Goal: Information Seeking & Learning: Get advice/opinions

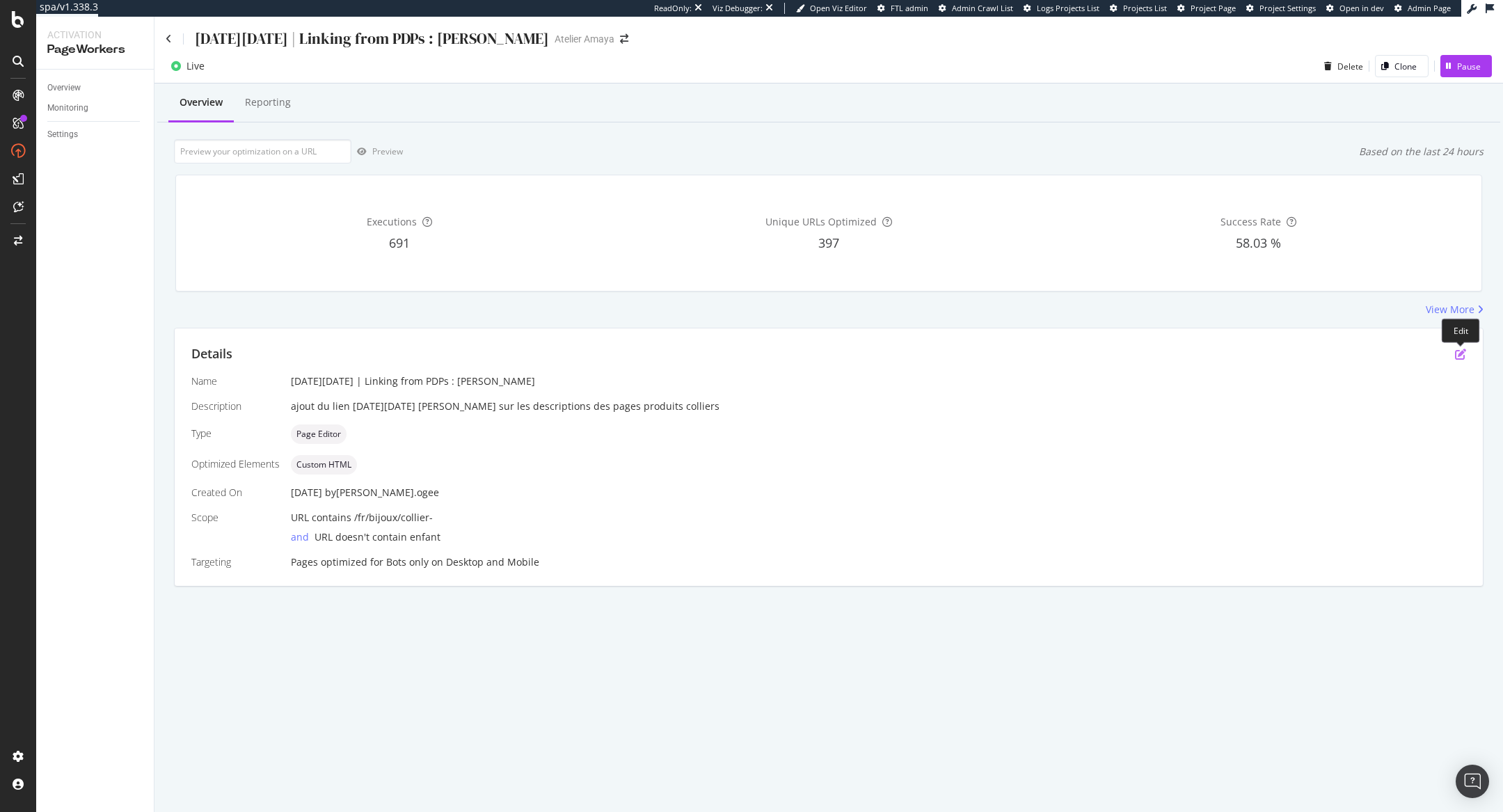
click at [1461, 349] on icon "pen-to-square" at bounding box center [1461, 354] width 11 height 11
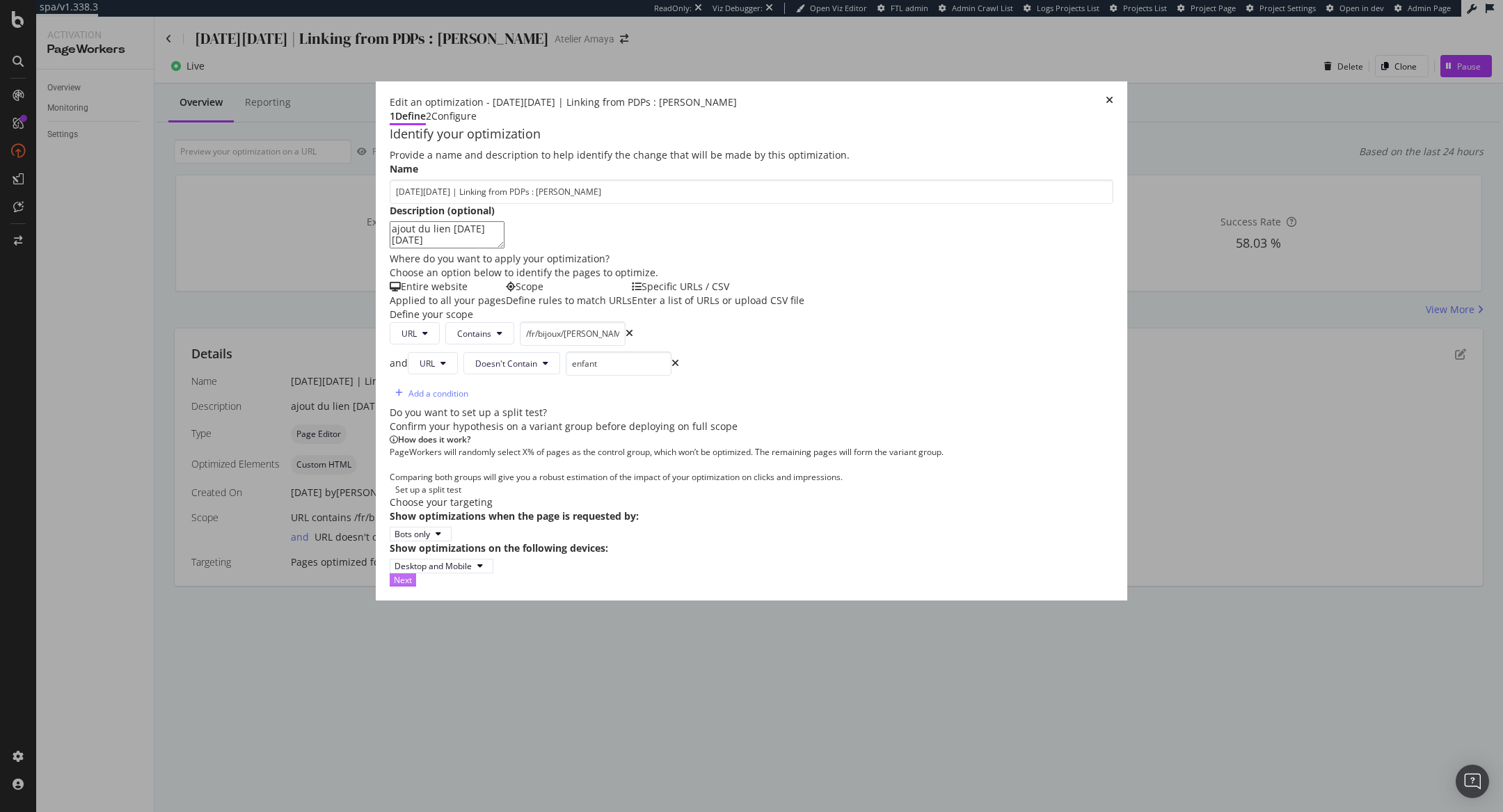
click at [412, 585] on div "Next" at bounding box center [403, 579] width 18 height 12
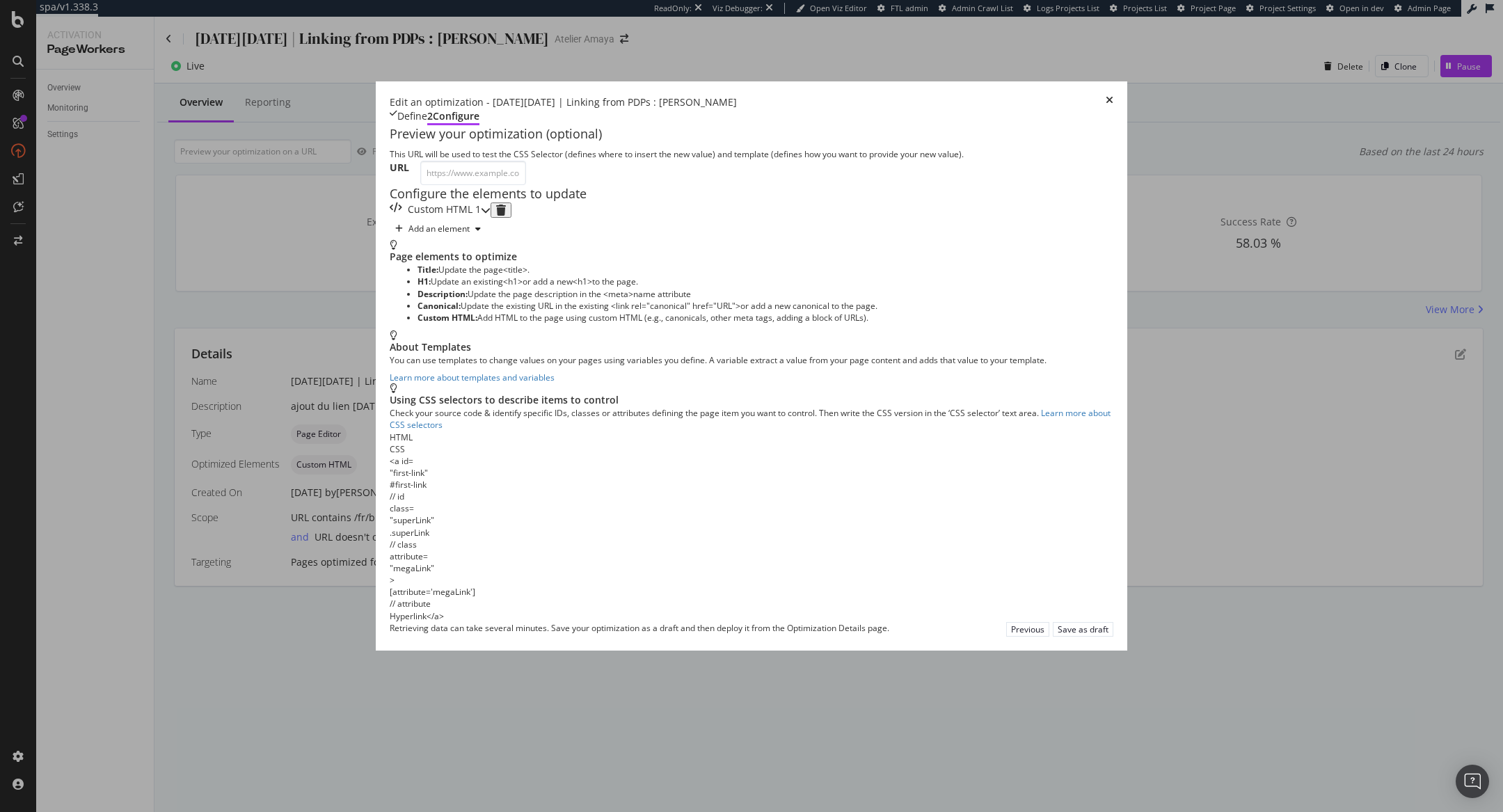
click at [1114, 95] on icon "times" at bounding box center [1109, 102] width 8 height 13
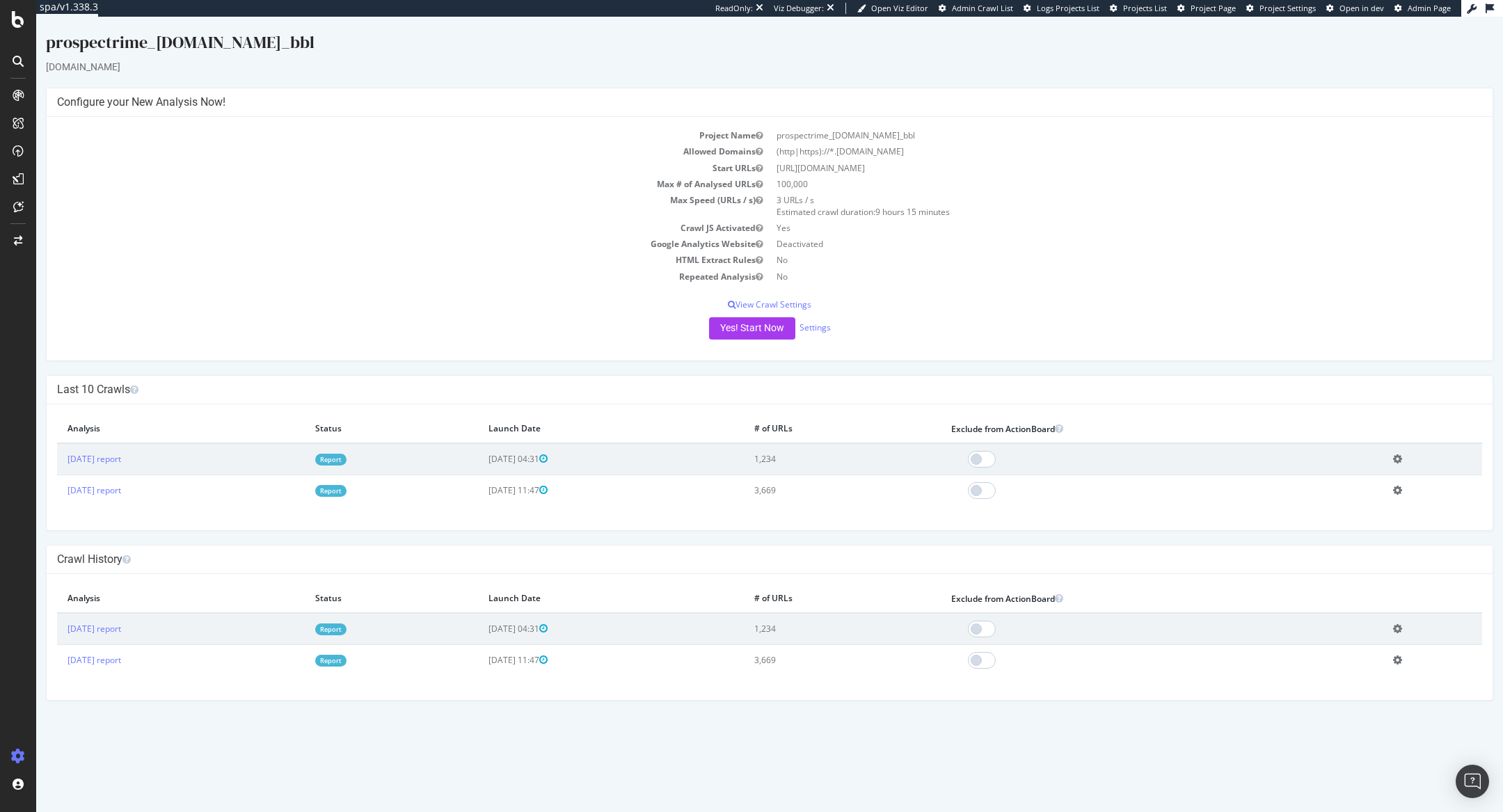
click at [346, 453] on link "Report" at bounding box center [330, 459] width 31 height 12
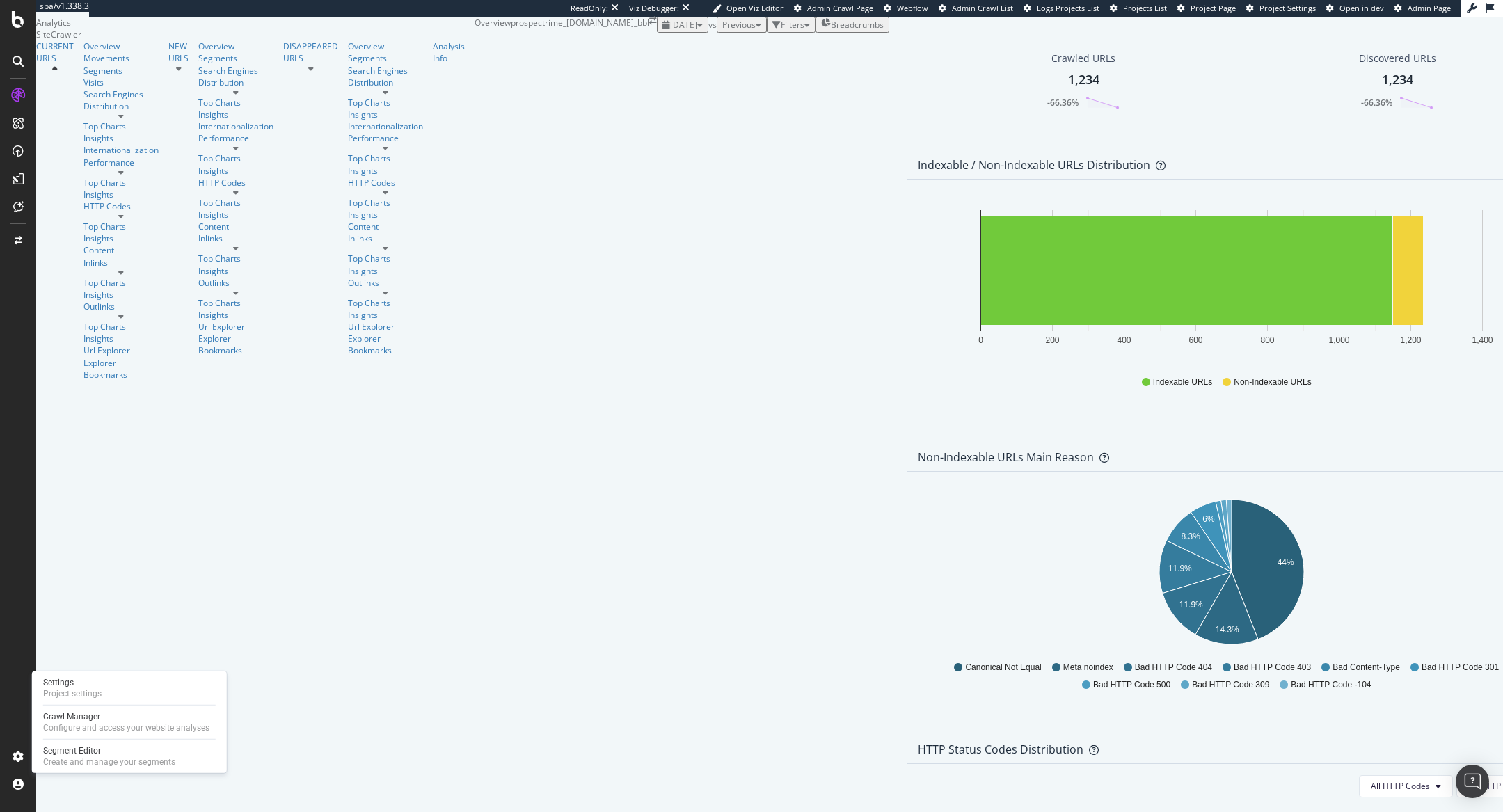
click at [91, 706] on div "Settings Project settings Crawl Manager Configure and access your website analy…" at bounding box center [130, 722] width 195 height 102
click at [94, 719] on div "Crawl Manager" at bounding box center [126, 717] width 166 height 11
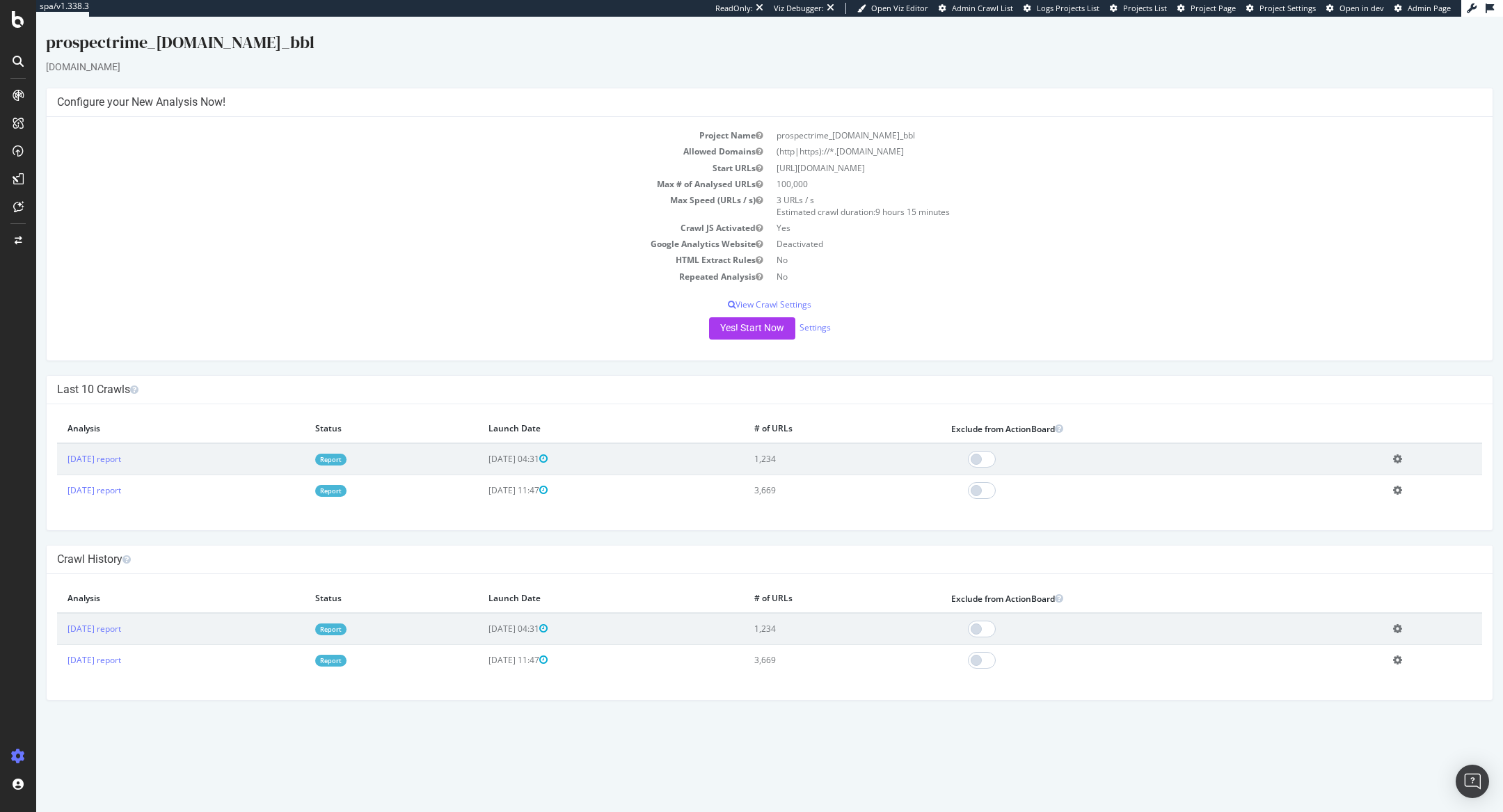
drag, startPoint x: 837, startPoint y: 152, endPoint x: 944, endPoint y: 152, distance: 107.0
click at [944, 152] on td "(http|https)://*.sollyazar.com" at bounding box center [1126, 151] width 712 height 16
copy td "sollyazar.com"
click at [346, 457] on link "Report" at bounding box center [330, 459] width 31 height 12
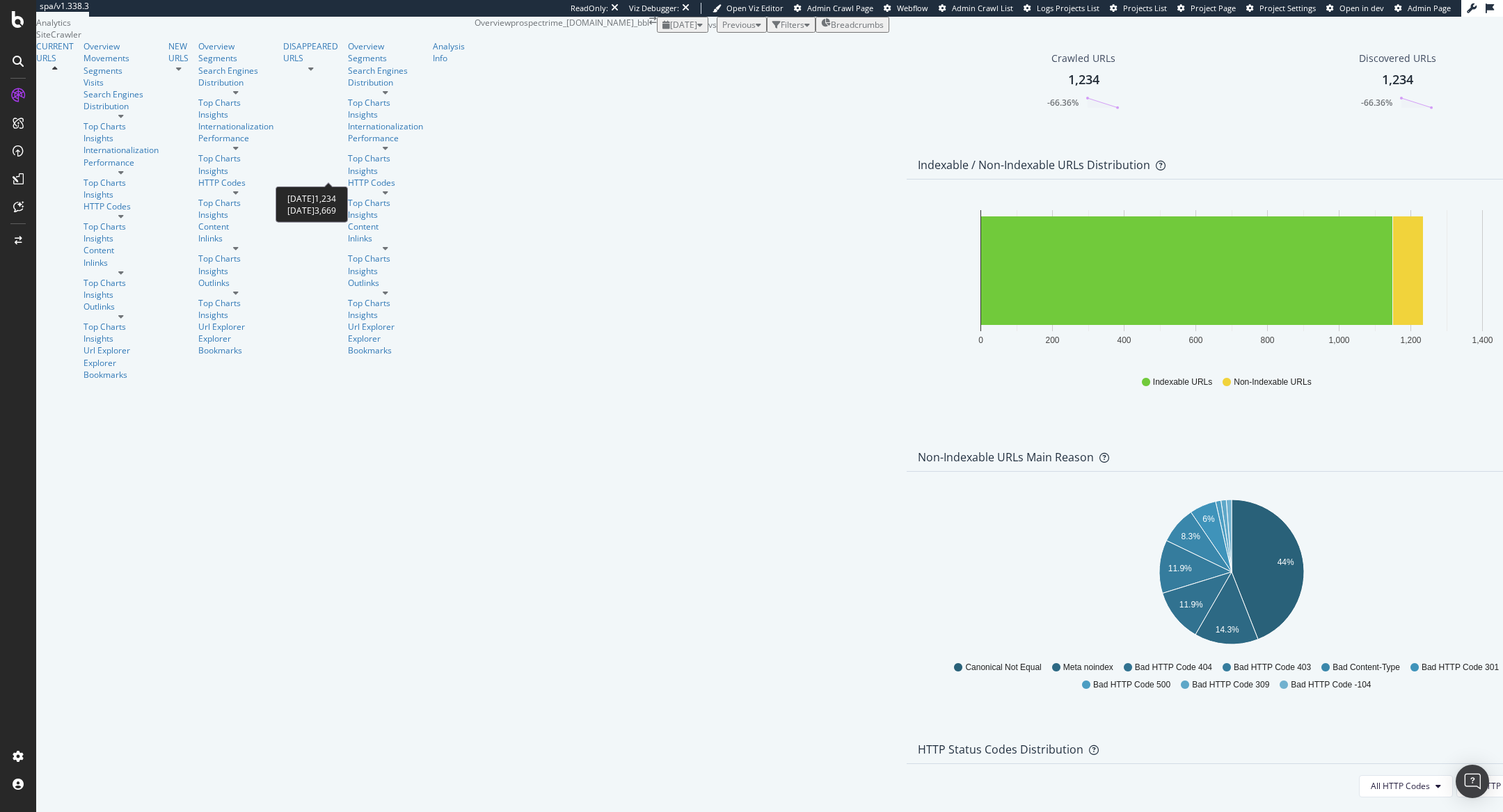
click at [1047, 109] on div "-66.36%" at bounding box center [1062, 103] width 31 height 12
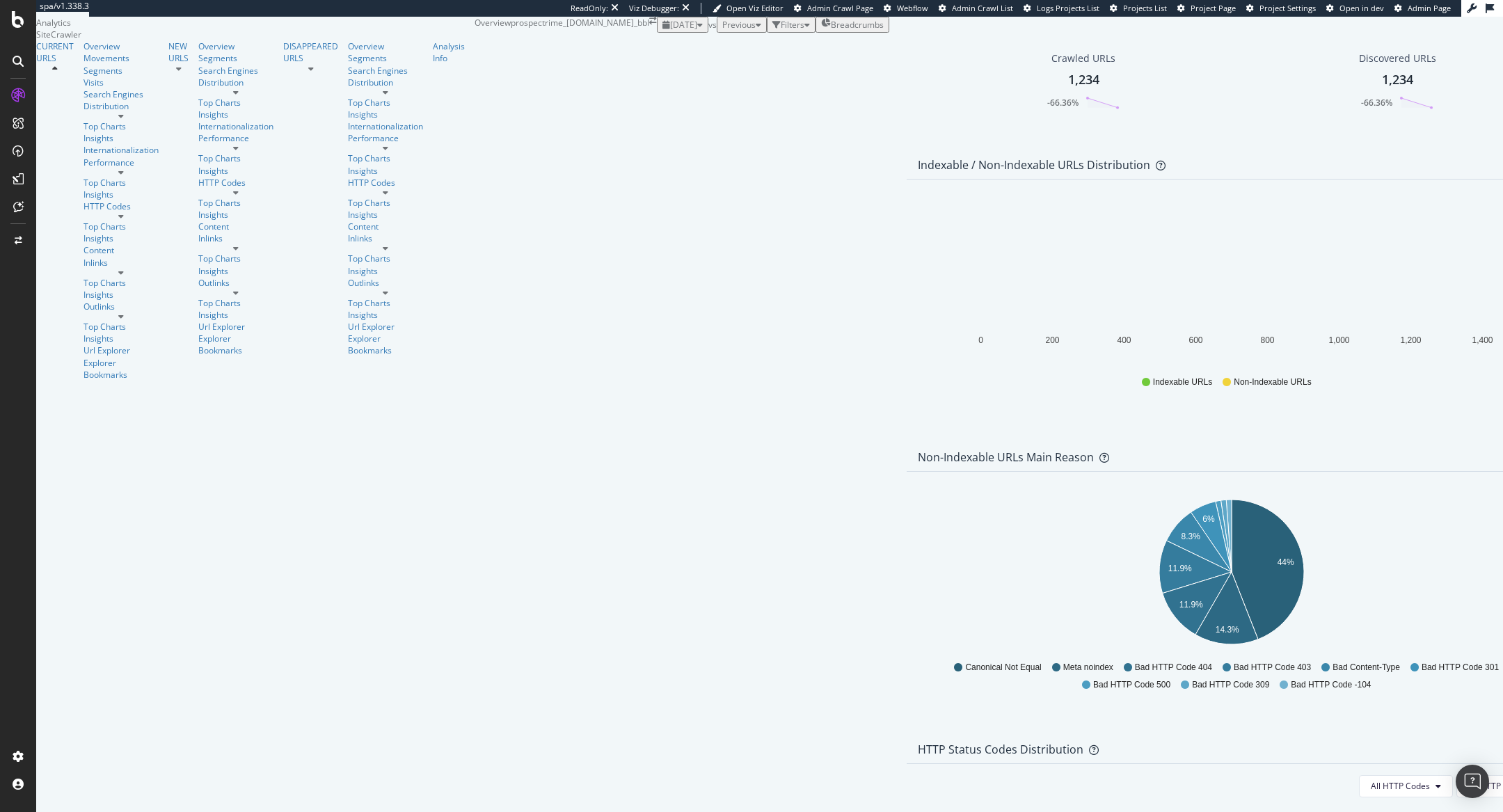
scroll to position [831, 0]
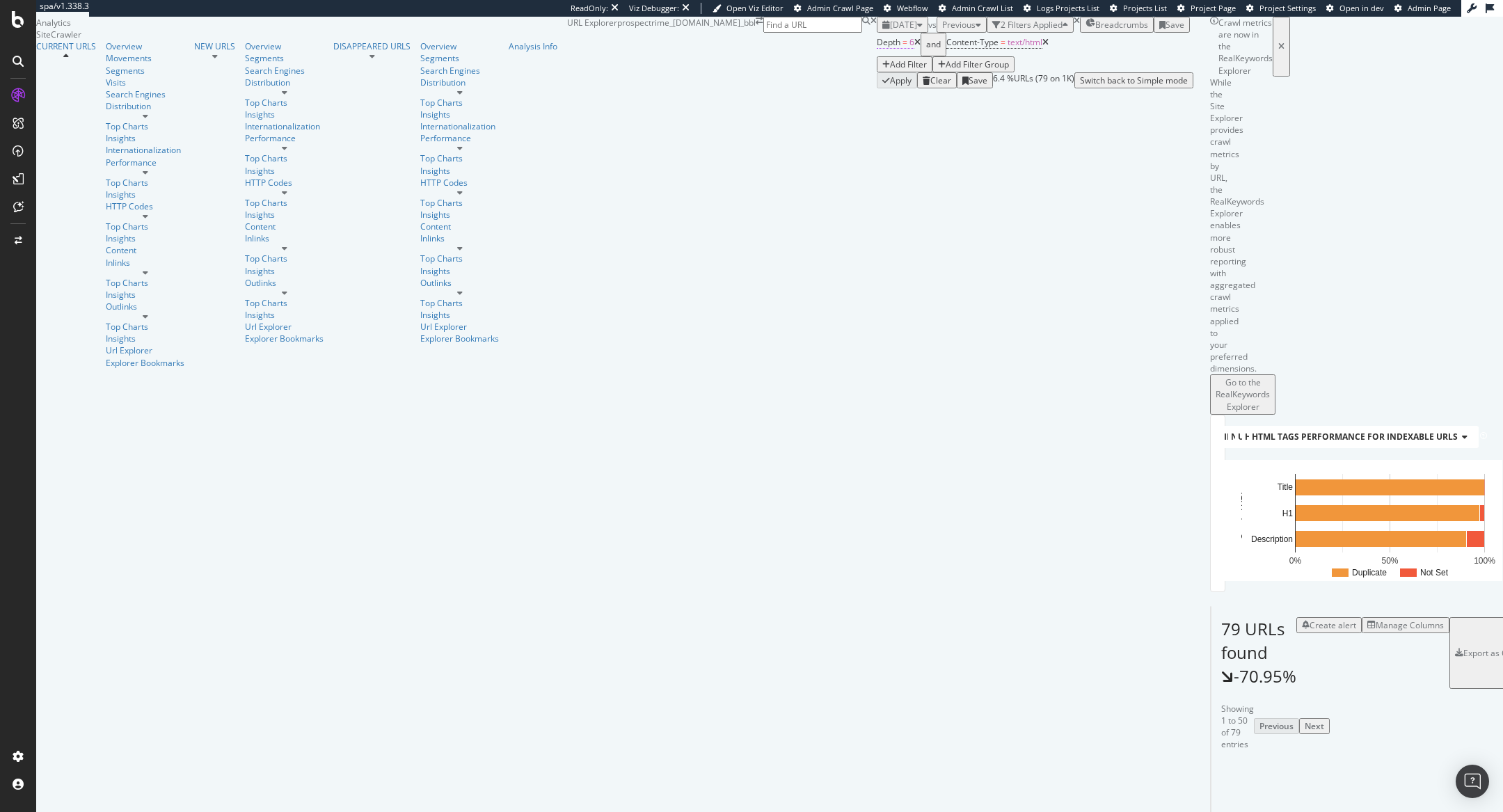
click at [909, 48] on span "6" at bounding box center [911, 41] width 4 height 12
click at [214, 143] on icon at bounding box center [209, 138] width 10 height 8
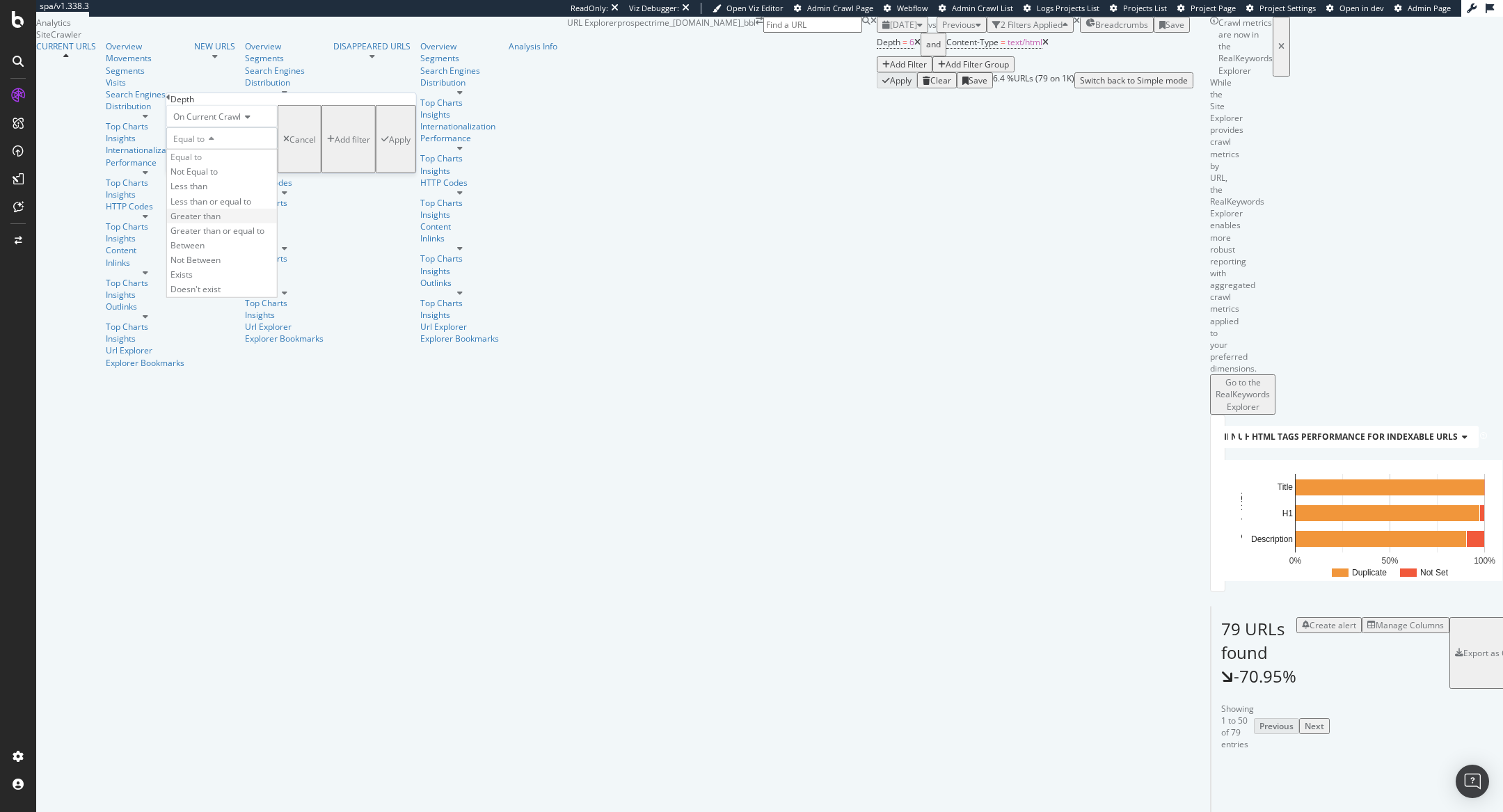
click at [262, 223] on div "Greater than" at bounding box center [222, 215] width 110 height 14
click at [239, 174] on input "number" at bounding box center [222, 161] width 112 height 23
type input "4"
click at [389, 145] on div "Apply" at bounding box center [399, 138] width 22 height 12
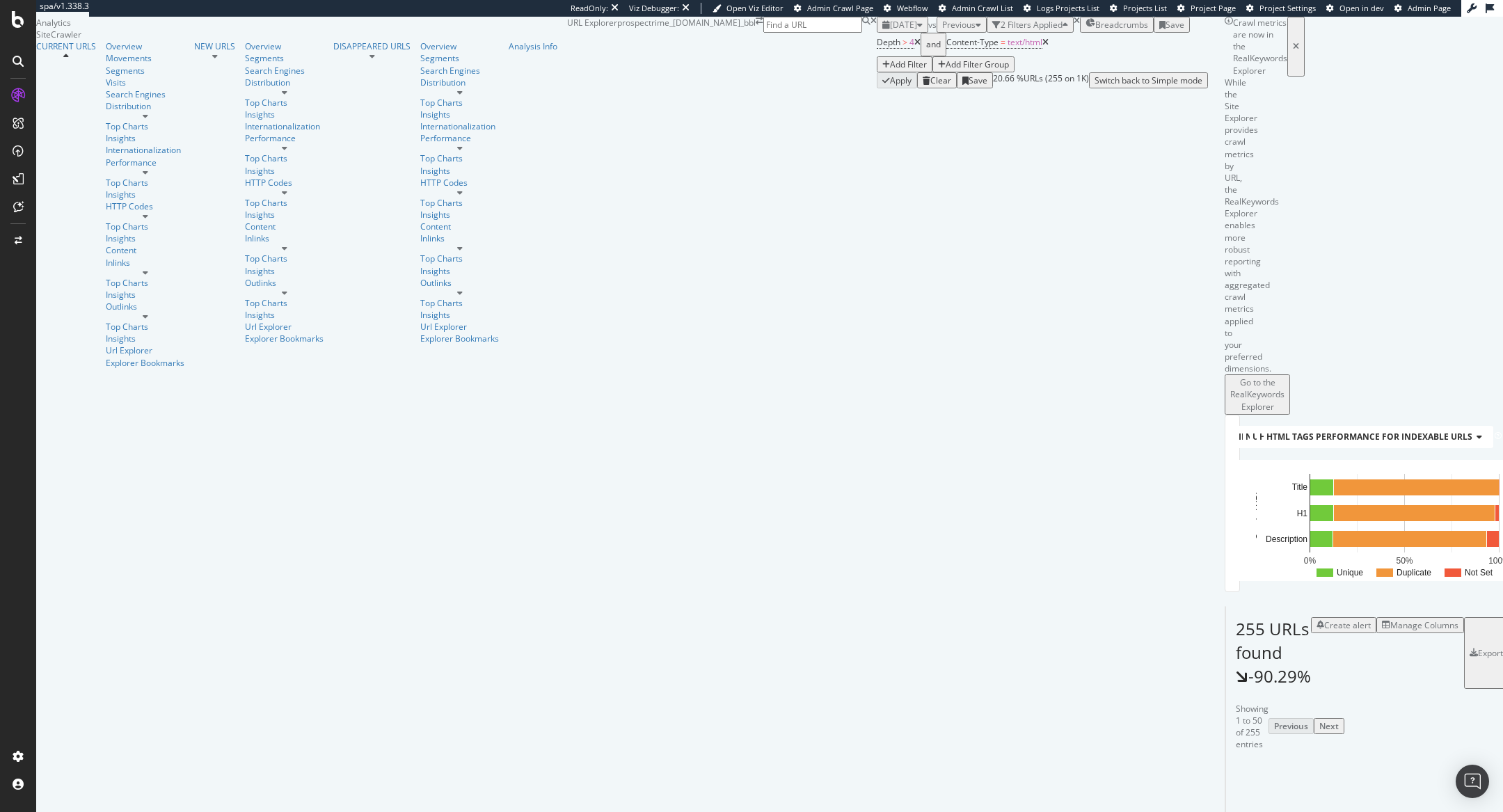
scroll to position [66, 0]
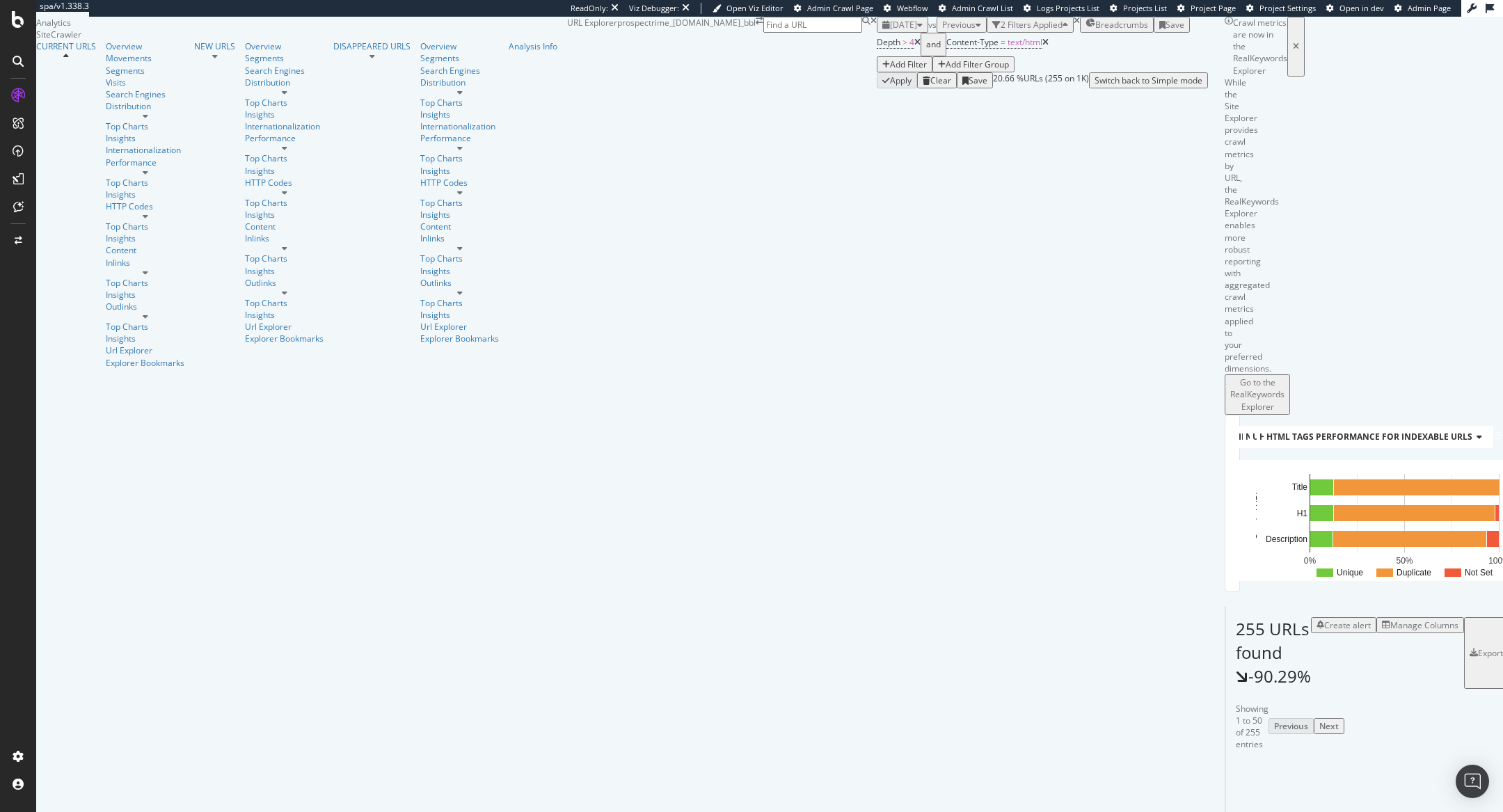
click at [73, 748] on div "Segment Editor" at bounding box center [109, 751] width 132 height 11
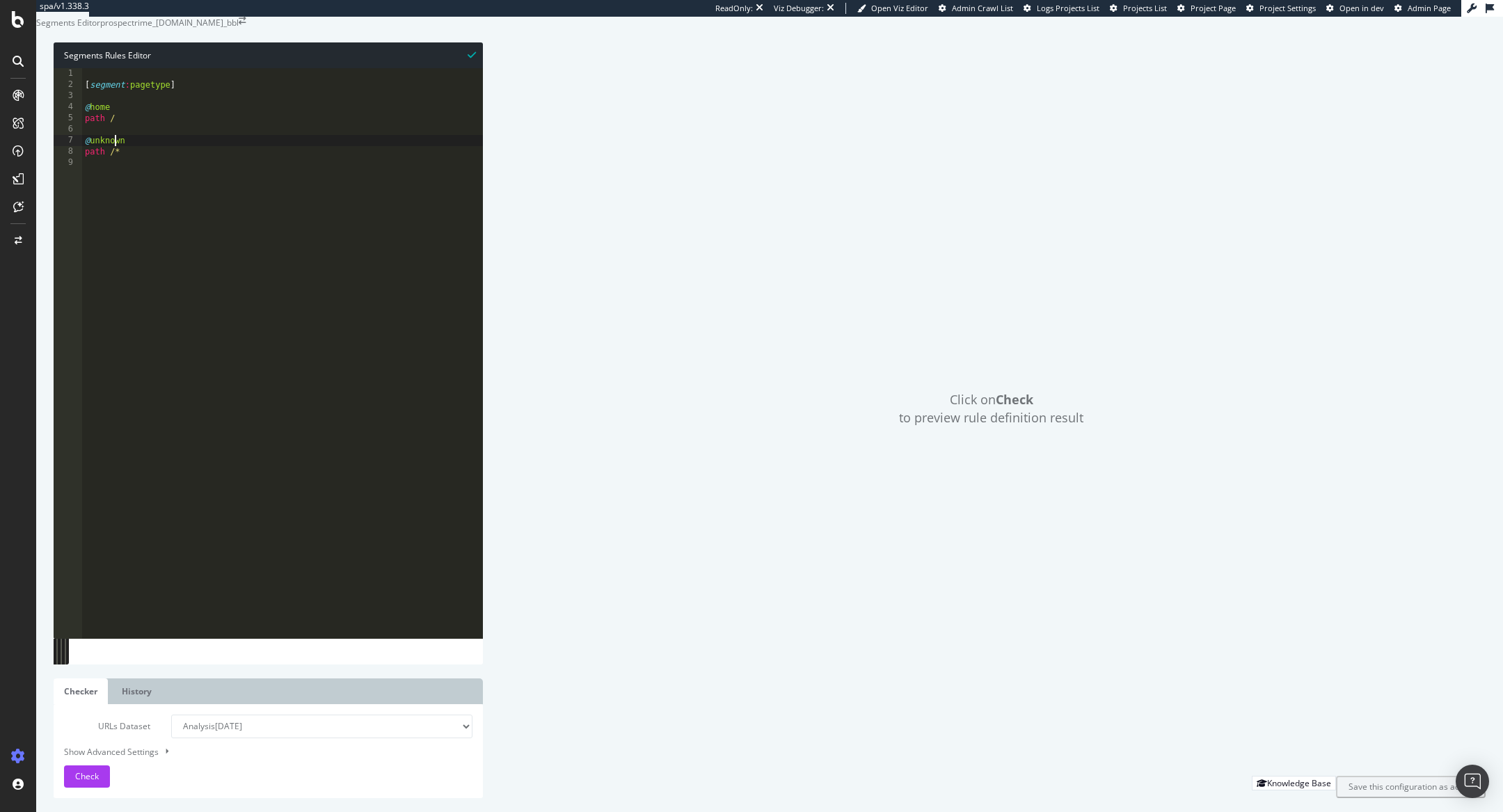
click at [117, 171] on div "[ segment : pagetype ] @ home path / @ unknown path /*" at bounding box center [282, 350] width 401 height 564
click at [85, 767] on div "Check" at bounding box center [87, 776] width 23 height 21
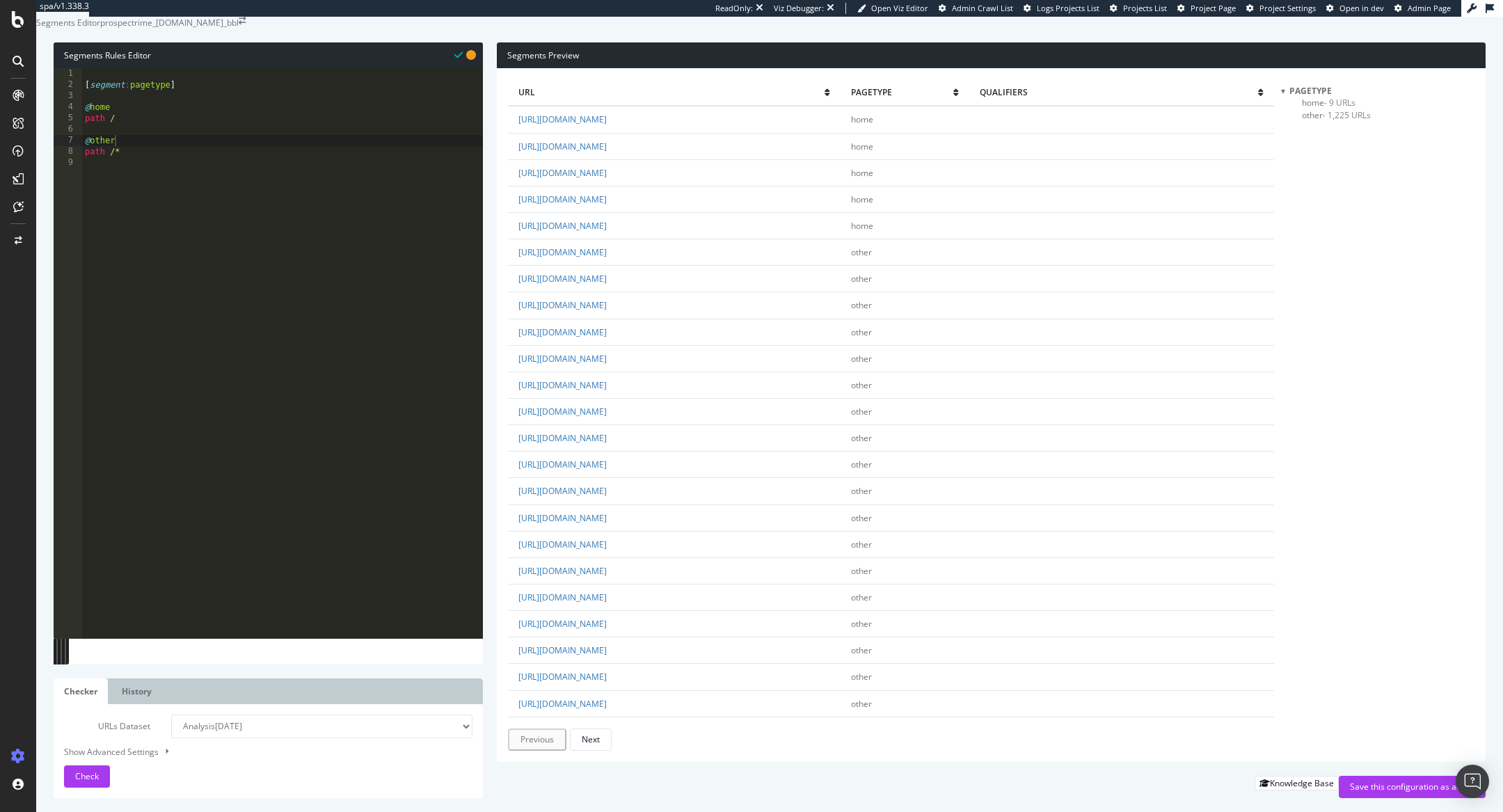
click at [1346, 109] on span "- 9 URLs" at bounding box center [1339, 103] width 31 height 12
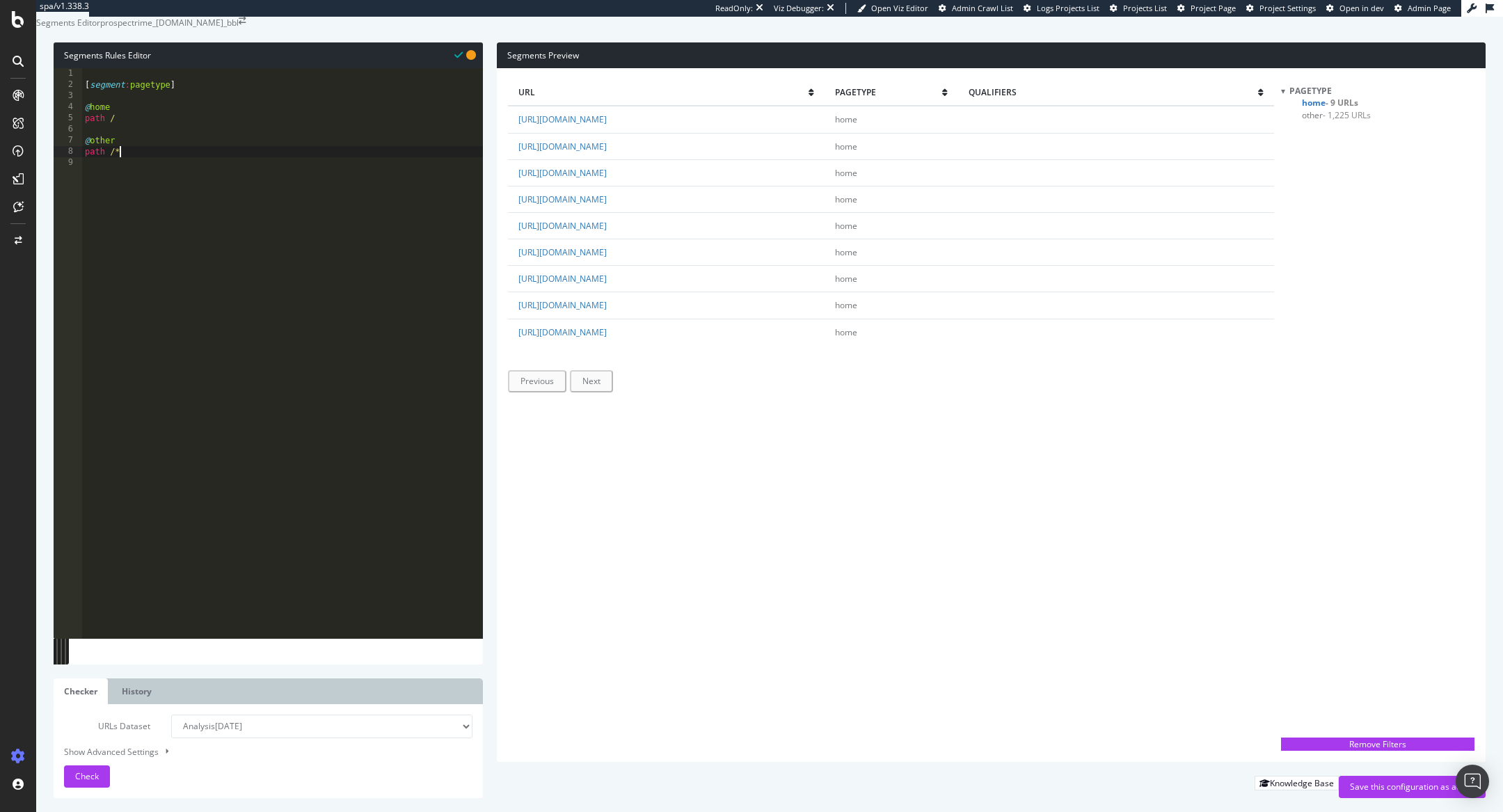
click at [300, 183] on div "[ segment : pagetype ] @ home path / @ other path /*" at bounding box center [282, 350] width 401 height 564
type textarea "path /*"
paste textarea "domain sollyazar.com"
type textarea "domain sollyazar.com"
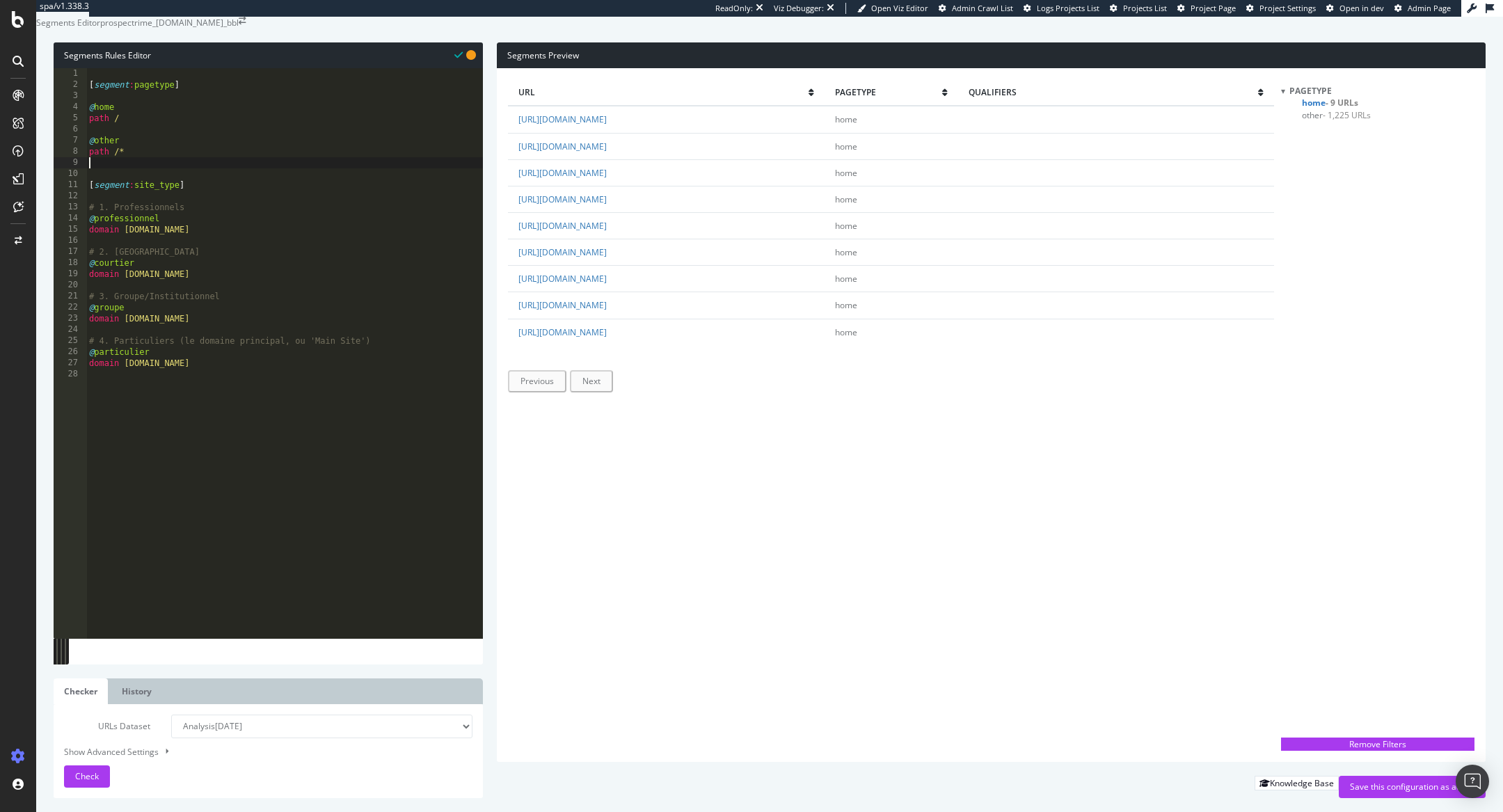
click at [165, 190] on div "[ segment : pagetype ] @ home path / @ other path /* [ segment : site_type ] # …" at bounding box center [284, 350] width 397 height 564
click at [95, 780] on span "Check" at bounding box center [87, 775] width 23 height 12
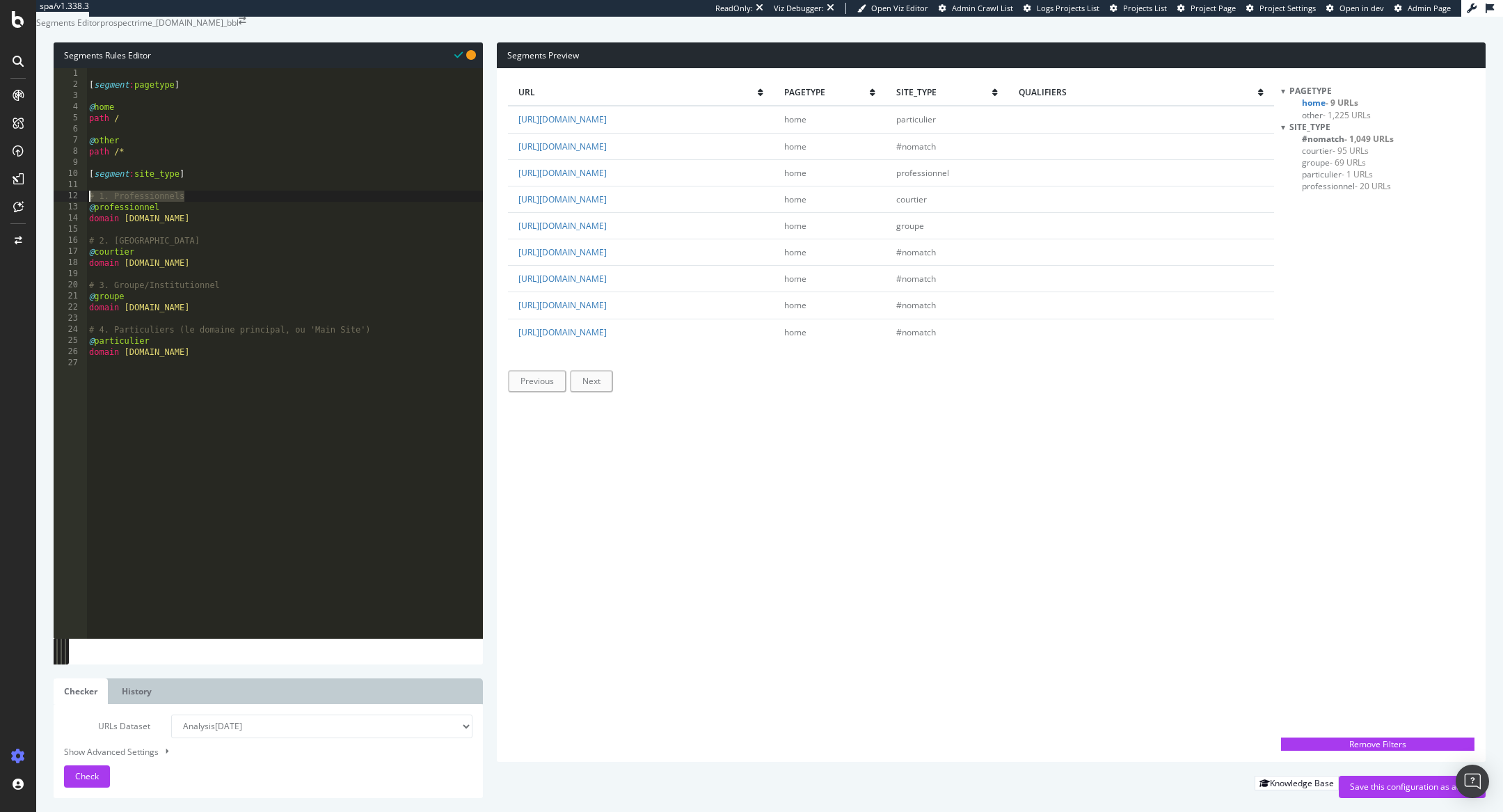
drag, startPoint x: 199, startPoint y: 230, endPoint x: 77, endPoint y: 226, distance: 122.1
click at [77, 226] on div "path /* 1 2 3 4 5 6 7 8 9 10 11 12 13 14 15 16 17 18 19 20 21 22 23 24 25 26 27…" at bounding box center [268, 353] width 429 height 570
type textarea "# 1. Professionnels"
drag, startPoint x: 170, startPoint y: 272, endPoint x: 80, endPoint y: 271, distance: 90.0
click at [80, 271] on div "1 2 3 4 5 6 7 8 9 10 11 12 13 14 15 16 17 18 19 20 21 22 23 24 25 26 27 [ segme…" at bounding box center [268, 353] width 429 height 570
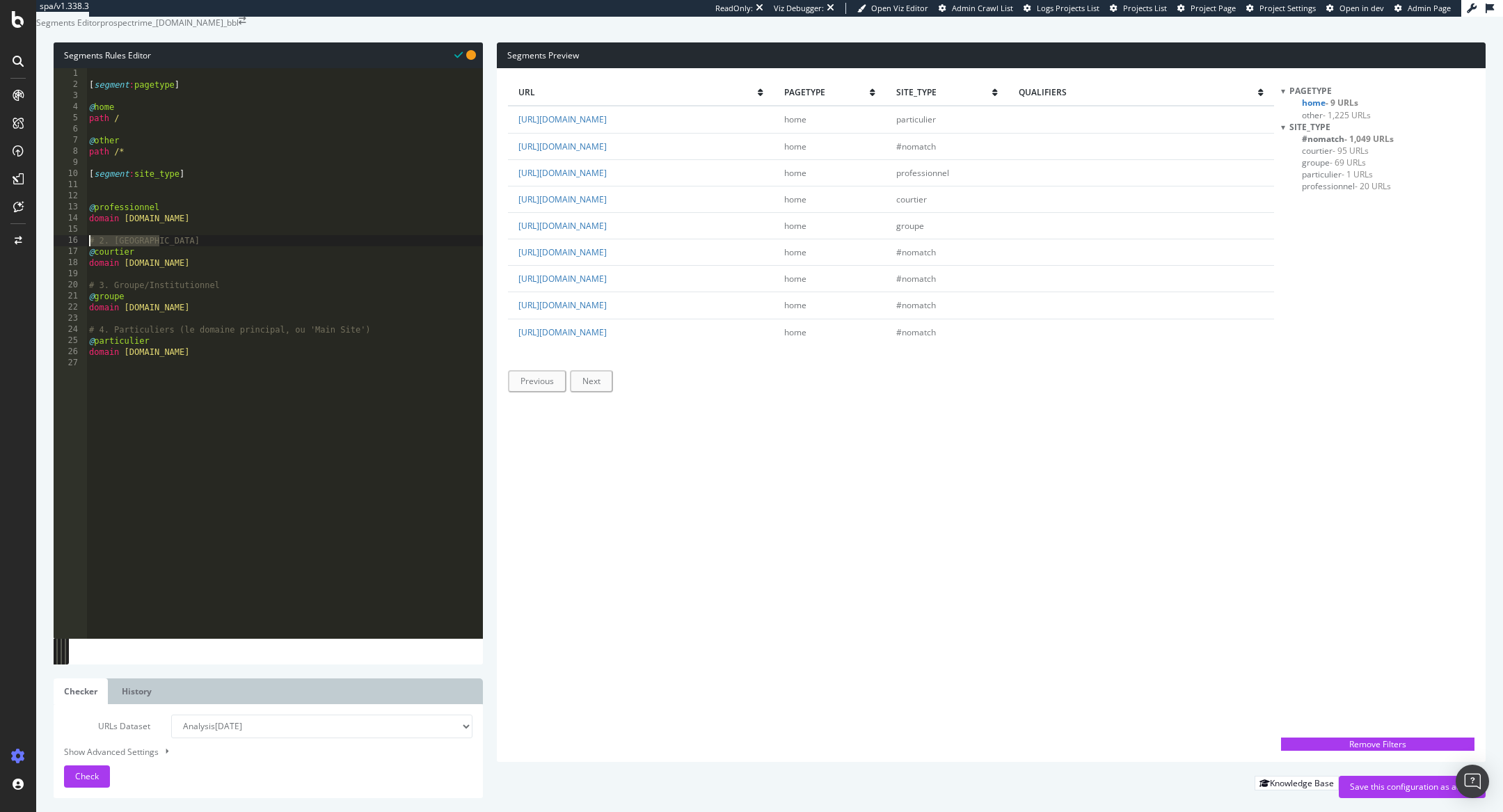
click at [100, 228] on div "[ segment : pagetype ] @ home path / @ other path /* [ segment : site_type ] @ …" at bounding box center [284, 350] width 397 height 564
drag, startPoint x: 174, startPoint y: 259, endPoint x: 31, endPoint y: 259, distance: 143.0
click at [31, 259] on div "spa/v1.338.3 ReadOnly: Viz Debugger: Open Viz Editor Admin Crawl List Logs Proj…" at bounding box center [751, 406] width 1503 height 812
type textarea "# 2. Courtiers"
drag, startPoint x: 230, startPoint y: 294, endPoint x: 85, endPoint y: 292, distance: 145.0
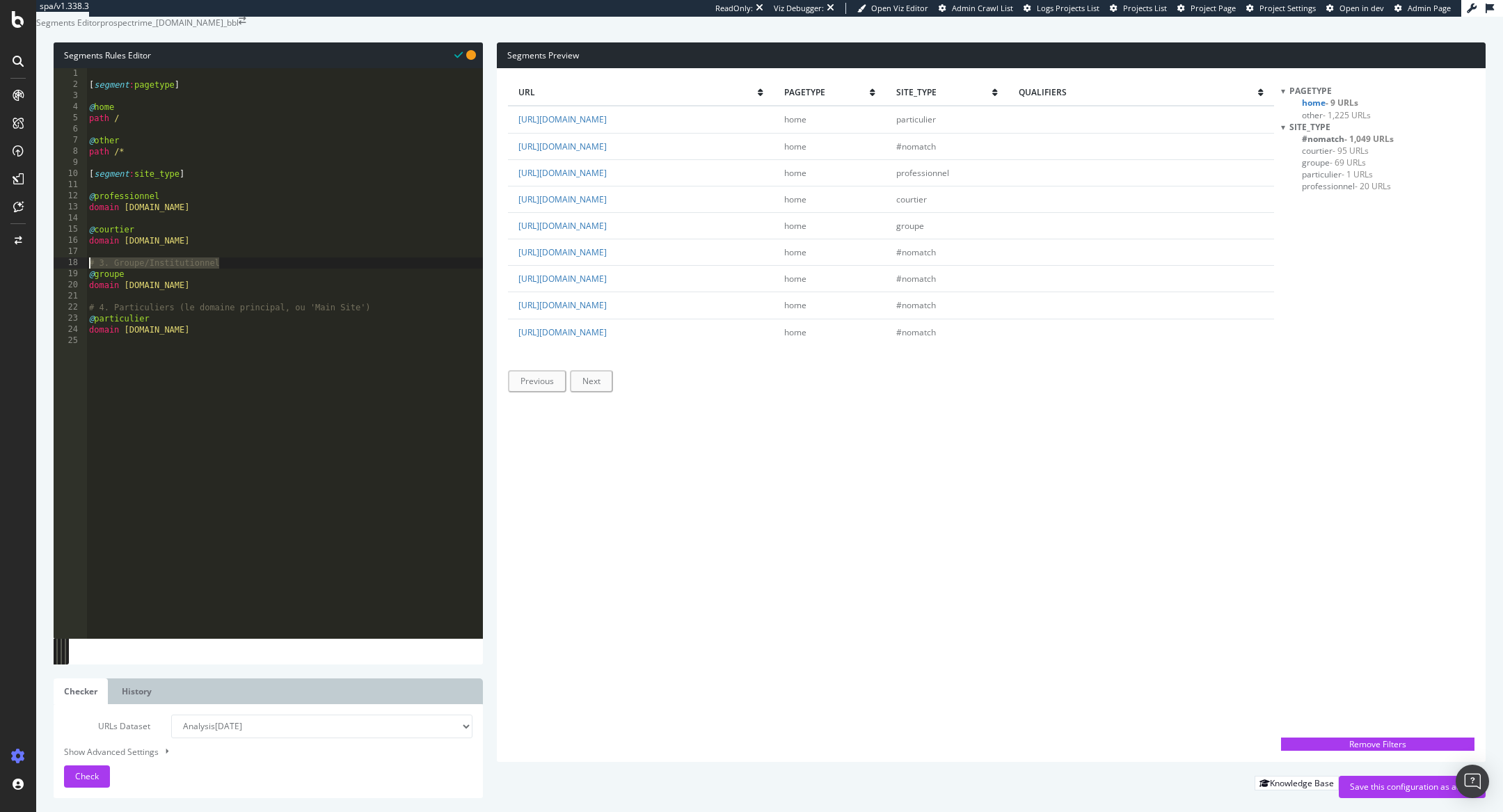
click at [85, 292] on div "1 2 3 4 5 6 7 8 9 10 11 12 13 14 15 16 17 18 19 20 21 22 23 24 25 [ segment : p…" at bounding box center [268, 353] width 429 height 570
type textarea "# 3. Groupe/Institutionnel"
drag, startPoint x: 373, startPoint y: 325, endPoint x: 41, endPoint y: 319, distance: 332.1
click at [41, 320] on div "Segments Rules Editor 1 2 3 4 5 6 7 8 9 10 11 12 13 14 15 16 17 18 19 20 21 22 …" at bounding box center [769, 420] width 1467 height 783
type textarea "# 4. Particuliers (le domaine principal, ou 'Main Site')"
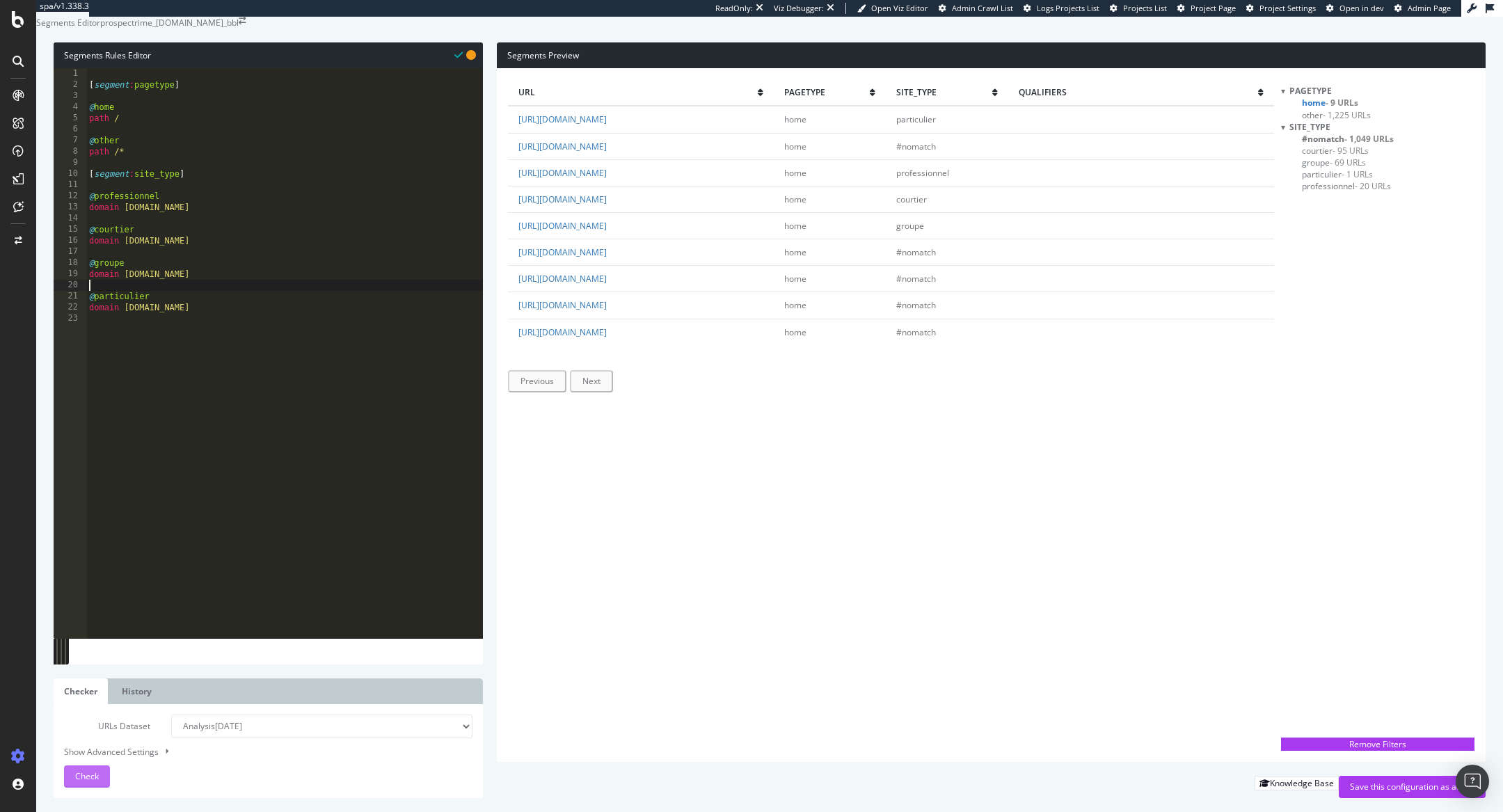
click at [85, 777] on span "Check" at bounding box center [87, 775] width 23 height 12
click at [1347, 156] on span "- 95 URLs" at bounding box center [1350, 150] width 36 height 12
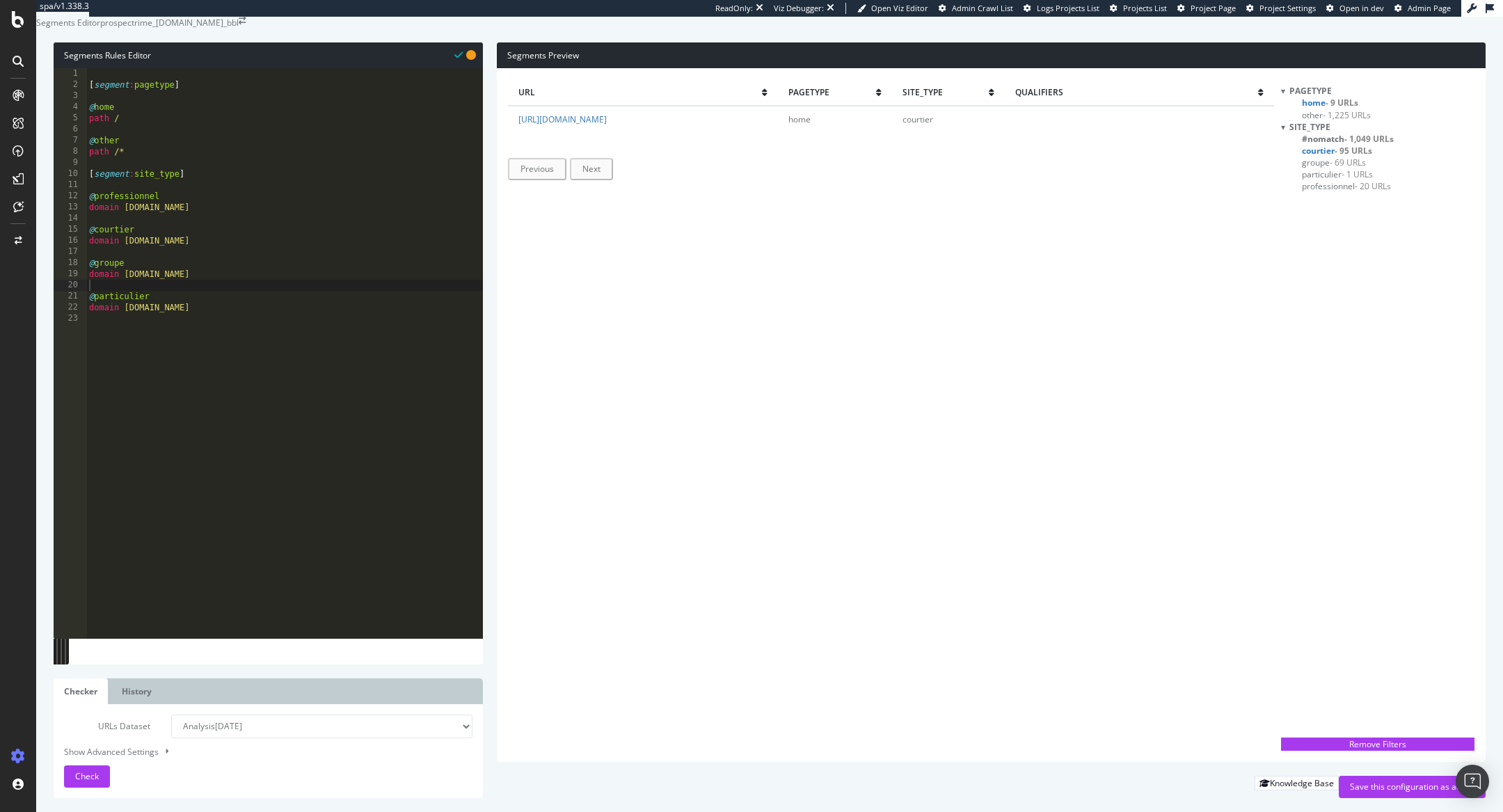
click at [1346, 168] on span "- 69 URLs" at bounding box center [1347, 162] width 36 height 12
click at [1355, 180] on span "- 1 URLs" at bounding box center [1357, 174] width 31 height 12
click at [1364, 192] on span "- 20 URLs" at bounding box center [1373, 185] width 36 height 12
click at [136, 141] on div "[ segment : pagetype ] @ home path / @ other path /* [ segment : site_type ] @ …" at bounding box center [284, 350] width 397 height 564
click at [190, 149] on div "[ segment : pagetype ] @ home path / @ other path /* [ segment : site_type ] @ …" at bounding box center [284, 350] width 397 height 564
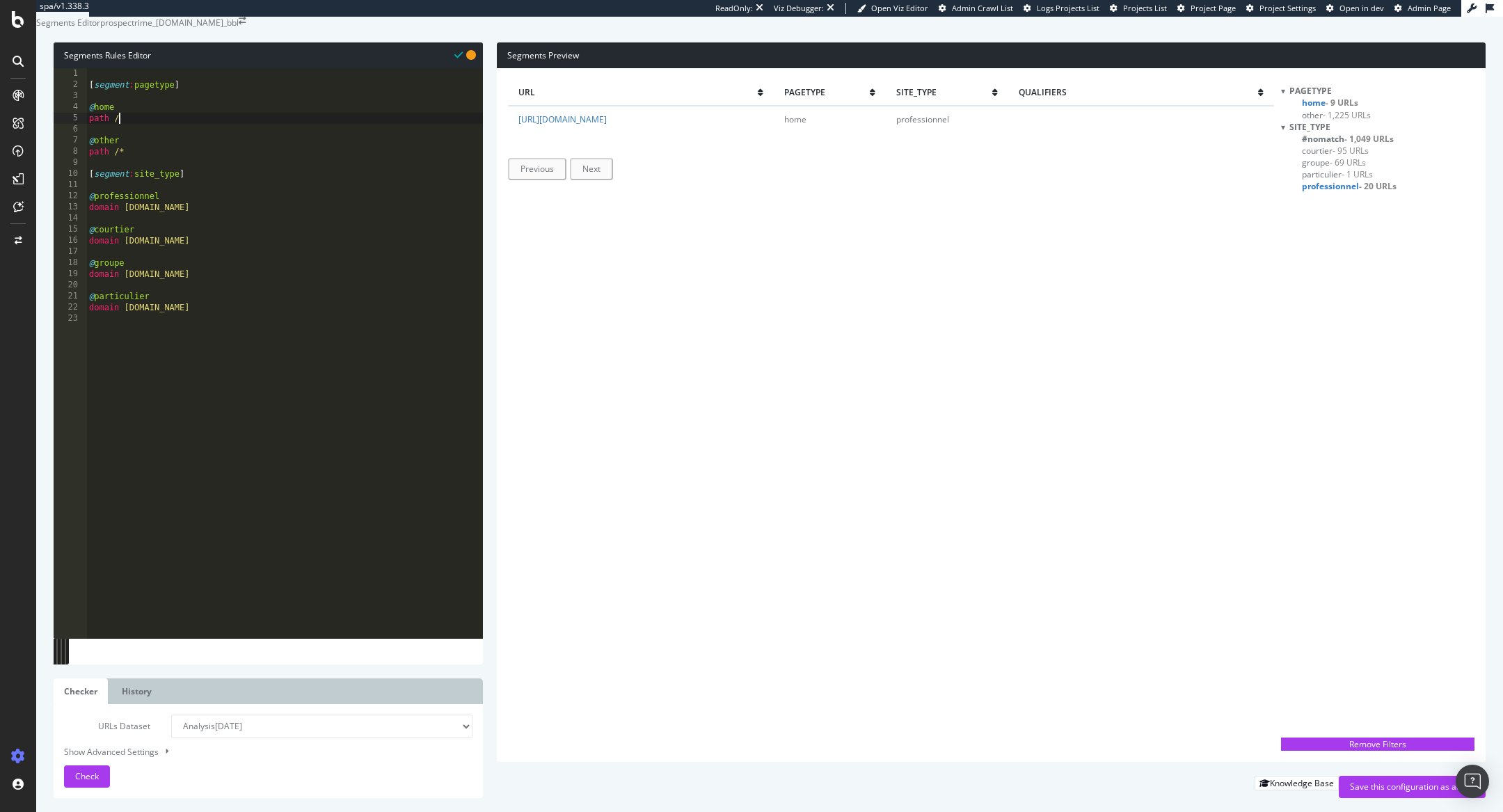
type textarea "path /"
click at [1353, 168] on span "- 69 URLs" at bounding box center [1347, 162] width 36 height 12
click at [1344, 168] on span "- 69 URLs" at bounding box center [1350, 162] width 38 height 12
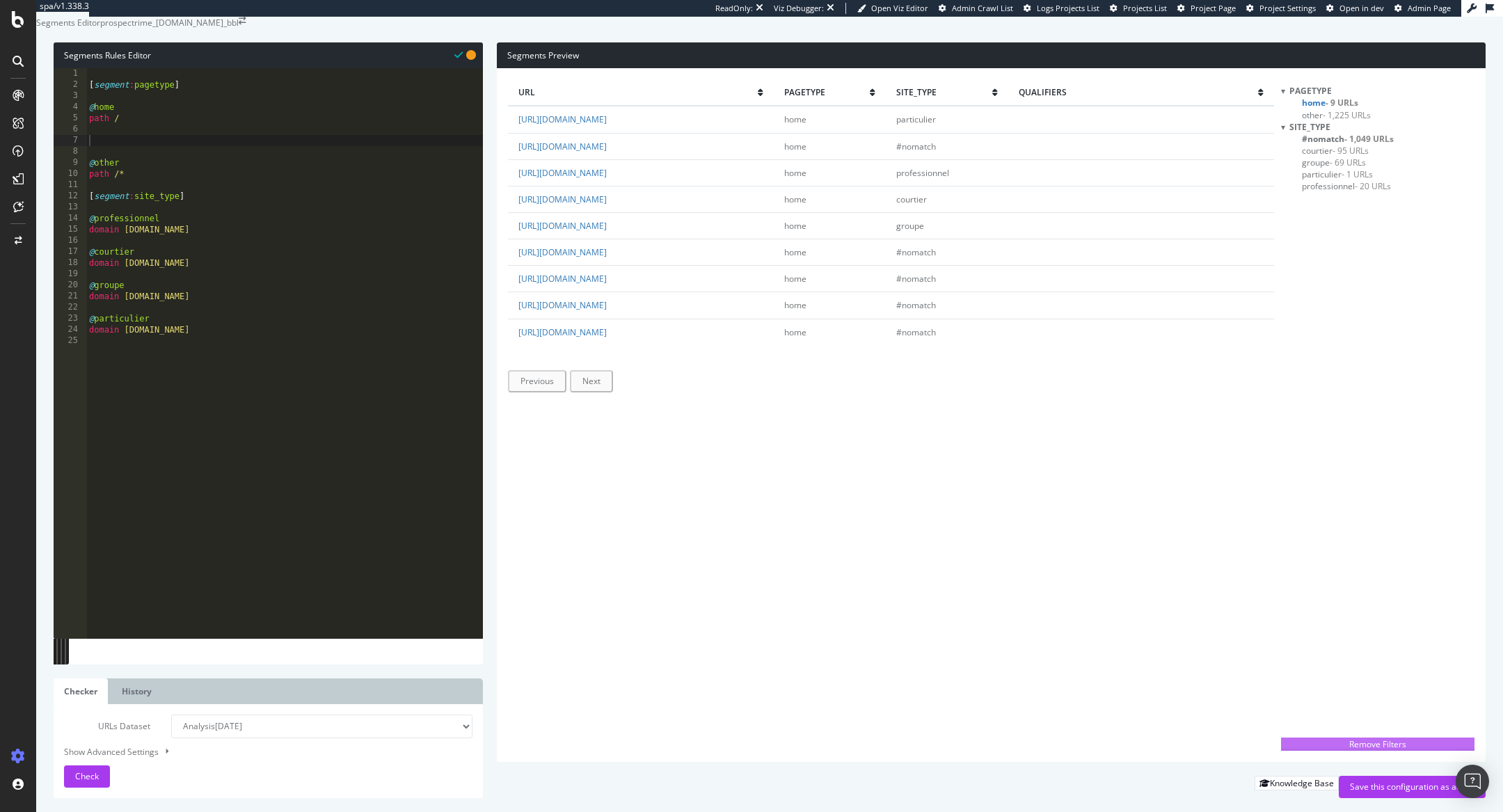
click at [1389, 739] on div "Remove Filters" at bounding box center [1378, 744] width 185 height 12
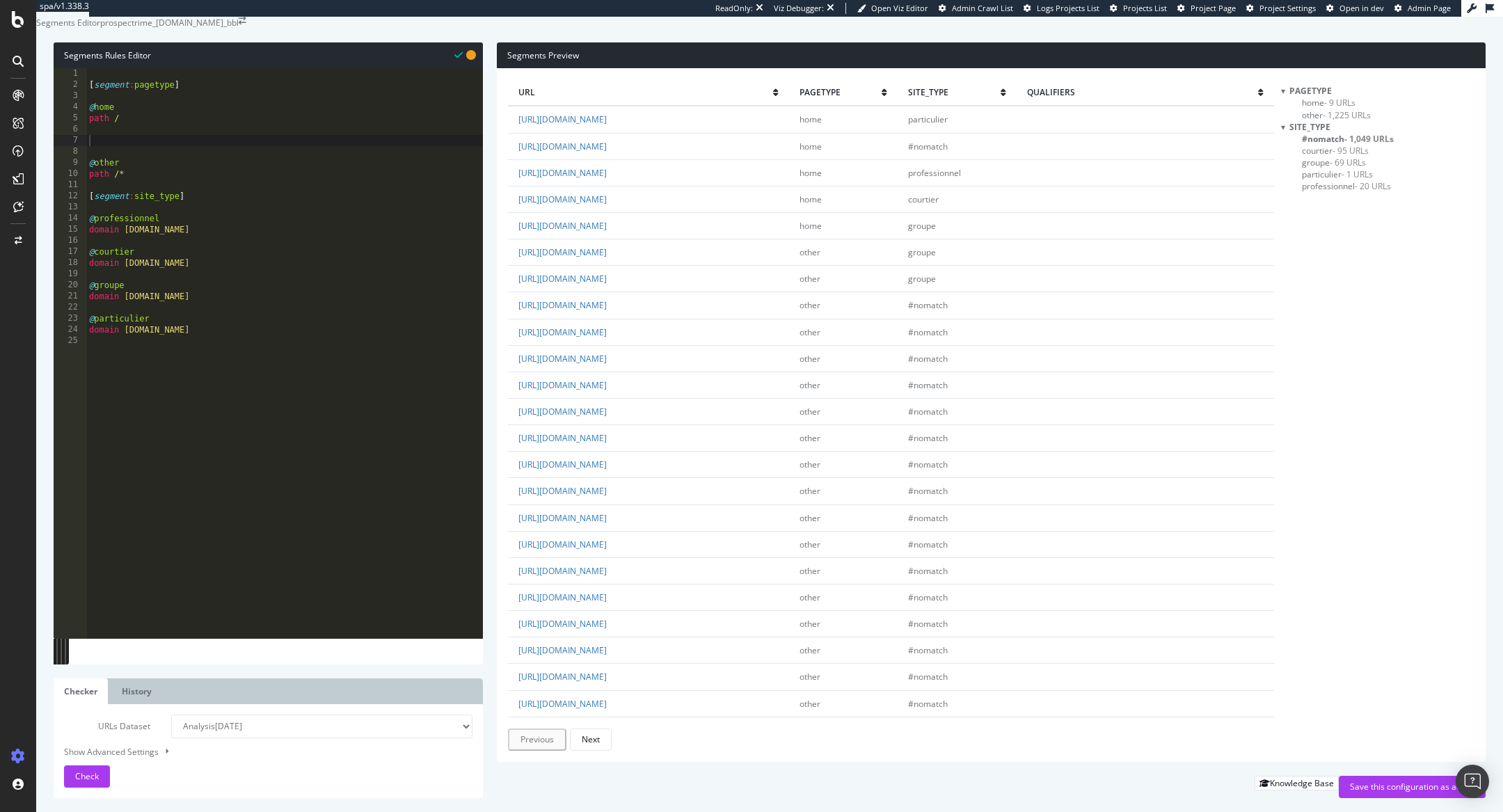
click at [1320, 168] on span "groupe - 69 URLs" at bounding box center [1333, 162] width 64 height 12
click at [1327, 145] on span "#nomatch - 1,049 URLs" at bounding box center [1347, 138] width 92 height 12
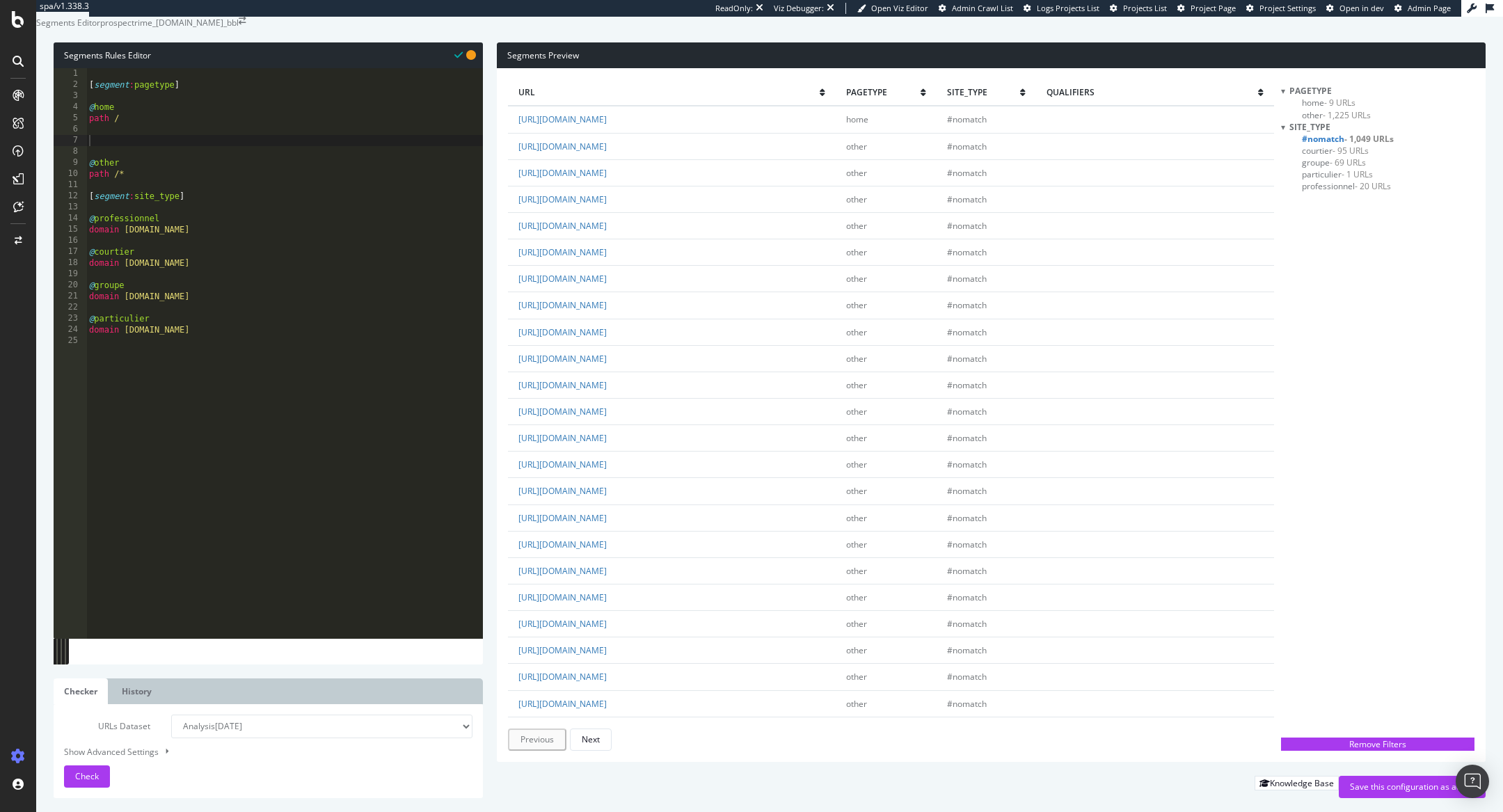
drag, startPoint x: 506, startPoint y: 278, endPoint x: 863, endPoint y: 283, distance: 357.0
click at [863, 284] on div "url pagetype site_type qualifiers https://www.sollyazar.com/ home #nomatch http…" at bounding box center [990, 415] width 989 height 693
copy table "url pagetype site_type qualifiers https://www.sollyazar.com/ home #nomatch http…"
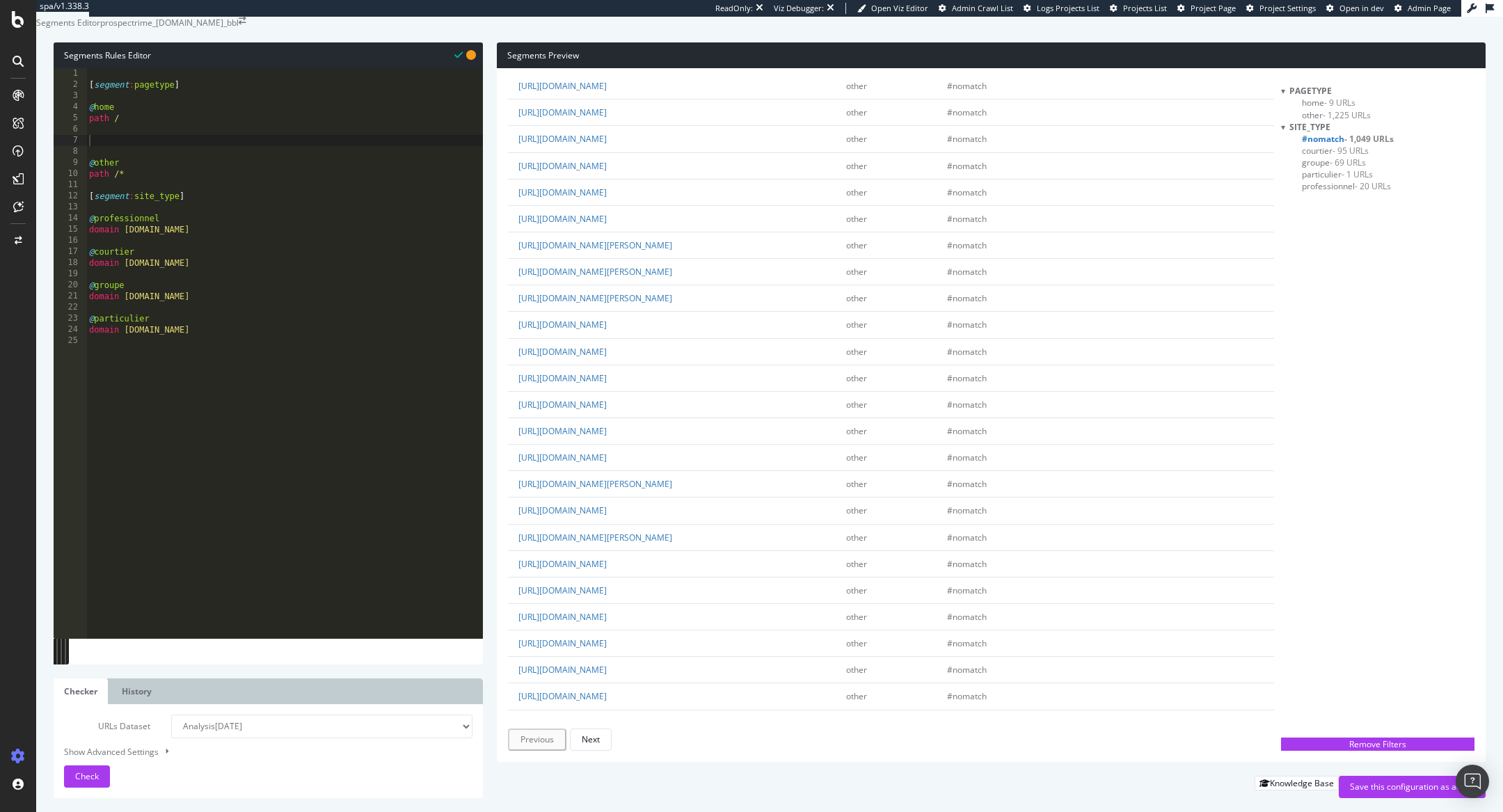
scroll to position [2077, 0]
click at [589, 740] on div "Next" at bounding box center [591, 738] width 18 height 12
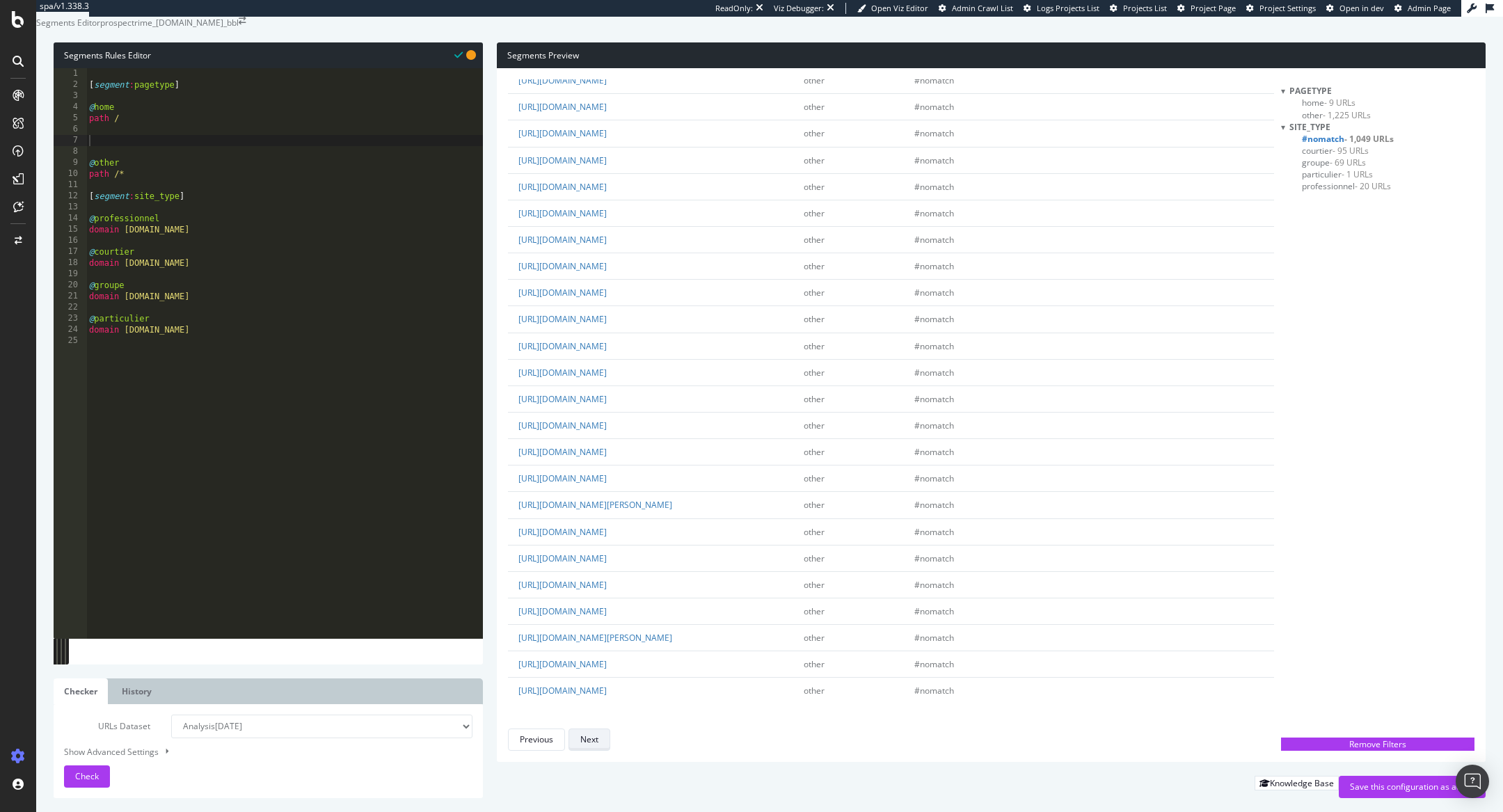
scroll to position [0, 0]
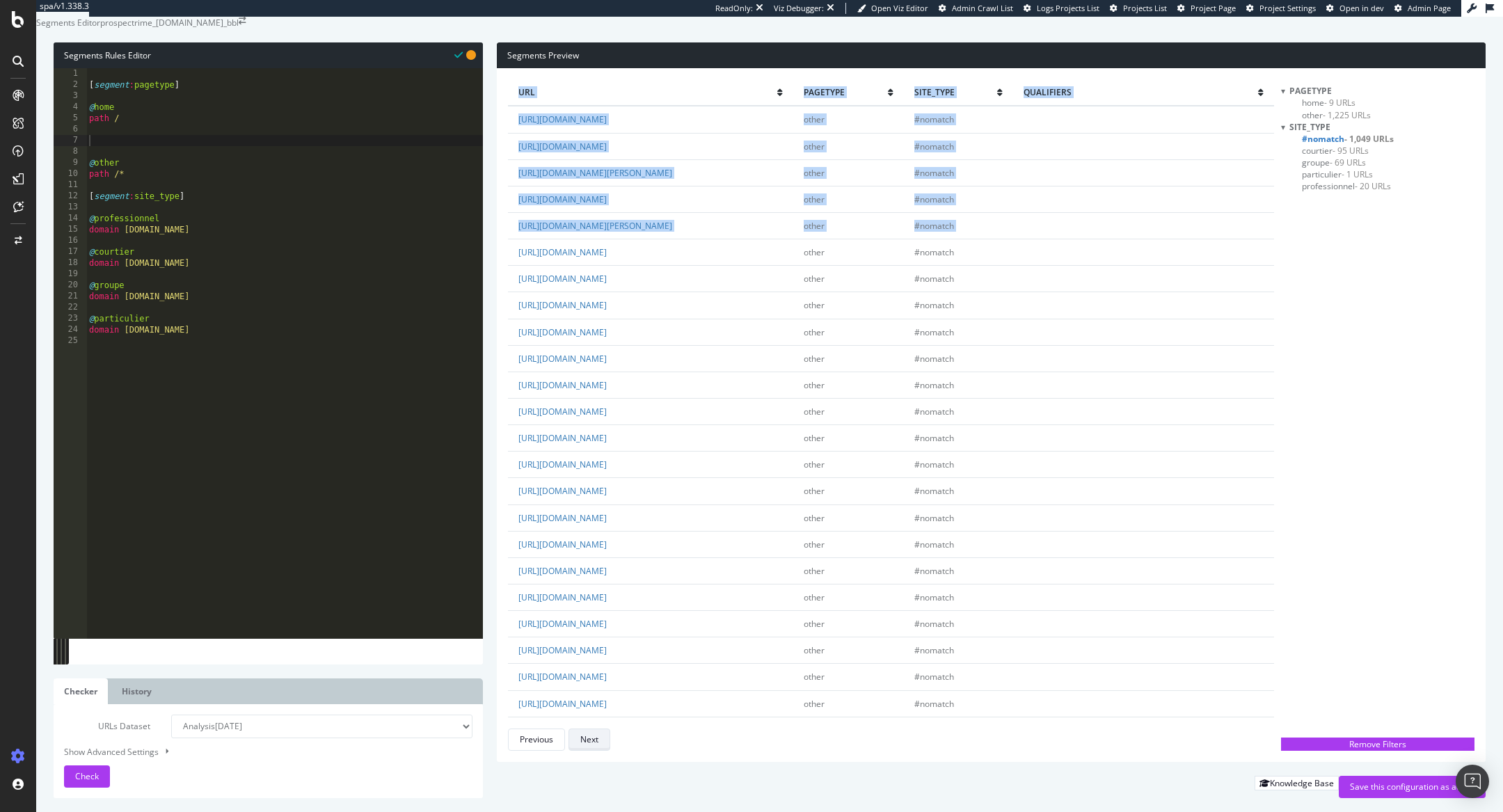
click at [589, 740] on div "Next" at bounding box center [589, 738] width 18 height 12
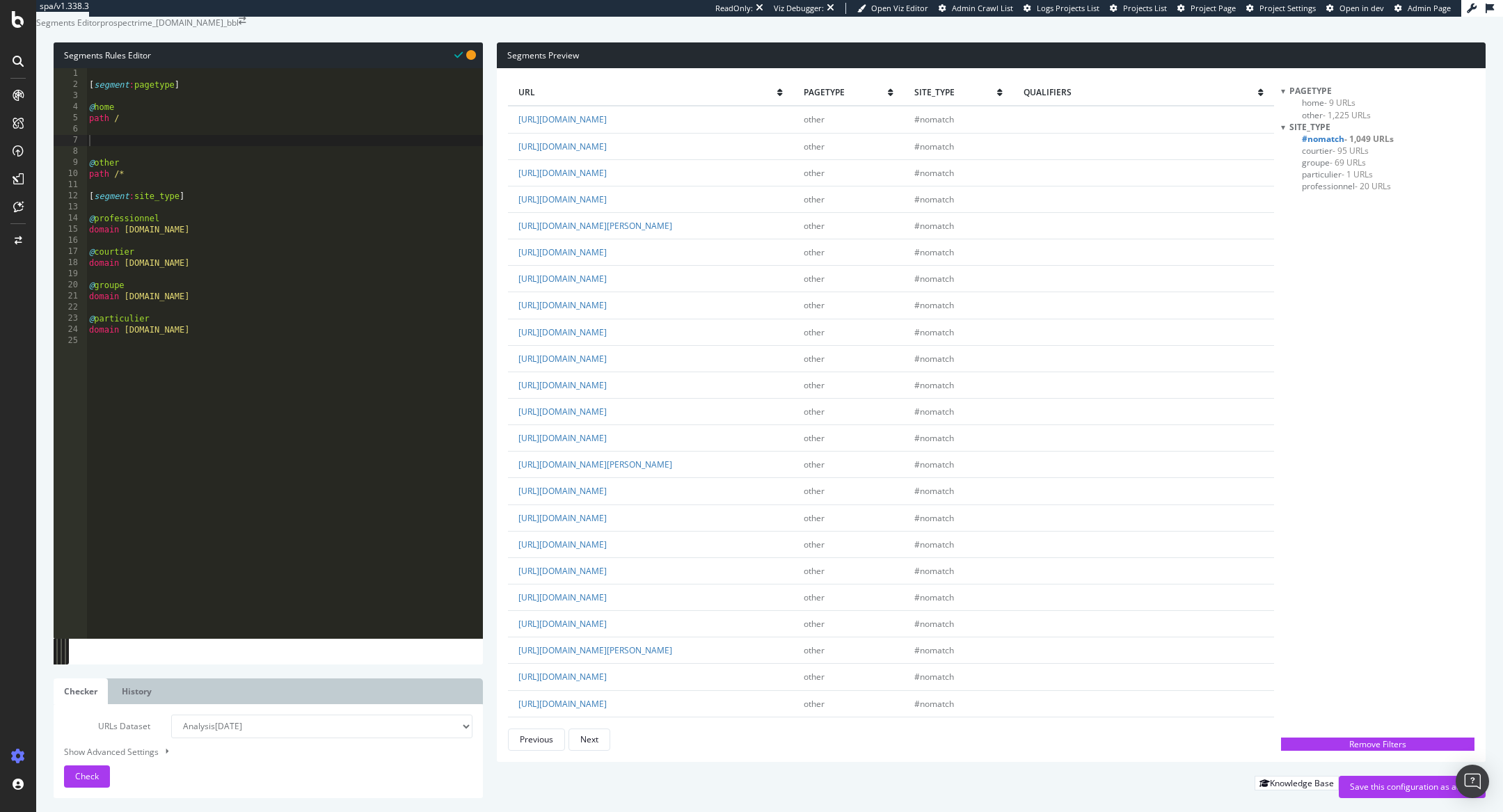
click at [229, 363] on div "[ segment : pagetype ] @ home path / @ other path /* [ segment : site_type ] @ …" at bounding box center [284, 350] width 397 height 564
type textarea "domain sollyazar.com"
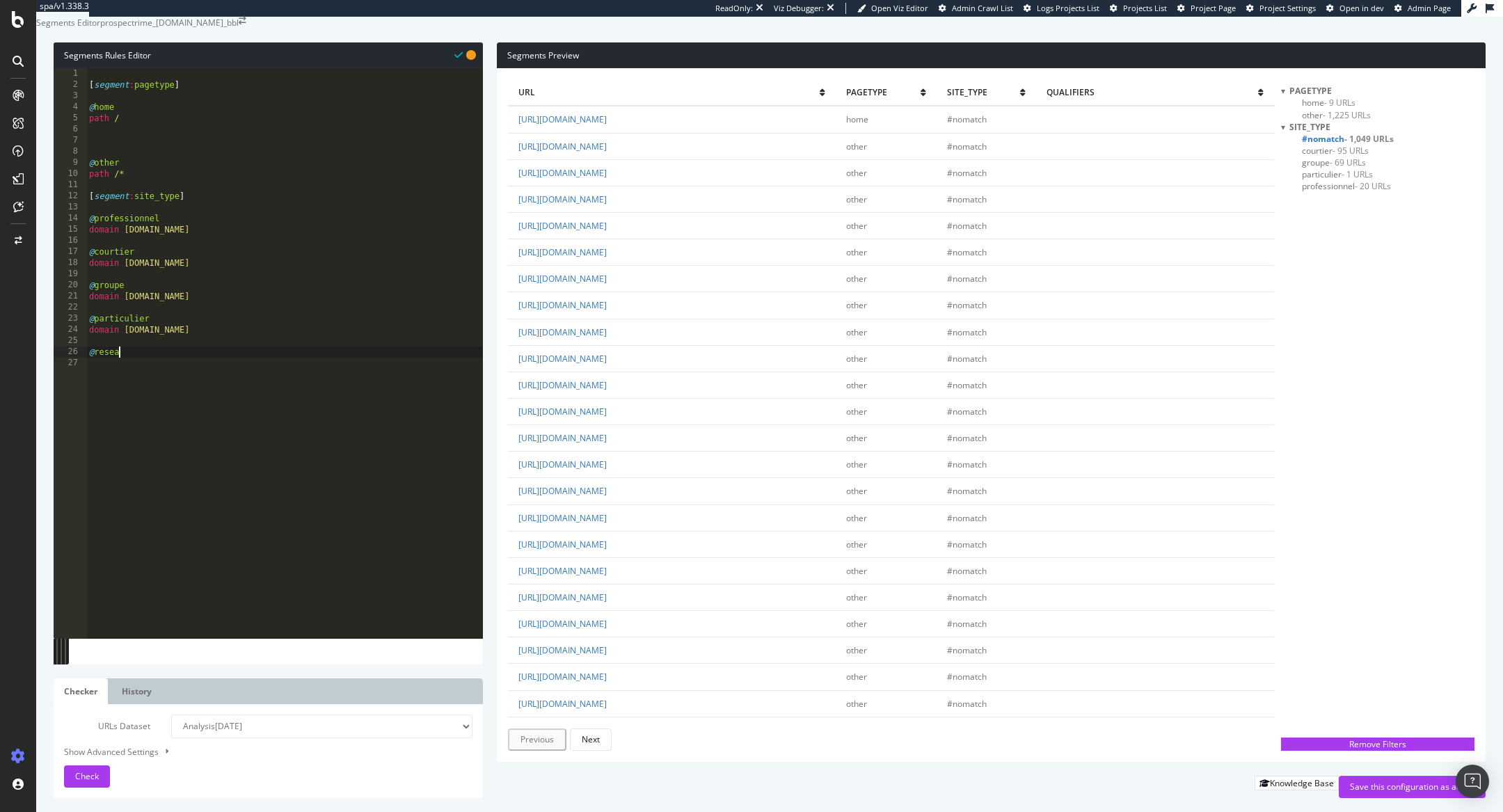
type textarea "@reseau"
type textarea "domain reseau.com"
click at [586, 736] on div "Next" at bounding box center [591, 738] width 18 height 12
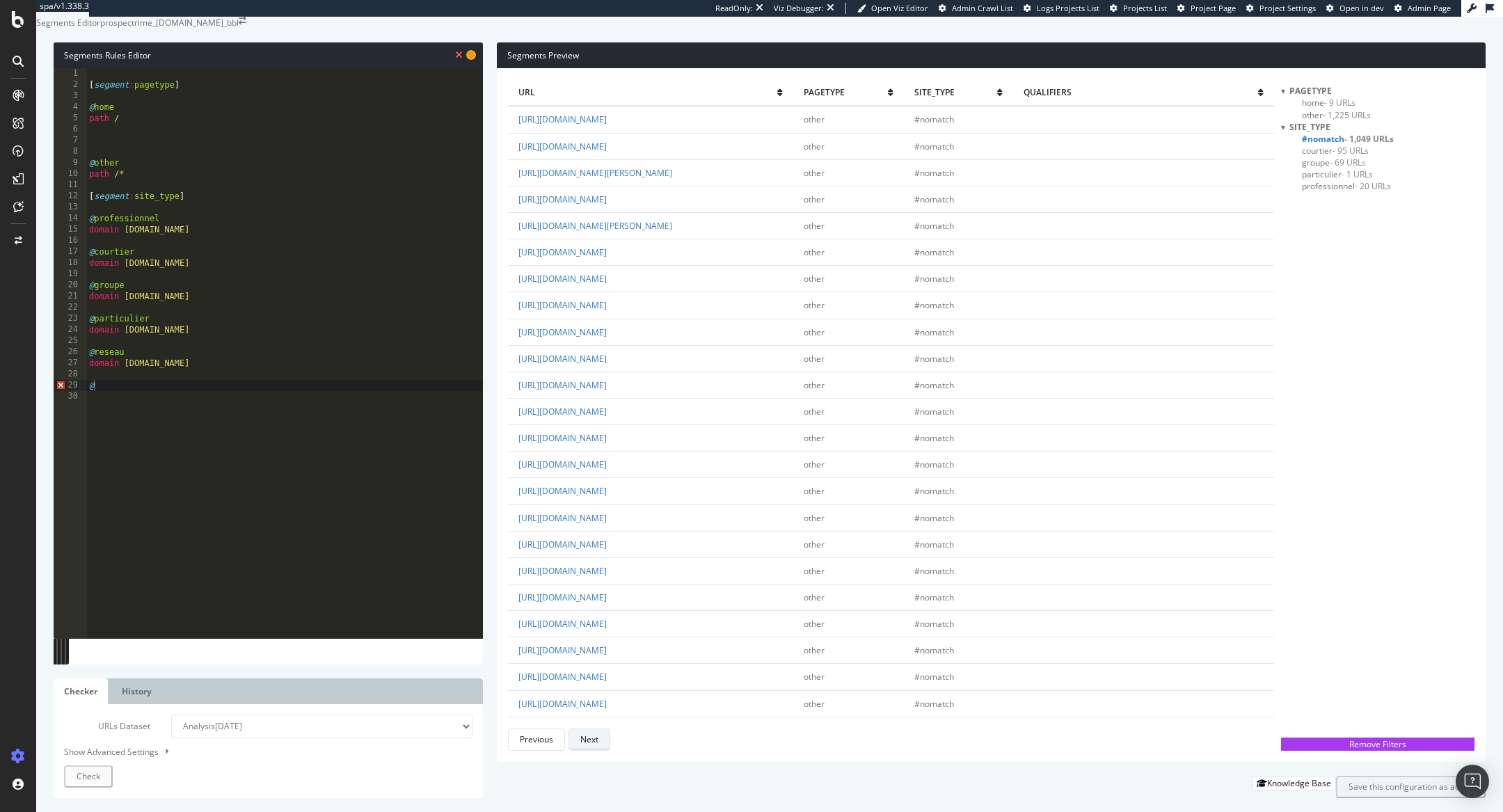
click at [586, 736] on div "Next" at bounding box center [589, 738] width 18 height 12
click at [284, 417] on div "[ segment : pagetype ] @ home path / @ other path /* [ segment : site_type ] @ …" at bounding box center [284, 350] width 397 height 564
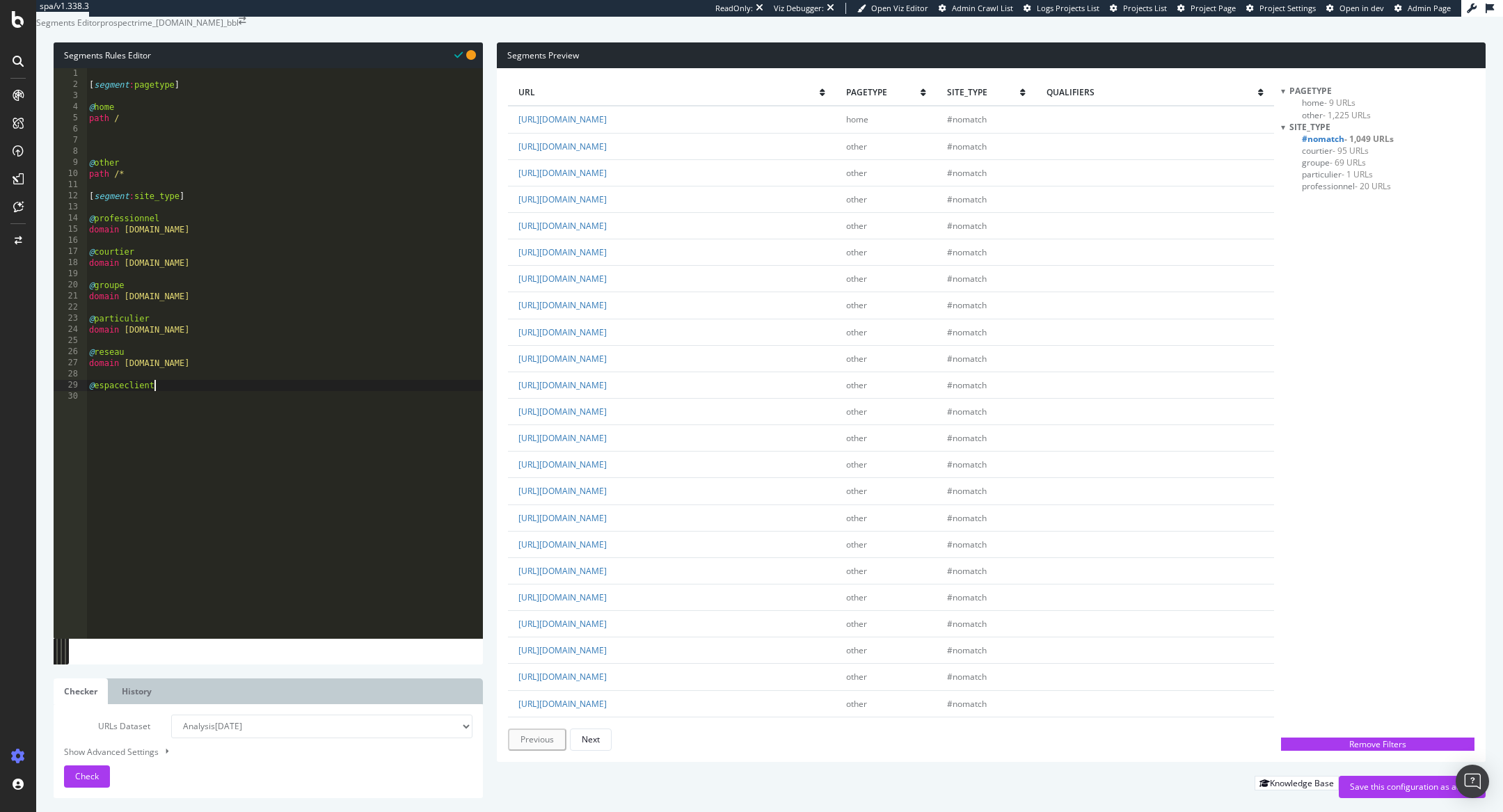
scroll to position [0, 4]
drag, startPoint x: 237, startPoint y: 329, endPoint x: 157, endPoint y: 327, distance: 80.0
click at [157, 327] on div "[ segment : pagetype ] @ home path / @ other path /* [ segment : site_type ] @ …" at bounding box center [284, 350] width 397 height 564
click at [180, 397] on div "[ segment : pagetype ] @ home path / @ other path /* [ segment : site_type ] @ …" at bounding box center [284, 350] width 397 height 564
paste textarea ".sollyazar.com"
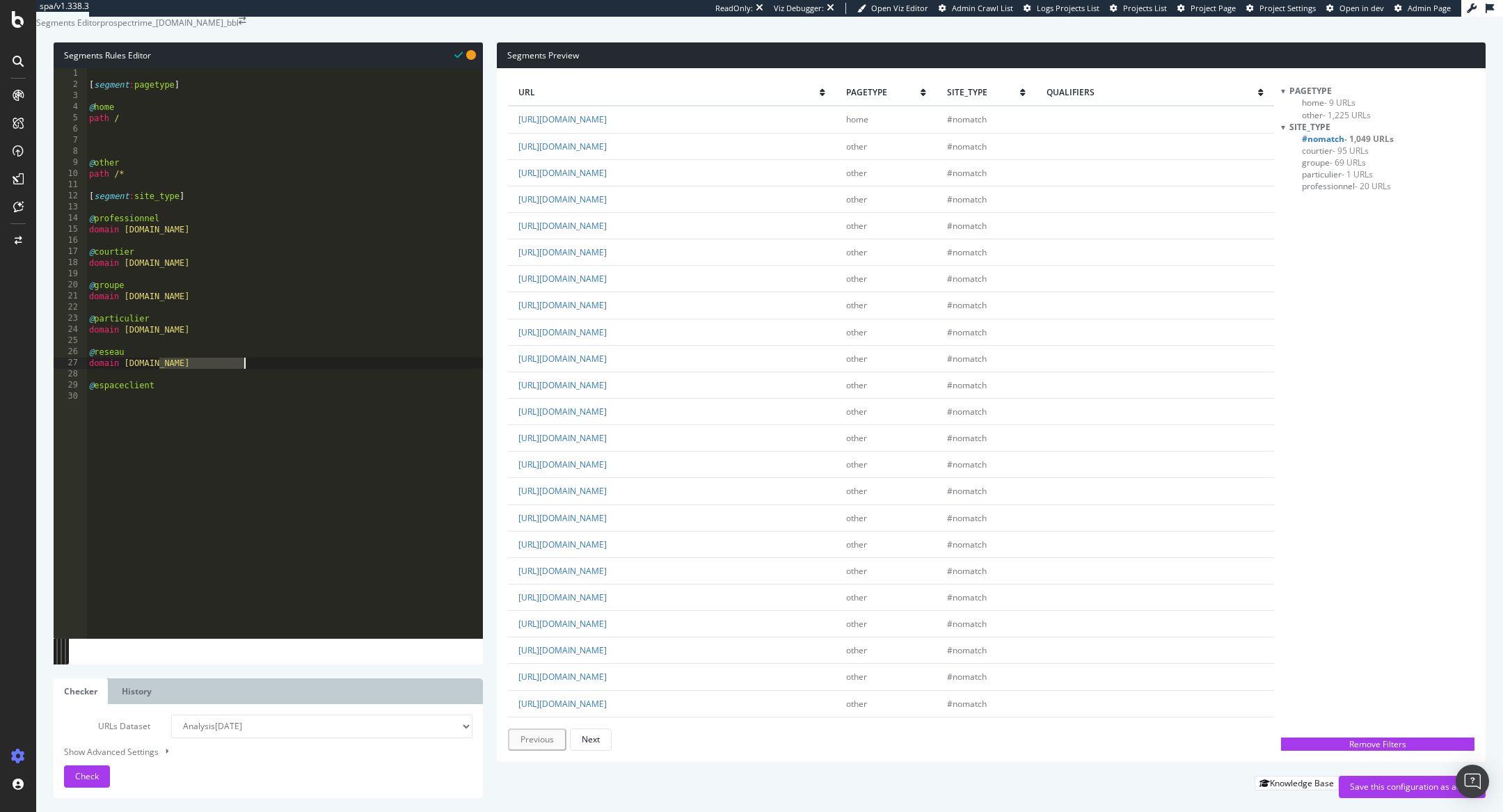
drag, startPoint x: 158, startPoint y: 395, endPoint x: 281, endPoint y: 395, distance: 123.0
click at [281, 395] on div "[ segment : pagetype ] @ home path / @ other path /* [ segment : site_type ] @ …" at bounding box center [284, 350] width 397 height 564
paste textarea ".sollyazar.com"
click at [212, 412] on div "[ segment : pagetype ] @ home path / @ other path /* [ segment : site_type ] @ …" at bounding box center [284, 350] width 397 height 564
type textarea "@espaceclient"
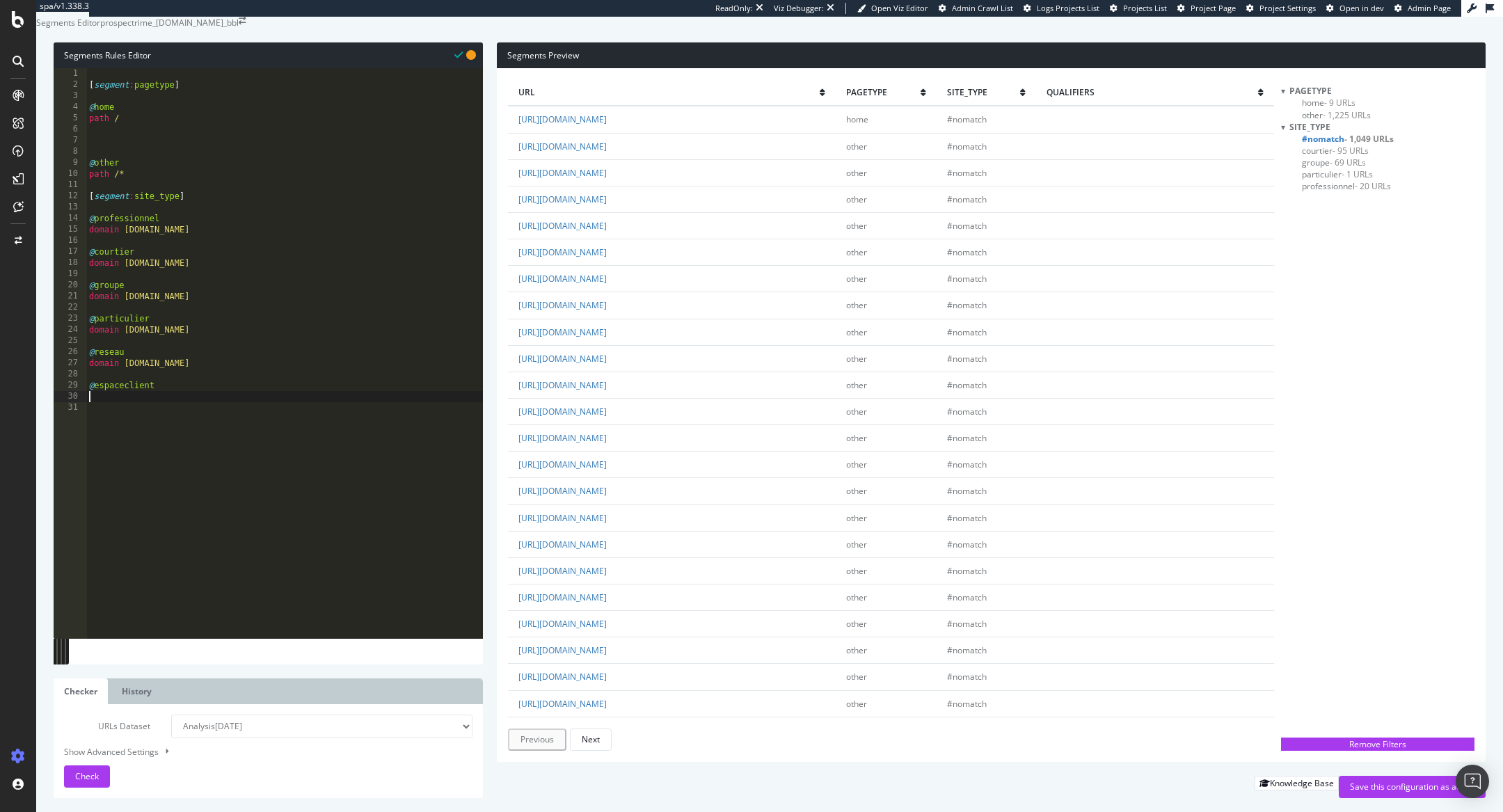
scroll to position [0, 0]
drag, startPoint x: 253, startPoint y: 394, endPoint x: 76, endPoint y: 393, distance: 177.0
click at [76, 393] on div "1 2 3 4 5 6 7 8 9 10 11 12 13 14 15 16 17 18 19 20 21 22 23 24 25 26 27 28 29 3…" at bounding box center [268, 353] width 429 height 570
click at [192, 416] on div "[ segment : pagetype ] @ home path / @ other path /* [ segment : site_type ] @ …" at bounding box center [284, 350] width 397 height 564
type textarea "@espaceclient"
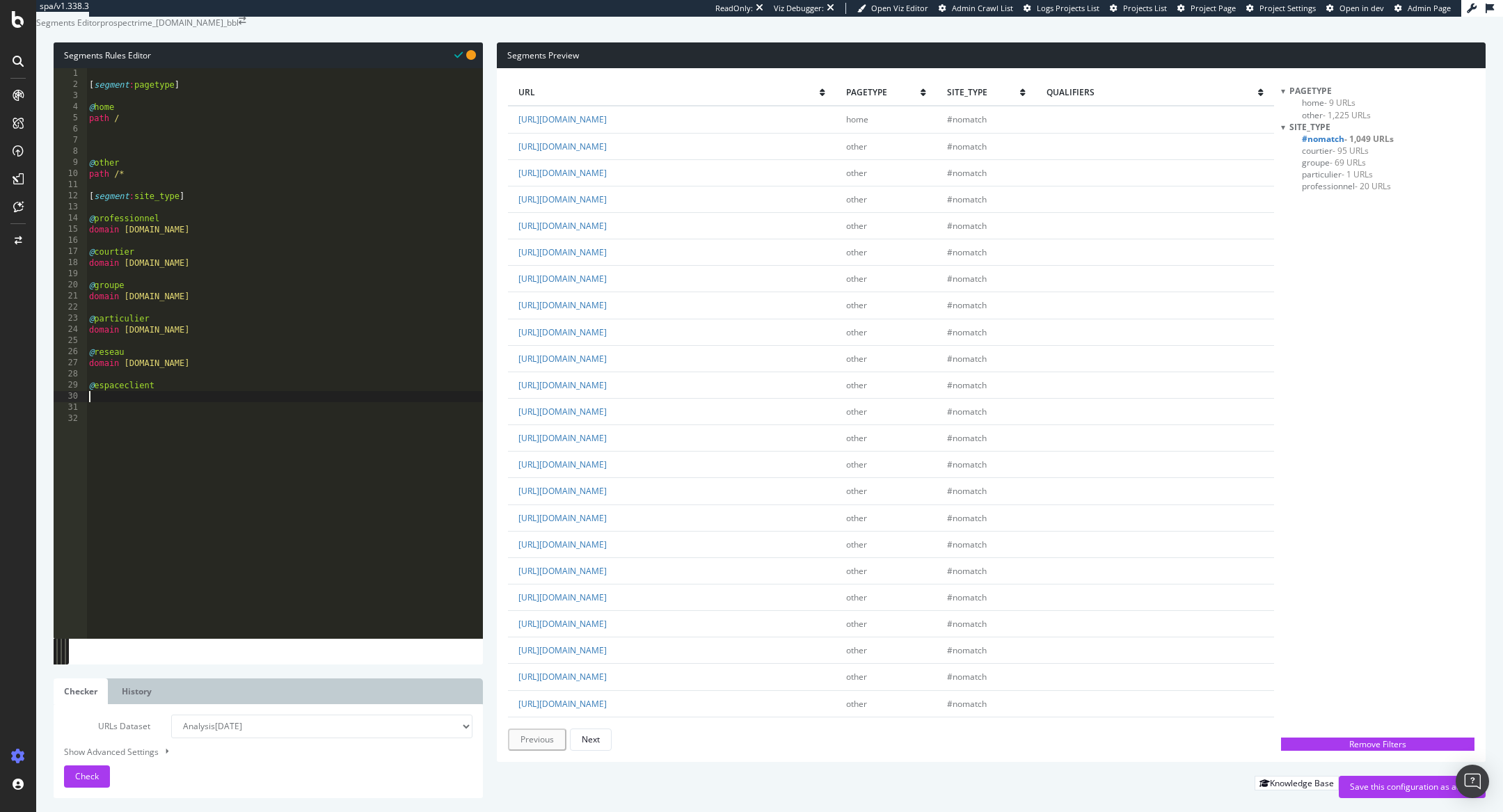
paste textarea "domain reseau.sollyazar.com"
drag, startPoint x: 159, startPoint y: 410, endPoint x: 99, endPoint y: 414, distance: 60.1
click at [99, 414] on div "[ segment : pagetype ] @ home path / @ other path /* [ segment : site_type ] @ …" at bounding box center [284, 350] width 397 height 564
click at [139, 427] on div "[ segment : pagetype ] @ home path / @ other path /* [ segment : site_type ] @ …" at bounding box center [284, 350] width 397 height 564
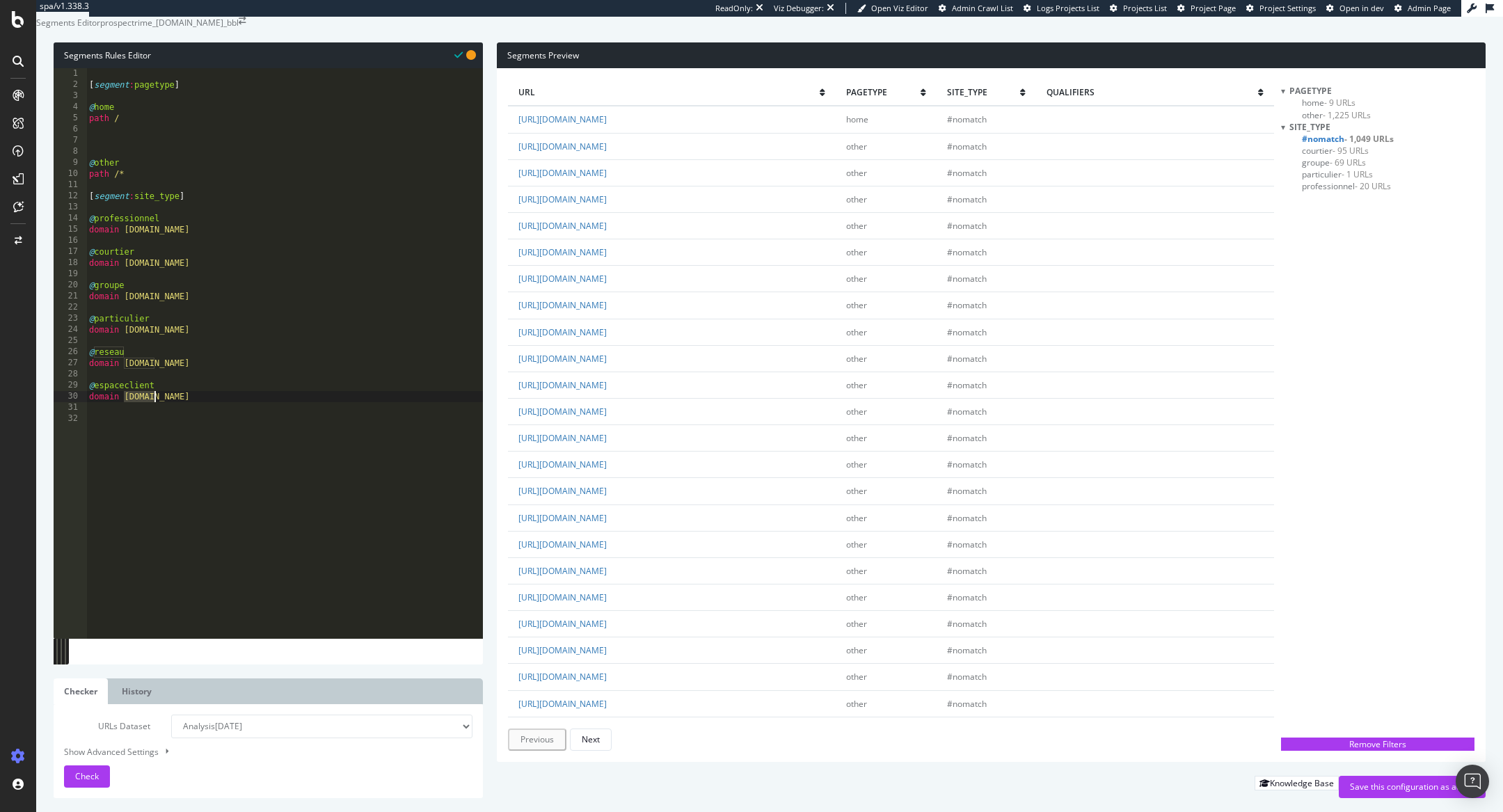
paste textarea "espaceclient"
type textarea "domain espaceclient.sollyazar.com"
click at [205, 464] on div "[ segment : pagetype ] @ home path / @ other path /* [ segment : site_type ] @ …" at bounding box center [284, 350] width 397 height 564
click at [78, 778] on span "Check" at bounding box center [87, 775] width 23 height 12
drag, startPoint x: 92, startPoint y: 360, endPoint x: 239, endPoint y: 361, distance: 147.0
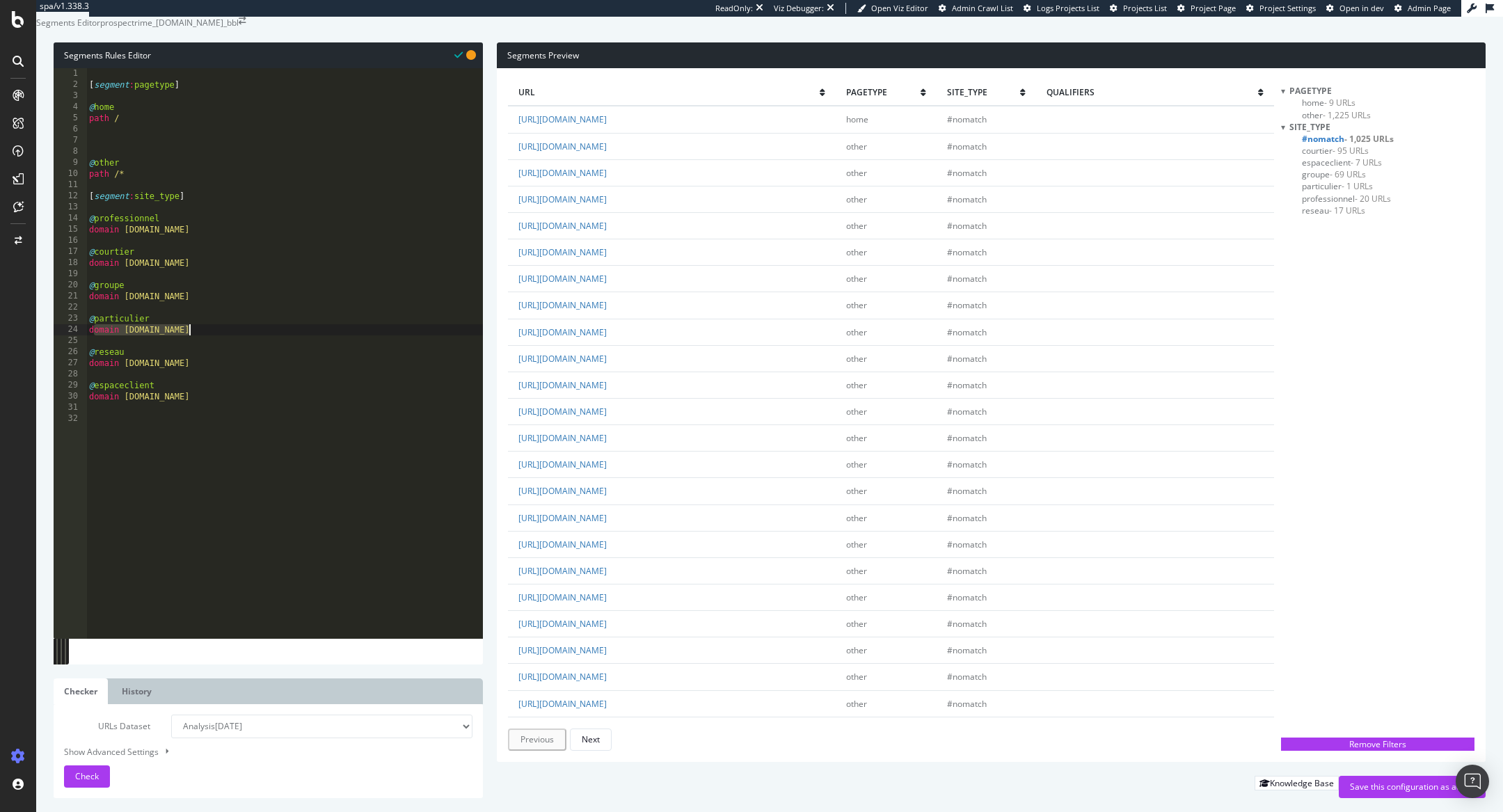
click at [240, 361] on div "[ segment : pagetype ] @ home path / @ other path /* [ segment : site_type ] @ …" at bounding box center [284, 350] width 397 height 564
type textarea "d"
paste textarea ")"
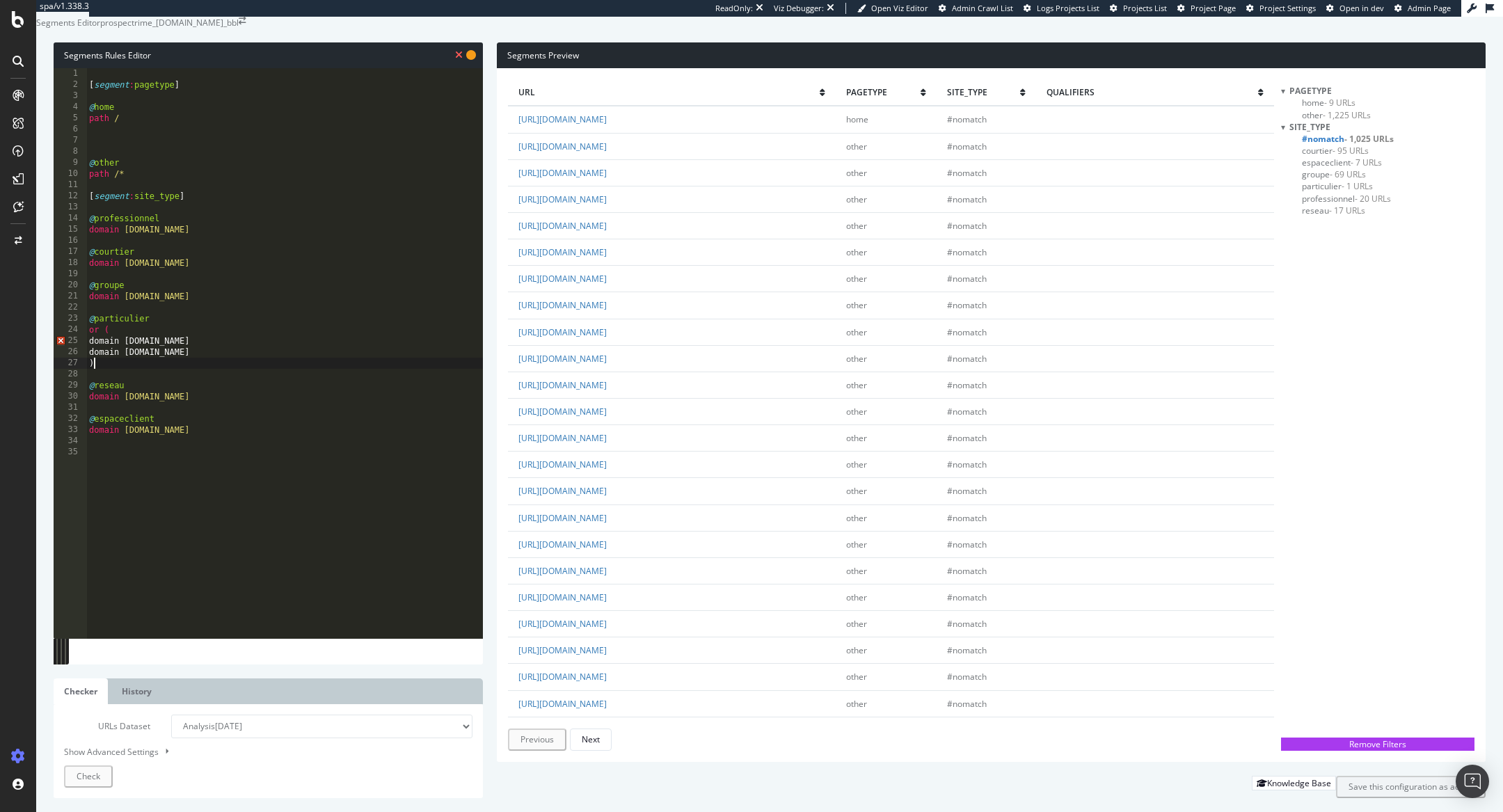
click at [178, 345] on div "[ segment : pagetype ] @ home path / @ other path /* [ segment : site_type ] @ …" at bounding box center [284, 350] width 397 height 564
type textarea "@particulier"
click at [223, 398] on div "[ segment : pagetype ] @ home path / @ other path /* [ segment : site_type ] @ …" at bounding box center [284, 350] width 397 height 564
drag, startPoint x: 116, startPoint y: 361, endPoint x: 83, endPoint y: 361, distance: 33.0
click at [83, 361] on div "@particulier 1 2 3 4 5 6 7 8 9 10 11 12 13 14 15 16 17 18 19 20 21 22 23 24 25 …" at bounding box center [268, 353] width 429 height 570
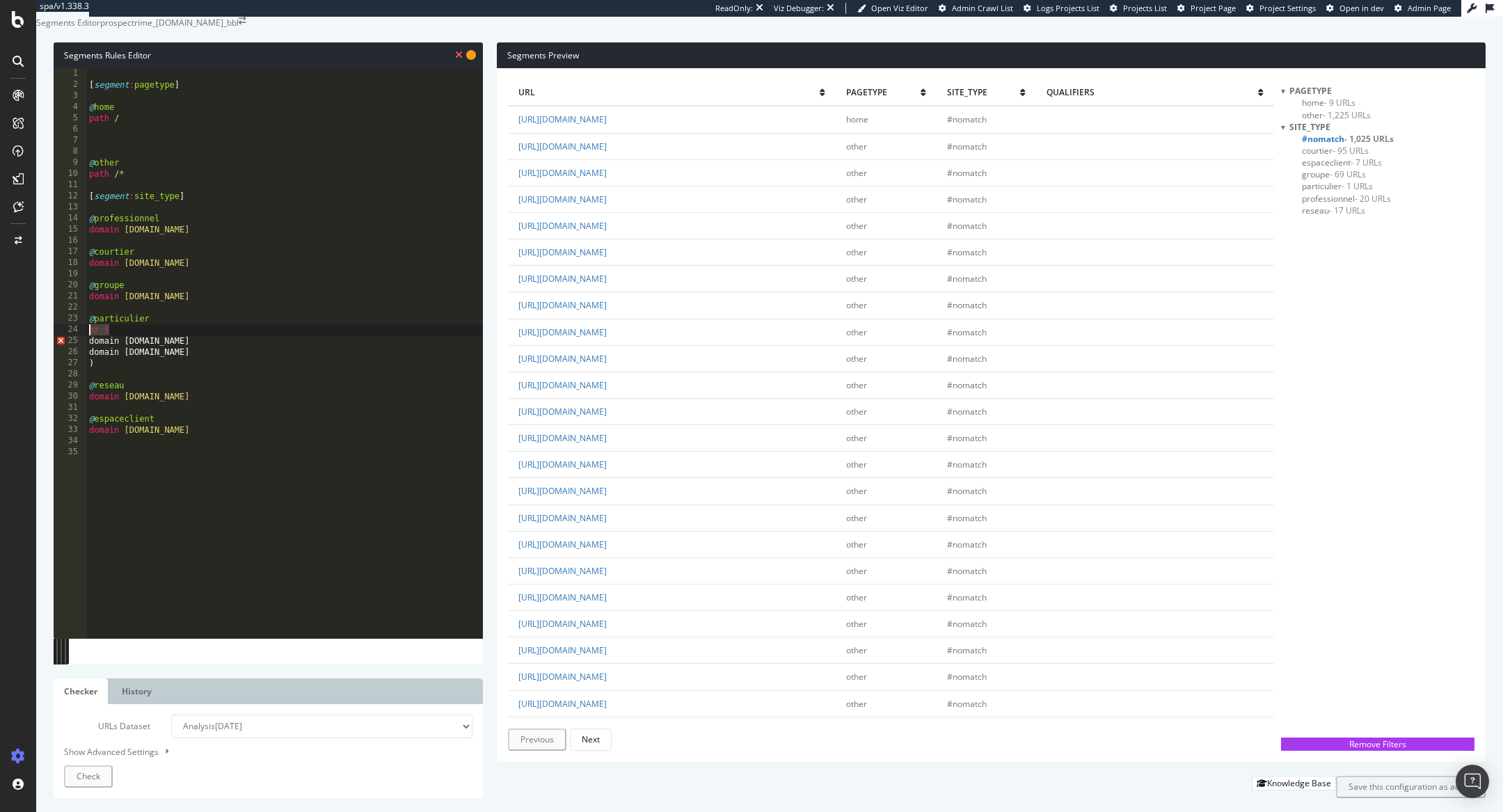
click at [102, 361] on div "[ segment : pagetype ] @ home path / @ other path /* [ segment : site_type ] @ …" at bounding box center [284, 350] width 397 height 564
click at [230, 373] on div "[ segment : pagetype ] @ home path / @ other path /* [ segment : site_type ] @ …" at bounding box center [284, 350] width 397 height 564
type textarea "domain sollyazar.com"
paste textarea "or"
click at [134, 359] on div "[ segment : pagetype ] @ home path / @ other path /* [ segment : site_type ] @ …" at bounding box center [284, 350] width 397 height 564
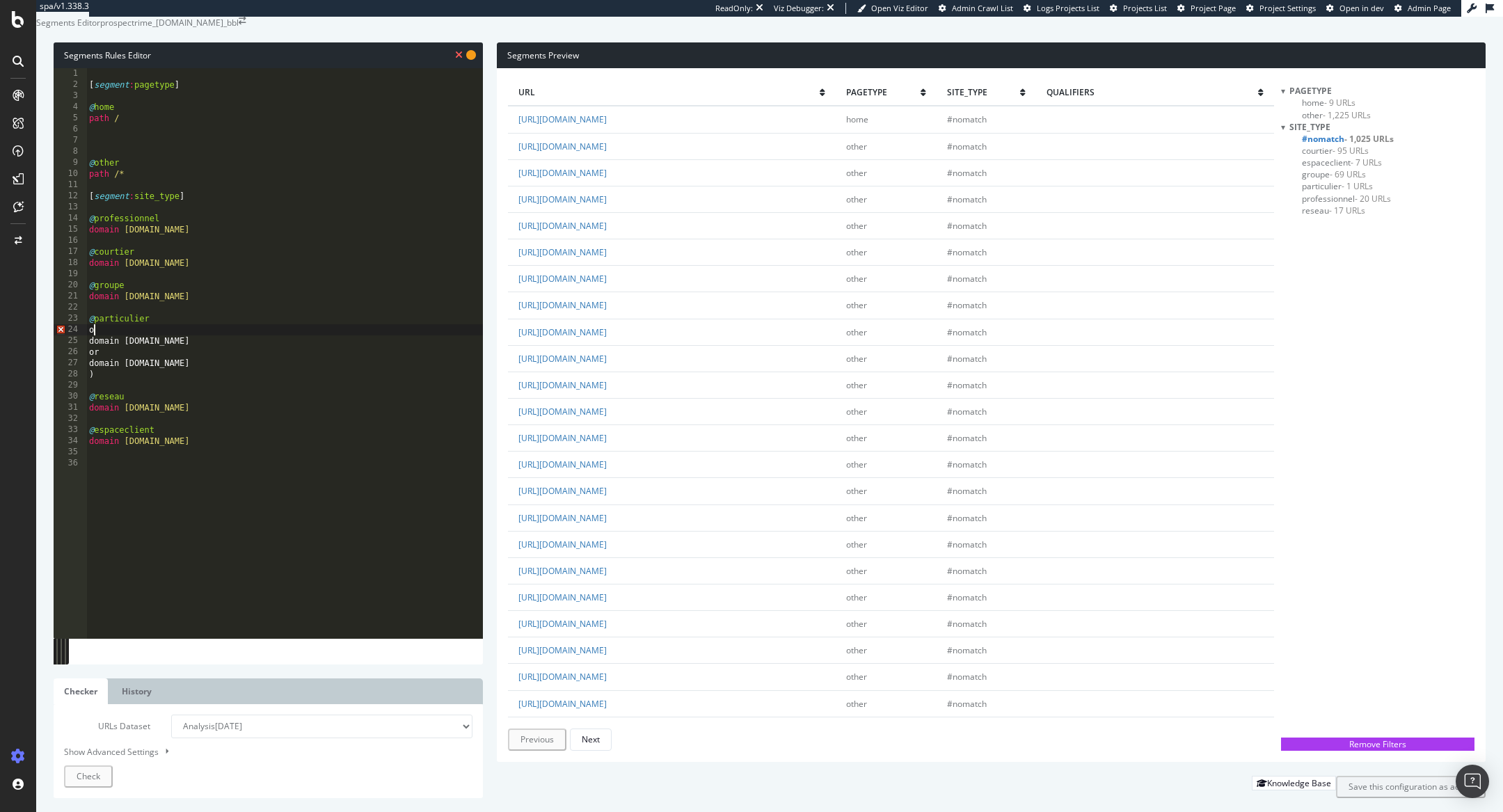
type textarea "o"
type textarea "@particulier"
click at [112, 411] on div "[ segment : pagetype ] @ home path / @ other path /* [ segment : site_type ] @ …" at bounding box center [284, 350] width 397 height 564
click at [114, 400] on div "[ segment : pagetype ] @ home path / @ other path /* [ segment : site_type ] @ …" at bounding box center [284, 350] width 397 height 564
type textarea ")"
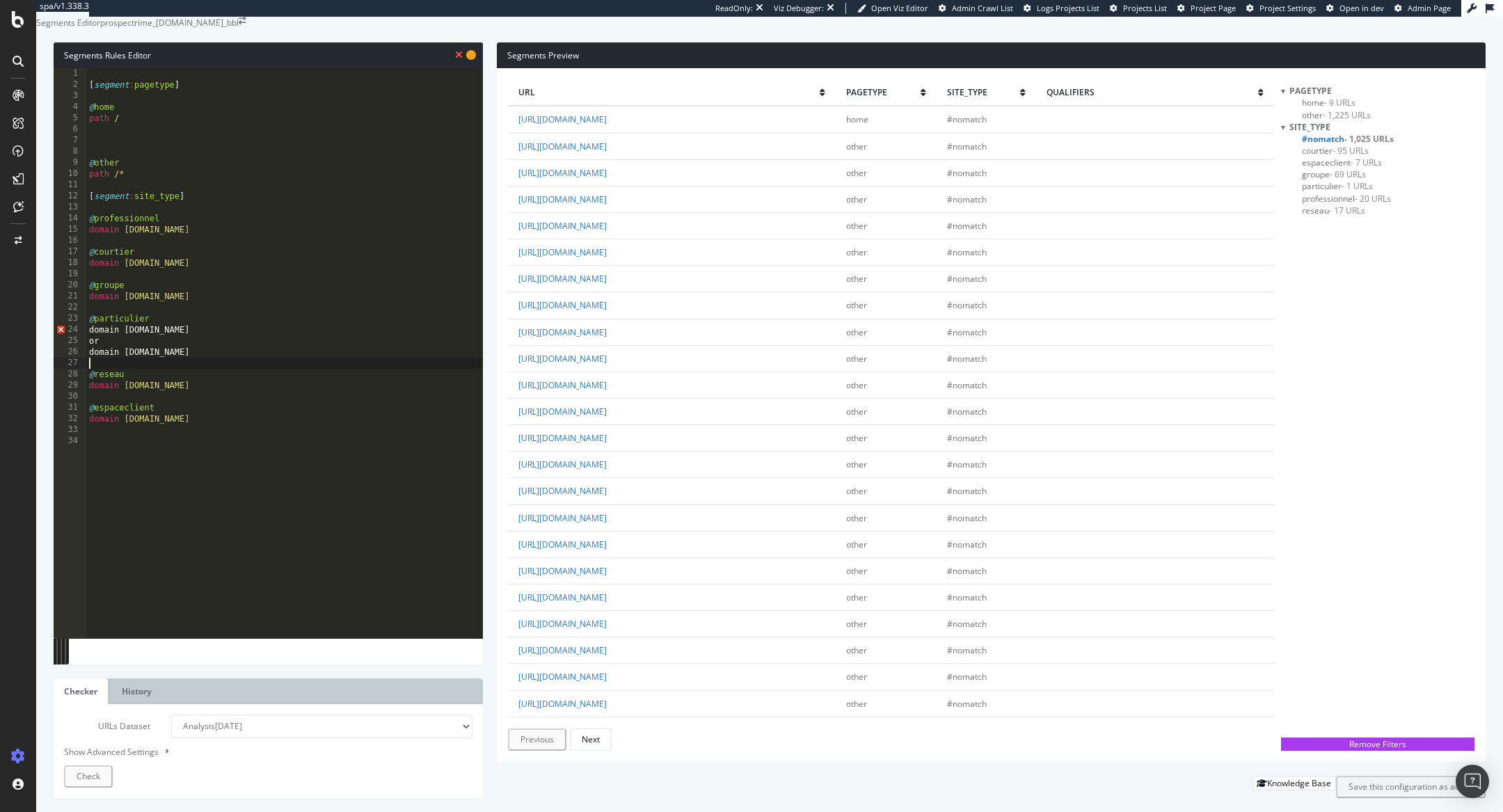
click at [176, 348] on div "[ segment : pagetype ] @ home path / @ other path /* [ segment : site_type ] @ …" at bounding box center [284, 350] width 397 height 564
type textarea "@particulier"
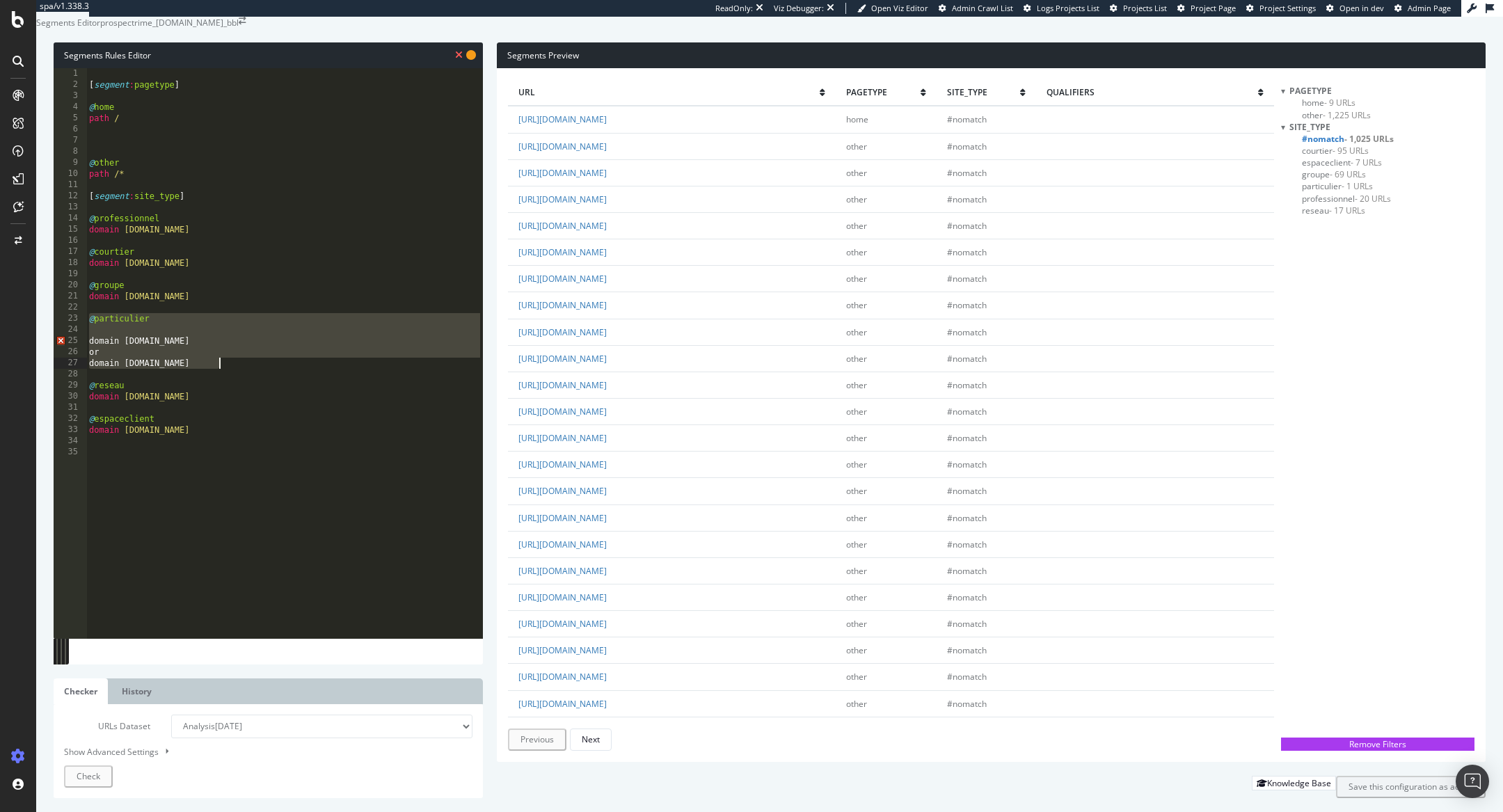
drag, startPoint x: 91, startPoint y: 349, endPoint x: 239, endPoint y: 398, distance: 155.9
click at [239, 398] on div "[ segment : pagetype ] @ home path / @ other path /* [ segment : site_type ] @ …" at bounding box center [284, 350] width 397 height 564
type textarea "domain www.sollyazar.com"
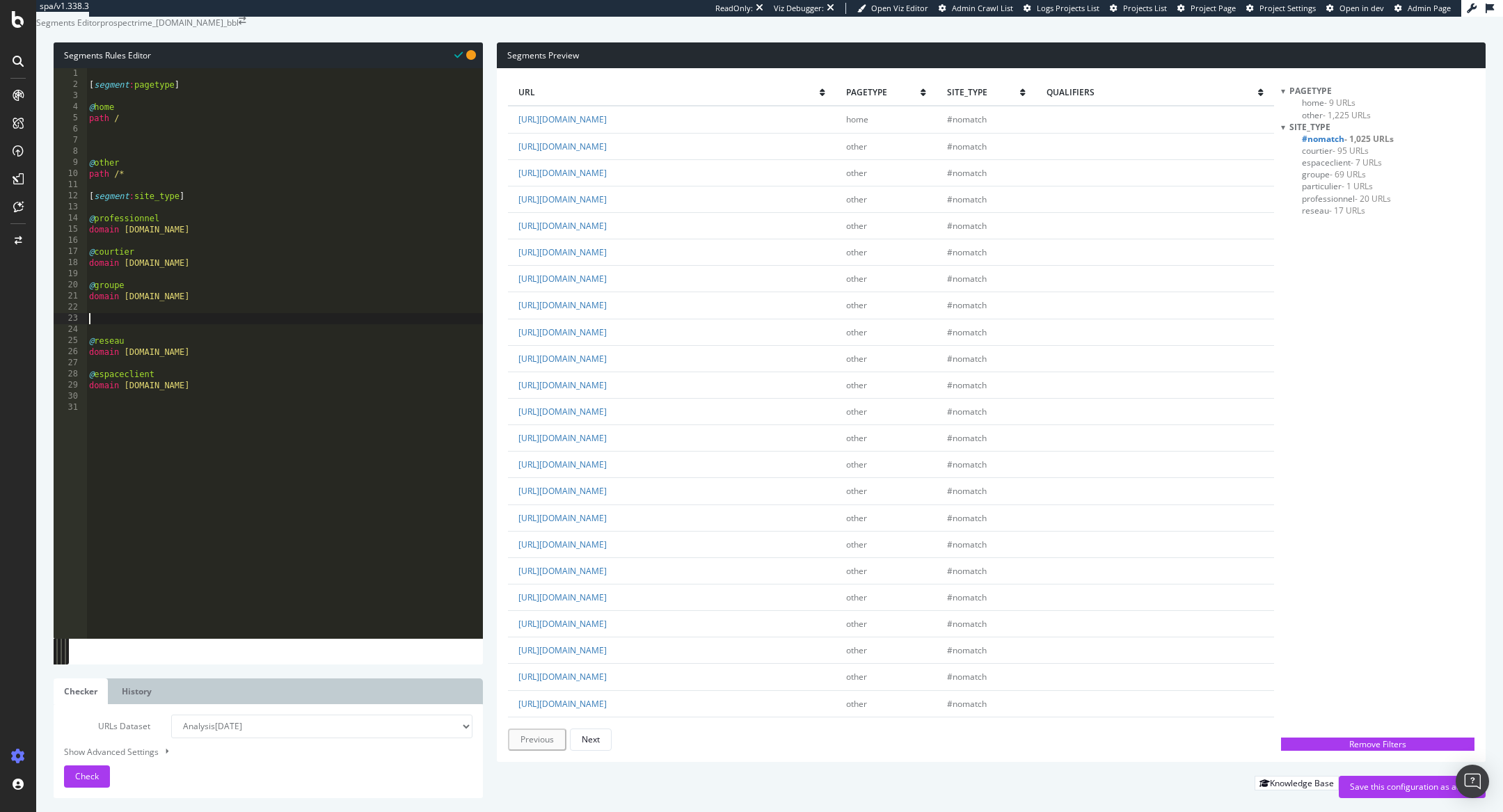
paste textarea ")"
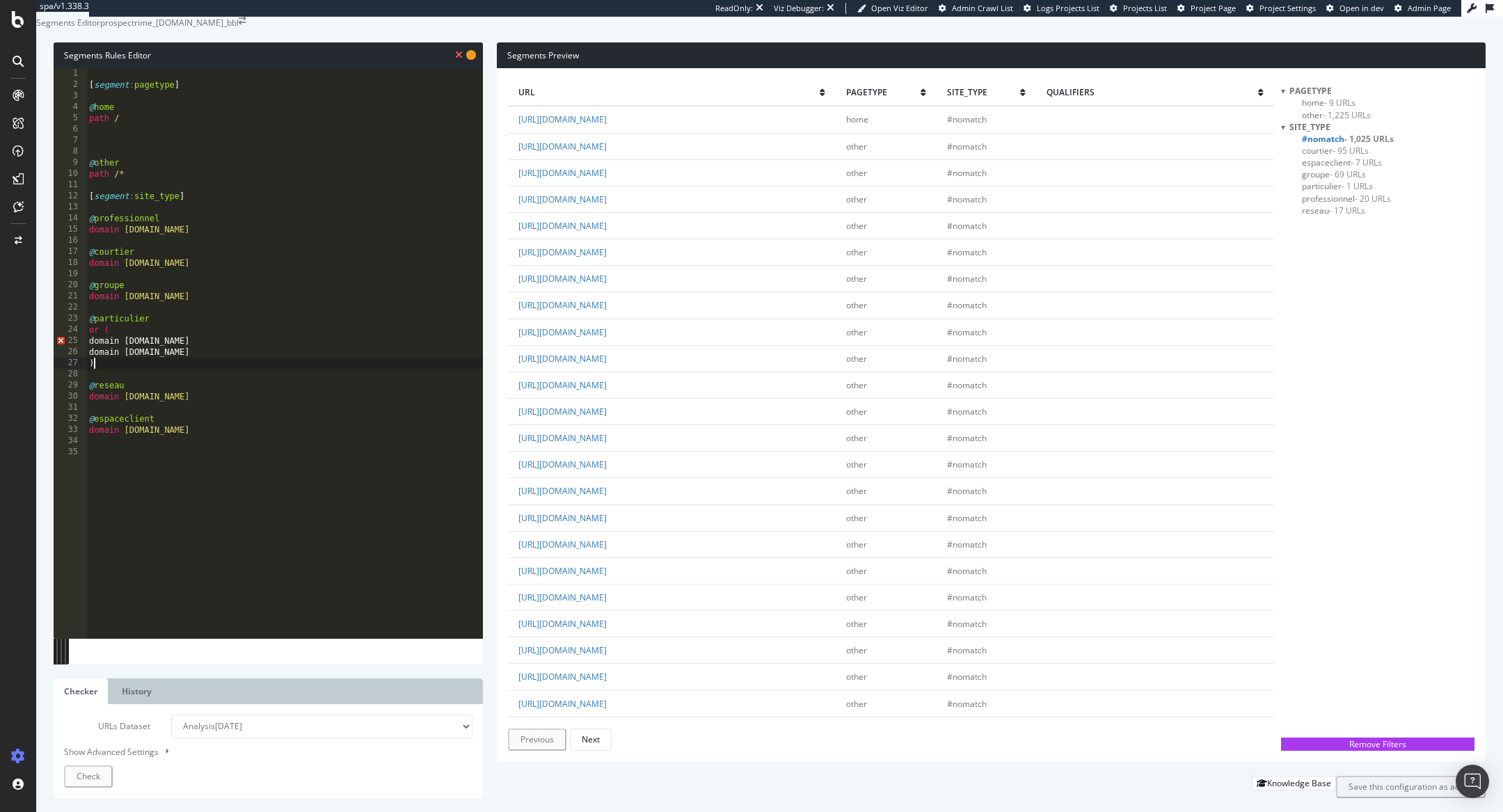
type textarea ")"
click at [207, 488] on div "[ segment : pagetype ] @ home path / @ other path /* [ segment : site_type ] @ …" at bounding box center [284, 350] width 397 height 564
click at [159, 349] on div "[ segment : pagetype ] @ home path / @ other path /* [ segment : site_type ] @ …" at bounding box center [284, 350] width 397 height 564
type textarea "@particulier"
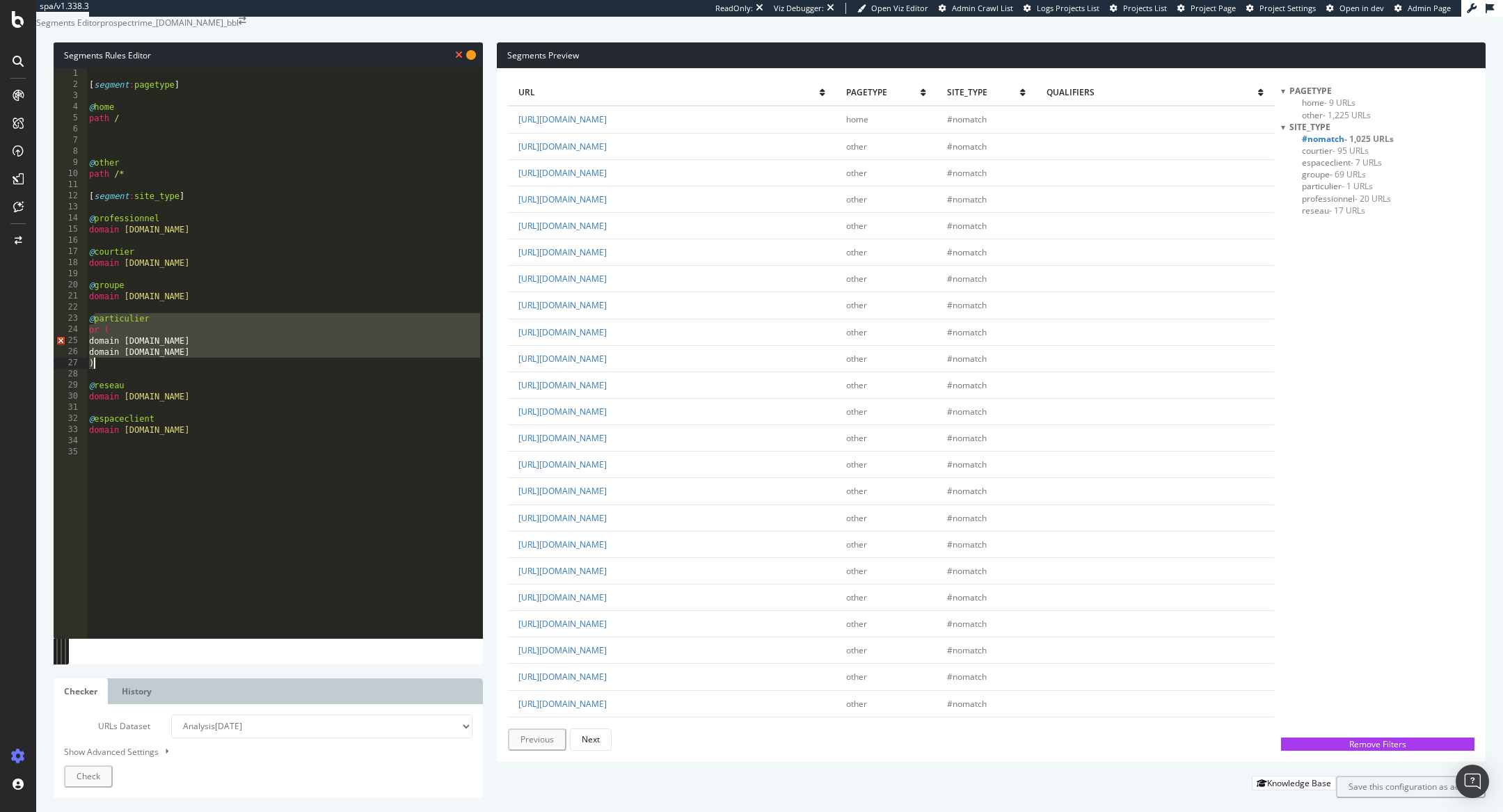
drag, startPoint x: 93, startPoint y: 349, endPoint x: 151, endPoint y: 392, distance: 72.2
click at [151, 392] on div "[ segment : pagetype ] @ home path / @ other path /* [ segment : site_type ] @ …" at bounding box center [284, 350] width 397 height 564
paste textarea "Cursor at row 27"
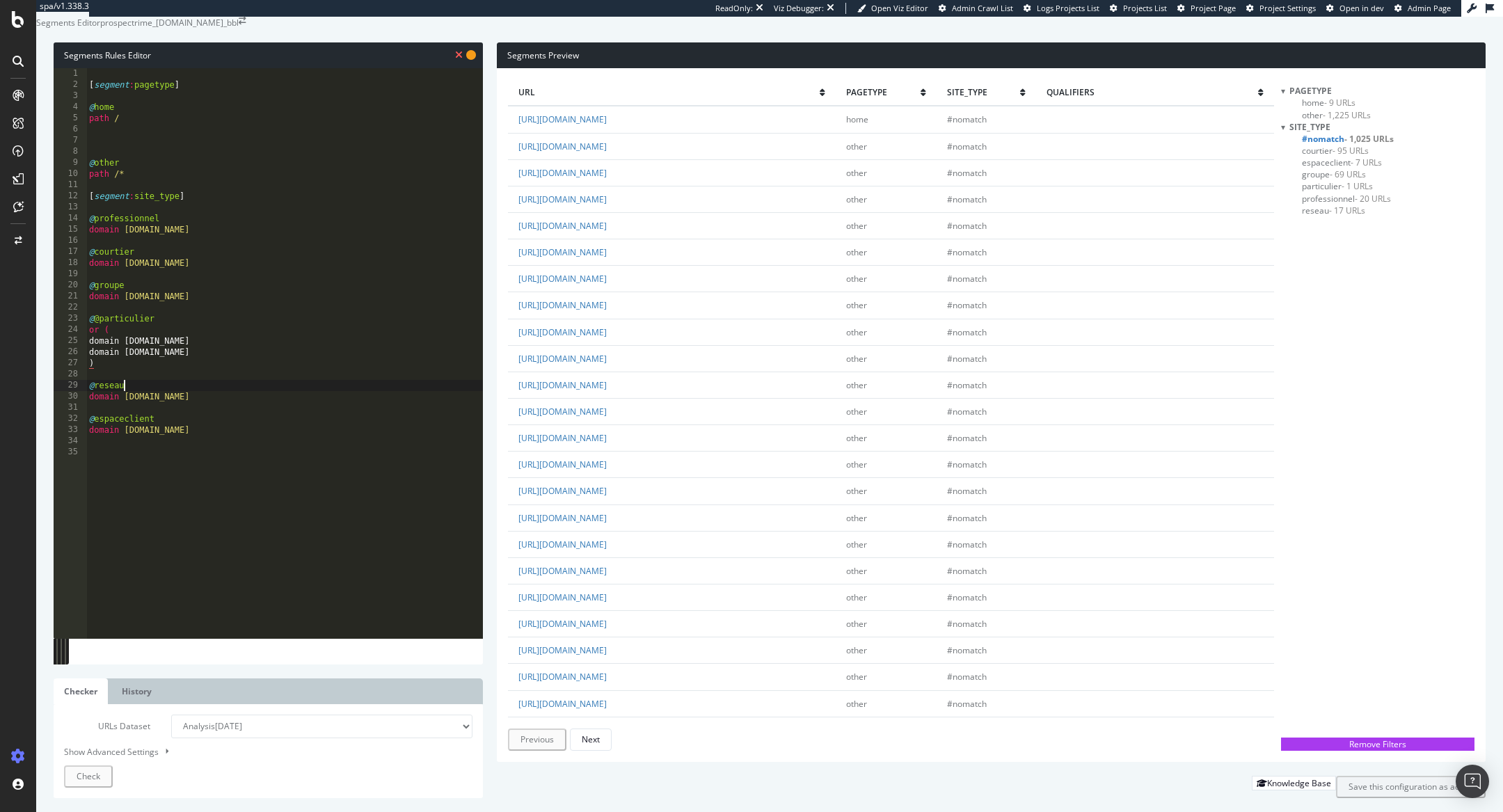
click at [166, 415] on div "[ segment : pagetype ] @ home path / @ other path /* [ segment : site_type ] @ …" at bounding box center [284, 350] width 397 height 564
click at [98, 346] on div "[ segment : pagetype ] @ home path / @ other path /* [ segment : site_type ] @ …" at bounding box center [284, 350] width 397 height 564
type textarea "@particulier"
click at [182, 494] on div "[ segment : pagetype ] @ home path / @ other path /* [ segment : site_type ] @ …" at bounding box center [284, 350] width 397 height 564
click at [91, 394] on div "[ segment : pagetype ] @ home path / @ other path /* [ segment : site_type ] @ …" at bounding box center [284, 350] width 397 height 564
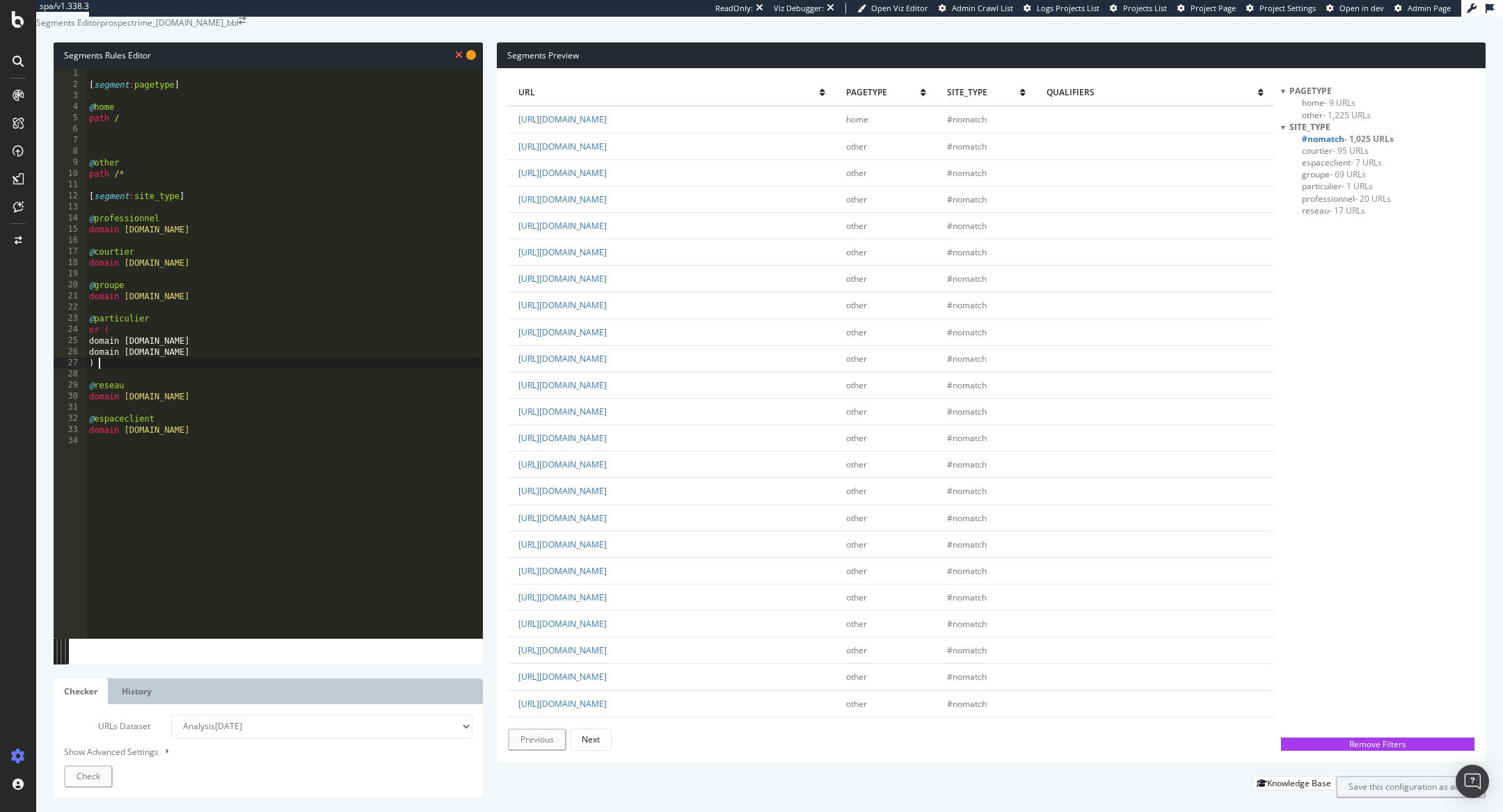
click at [269, 521] on div "[ segment : pagetype ] @ home path / @ other path /* [ segment : site_type ] @ …" at bounding box center [284, 350] width 397 height 564
click at [98, 391] on div "[ segment : pagetype ] @ home path / @ other path /* [ segment : site_type ] @ …" at bounding box center [284, 350] width 397 height 564
click at [101, 376] on div "[ segment : pagetype ] @ home path / @ other path /* [ segment : site_type ] @ …" at bounding box center [284, 350] width 397 height 564
type textarea "domain www.sollyazar.com )"
drag, startPoint x: 220, startPoint y: 386, endPoint x: 87, endPoint y: 386, distance: 133.0
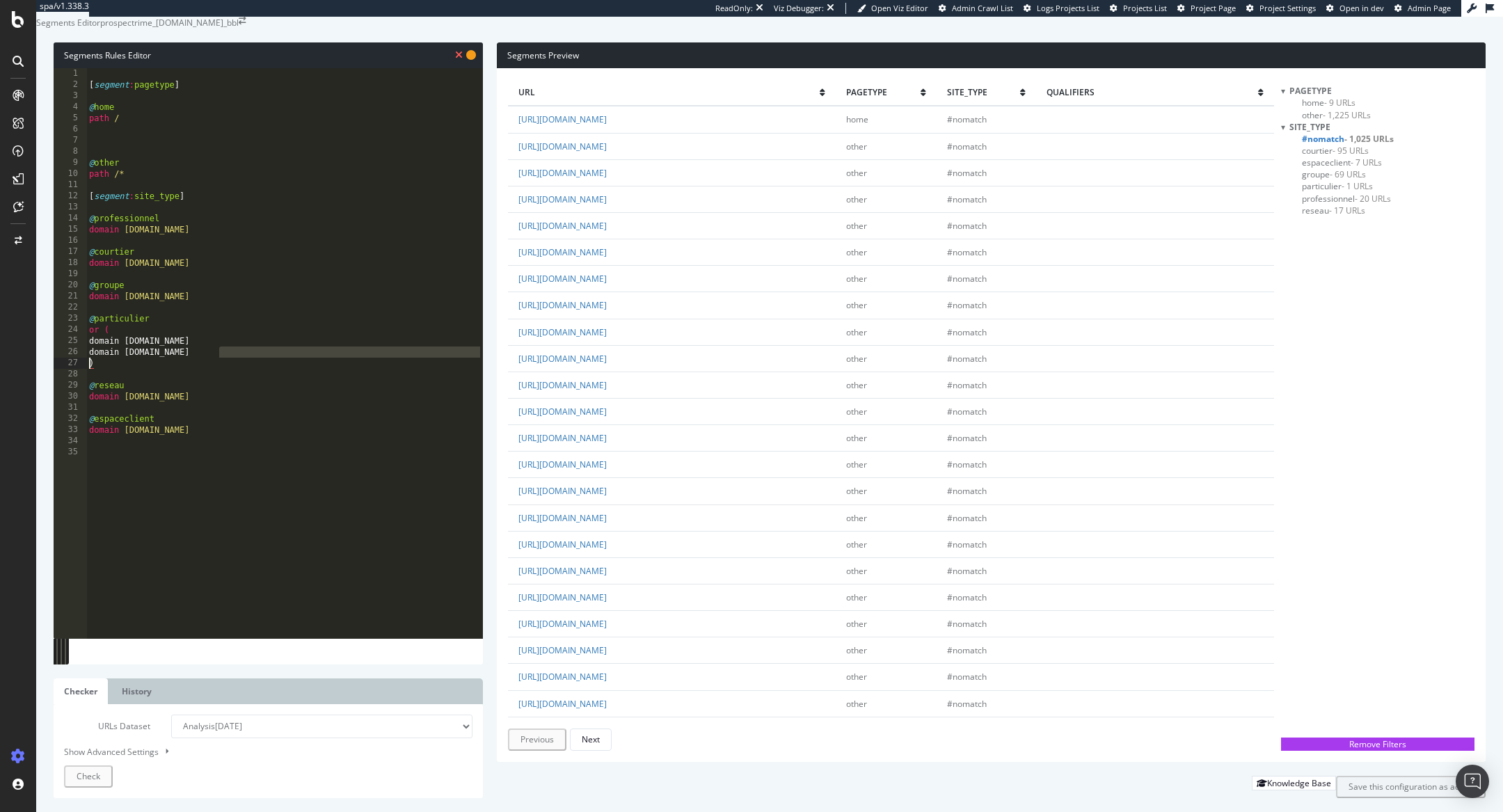
click at [87, 386] on div "[ segment : pagetype ] @ home path / @ other path /* [ segment : site_type ] @ …" at bounding box center [284, 350] width 397 height 564
type textarea "domain www.sollyazar.com"
type textarea ")"
click at [98, 374] on div "[ segment : pagetype ] @ home path / @ other path /* [ segment : site_type ] @ …" at bounding box center [284, 350] width 397 height 564
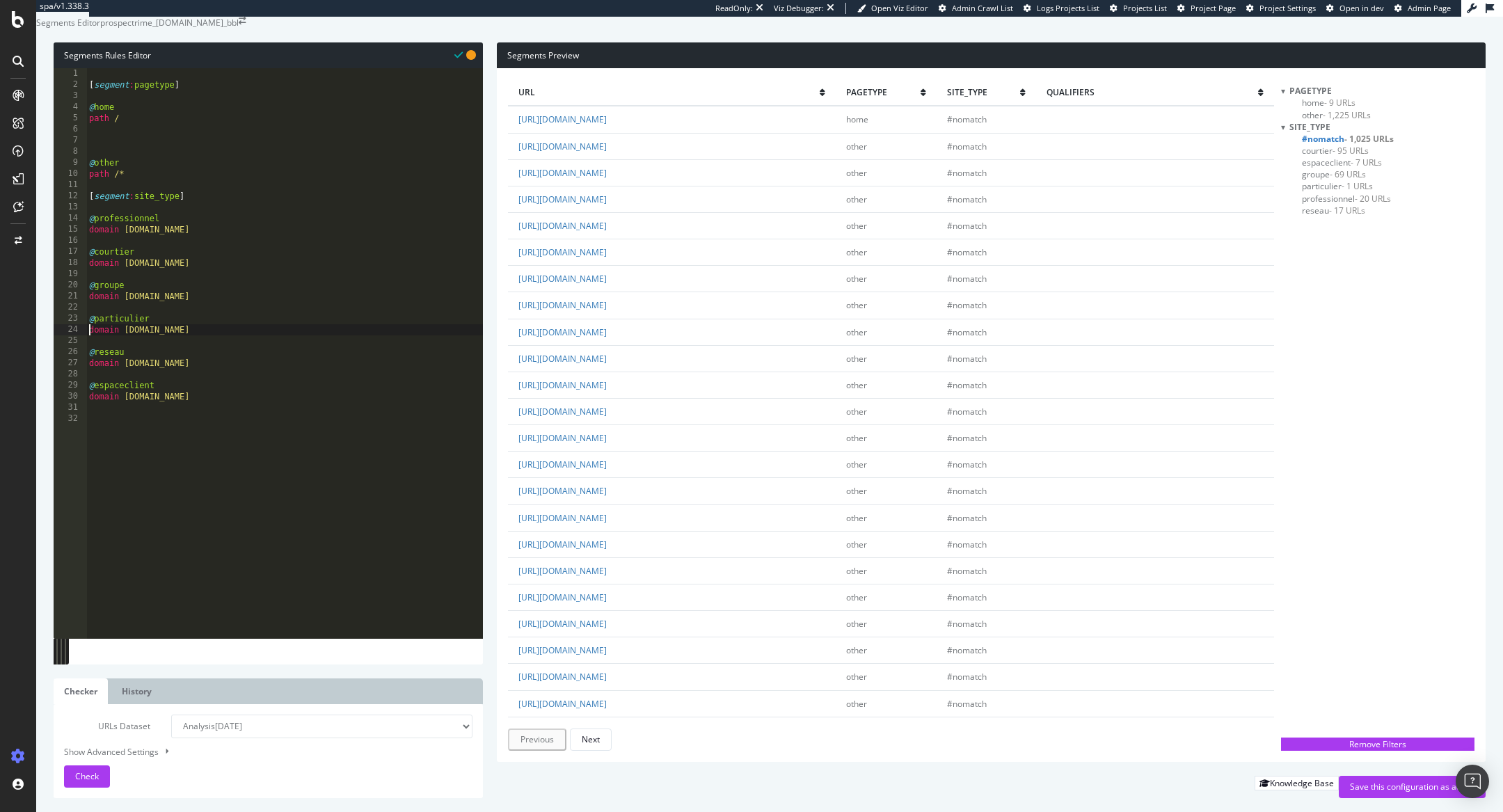
type textarea "domain sollyazar.com"
click at [210, 361] on div "[ segment : pagetype ] @ home path / @ other path /* [ segment : site_type ] @ …" at bounding box center [284, 350] width 397 height 564
drag, startPoint x: 180, startPoint y: 358, endPoint x: 62, endPoint y: 357, distance: 118.0
click at [62, 357] on div "@particulier 1 2 3 4 5 6 7 8 9 10 11 12 13 14 15 16 17 18 19 20 21 22 23 24 25 …" at bounding box center [268, 353] width 429 height 570
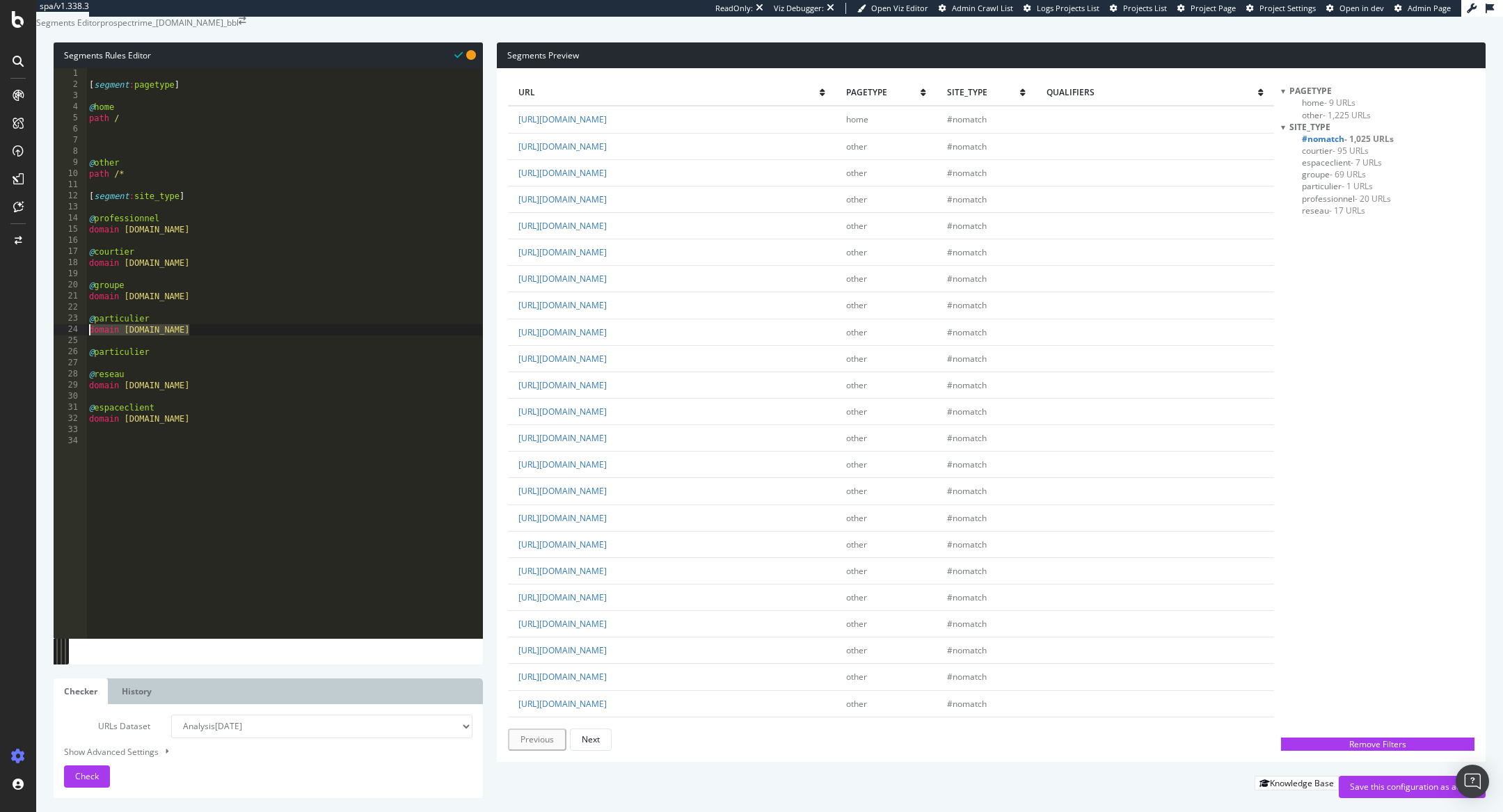
click at [189, 379] on div "[ segment : pagetype ] @ home path / @ other path /* [ segment : site_type ] @ …" at bounding box center [284, 350] width 397 height 564
type textarea "@particulier"
paste textarea "domain sollyazar.com"
click at [129, 394] on div "[ segment : pagetype ] @ home path / @ other path /* [ segment : site_type ] @ …" at bounding box center [284, 350] width 397 height 564
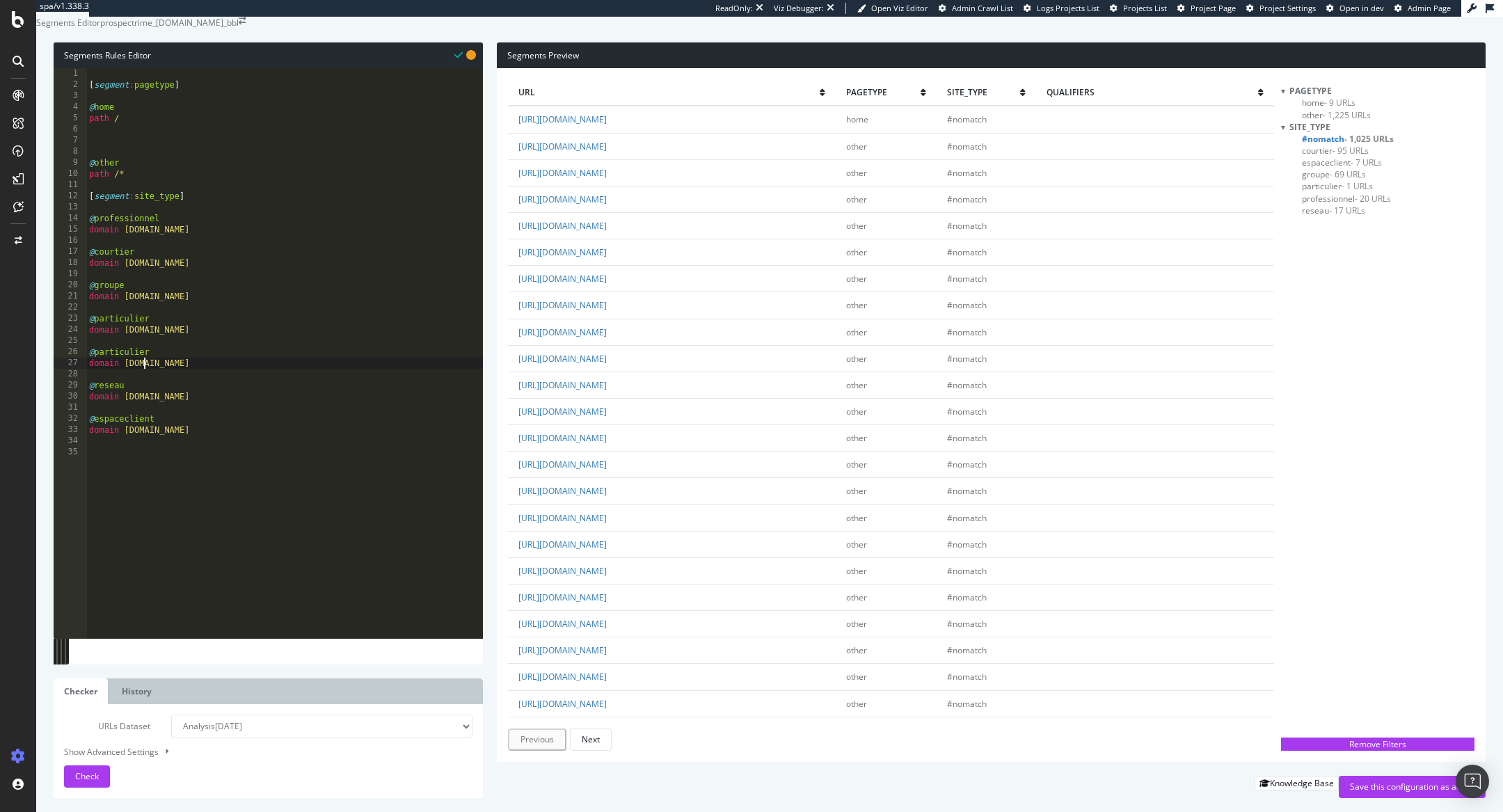
scroll to position [0, 4]
type textarea "domain www.sollyazar.com"
click at [94, 778] on span "Check" at bounding box center [87, 775] width 23 height 12
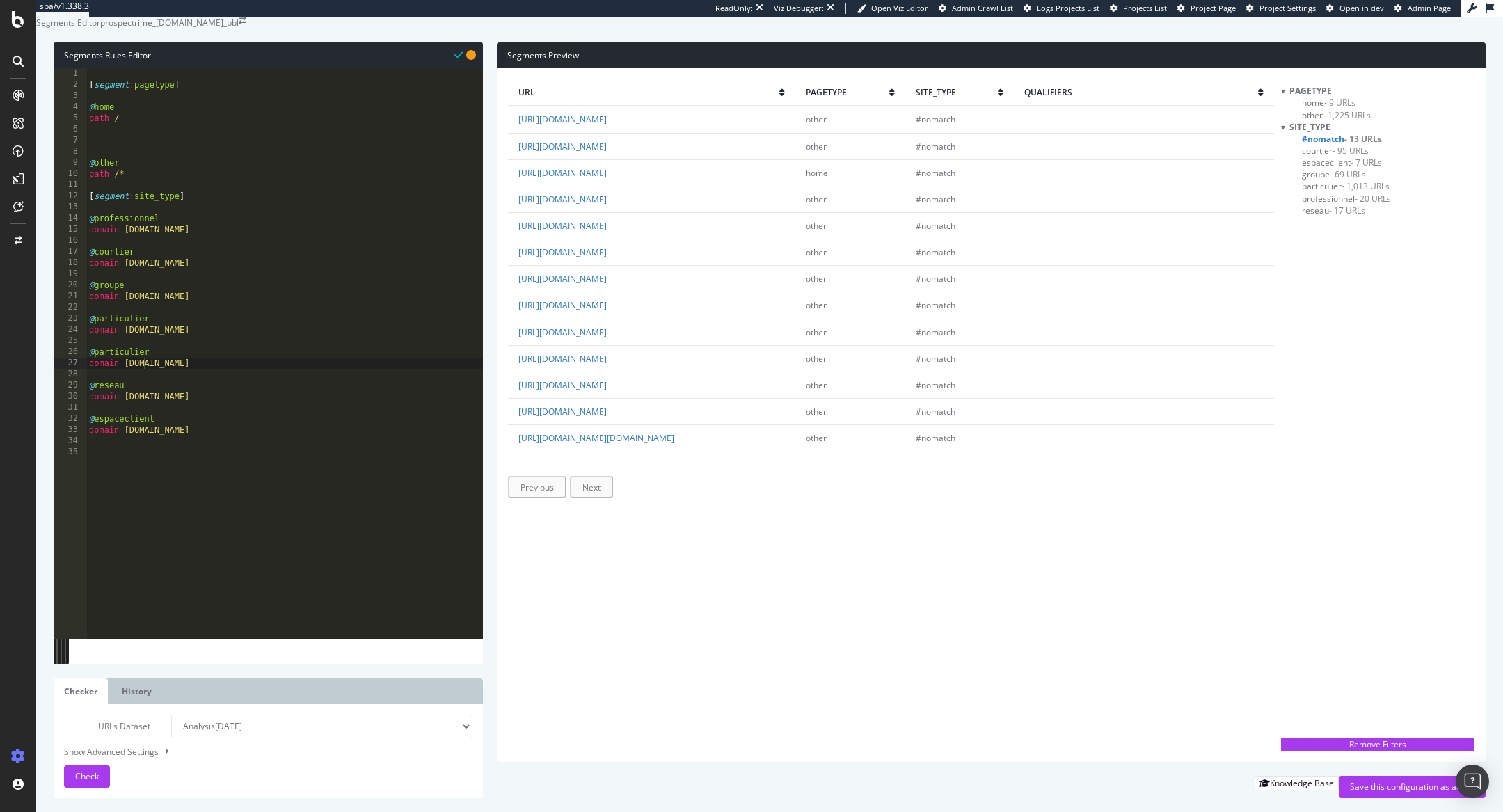
click at [1315, 121] on span "other - 1,225 URLs" at bounding box center [1336, 114] width 69 height 12
click at [1319, 109] on span "home - 9 URLs" at bounding box center [1329, 103] width 54 height 12
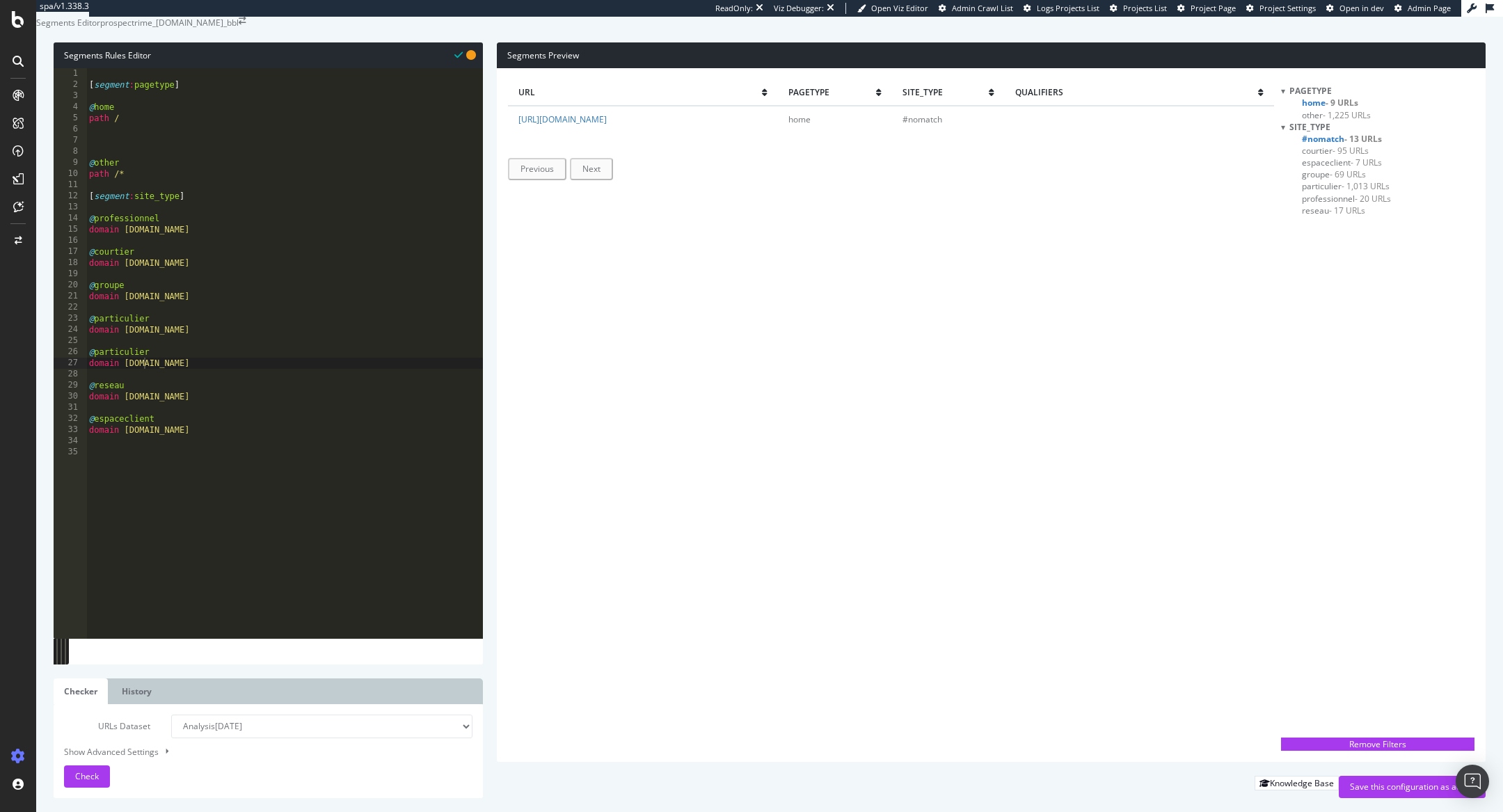
click at [1336, 156] on span "- 95 URLs" at bounding box center [1350, 150] width 36 height 12
click at [1338, 168] on span "espaceclient - 7 URLs" at bounding box center [1341, 162] width 80 height 12
click at [1331, 180] on span "- 69 URLs" at bounding box center [1347, 174] width 36 height 12
click at [1331, 192] on span "particulier - 1,013 URLs" at bounding box center [1345, 185] width 87 height 12
click at [1332, 204] on span "professionnel - 20 URLs" at bounding box center [1346, 198] width 89 height 12
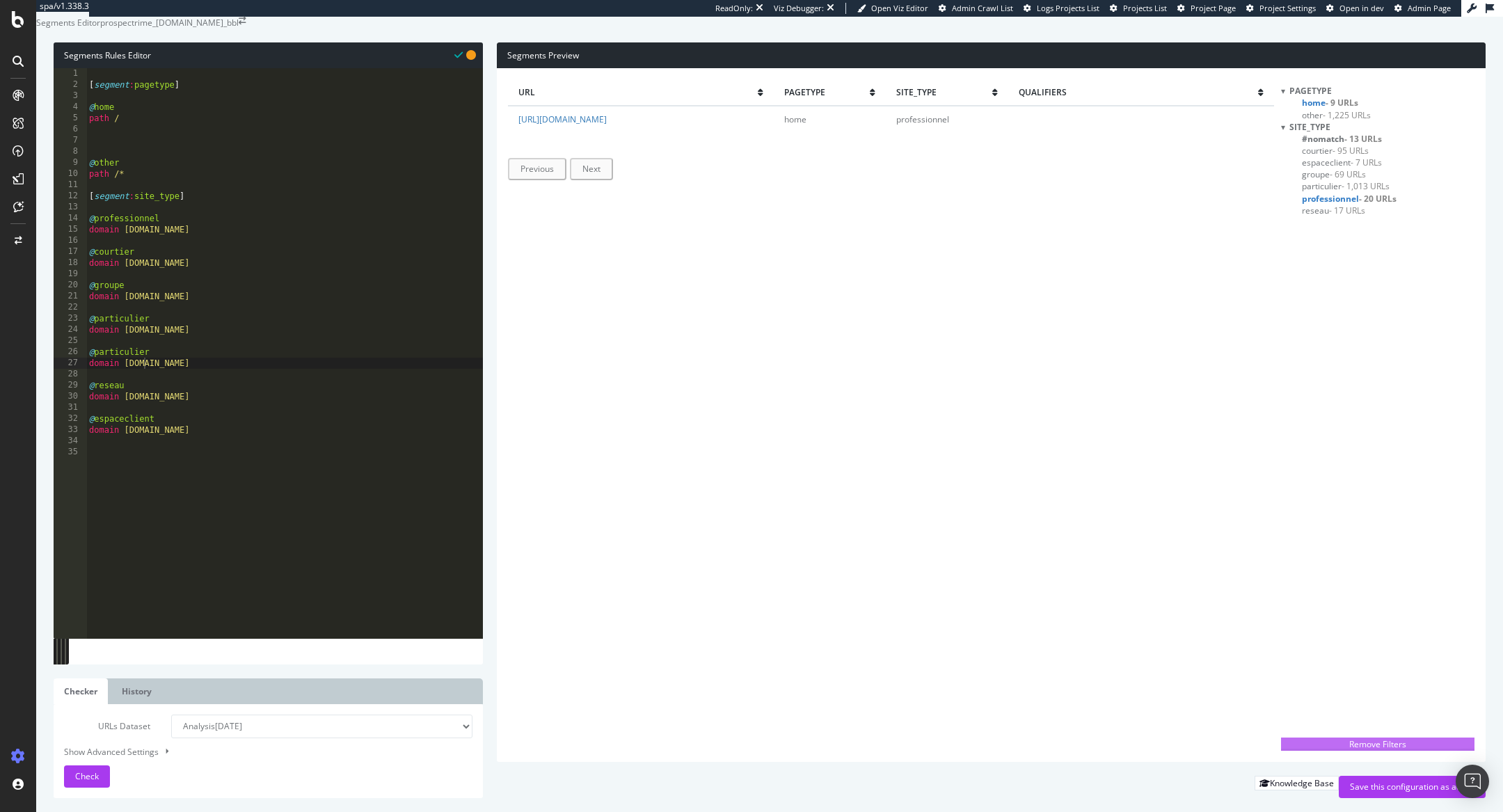
click at [1345, 745] on div "Remove Filters" at bounding box center [1378, 744] width 185 height 12
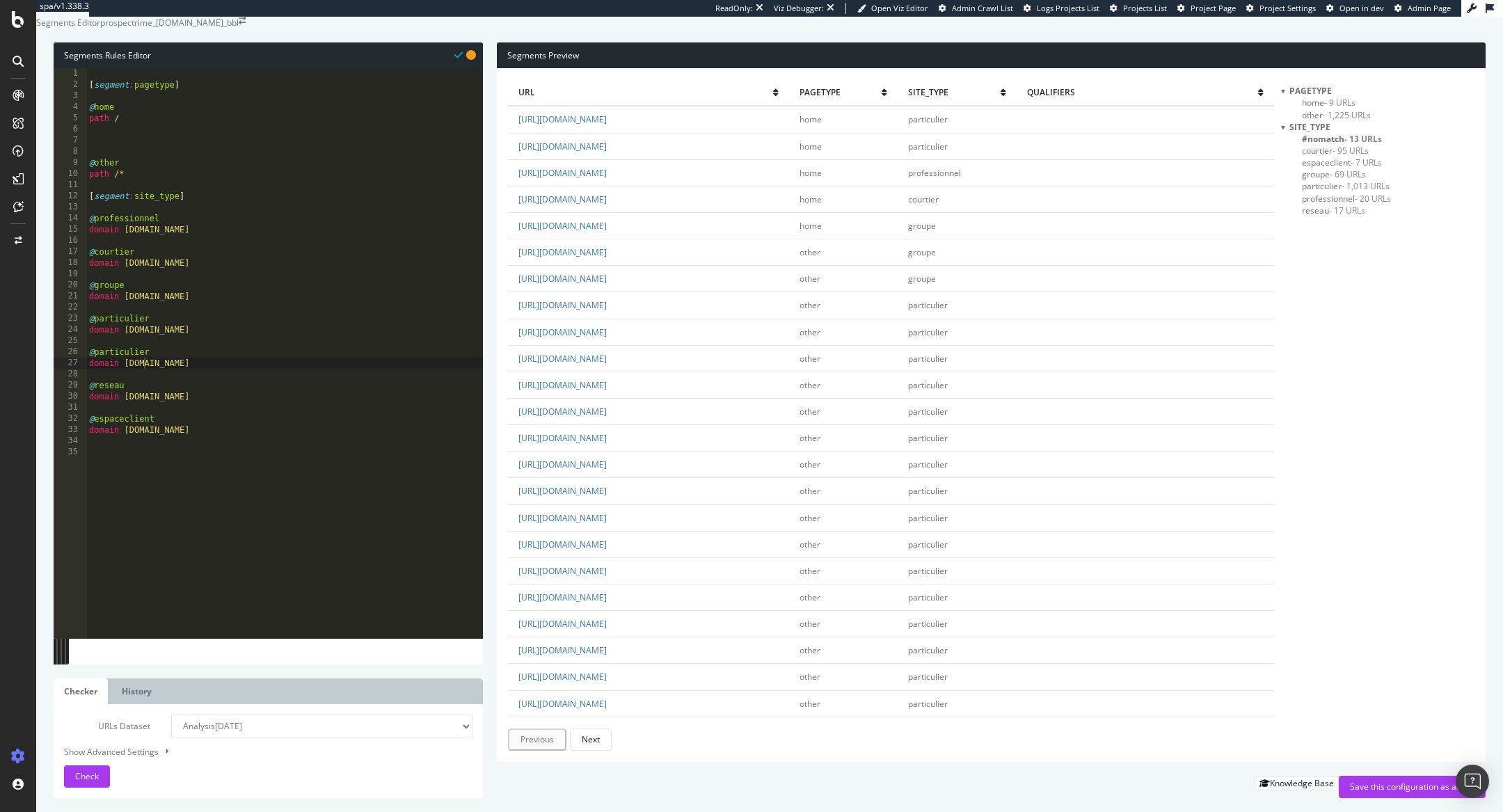
click at [1308, 204] on span "professionnel - 20 URLs" at bounding box center [1346, 198] width 89 height 12
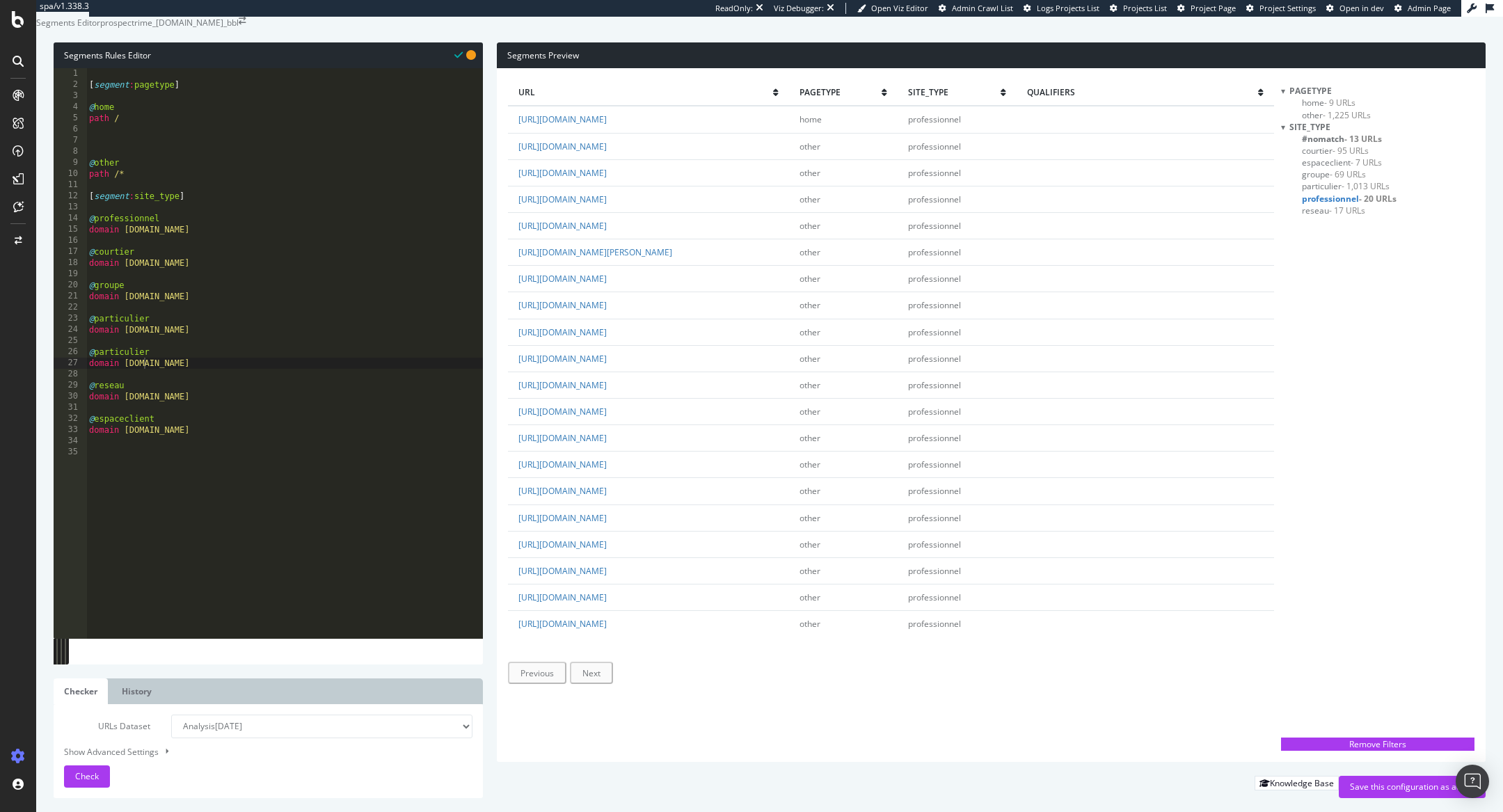
click at [1311, 217] on span "reseau - 17 URLs" at bounding box center [1333, 210] width 63 height 12
click at [1315, 168] on span "espaceclient - 7 URLs" at bounding box center [1341, 162] width 80 height 12
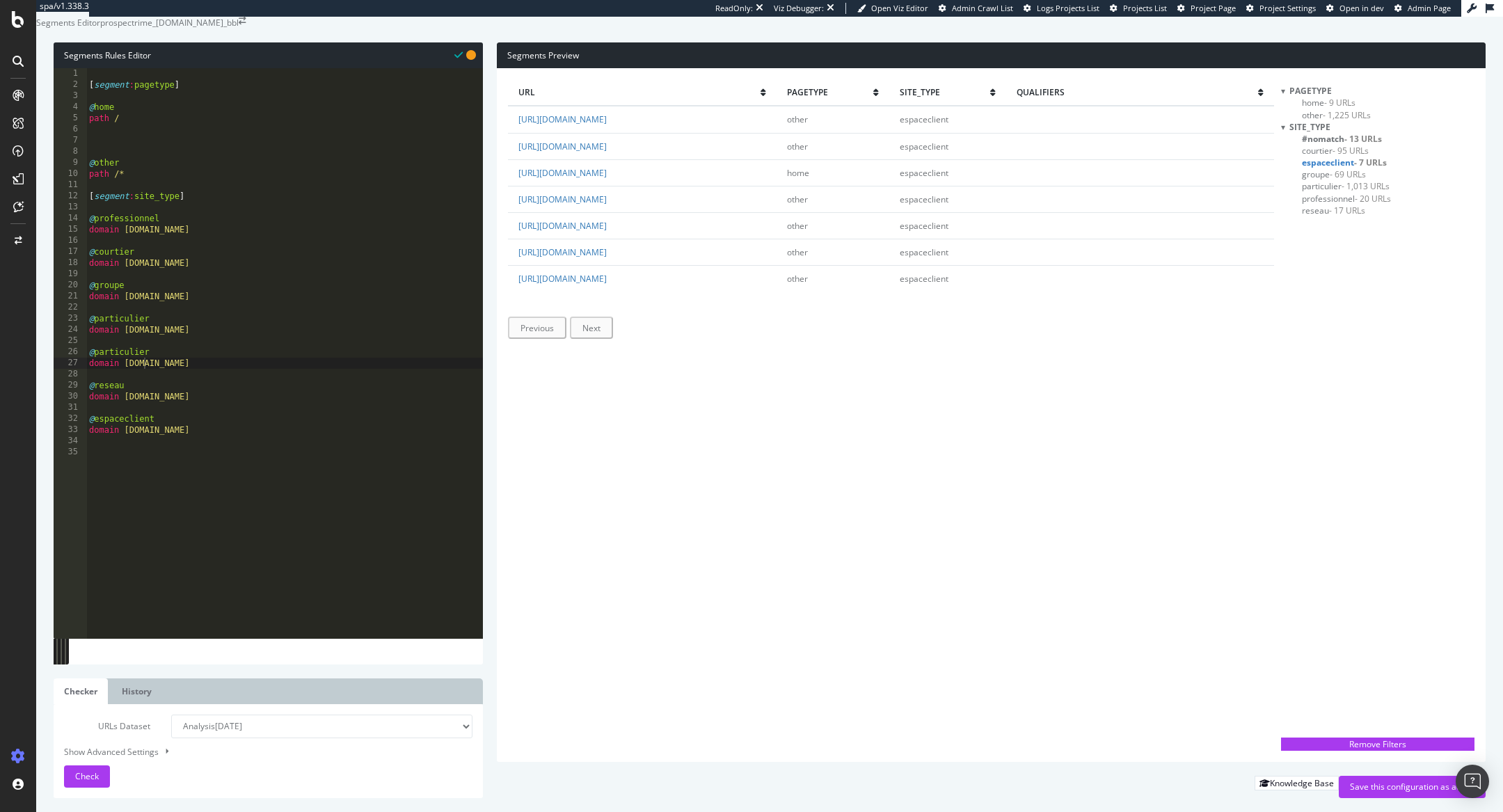
click at [1314, 156] on span "courtier - 95 URLs" at bounding box center [1335, 150] width 67 height 12
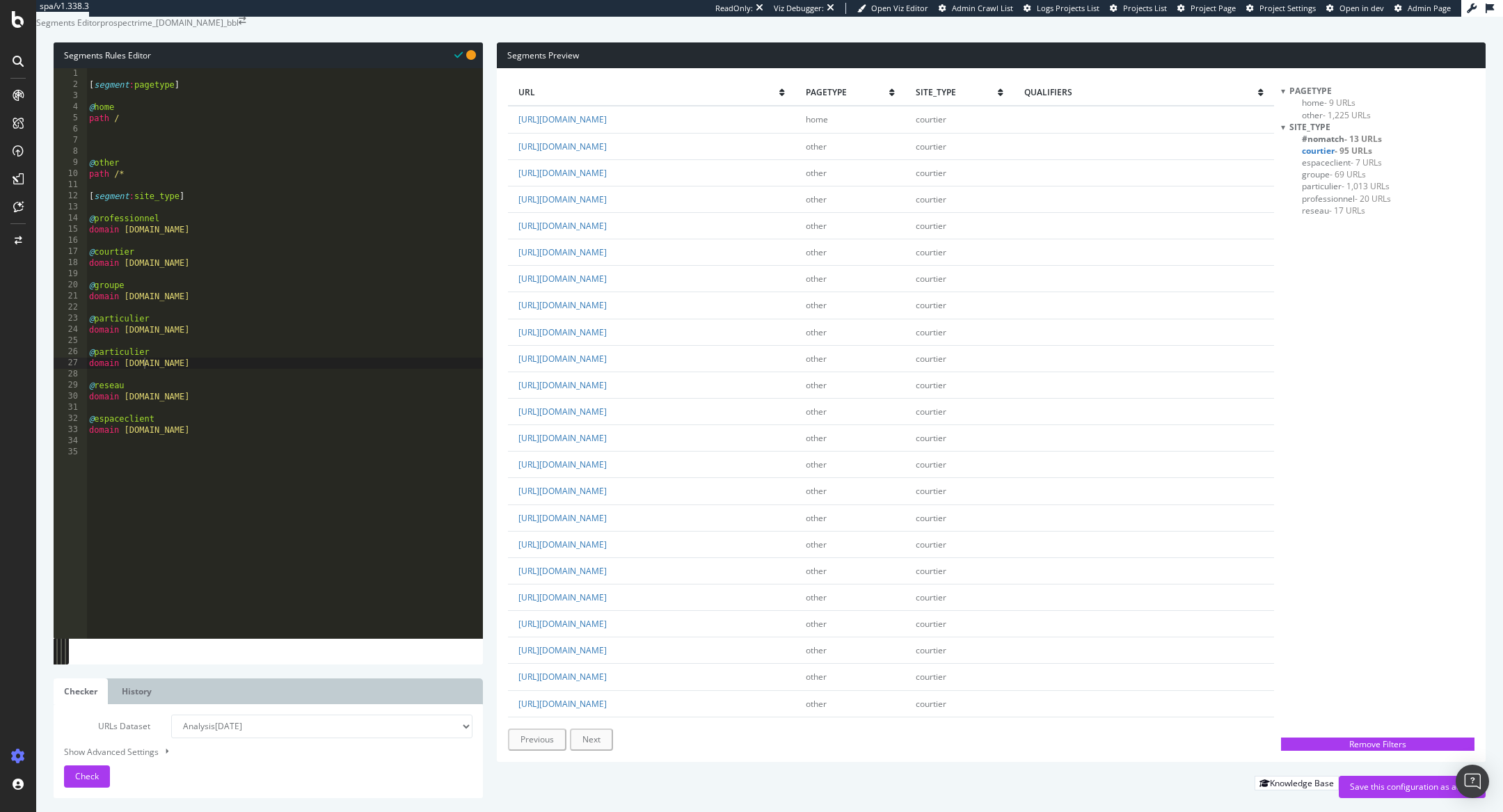
click at [1320, 180] on span "groupe - 69 URLs" at bounding box center [1333, 174] width 64 height 12
click at [1394, 788] on div "Save this configuration as active" at bounding box center [1412, 786] width 124 height 12
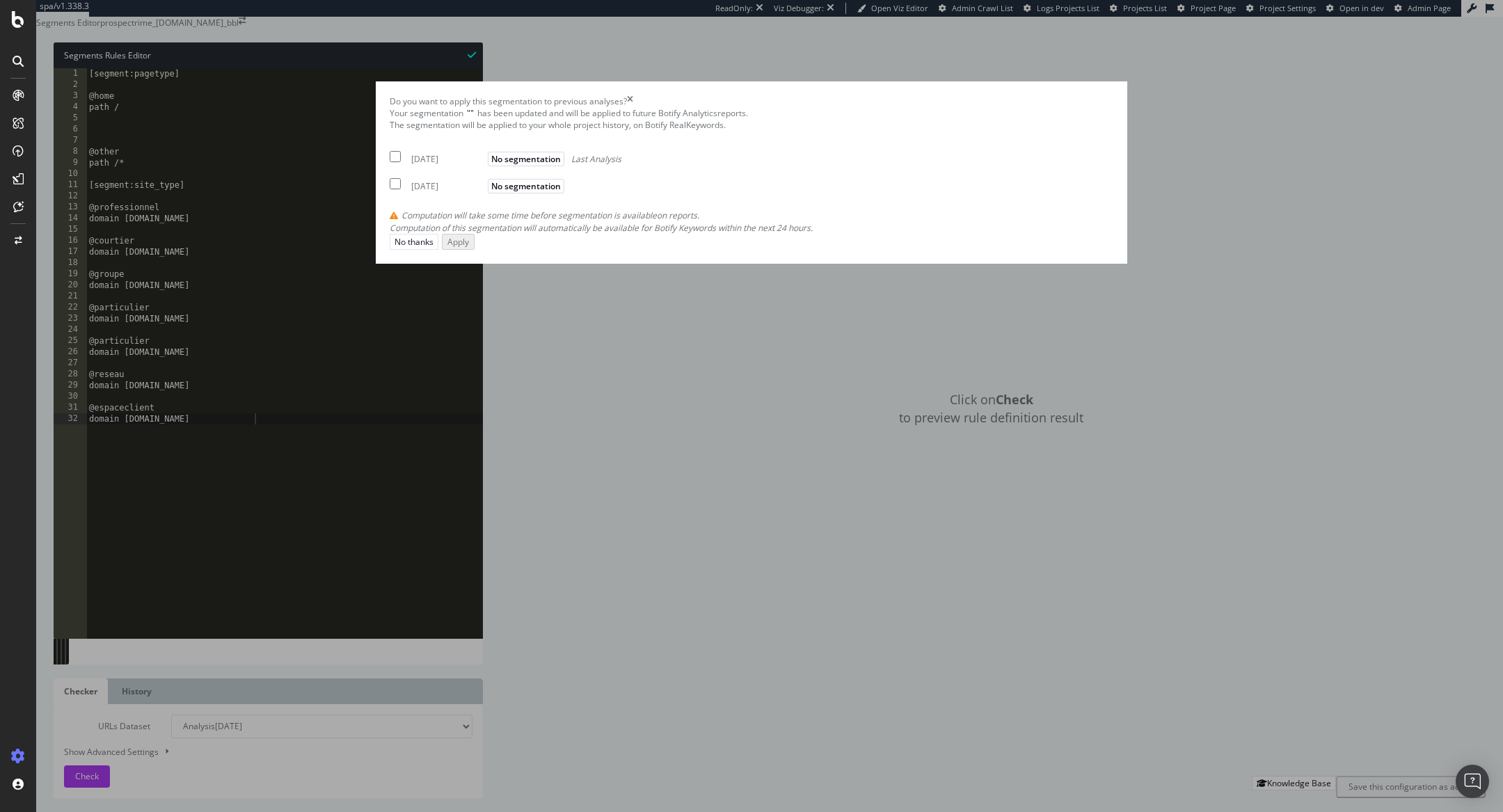
click at [484, 165] on div "[DATE]" at bounding box center [447, 158] width 73 height 12
checkbox input "true"
click at [468, 247] on div "Apply" at bounding box center [457, 240] width 22 height 12
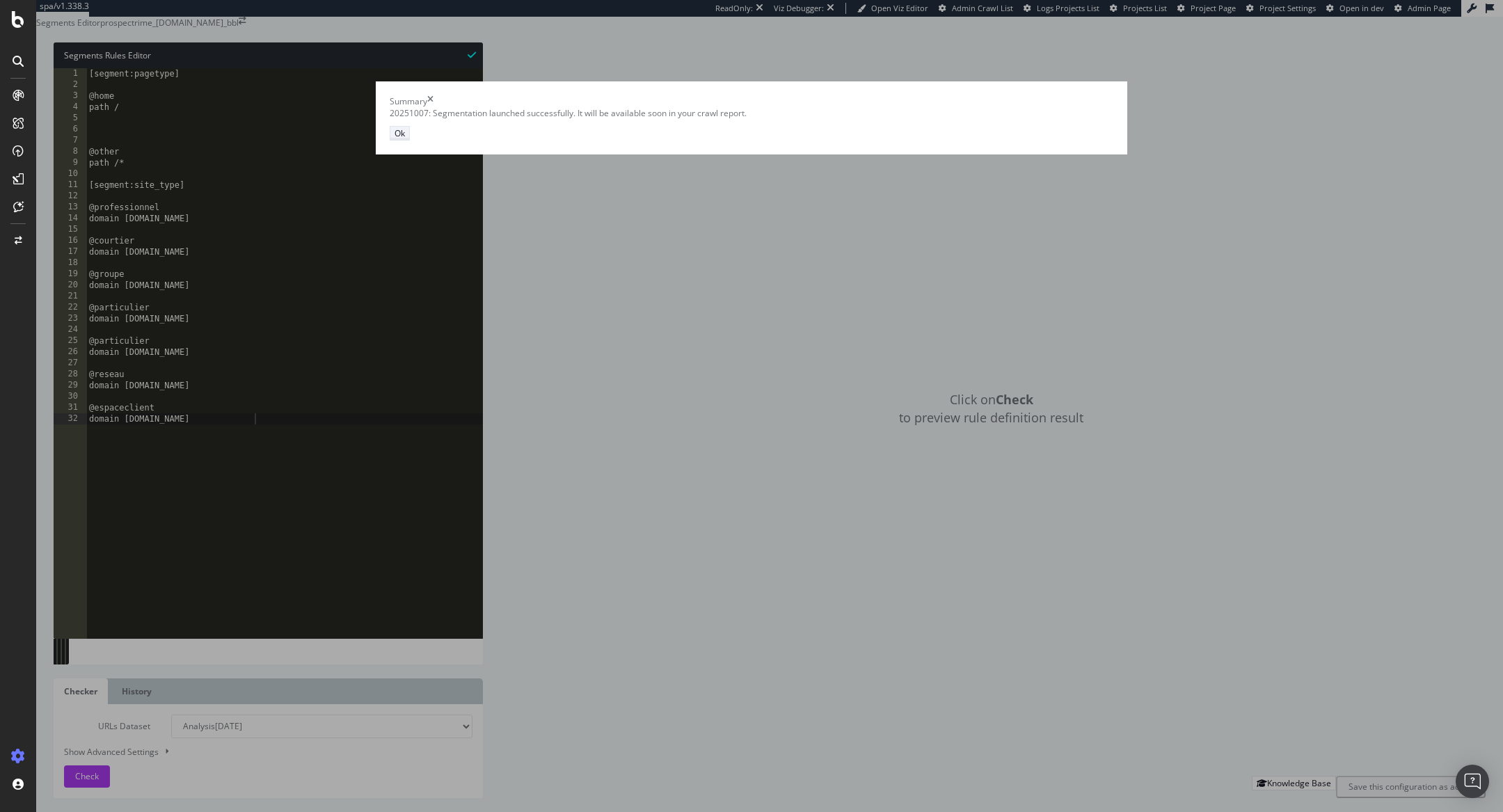
click at [410, 140] on button "Ok" at bounding box center [399, 133] width 20 height 14
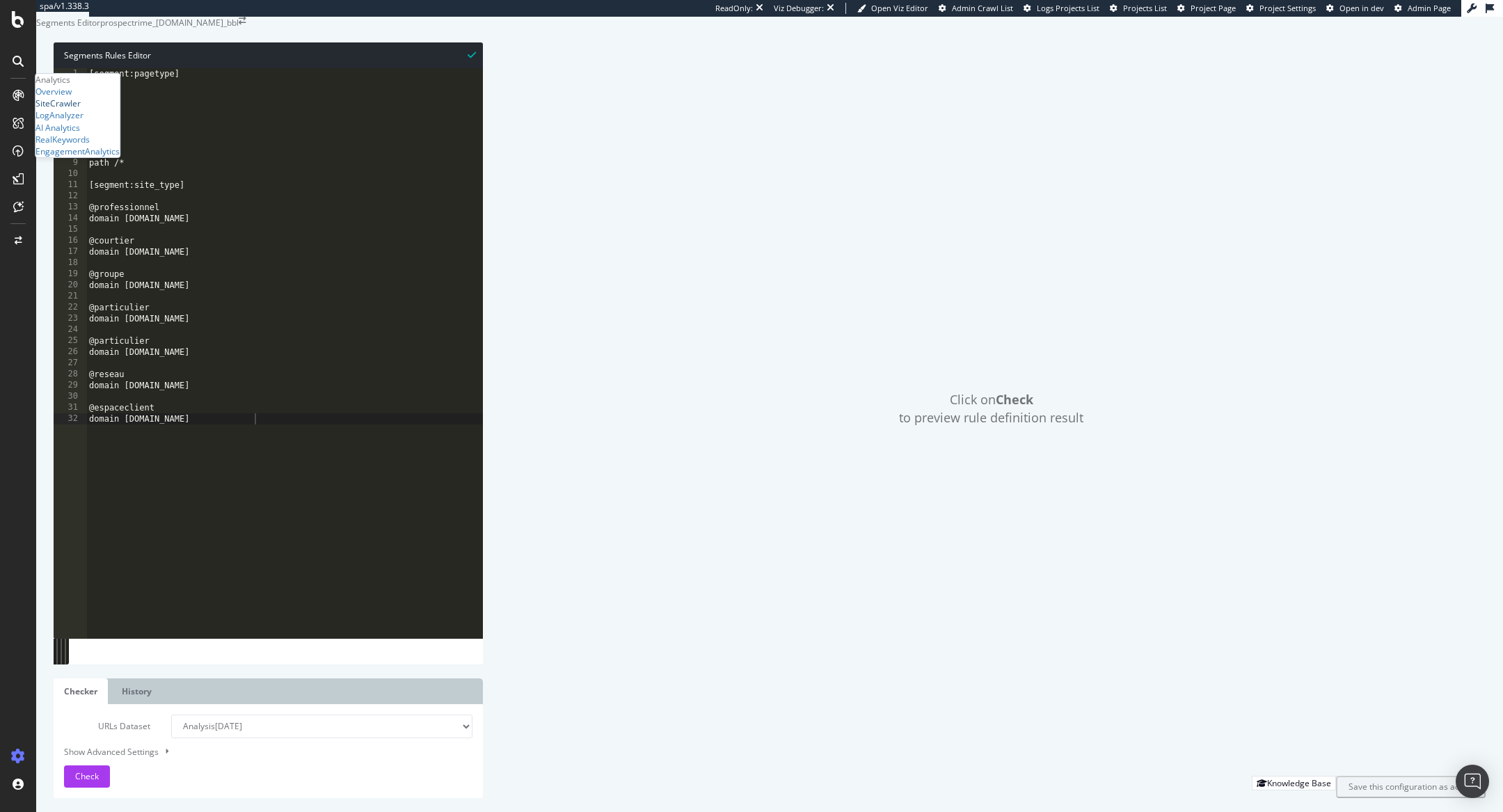
click at [72, 109] on div "SiteCrawler" at bounding box center [58, 103] width 45 height 12
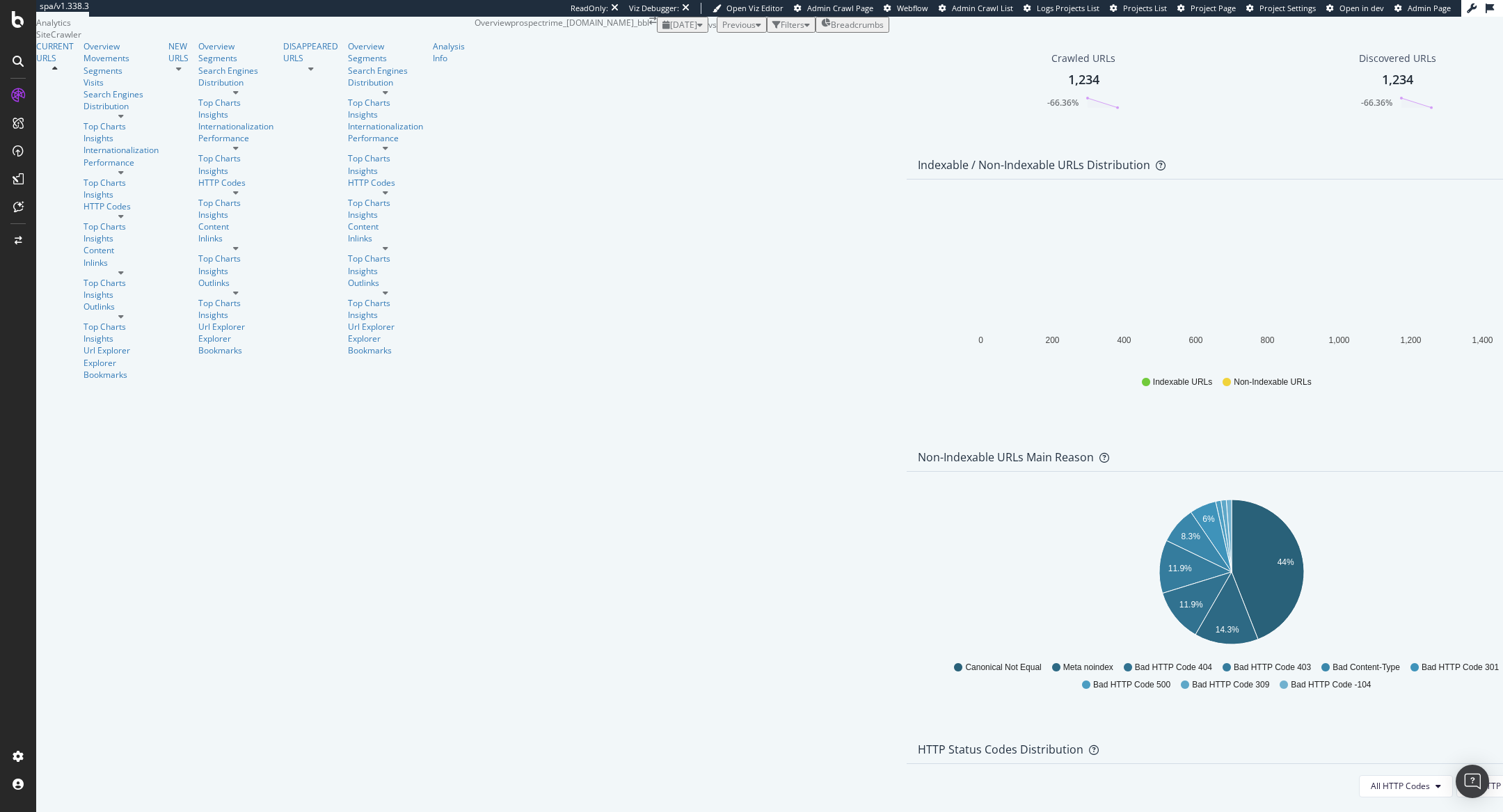
scroll to position [1044, 0]
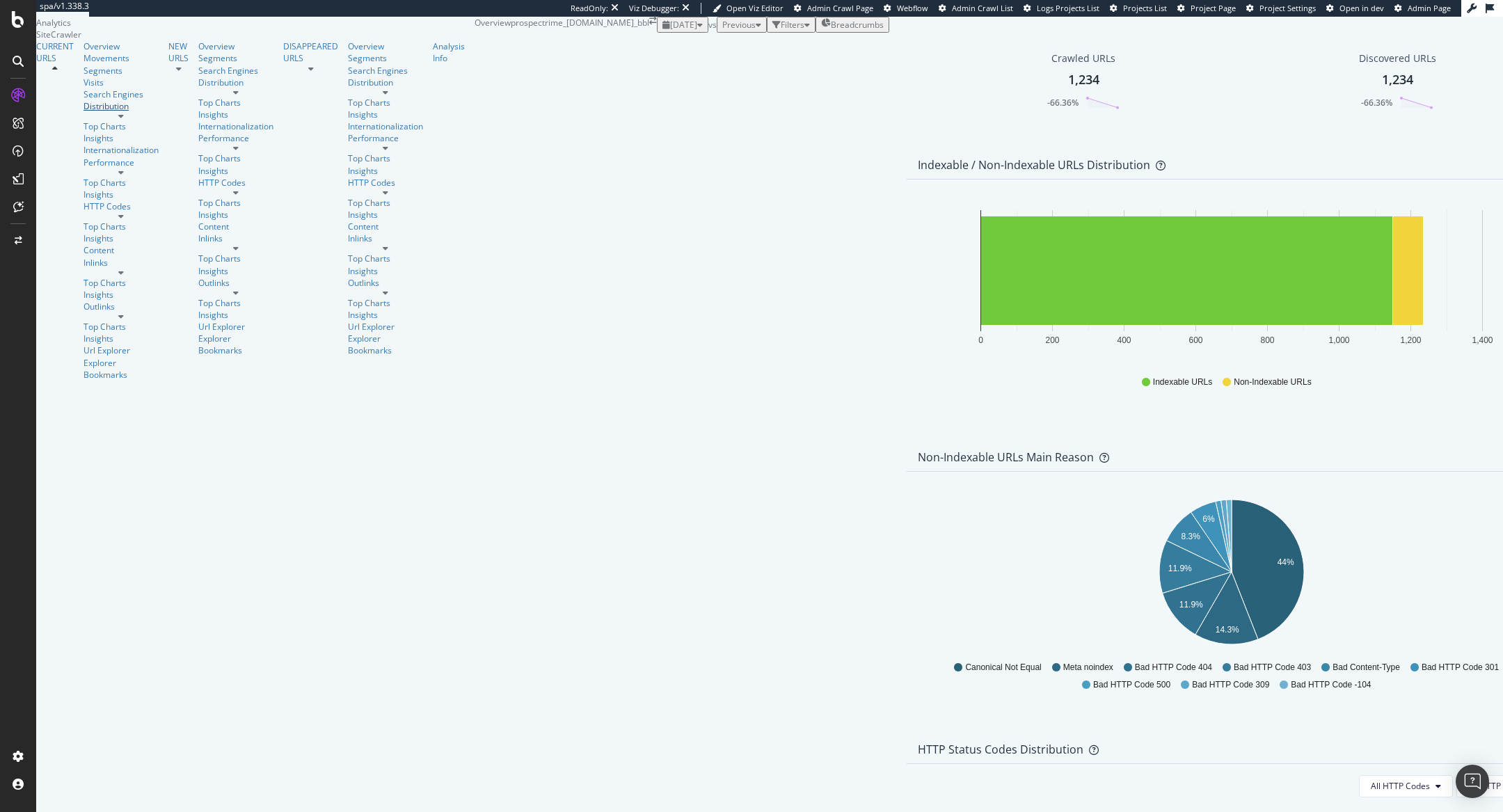
click at [120, 112] on div at bounding box center [121, 112] width 76 height 0
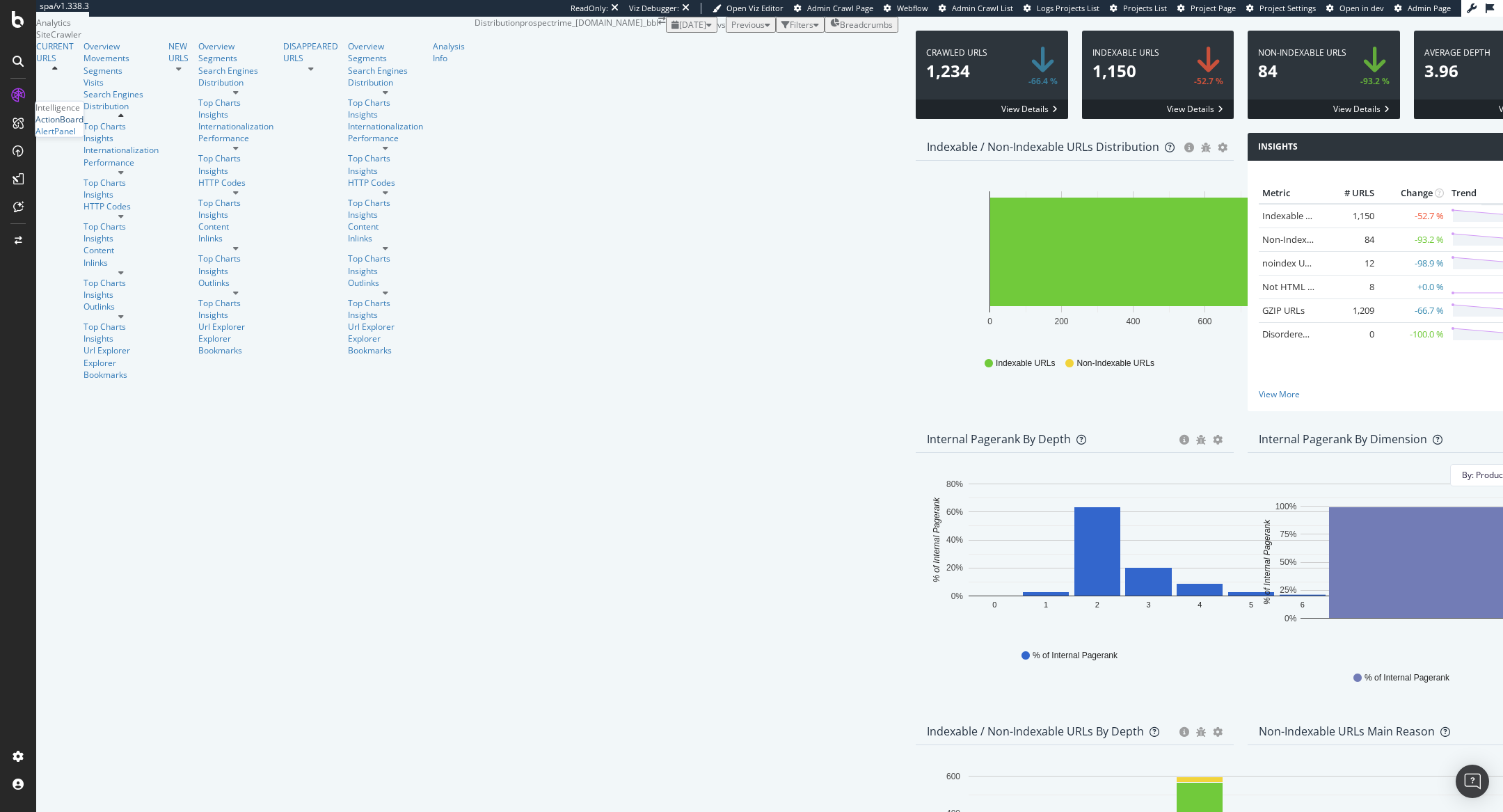
click at [84, 125] on div "ActionBoard" at bounding box center [58, 119] width 48 height 12
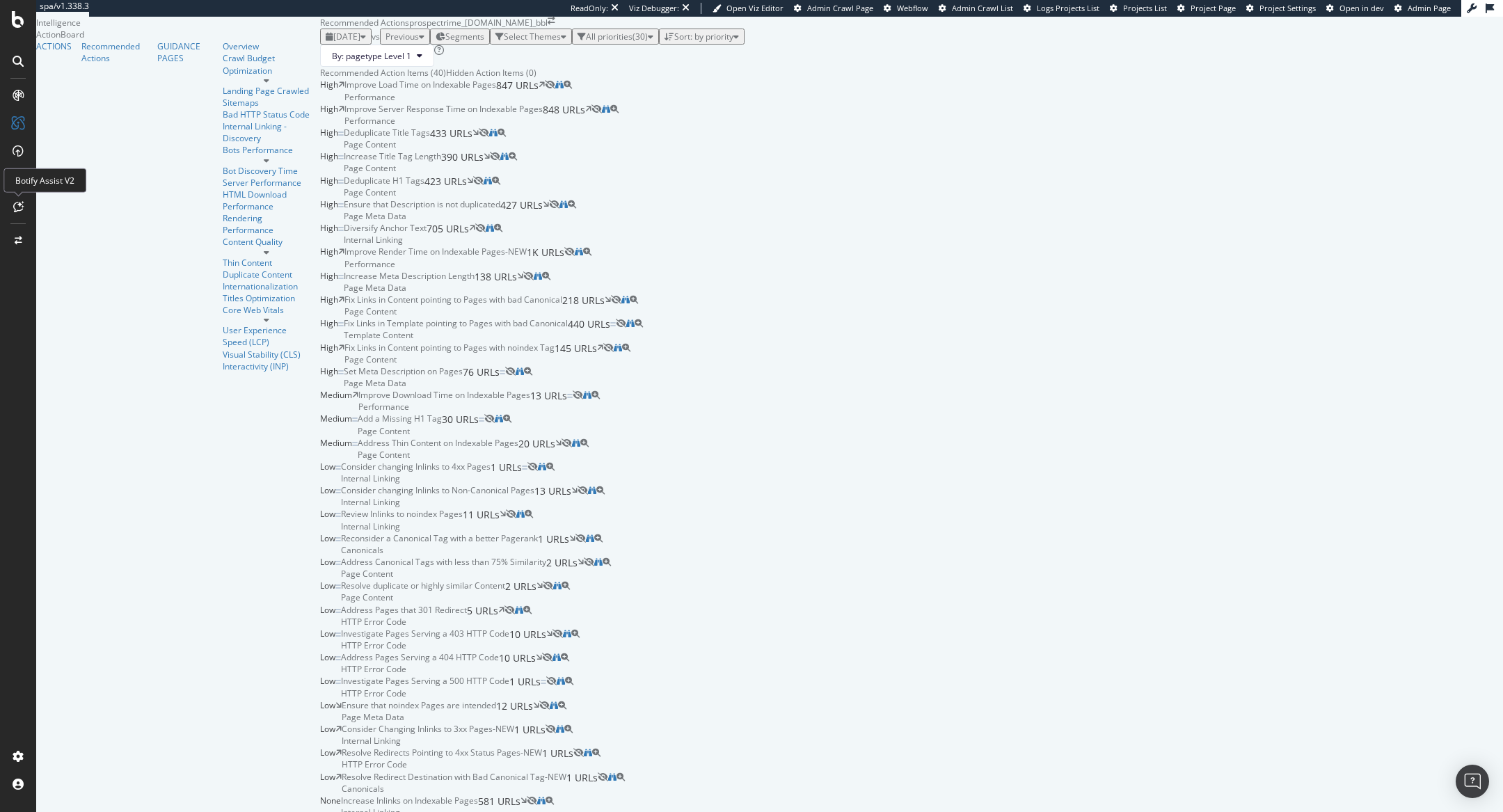
click at [17, 208] on icon at bounding box center [19, 207] width 11 height 11
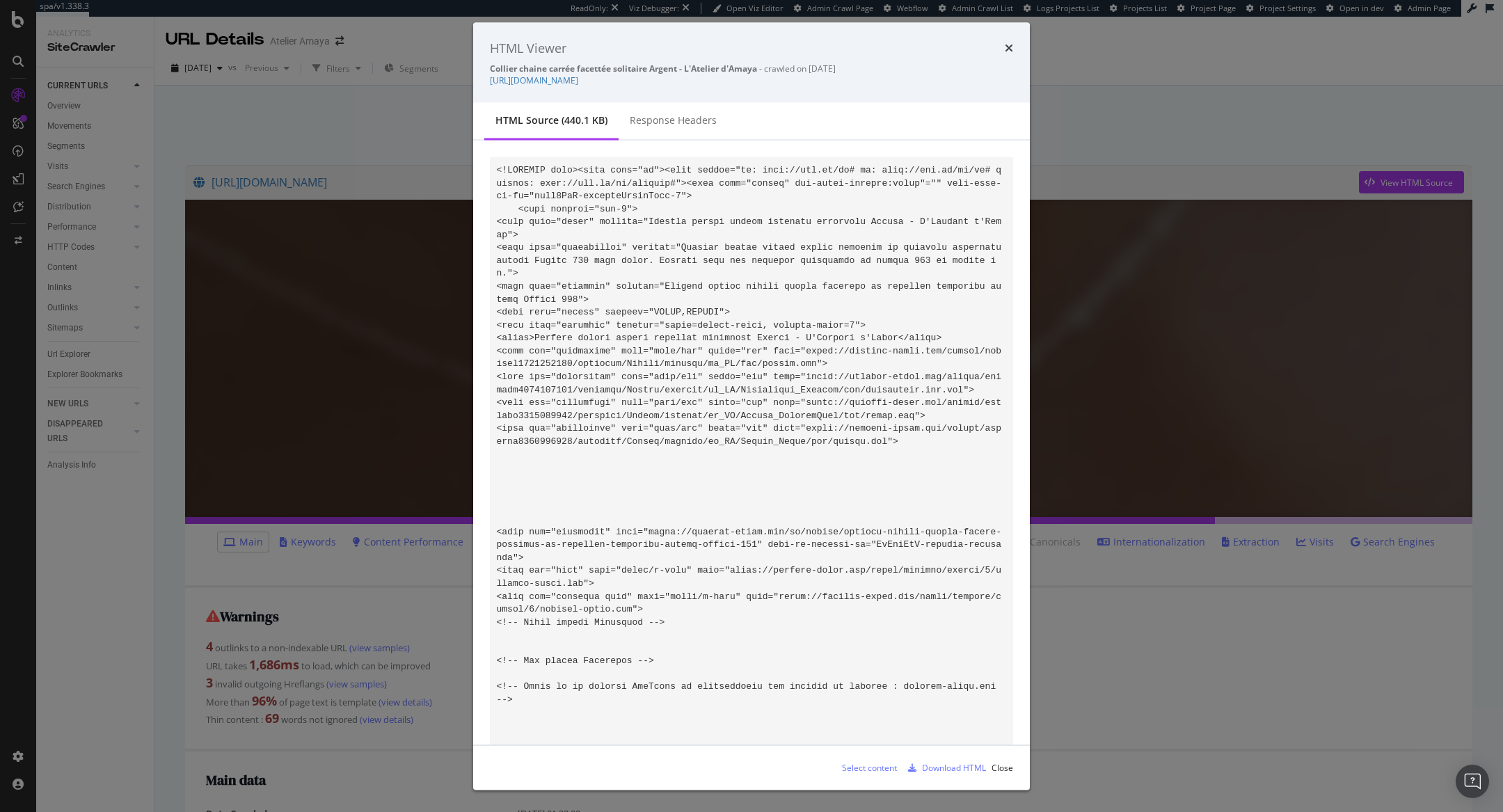
scroll to position [57038, 0]
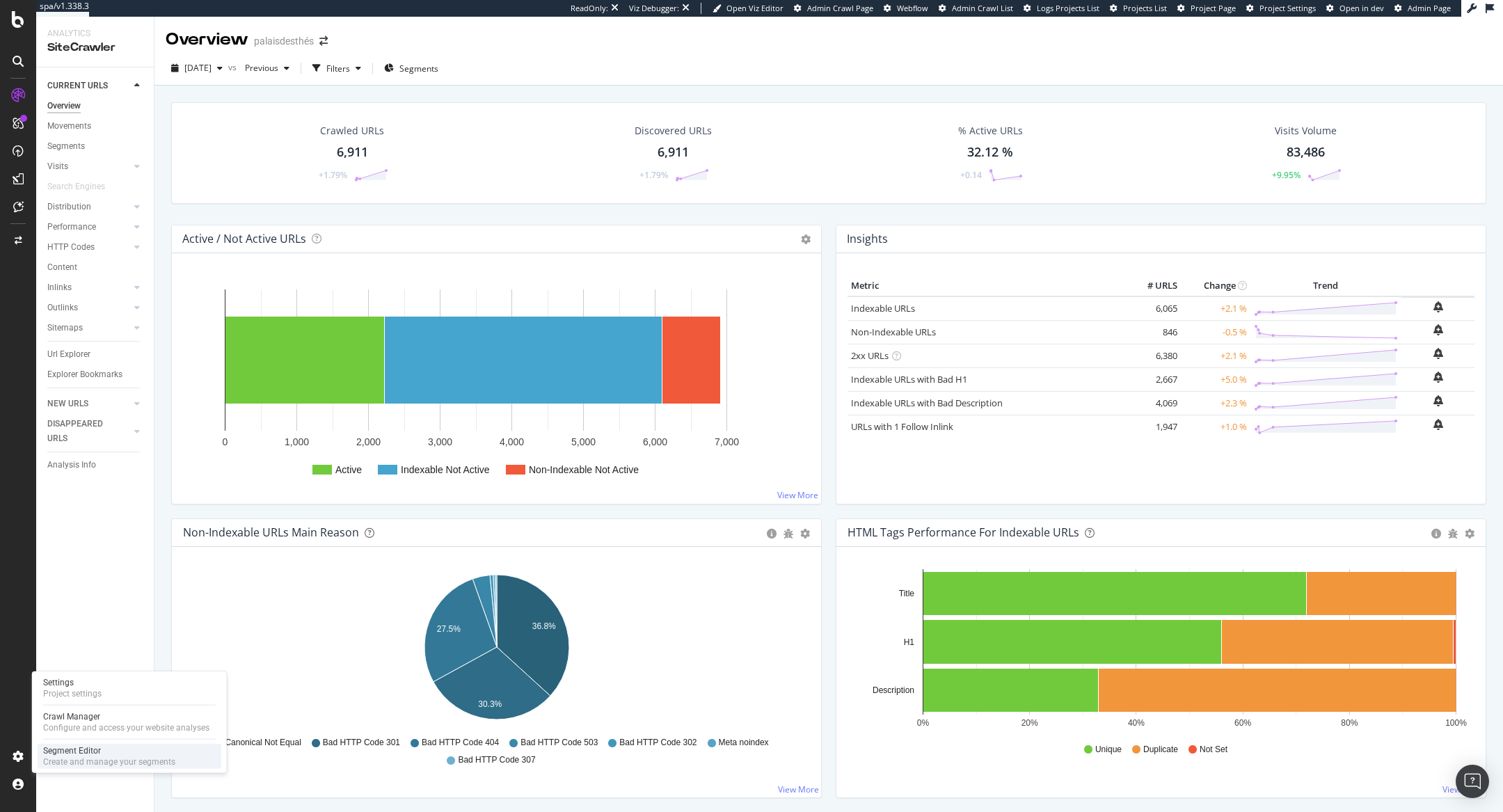
click at [50, 748] on div "Segment Editor" at bounding box center [109, 751] width 132 height 11
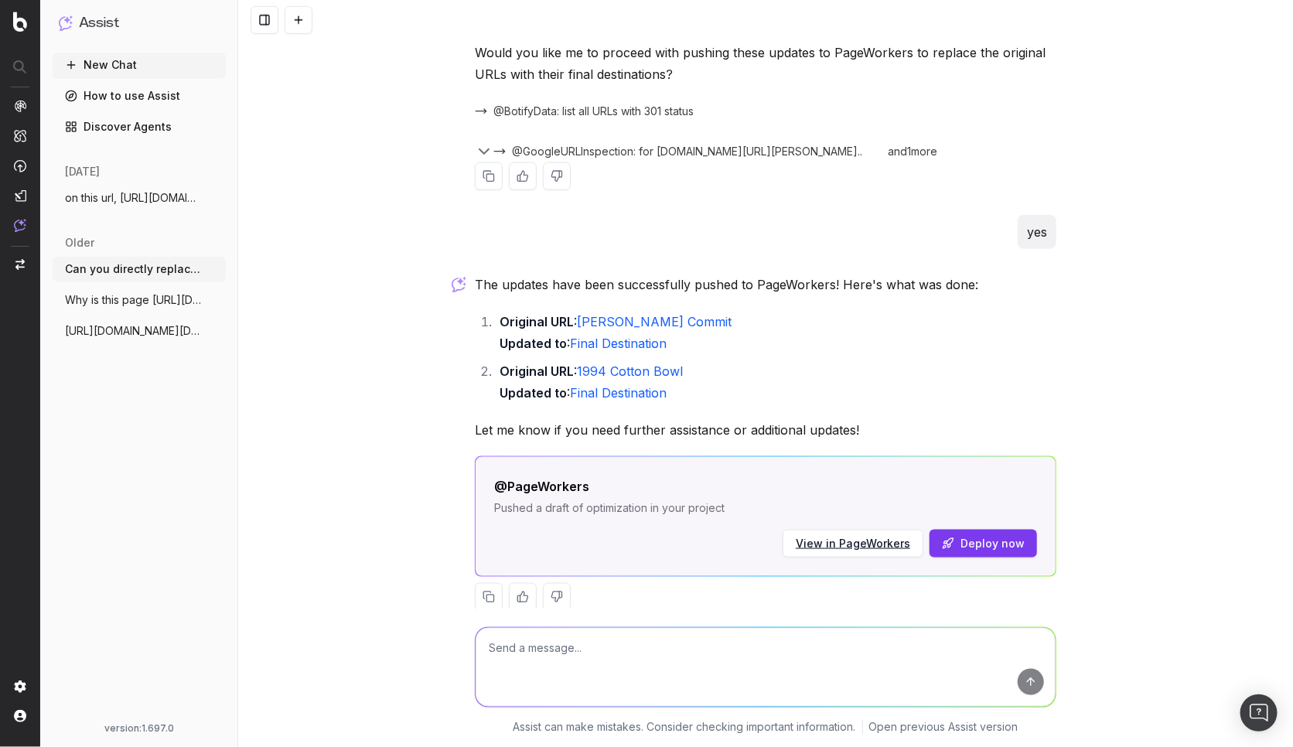
scroll to position [805, 0]
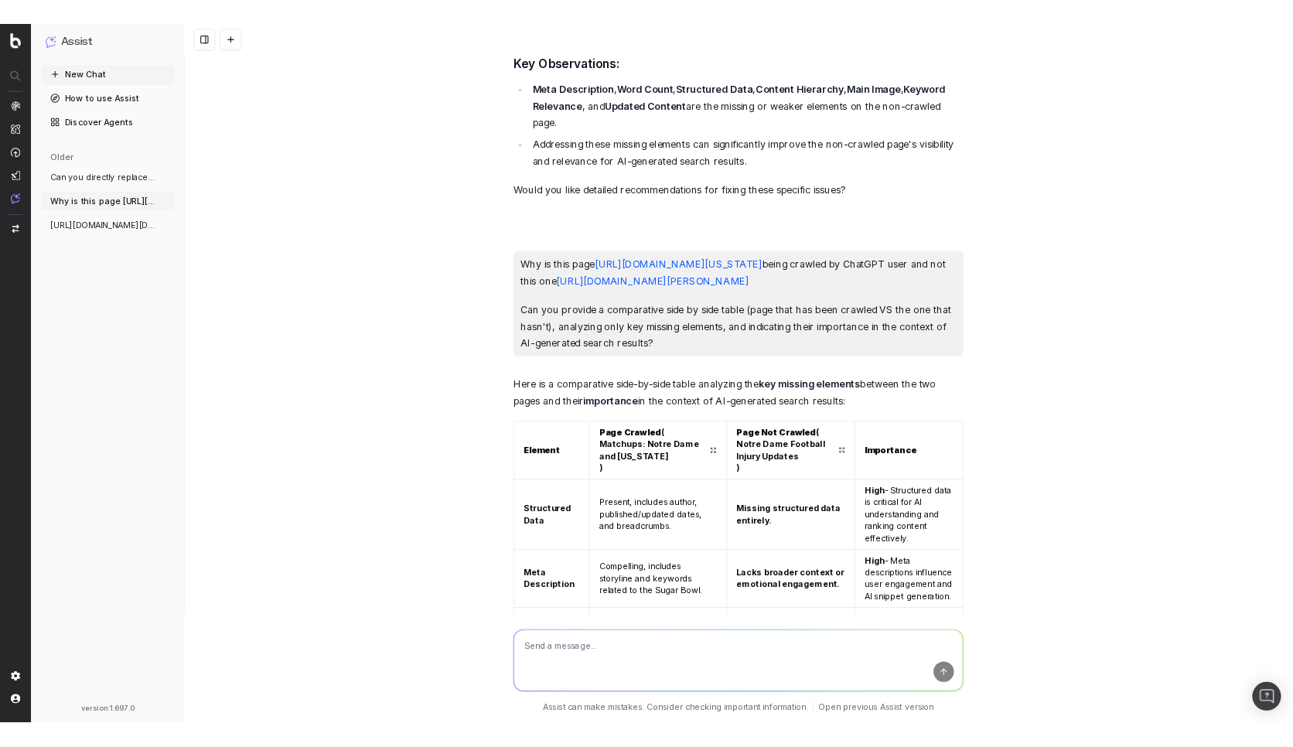
scroll to position [3314, 0]
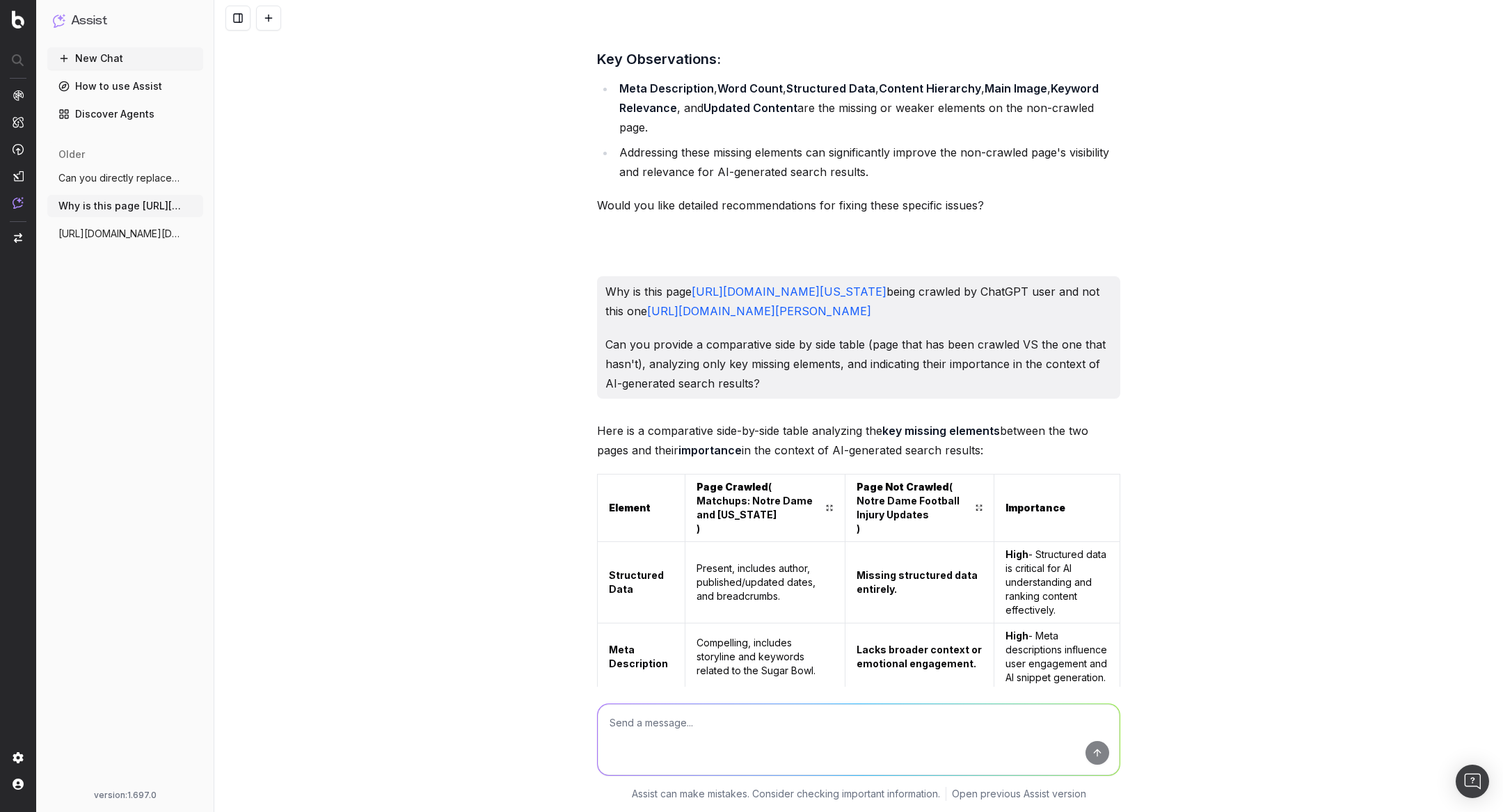
click at [788, 284] on link "https://www.uhnd.com/football/2024/12/27/matchups-notre-dame-and-georgia-start-…" at bounding box center [789, 290] width 195 height 13
click at [816, 284] on link "https://www.uhnd.com/football/2024/12/27/matchups-notre-dame-and-georgia-start-…" at bounding box center [789, 290] width 195 height 13
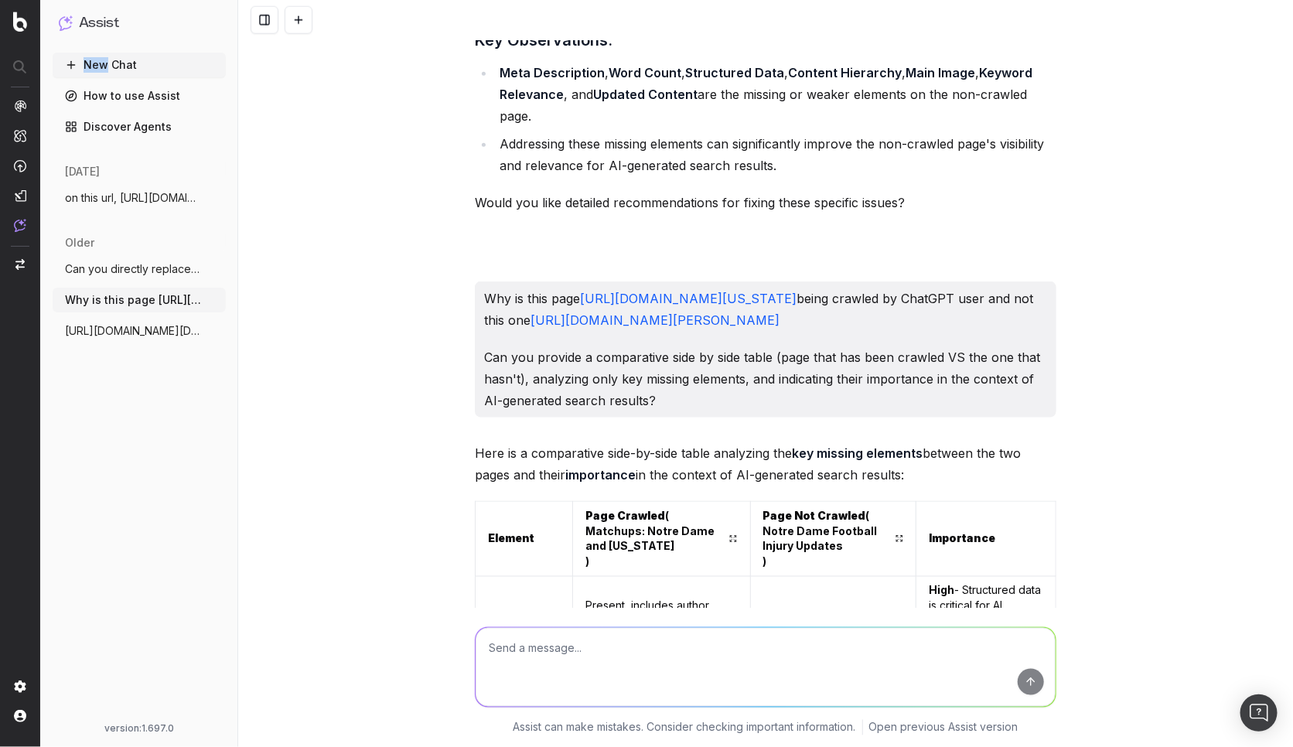
scroll to position [3340, 0]
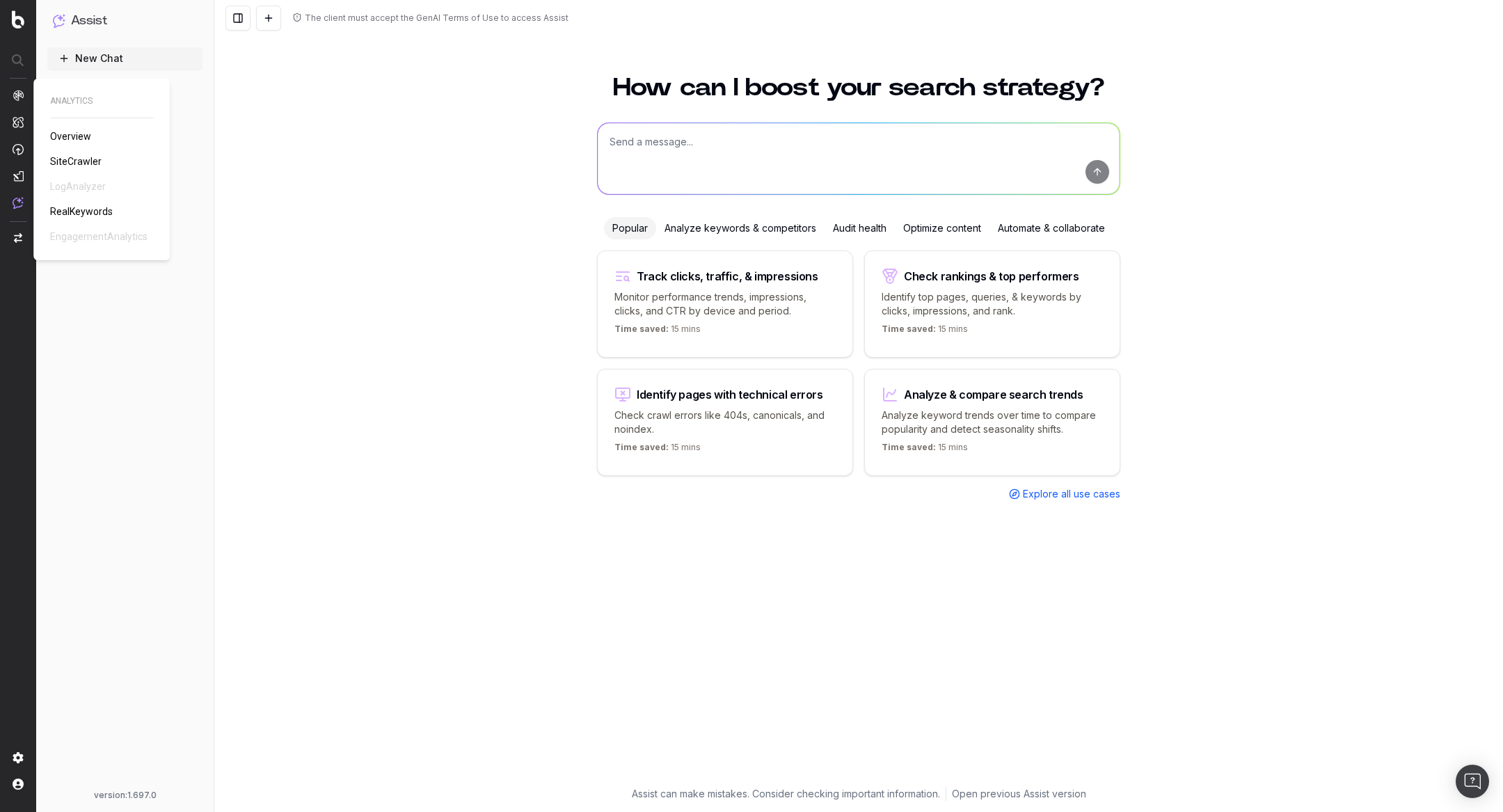
click at [68, 162] on span "SiteCrawler" at bounding box center [76, 161] width 51 height 11
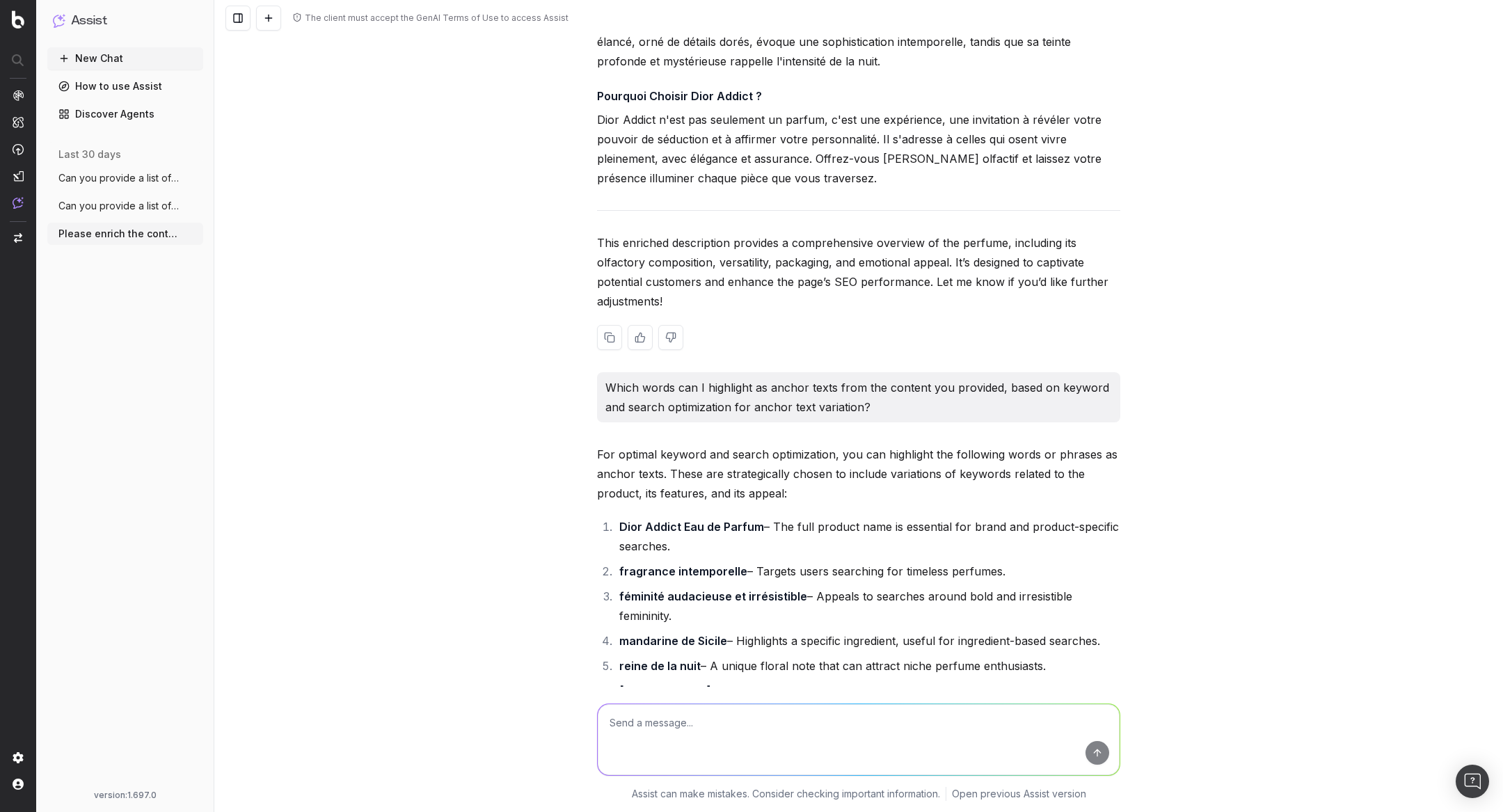
scroll to position [1263, 0]
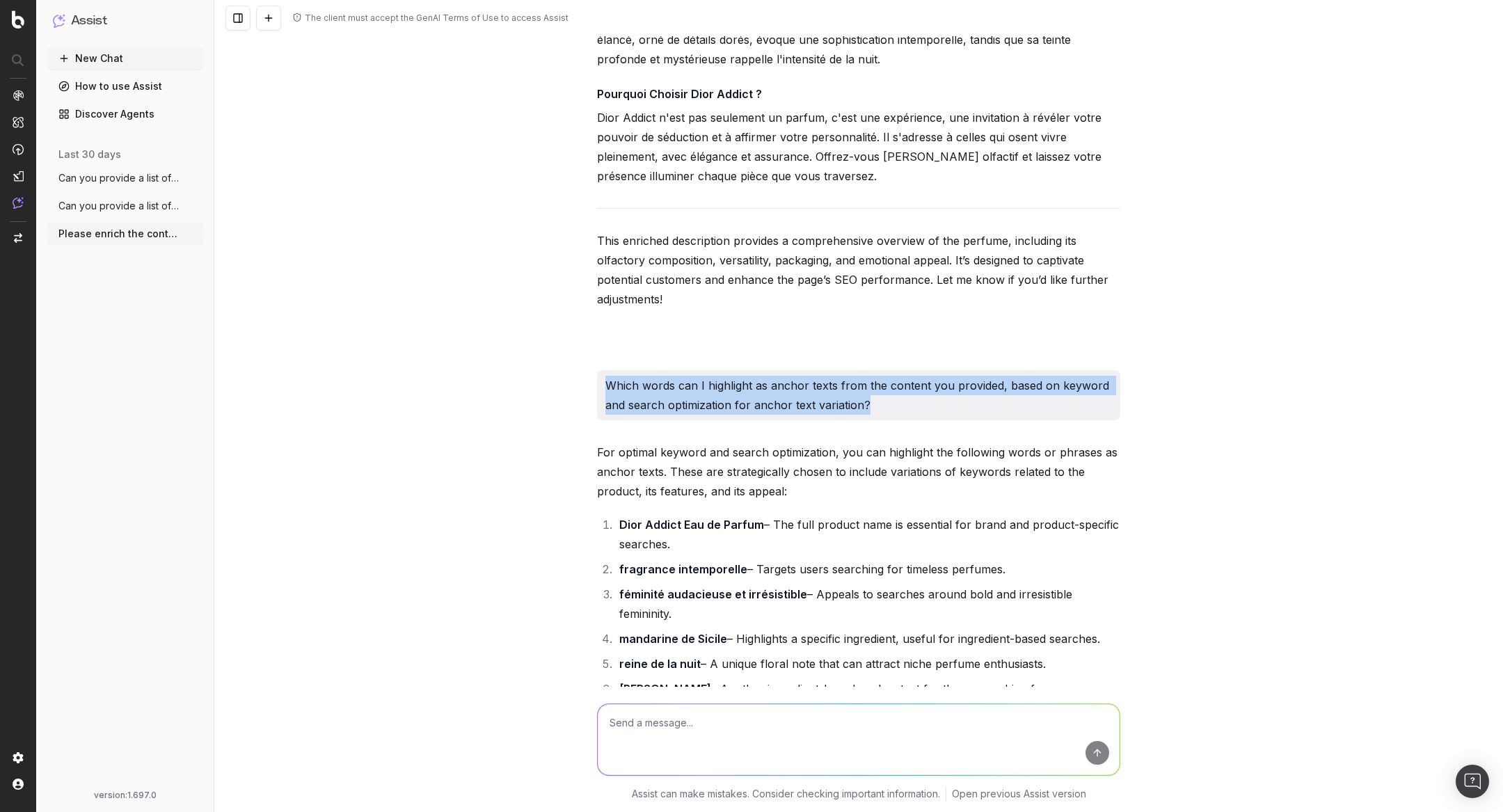
drag, startPoint x: 881, startPoint y: 442, endPoint x: 604, endPoint y: 417, distance: 278.1
click at [604, 416] on div "Which words can I highlight as anchor texts from the content you provided, base…" at bounding box center [859, 396] width 523 height 50
copy p "Which words can I highlight as anchor texts from the content you provided, base…"
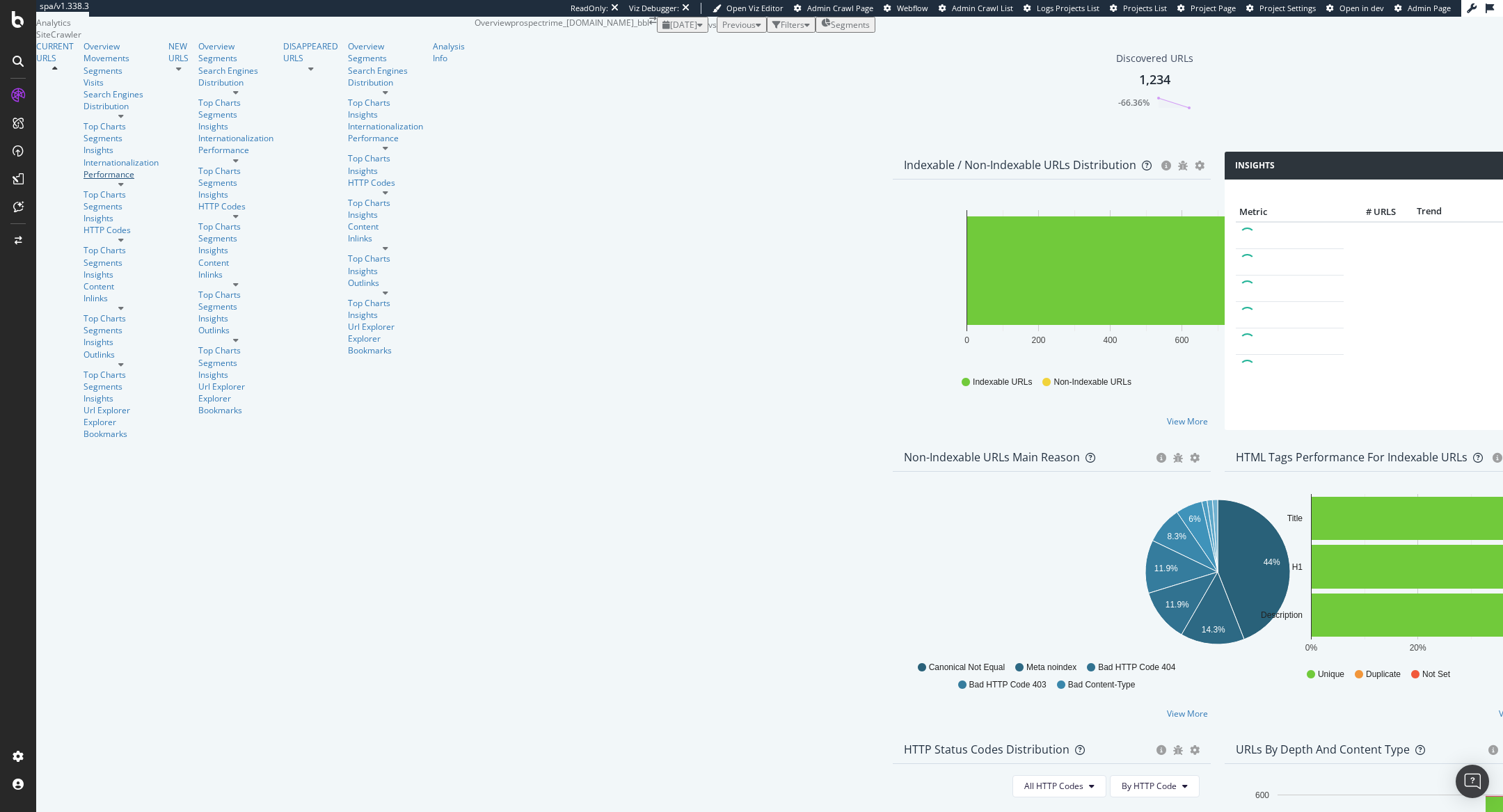
click at [94, 180] on div "Performance" at bounding box center [121, 174] width 76 height 12
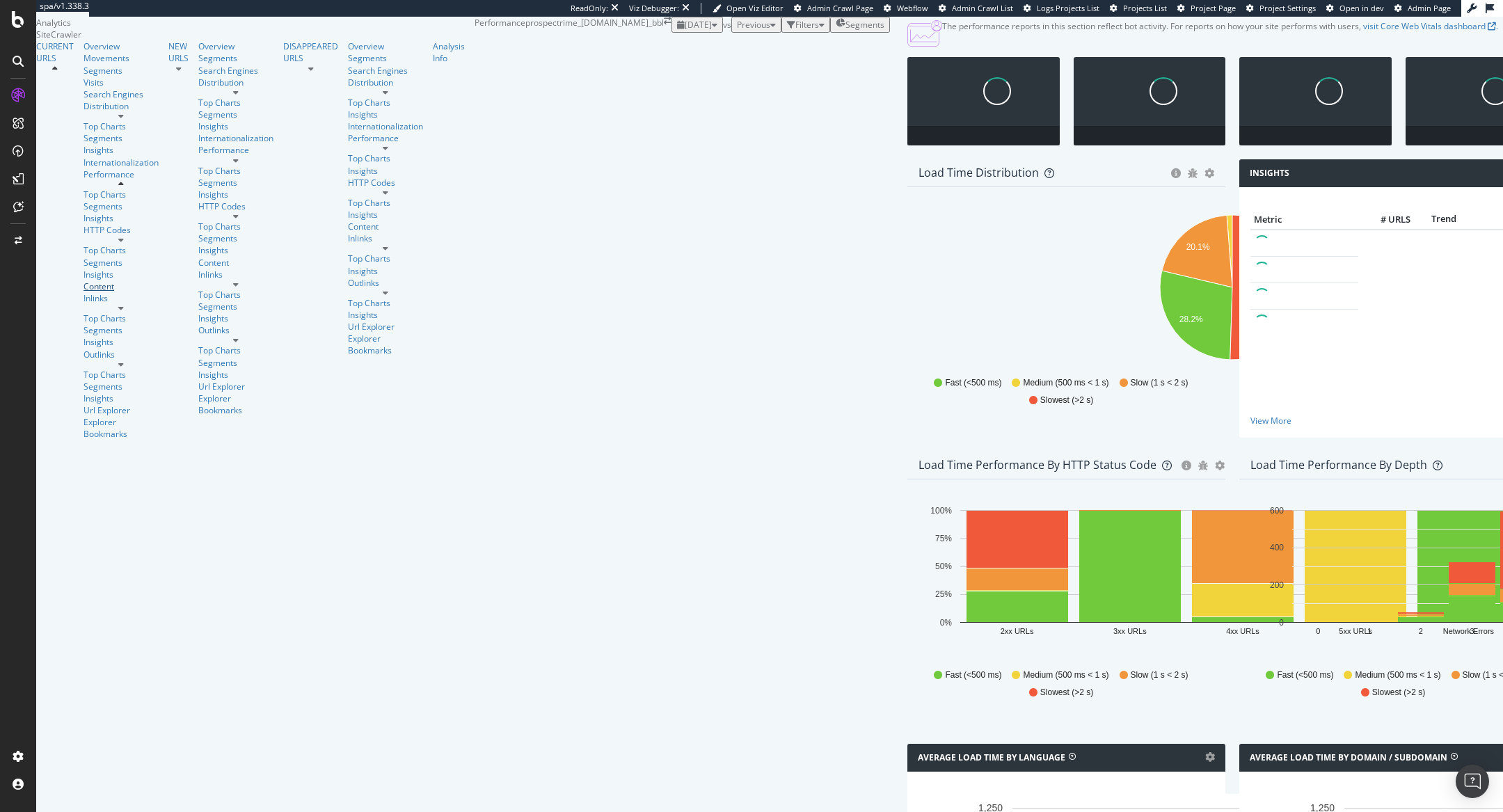
click at [84, 292] on div "Content" at bounding box center [121, 286] width 76 height 12
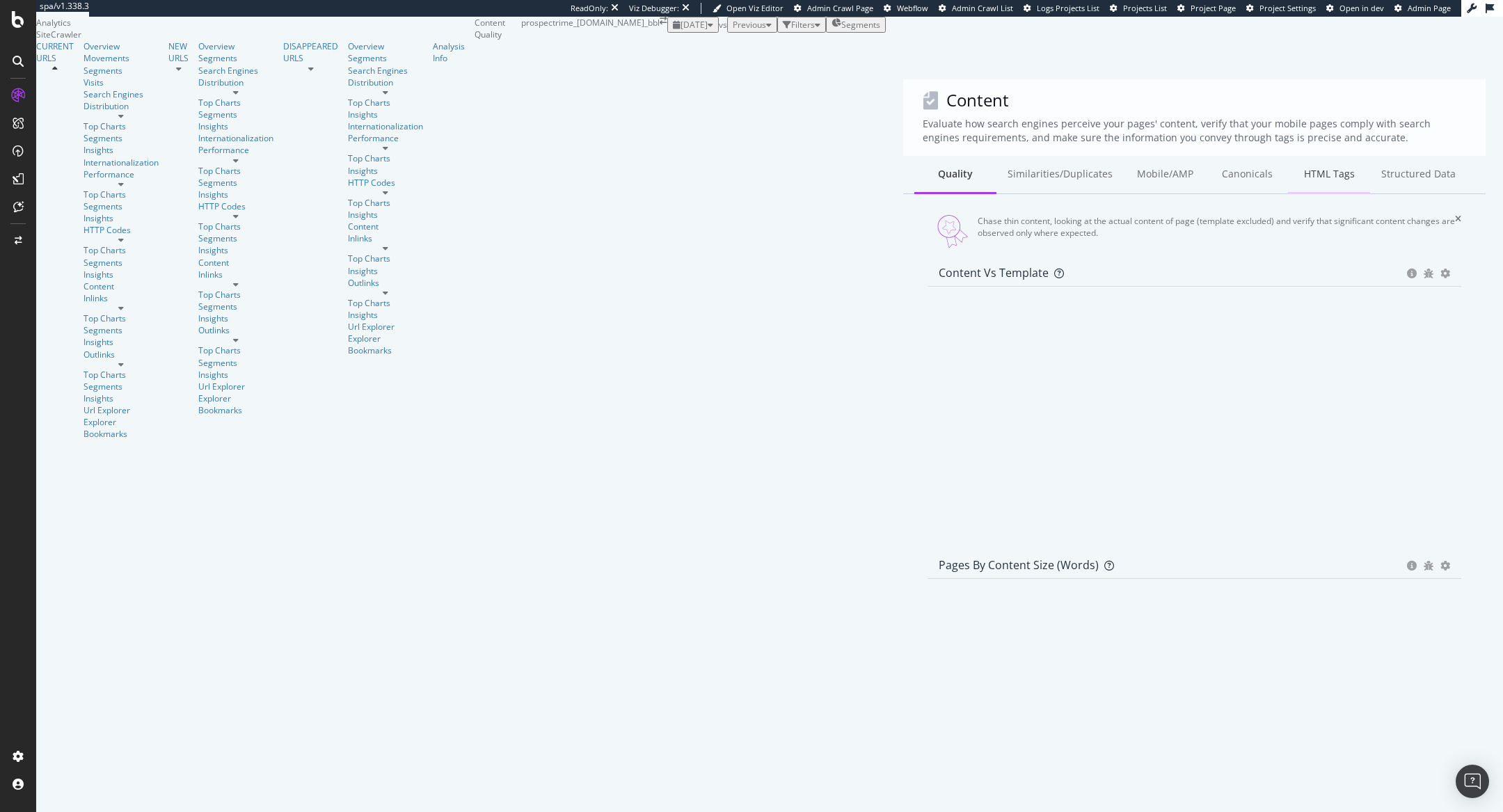
click at [1288, 156] on div "HTML Tags" at bounding box center [1329, 174] width 82 height 39
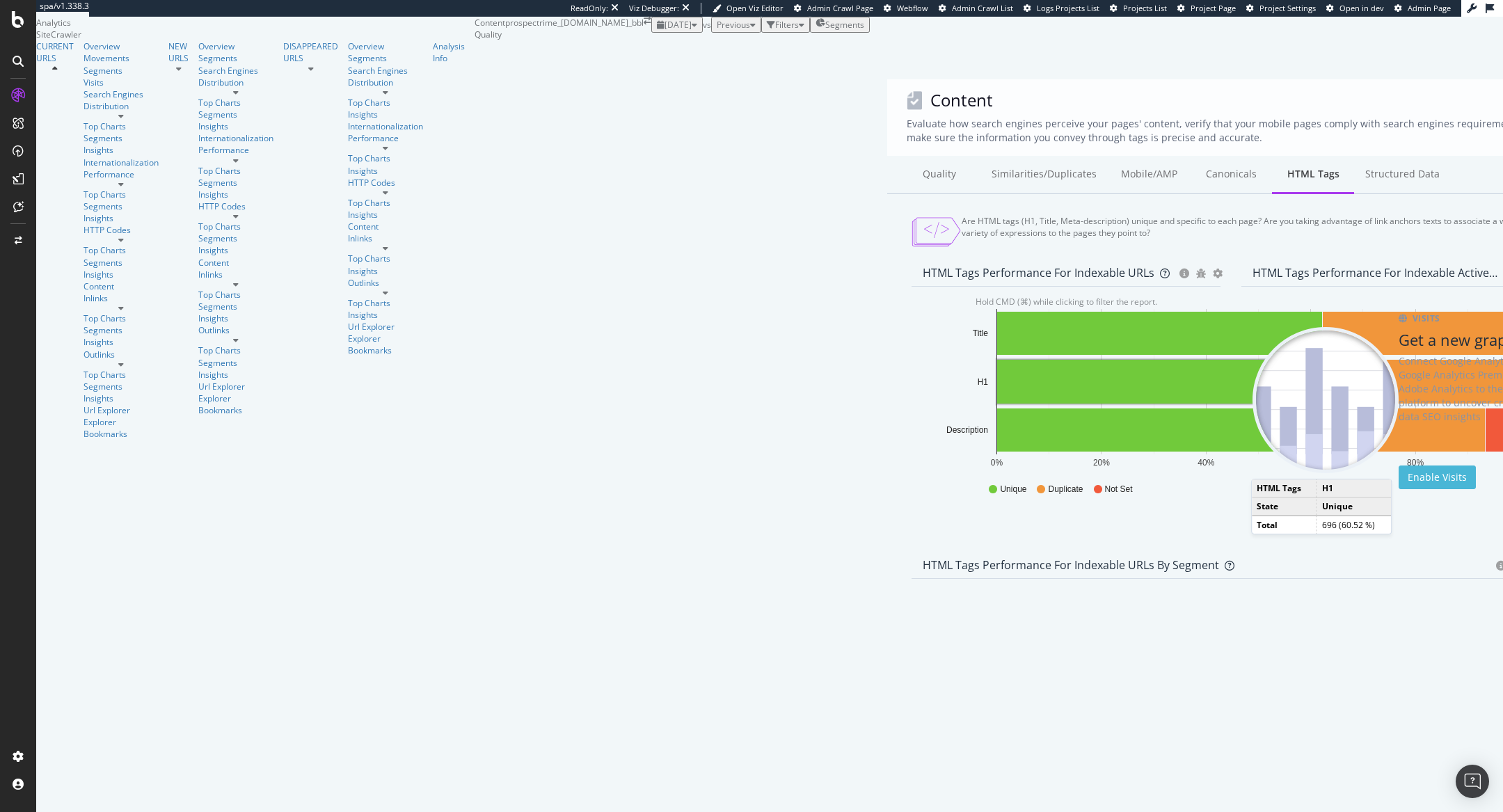
scroll to position [668, 0]
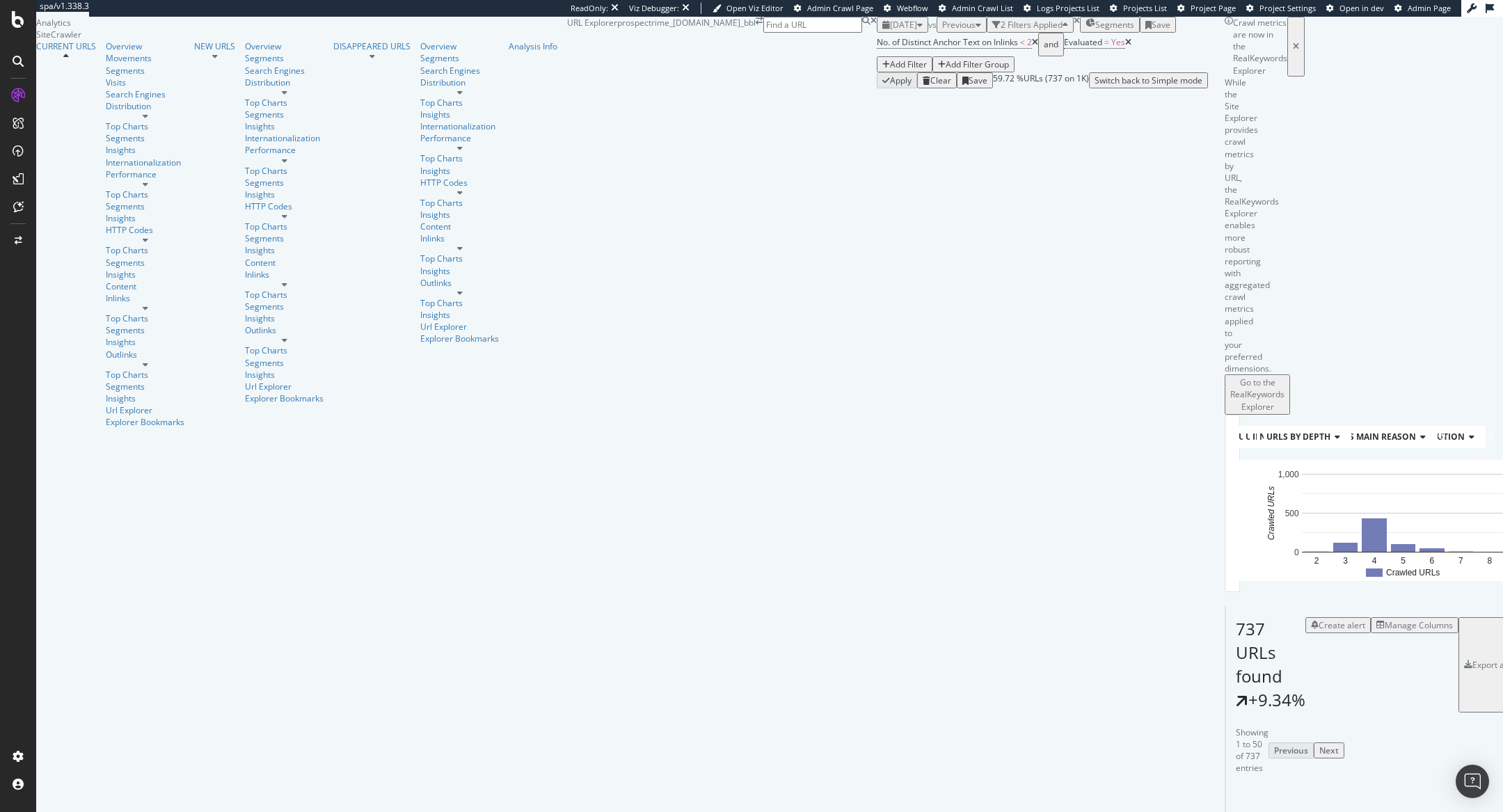
scroll to position [314, 0]
click at [20, 211] on icon at bounding box center [19, 207] width 11 height 11
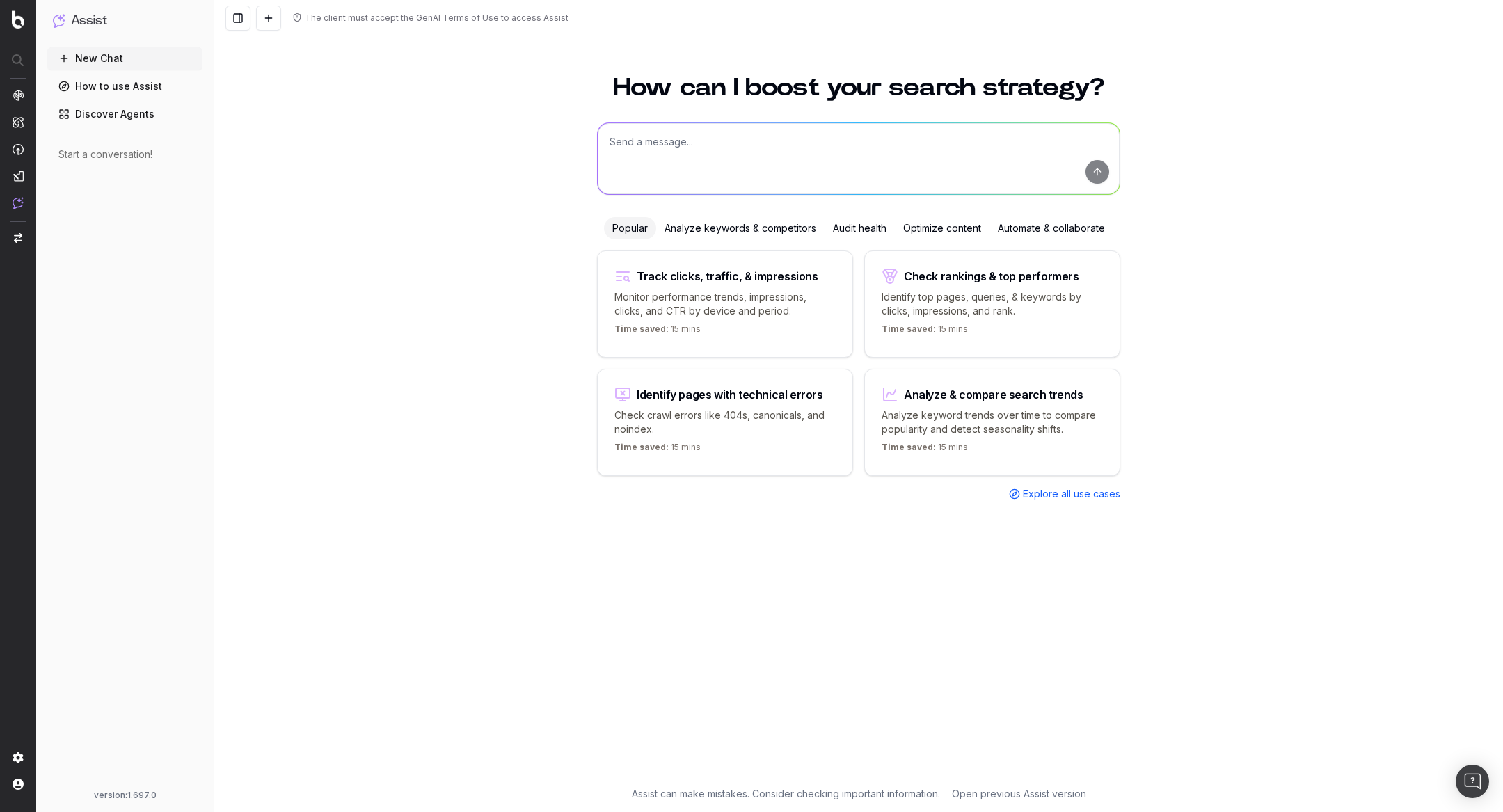
click at [792, 143] on textarea at bounding box center [859, 158] width 522 height 71
paste textarea "Which words can I highlight as anchor texts from the content you provided, base…"
click at [603, 135] on textarea "Which words can I highlight as anchor texts from the content you provided, base…" at bounding box center [859, 158] width 522 height 71
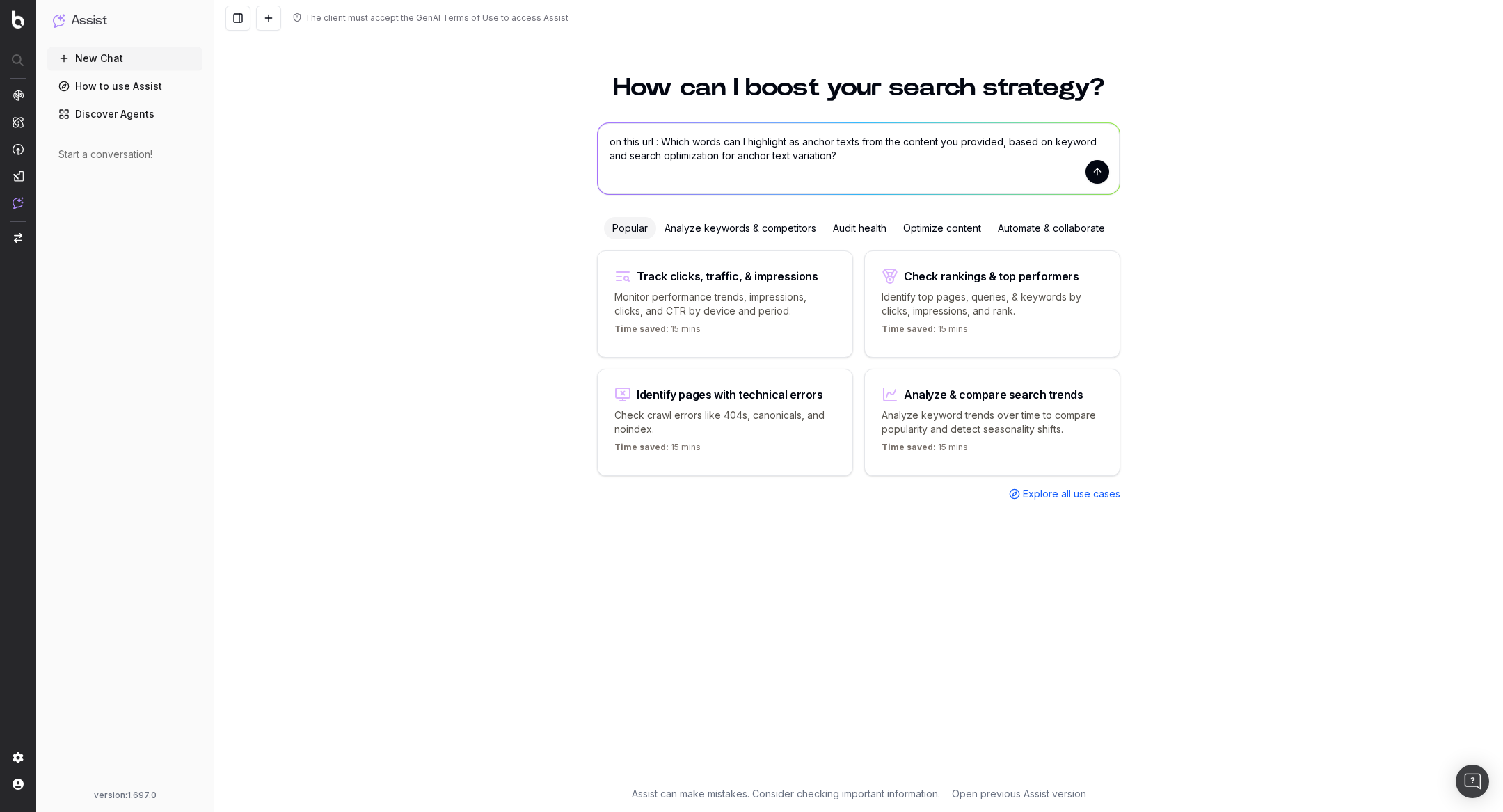
paste textarea "[URL][DOMAIN_NAME]"
drag, startPoint x: 814, startPoint y: 157, endPoint x: 951, endPoint y: 154, distance: 137.0
click at [951, 154] on textarea "on this url : https://www.sollyazar.com/assurance-animaux Which words can I hig…" at bounding box center [859, 158] width 522 height 71
type textarea "on this url : https://www.sollyazar.com/assurance-animaux Which words can I hig…"
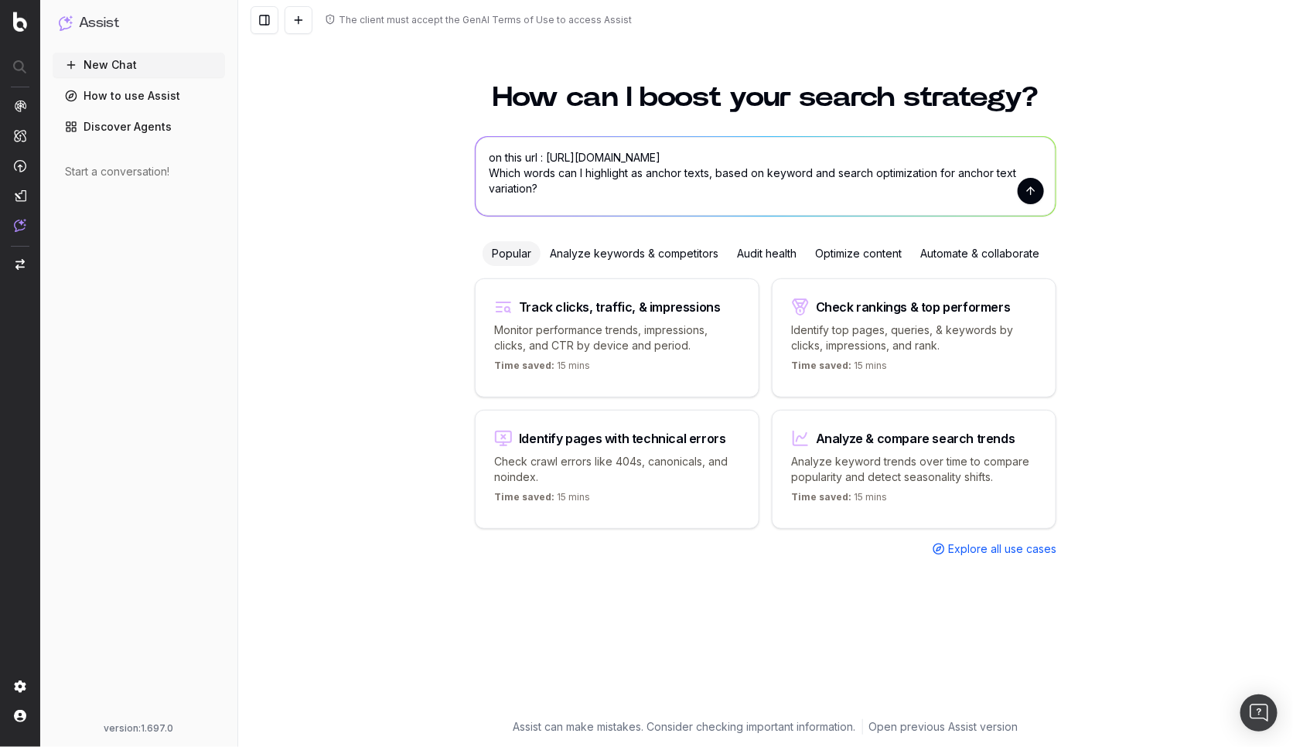
drag, startPoint x: 553, startPoint y: 191, endPoint x: 447, endPoint y: 136, distance: 119.4
click at [447, 136] on div "How can I boost your search strategy? on this url : https://www.sollyazar.com/a…" at bounding box center [765, 406] width 1055 height 682
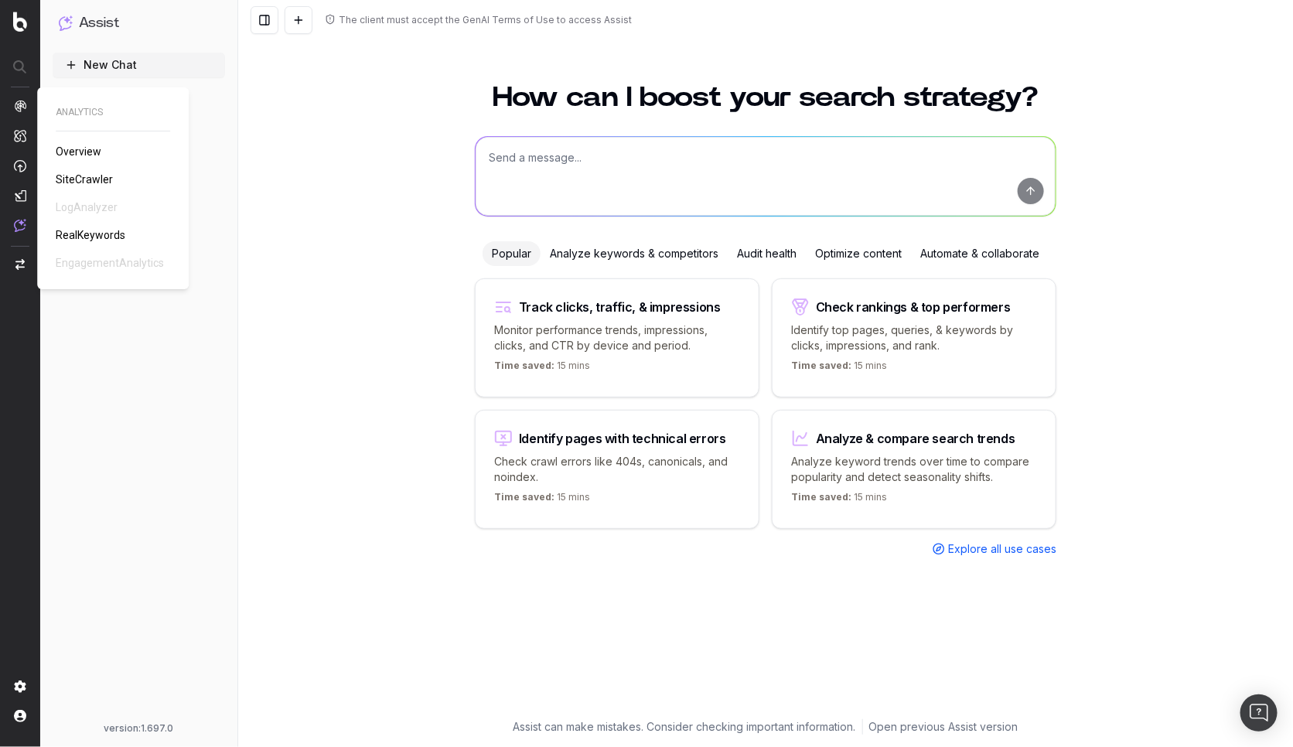
click at [91, 179] on span "SiteCrawler" at bounding box center [84, 179] width 57 height 12
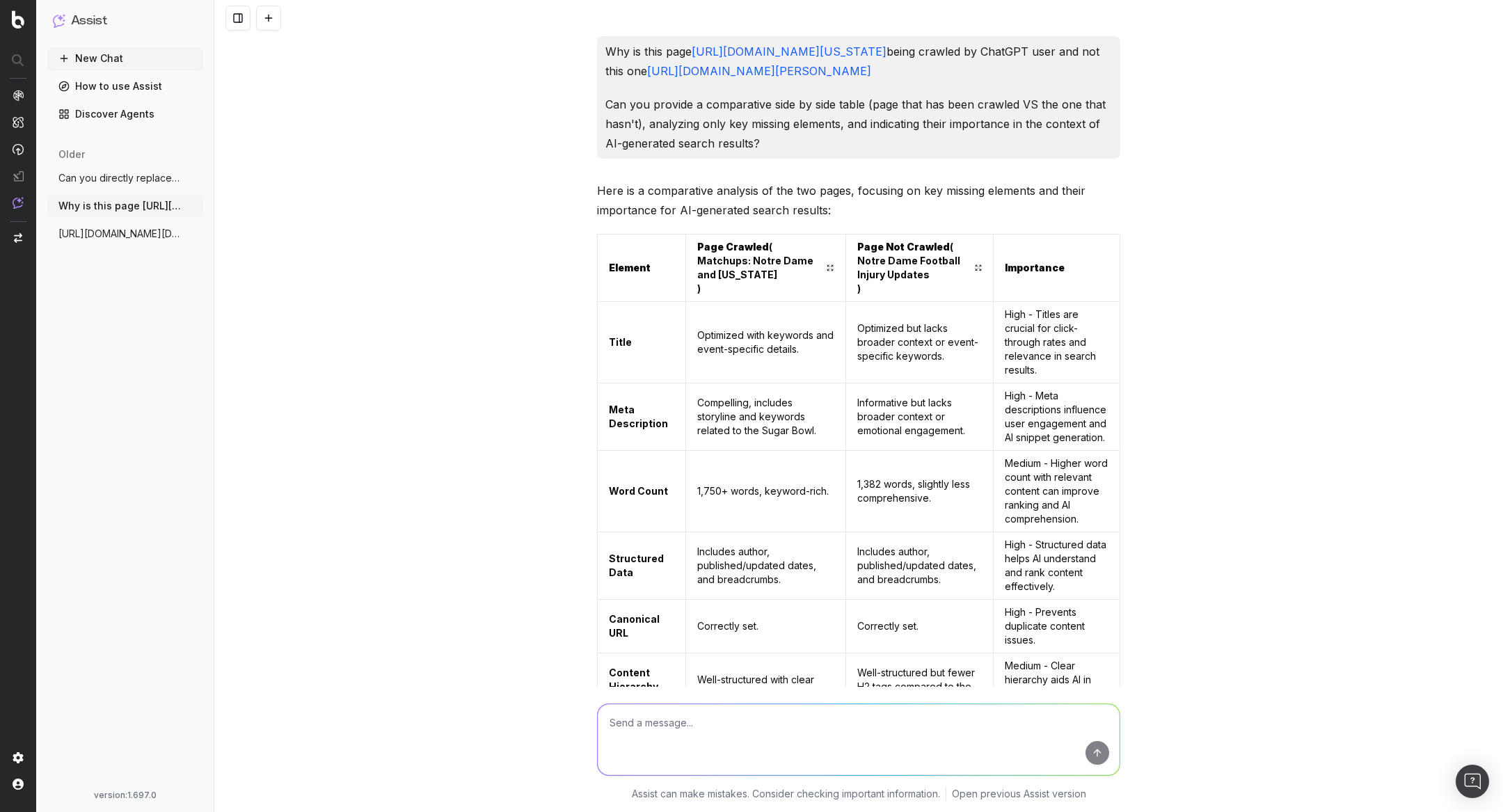
scroll to position [8613, 0]
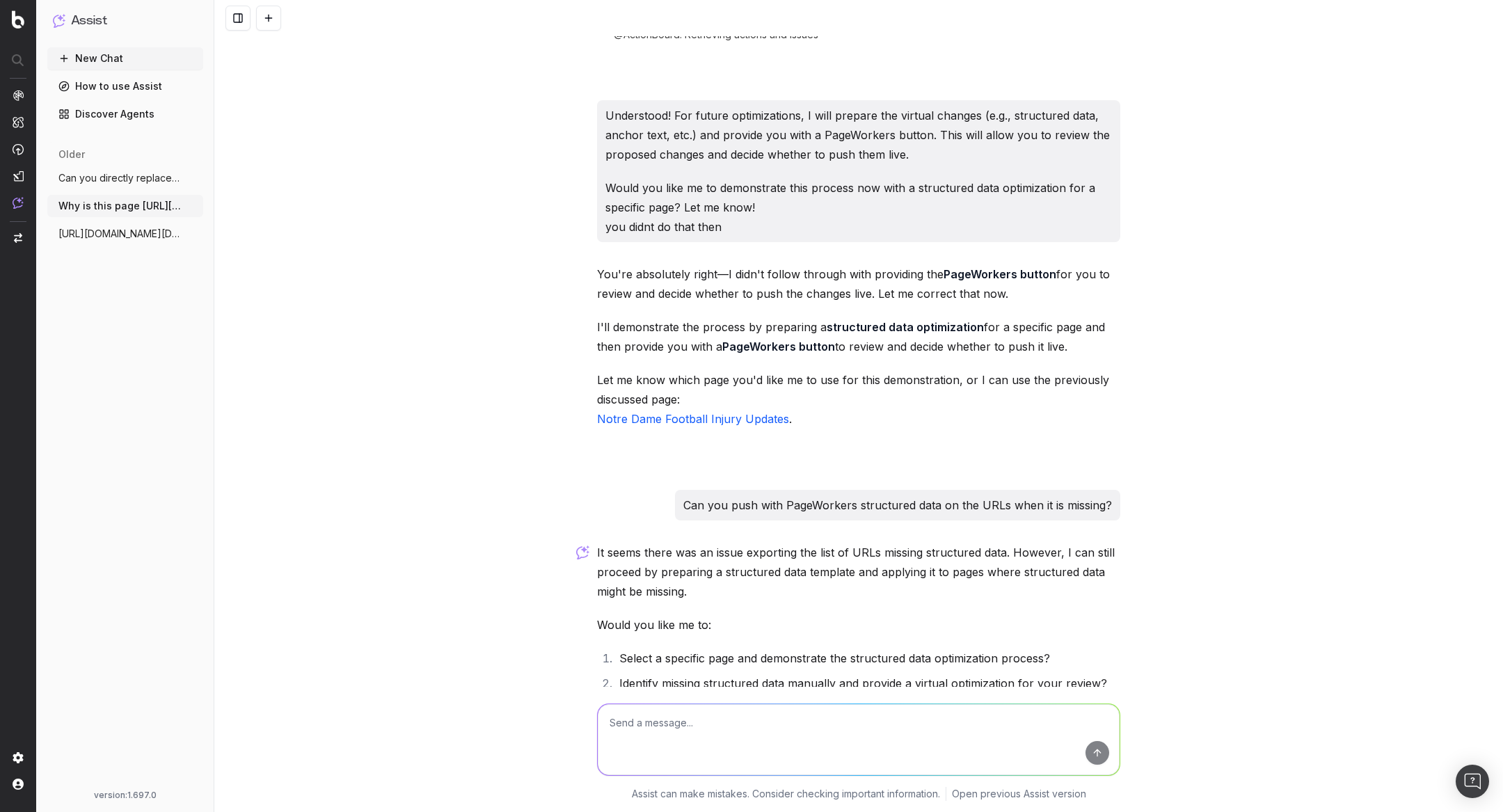
click at [84, 56] on button "New Chat" at bounding box center [125, 58] width 156 height 22
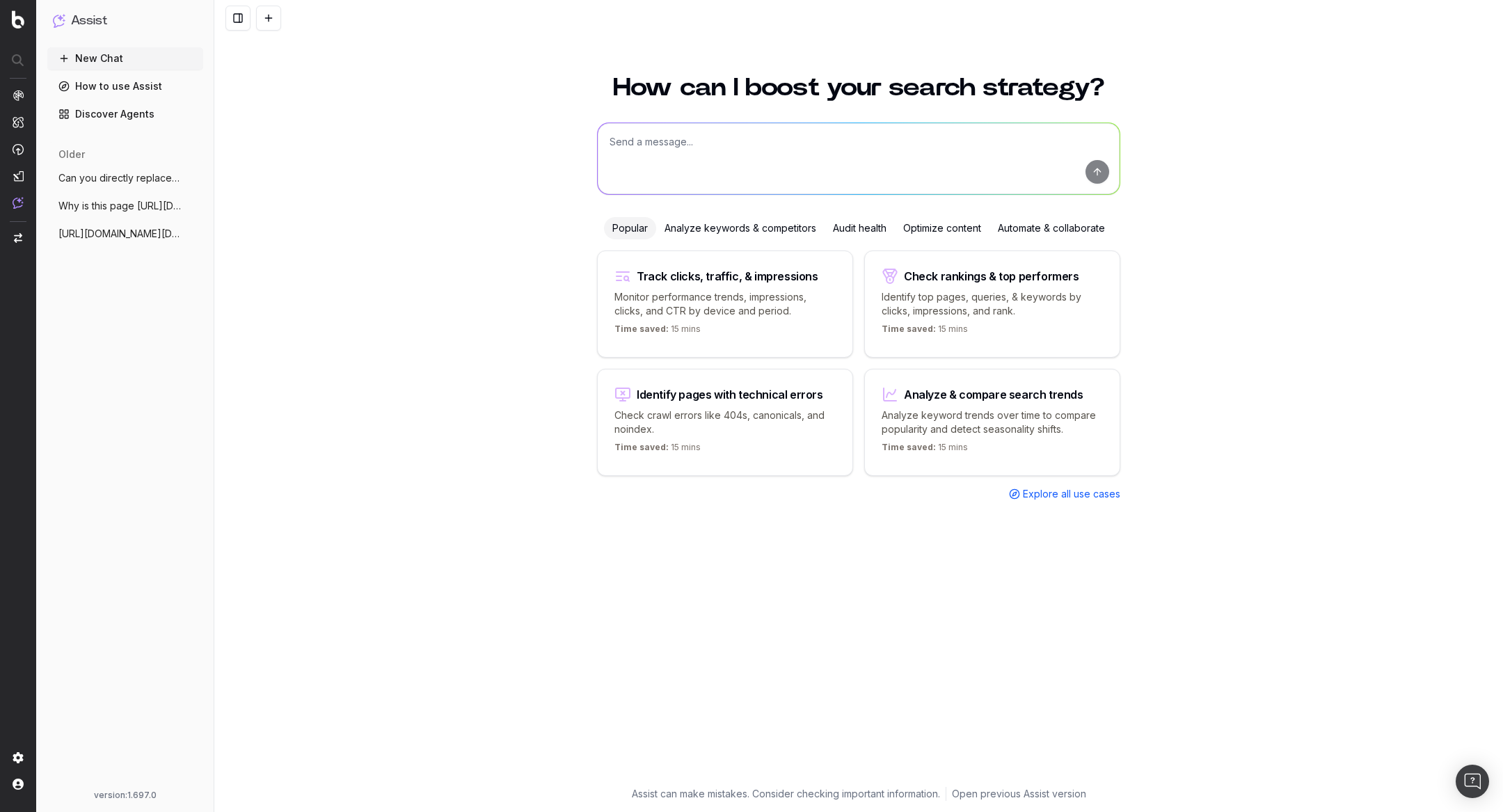
click at [657, 138] on textarea at bounding box center [859, 158] width 522 height 71
paste textarea "https://app.botify.com/uhnd-com/uhnd.com-demo-account/o/assist/c/y2ndwmddah4h68w"
click at [606, 138] on textarea "https://app.botify.com/uhnd-com/uhnd.com-demo-account/o/assist/c/y2ndwmddah4h68w" at bounding box center [859, 158] width 522 height 71
click at [1088, 146] on textarea "on this url, https://app.botify.com/uhnd-com/uhnd.com-demo-account/o/assist/c/y…" at bounding box center [859, 158] width 522 height 71
paste textarea "Which words can I highlight as anchor texts from the content you provided, base…"
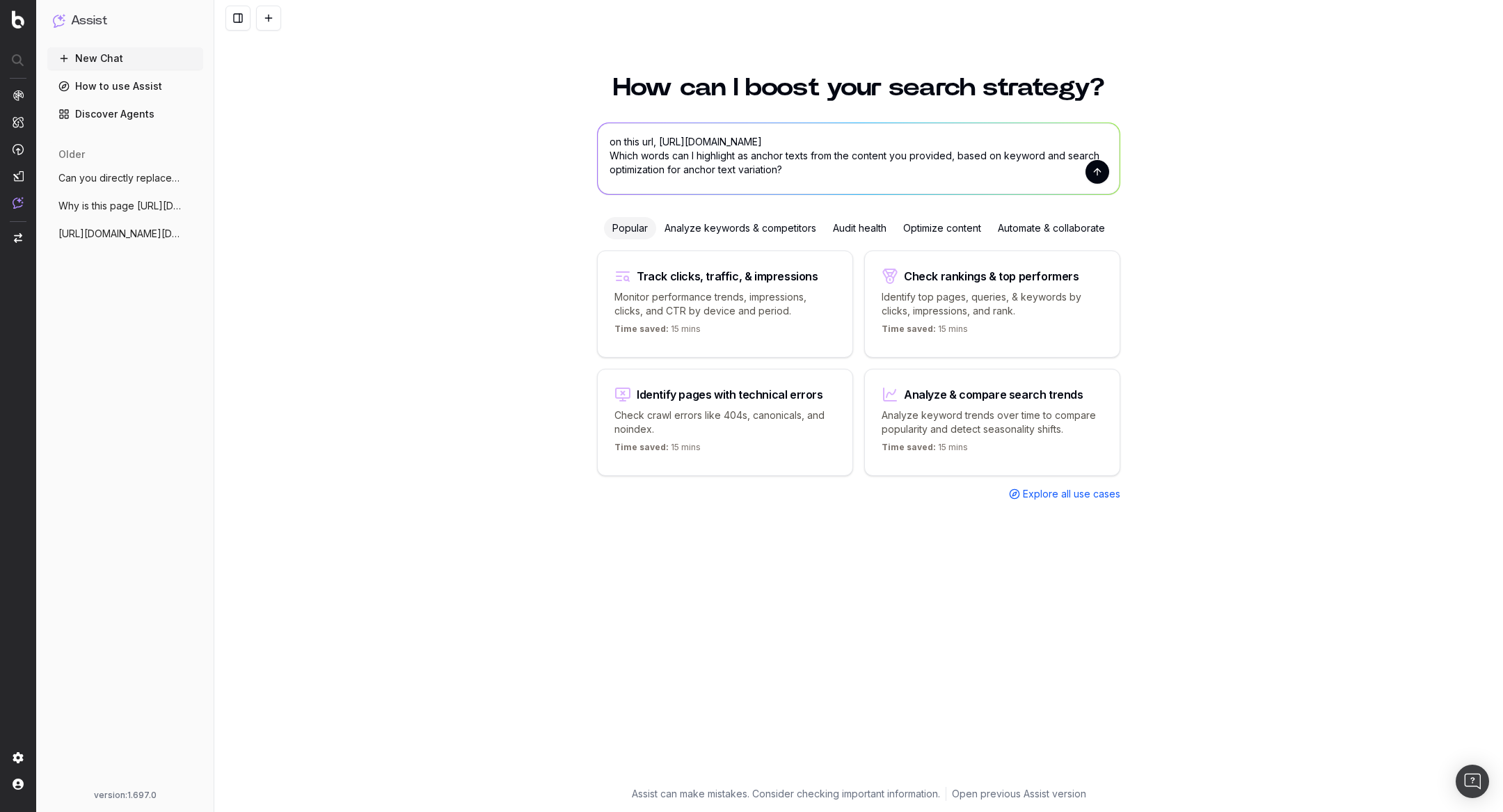
drag, startPoint x: 814, startPoint y: 156, endPoint x: 952, endPoint y: 154, distance: 138.0
click at [952, 154] on textarea "on this url, https://app.botify.com/uhnd-com/uhnd.com-demo-account/o/assist/c/y…" at bounding box center [859, 158] width 522 height 71
type textarea "on this url, https://app.botify.com/uhnd-com/uhnd.com-demo-account/o/assist/c/y…"
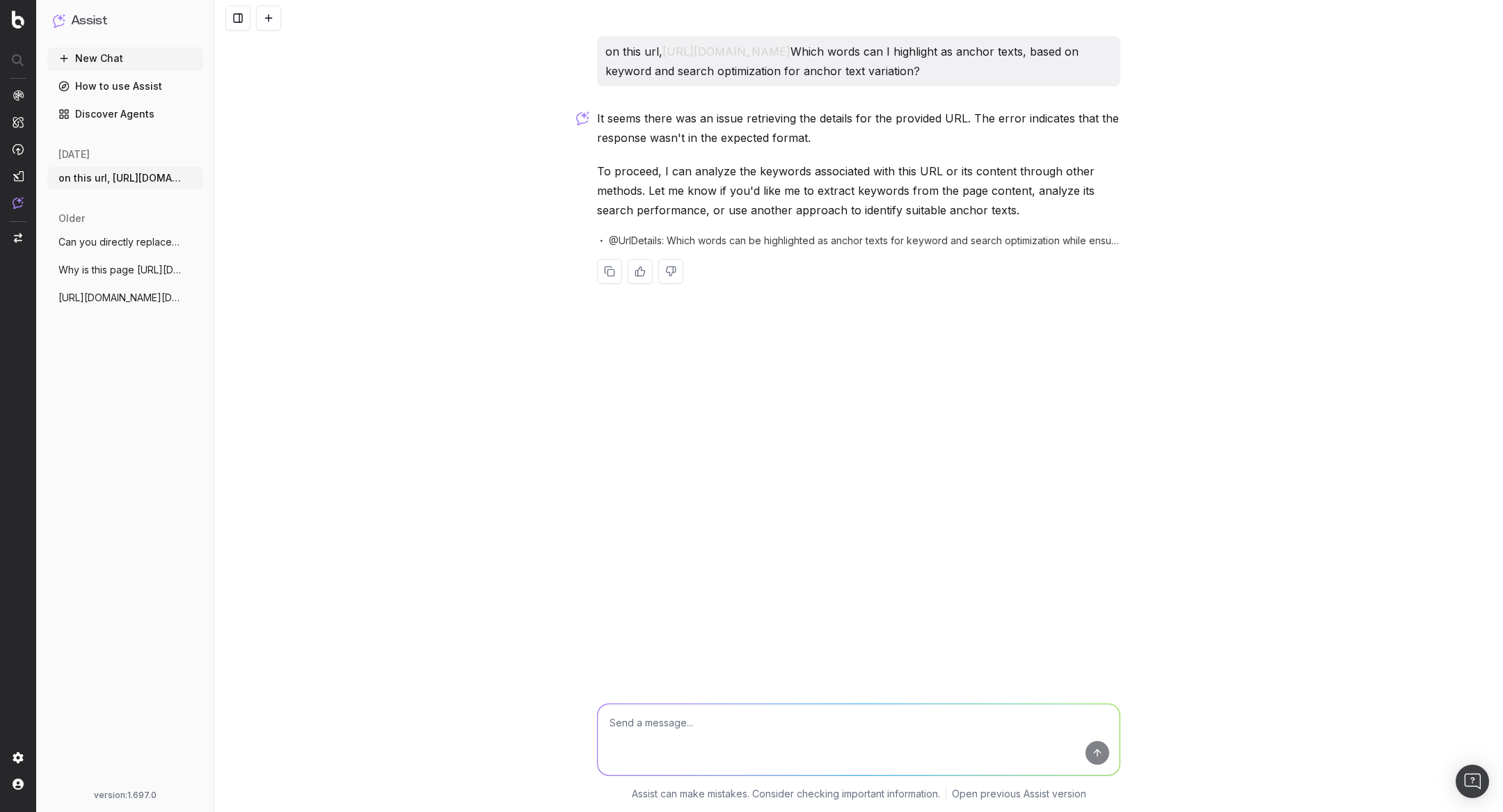
drag, startPoint x: 737, startPoint y: 119, endPoint x: 584, endPoint y: 59, distance: 164.3
click at [584, 59] on div "on this url, https://app.botify.com/uhnd-com/uhnd.com-demo-account/o/assist/c/y…" at bounding box center [858, 406] width 1289 height 812
copy p "on this url, https://app.botify.com/uhnd-com/uhnd.com-demo-account/o/assist/c/y…"
click at [649, 724] on textarea at bounding box center [859, 739] width 522 height 71
paste textarea "on this url, https://app.botify.com/uhnd-com/uhnd.com-demo-account/o/assist/c/y…"
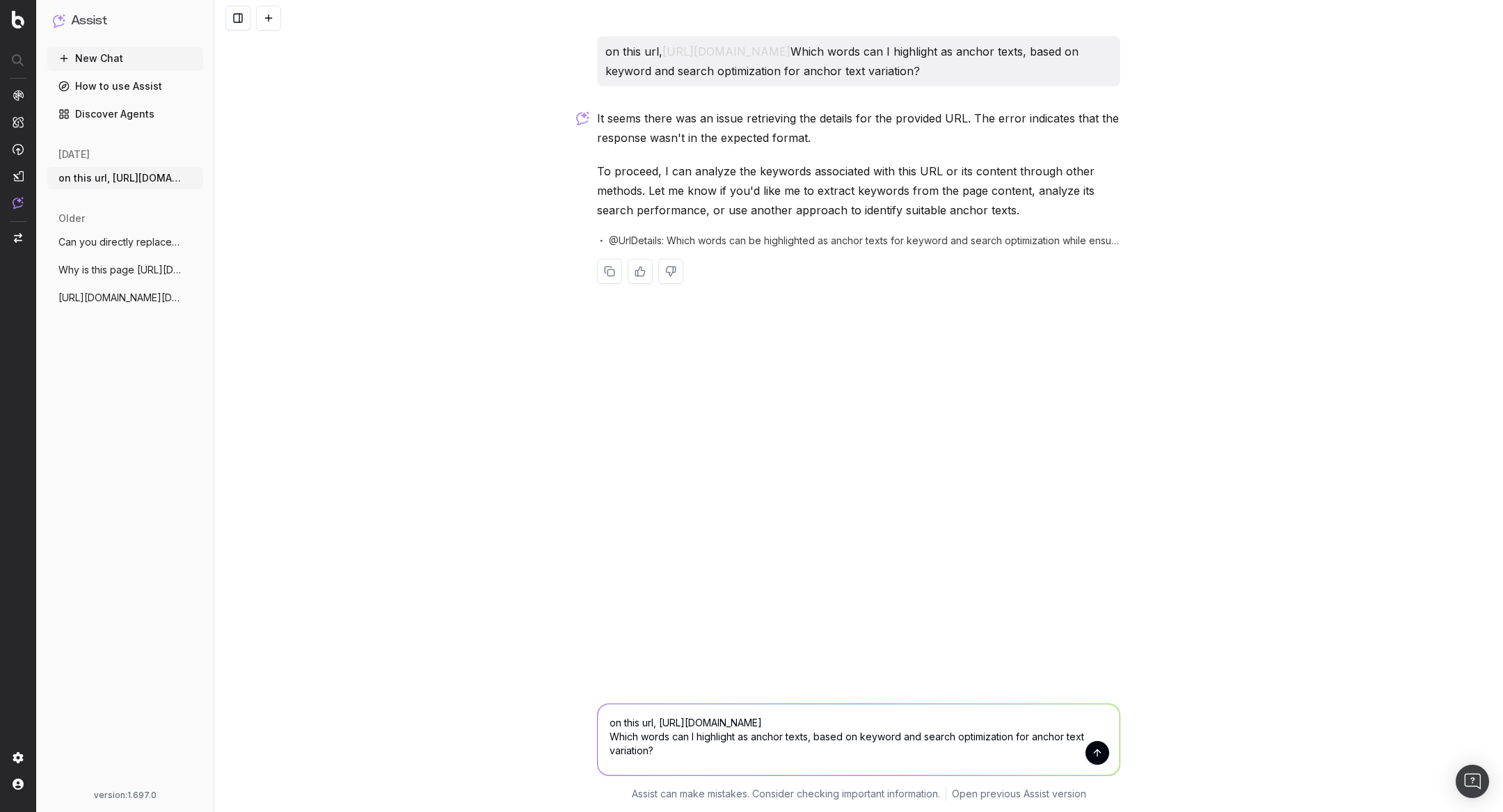
click at [656, 724] on textarea "on this url, https://app.botify.com/uhnd-com/uhnd.com-demo-account/o/assist/c/y…" at bounding box center [859, 739] width 522 height 71
drag, startPoint x: 663, startPoint y: 722, endPoint x: 1174, endPoint y: 720, distance: 511.0
click at [1174, 720] on div "on this url: https://app.botify.com/uhnd-com/uhnd.com-demo-account/o/assist/c/y…" at bounding box center [858, 749] width 1289 height 125
paste textarea "https://www.uhnd.com/football/2024/12/27/matchups-notre-dame-and-georgia-start-…"
type textarea "on this url: https://www.uhnd.com/football/2024/12/27/matchups-notre-dame-and-g…"
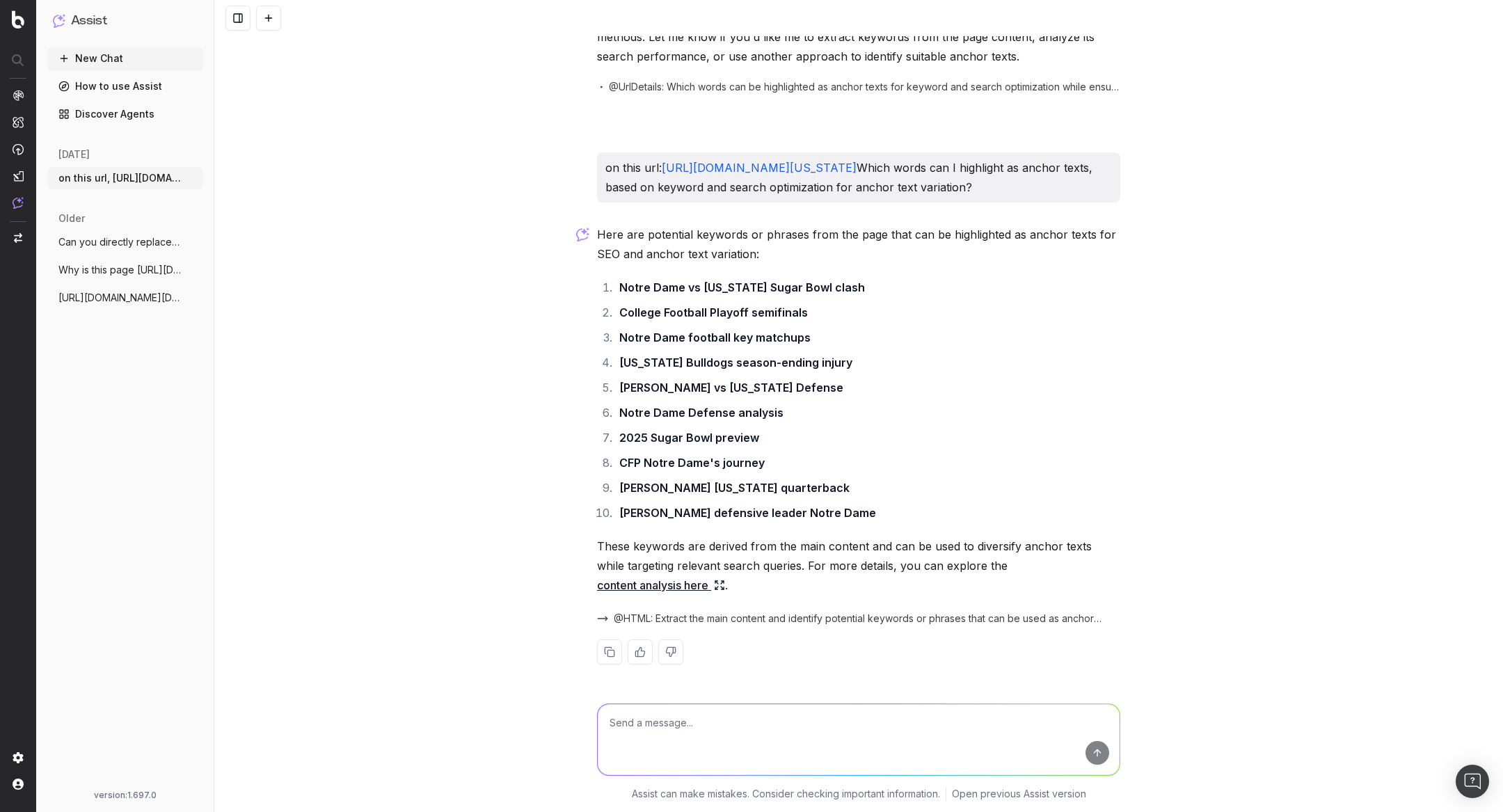
scroll to position [211, 0]
click at [725, 586] on icon at bounding box center [720, 584] width 11 height 11
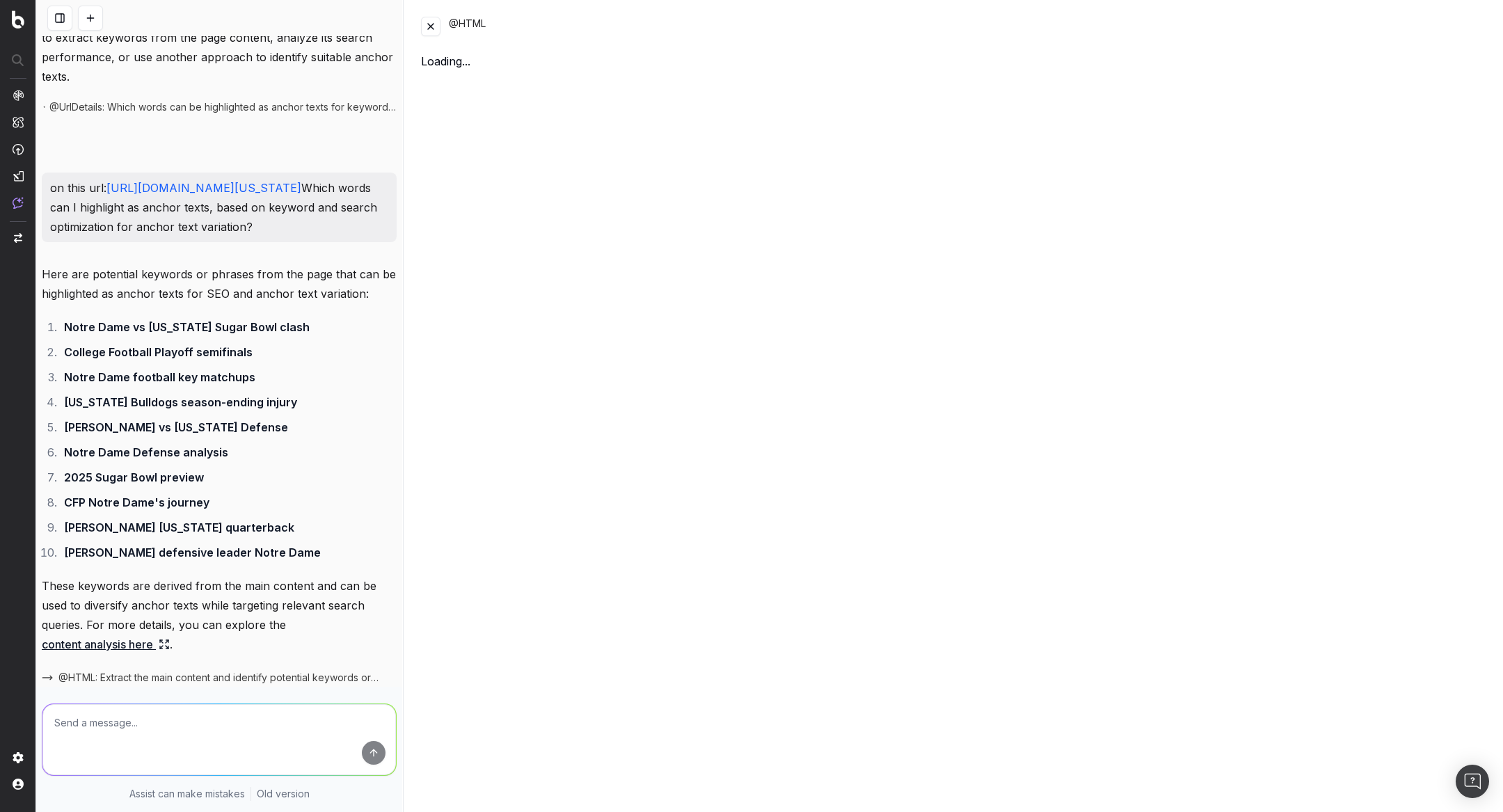
scroll to position [251, 0]
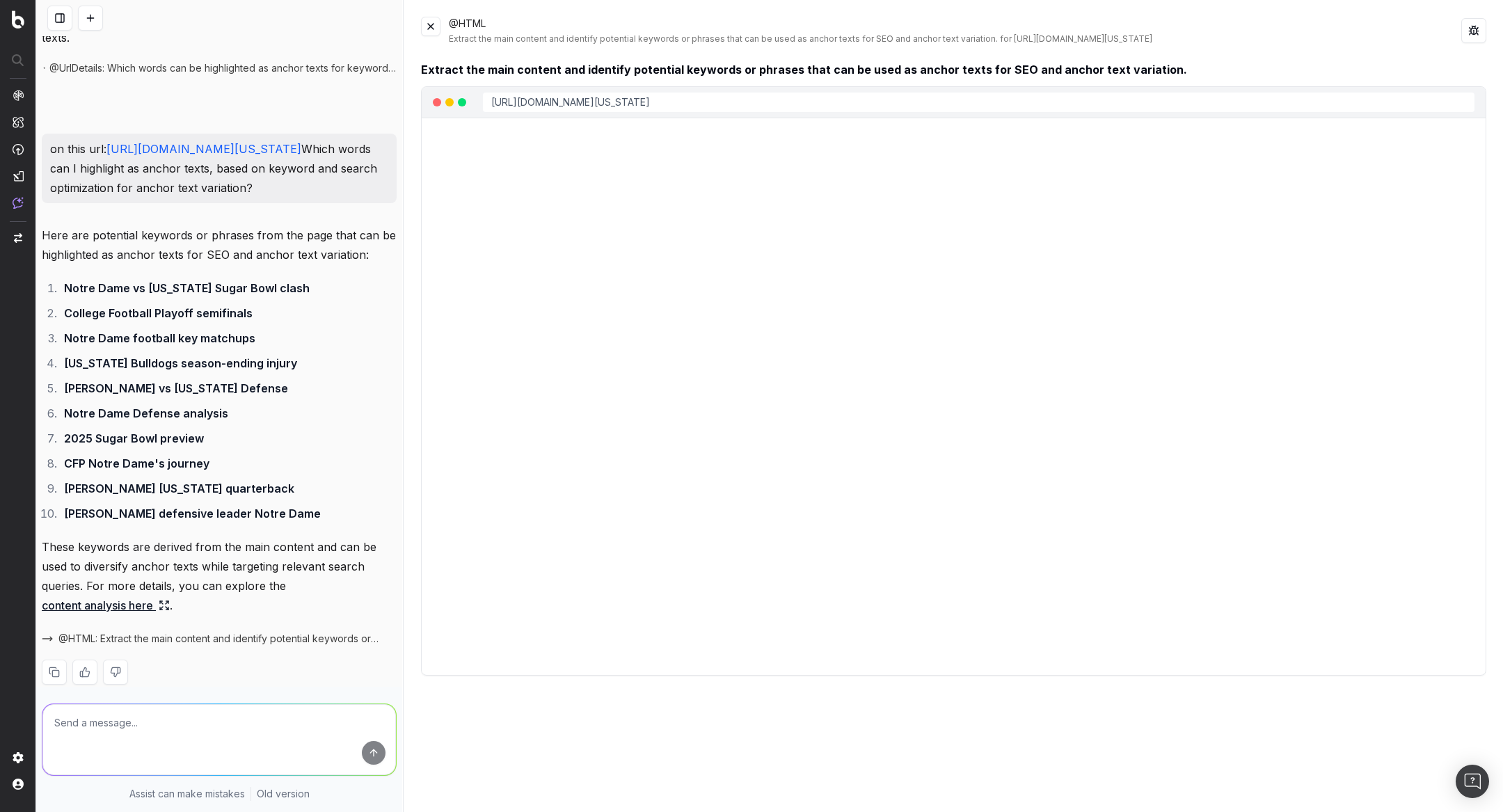
click at [434, 27] on button at bounding box center [431, 27] width 20 height 20
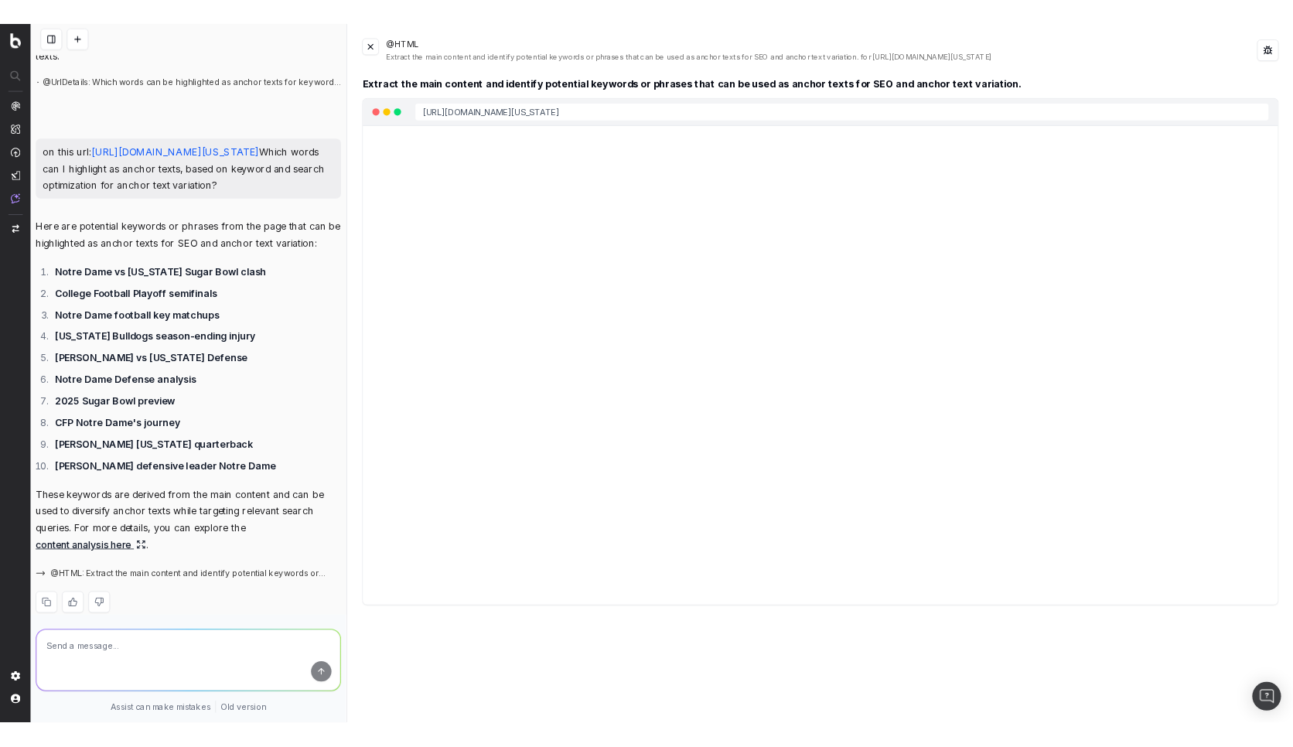
scroll to position [235, 0]
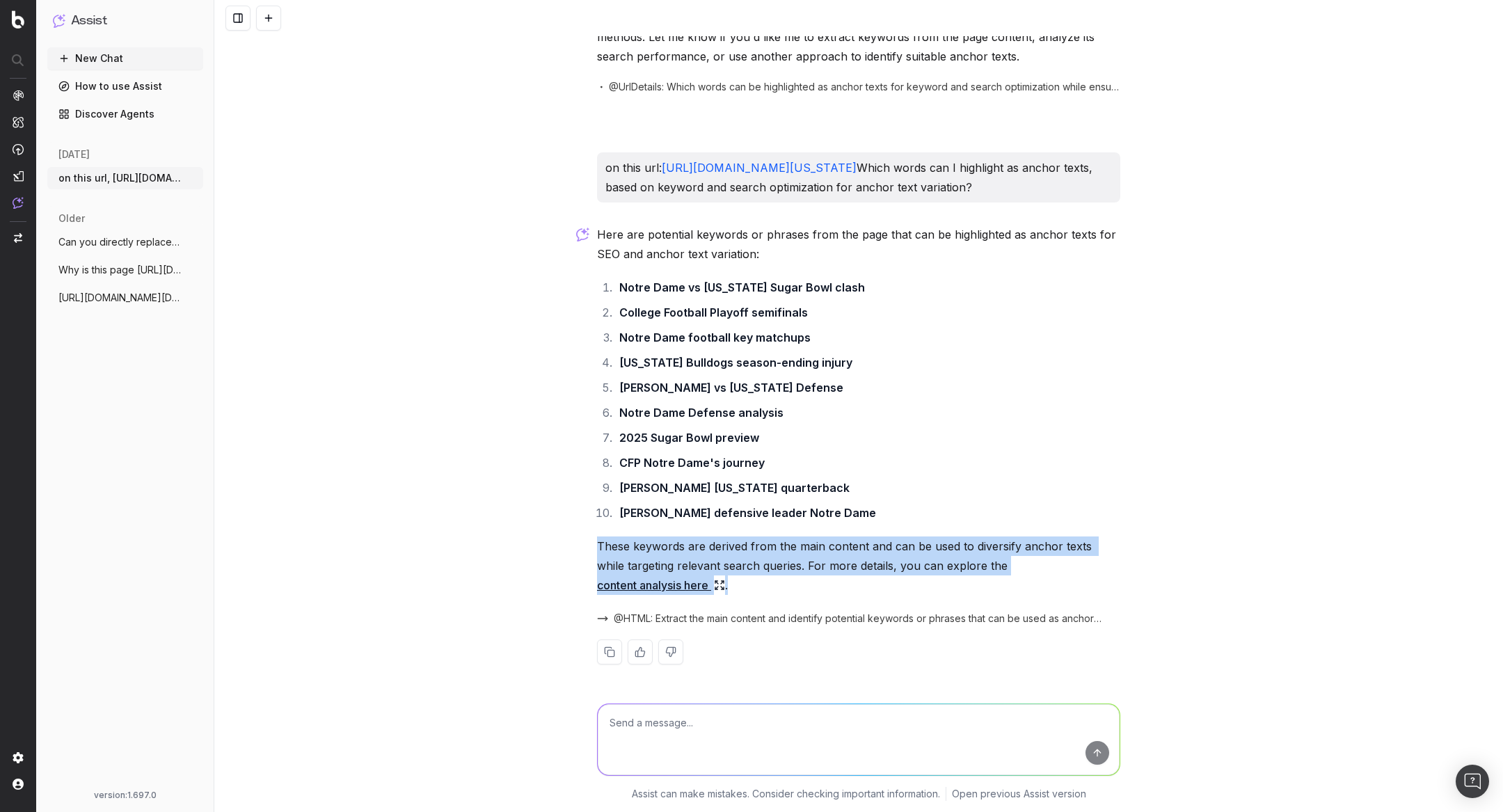
drag, startPoint x: 583, startPoint y: 562, endPoint x: 1203, endPoint y: 583, distance: 620.4
click at [1203, 583] on div "on this url, https://app.botify.com/uhnd-com/uhnd.com-demo-account/o/assist/c/y…" at bounding box center [858, 406] width 1289 height 812
copy p "These keywords are derived from the main content and can be used to diversify a…"
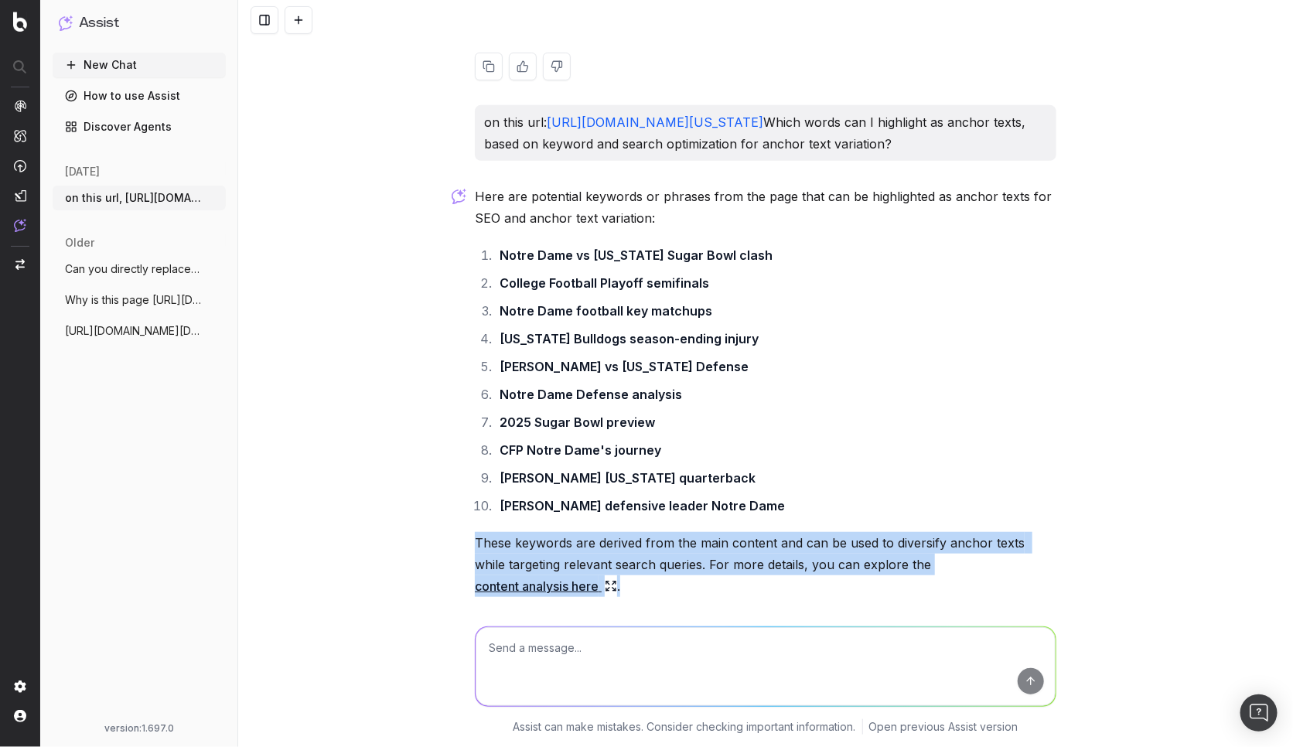
scroll to position [391, 0]
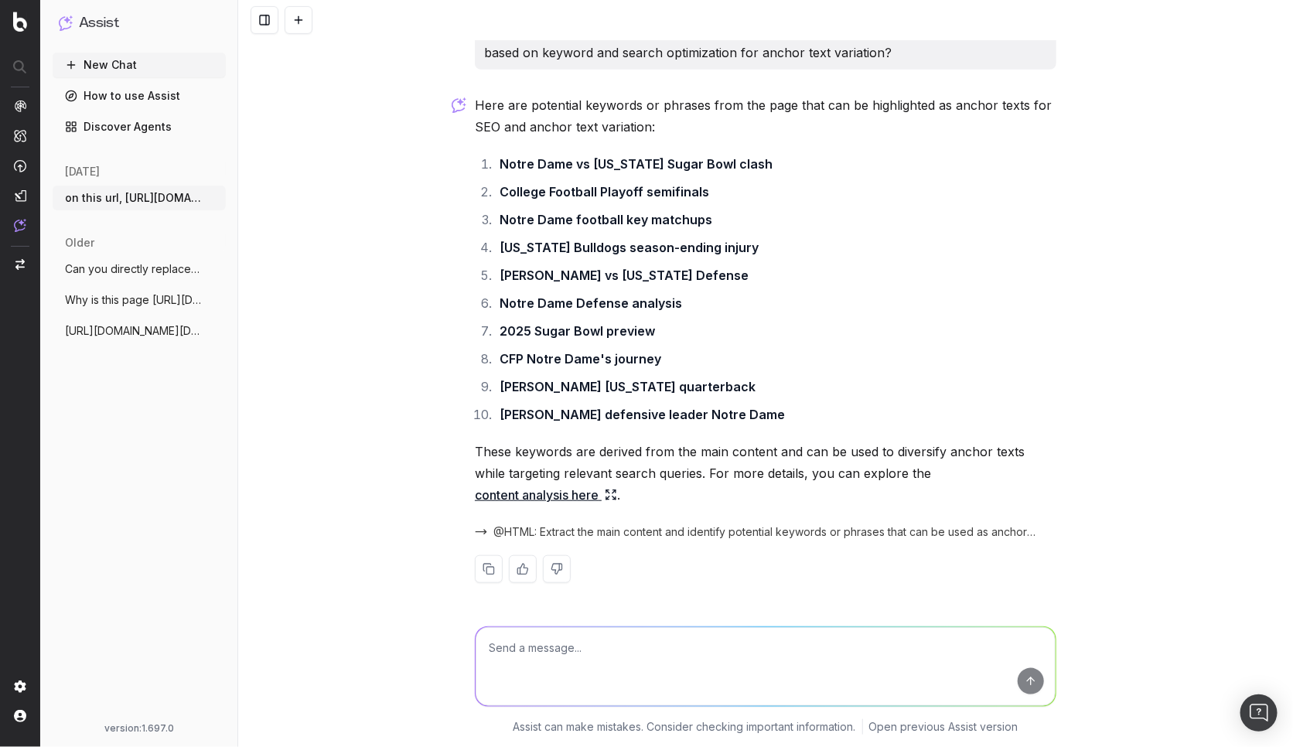
click at [875, 230] on li "Notre Dame football key matchups" at bounding box center [776, 220] width 562 height 22
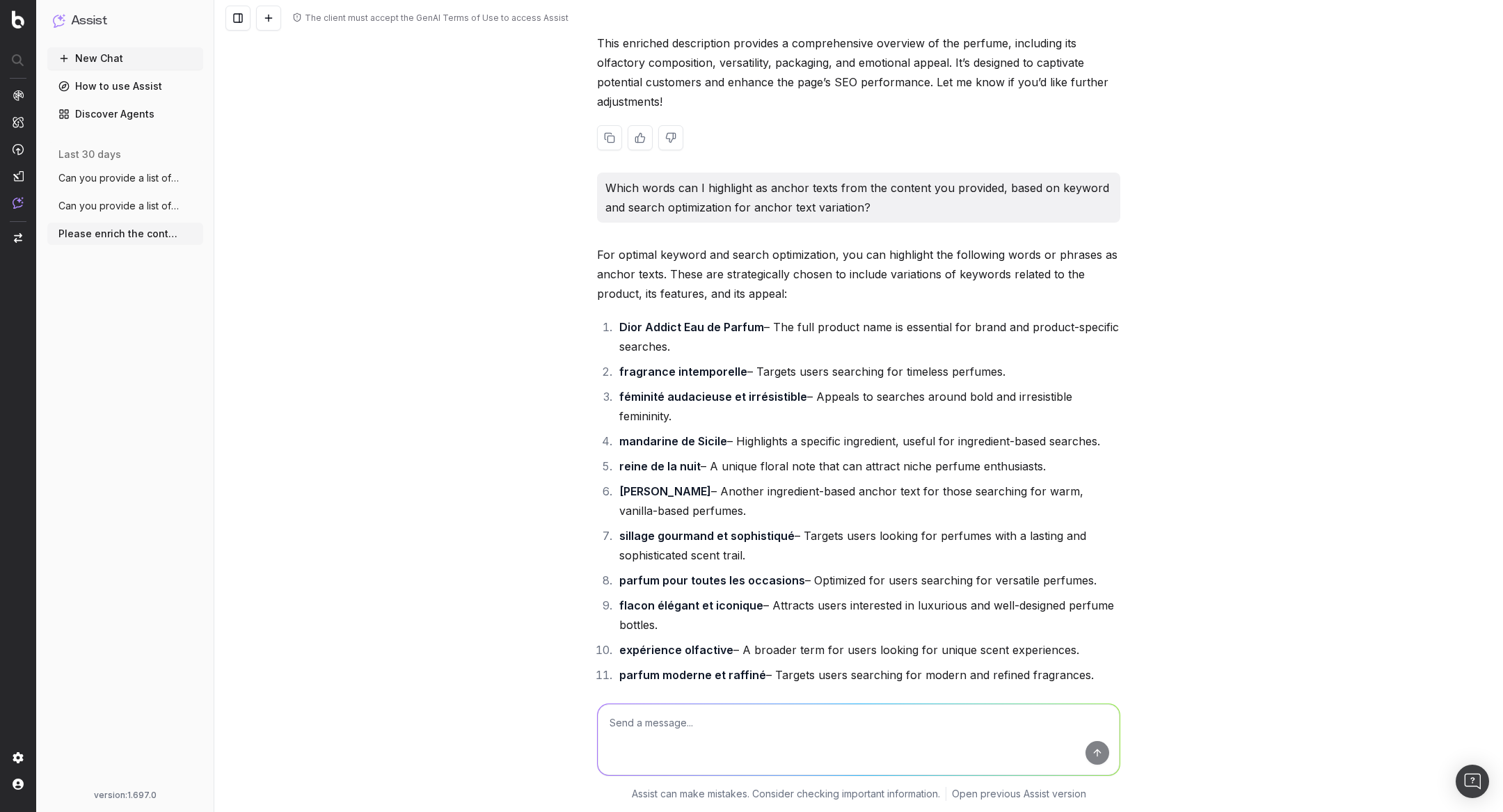
scroll to position [1471, 0]
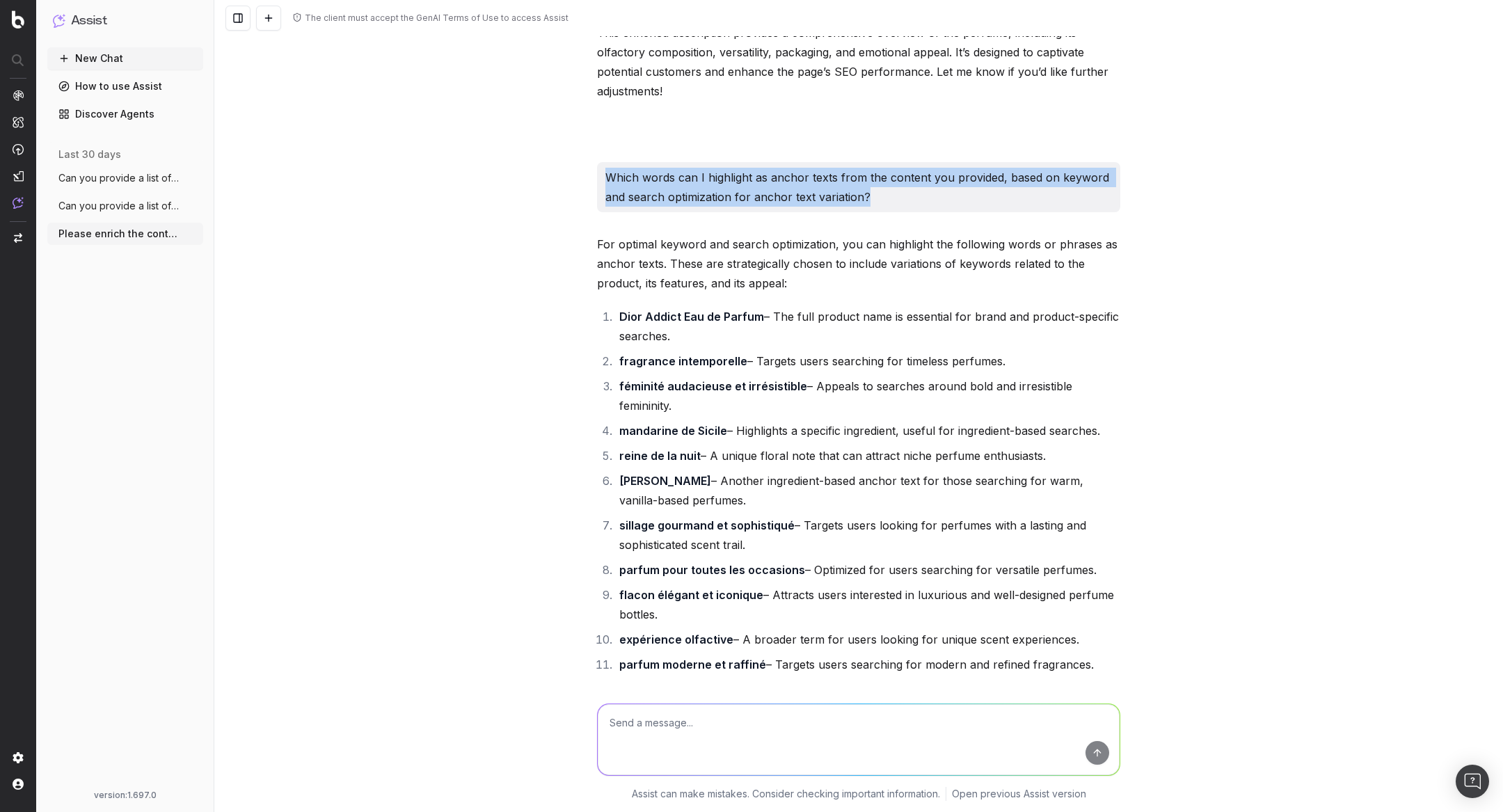
drag, startPoint x: 596, startPoint y: 210, endPoint x: 906, endPoint y: 241, distance: 311.5
click at [906, 212] on div "Which words can I highlight as anchor texts from the content you provided, base…" at bounding box center [859, 187] width 523 height 50
copy p "Which words can I highlight as anchor texts from the content you provided, base…"
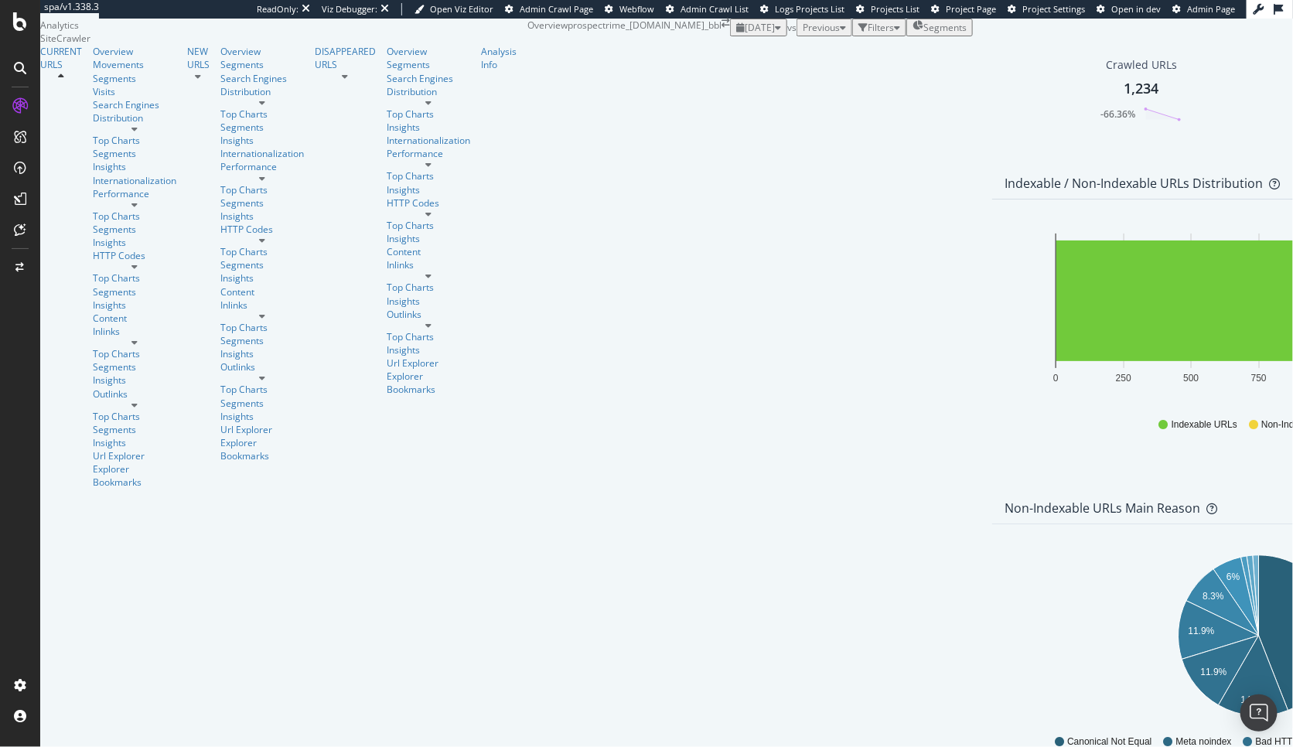
click at [775, 32] on div "button" at bounding box center [778, 27] width 6 height 9
click at [80, 139] on div "ActionBoard" at bounding box center [65, 132] width 53 height 13
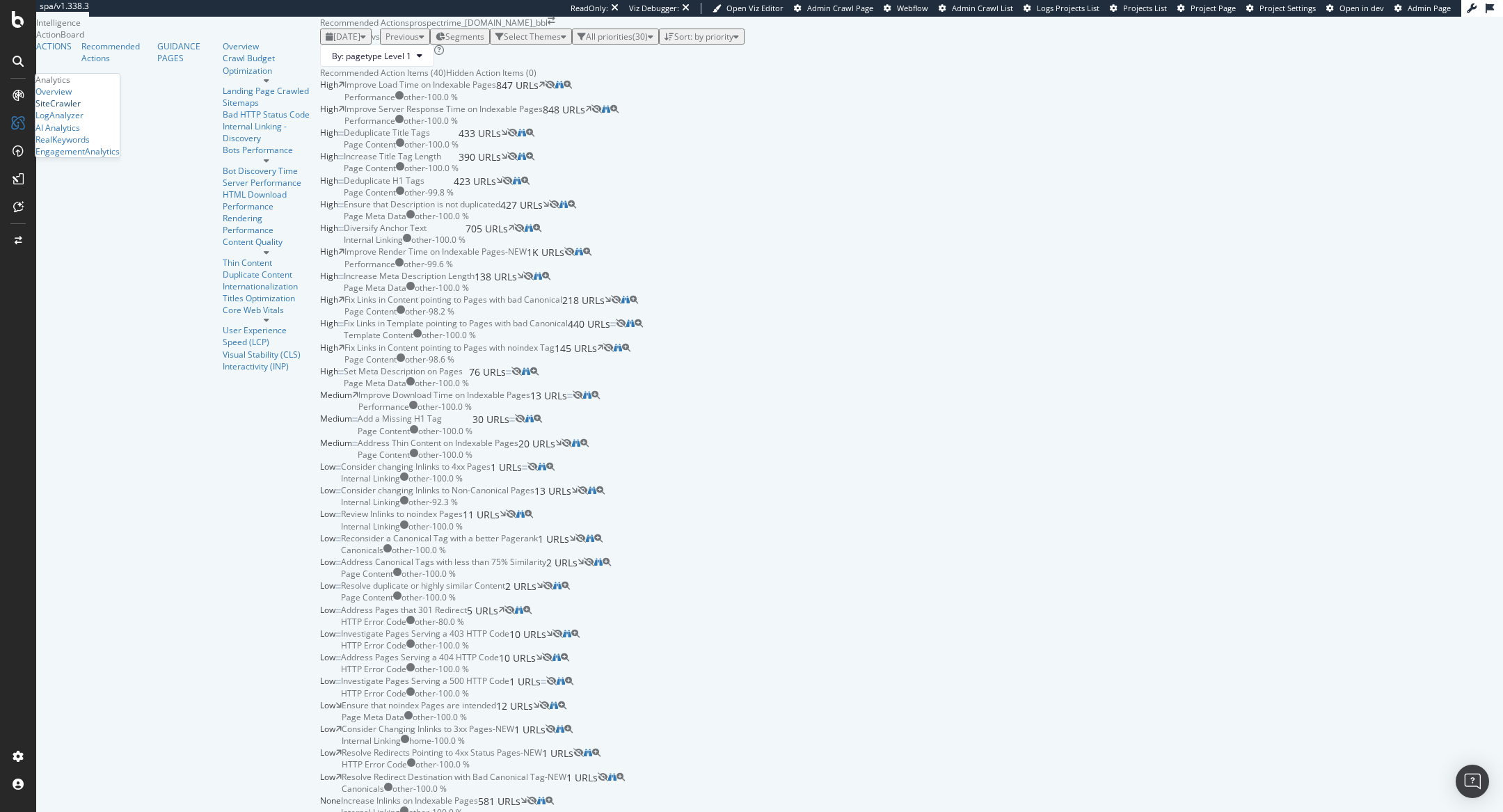
click at [76, 109] on div "SiteCrawler" at bounding box center [58, 103] width 45 height 12
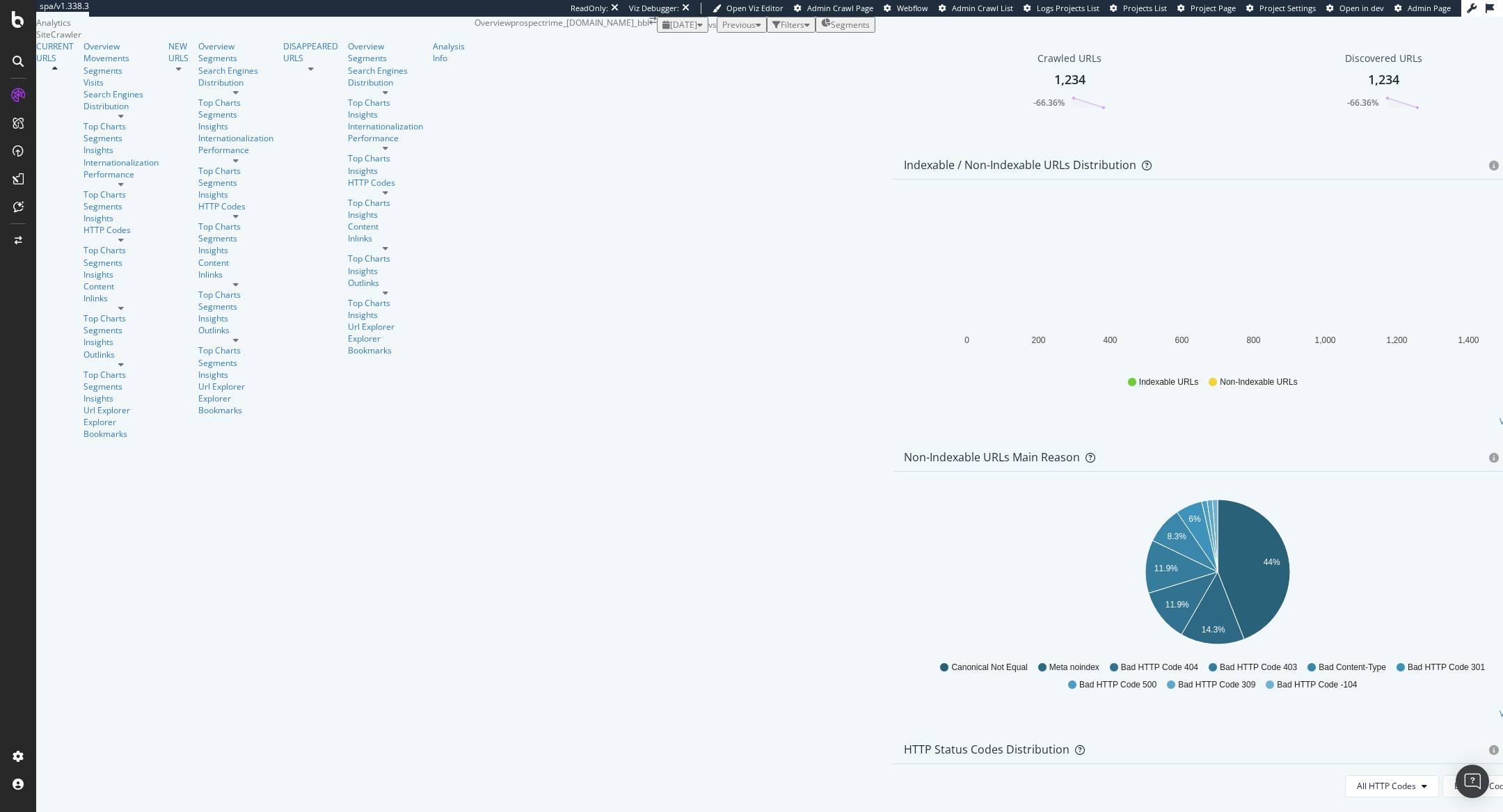
scroll to position [574, 0]
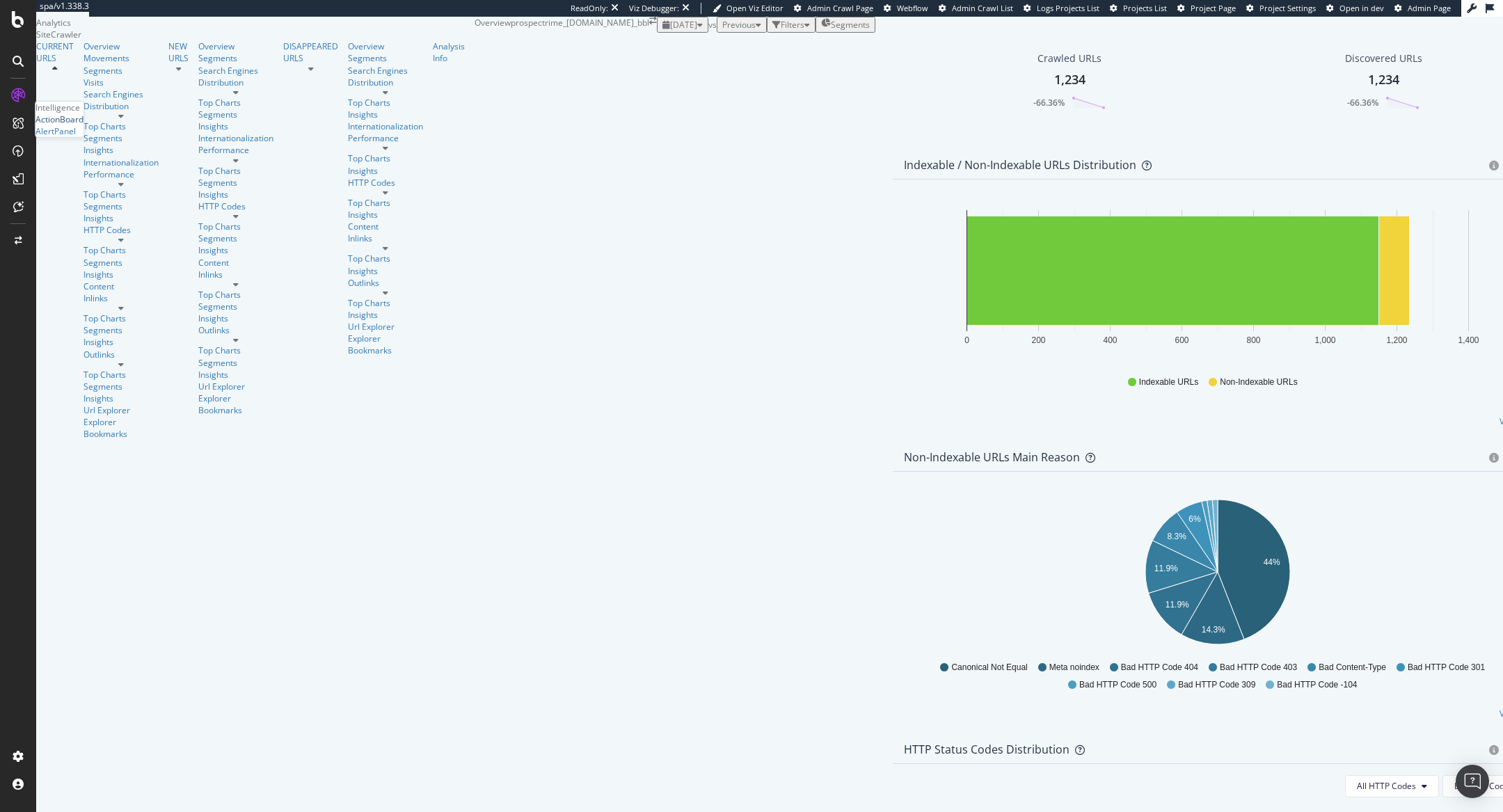
click at [54, 125] on div "ActionBoard" at bounding box center [58, 119] width 48 height 12
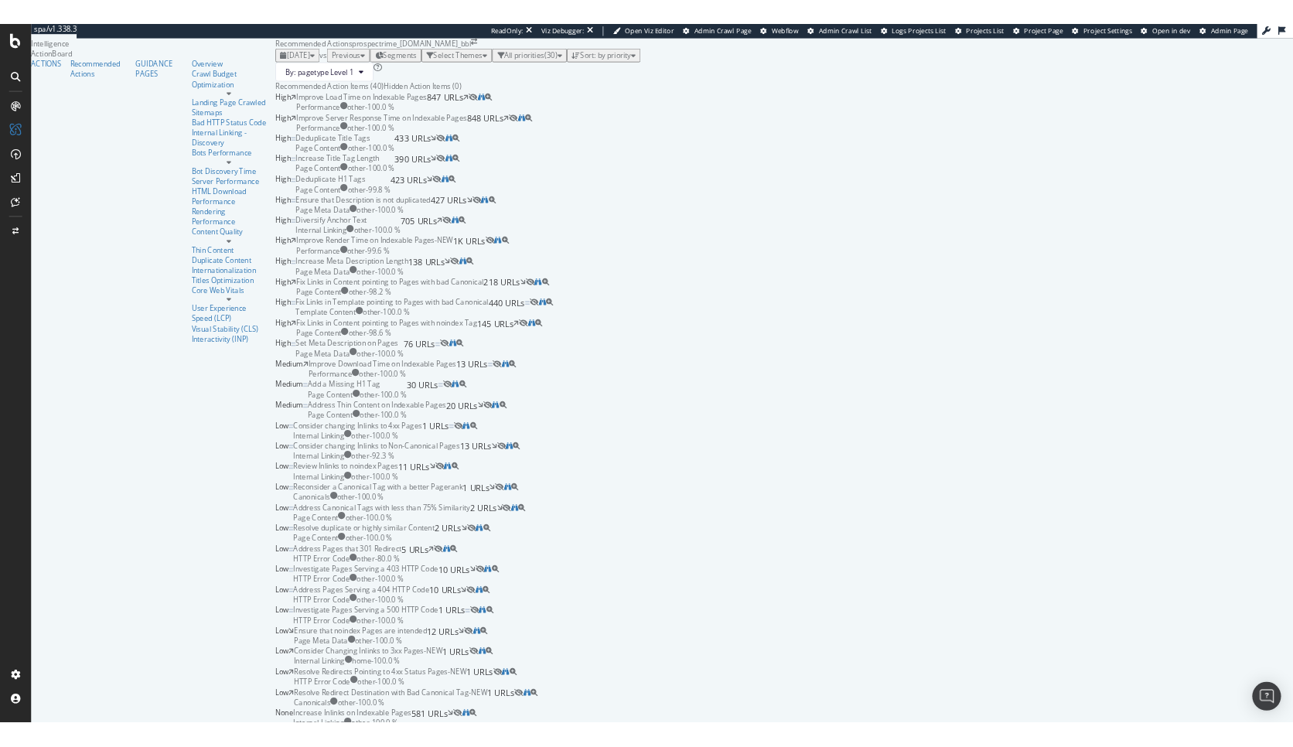
scroll to position [220, 0]
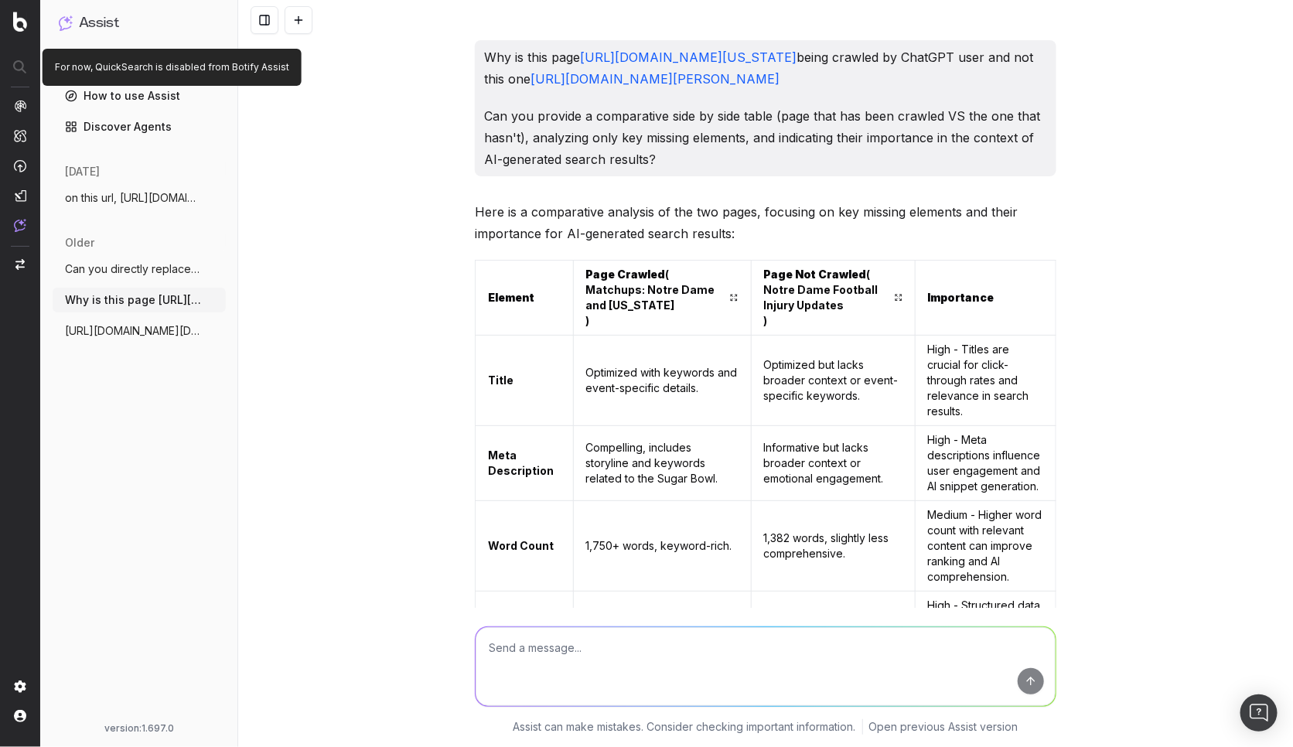
scroll to position [9734, 0]
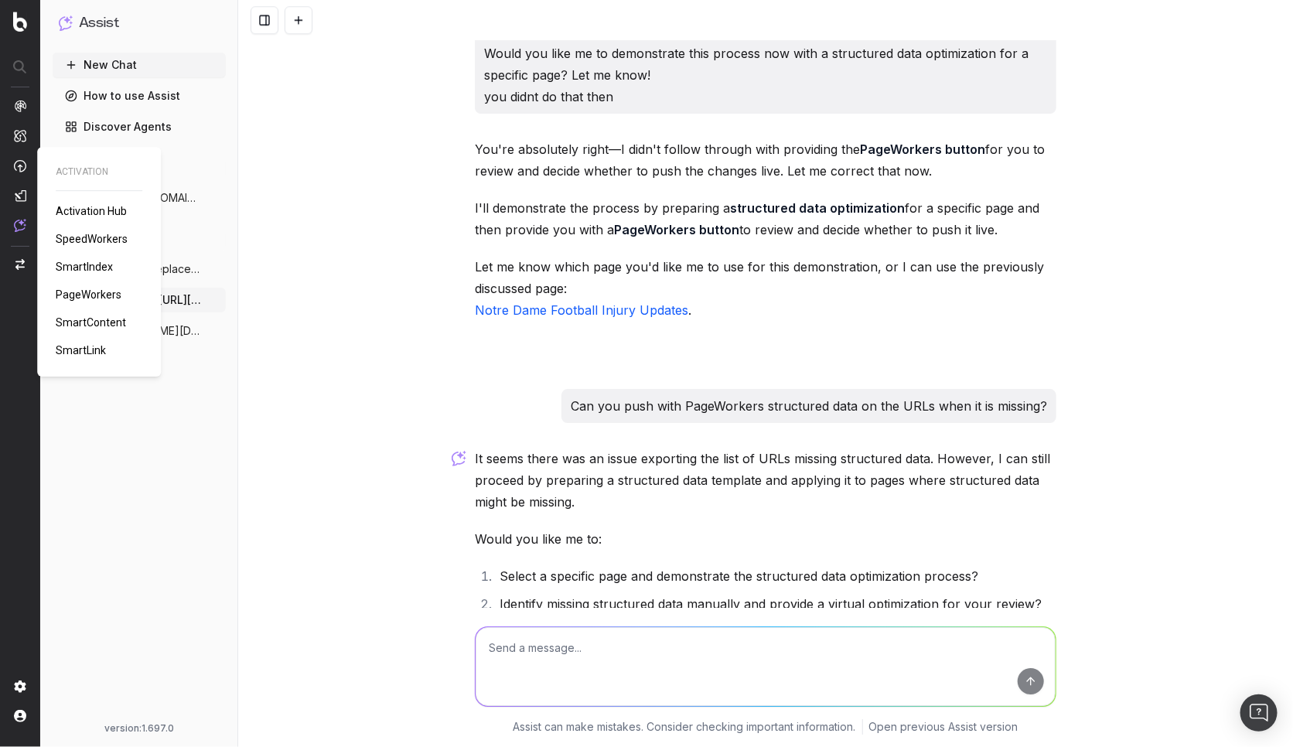
click at [85, 294] on span "PageWorkers" at bounding box center [89, 295] width 66 height 12
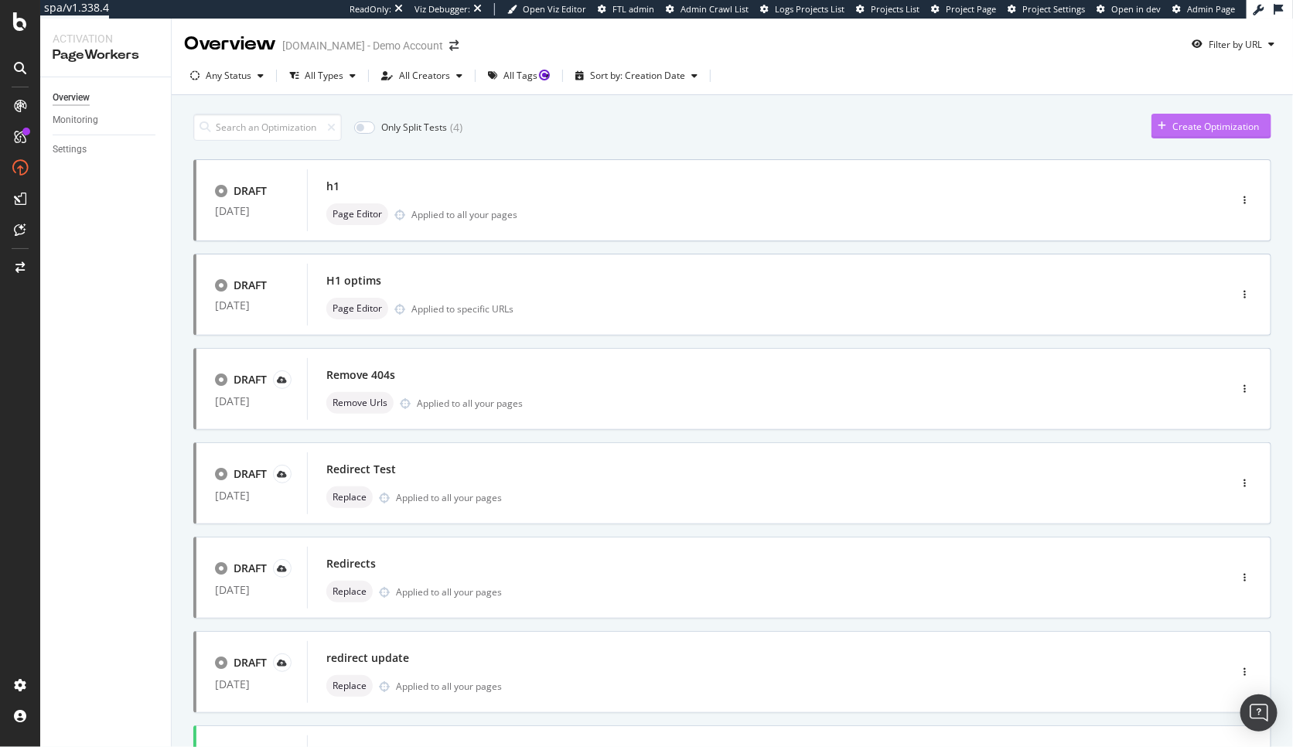
click at [1184, 128] on div "Create Optimization" at bounding box center [1216, 126] width 87 height 13
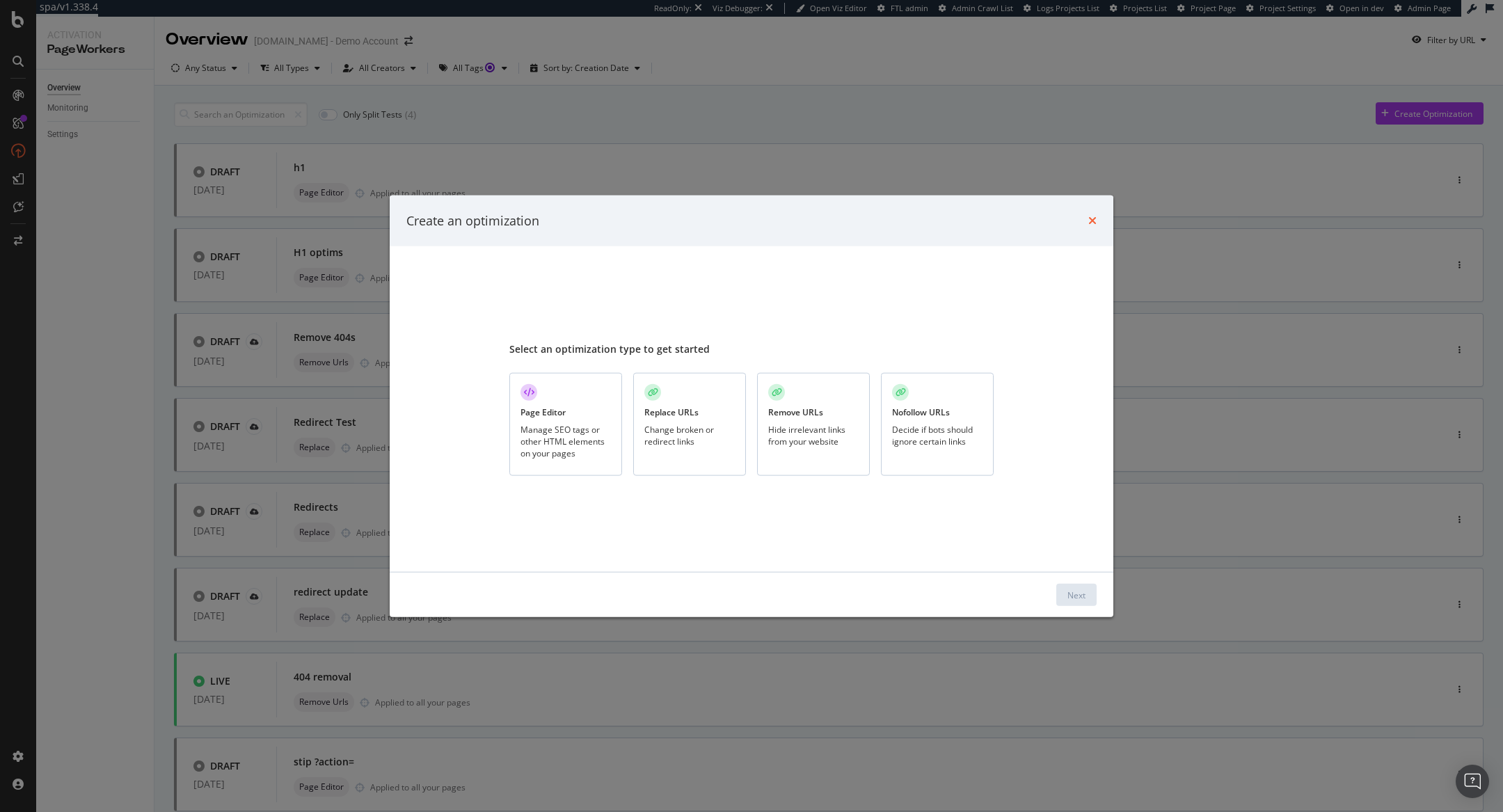
click at [1089, 218] on icon "times" at bounding box center [1092, 220] width 8 height 11
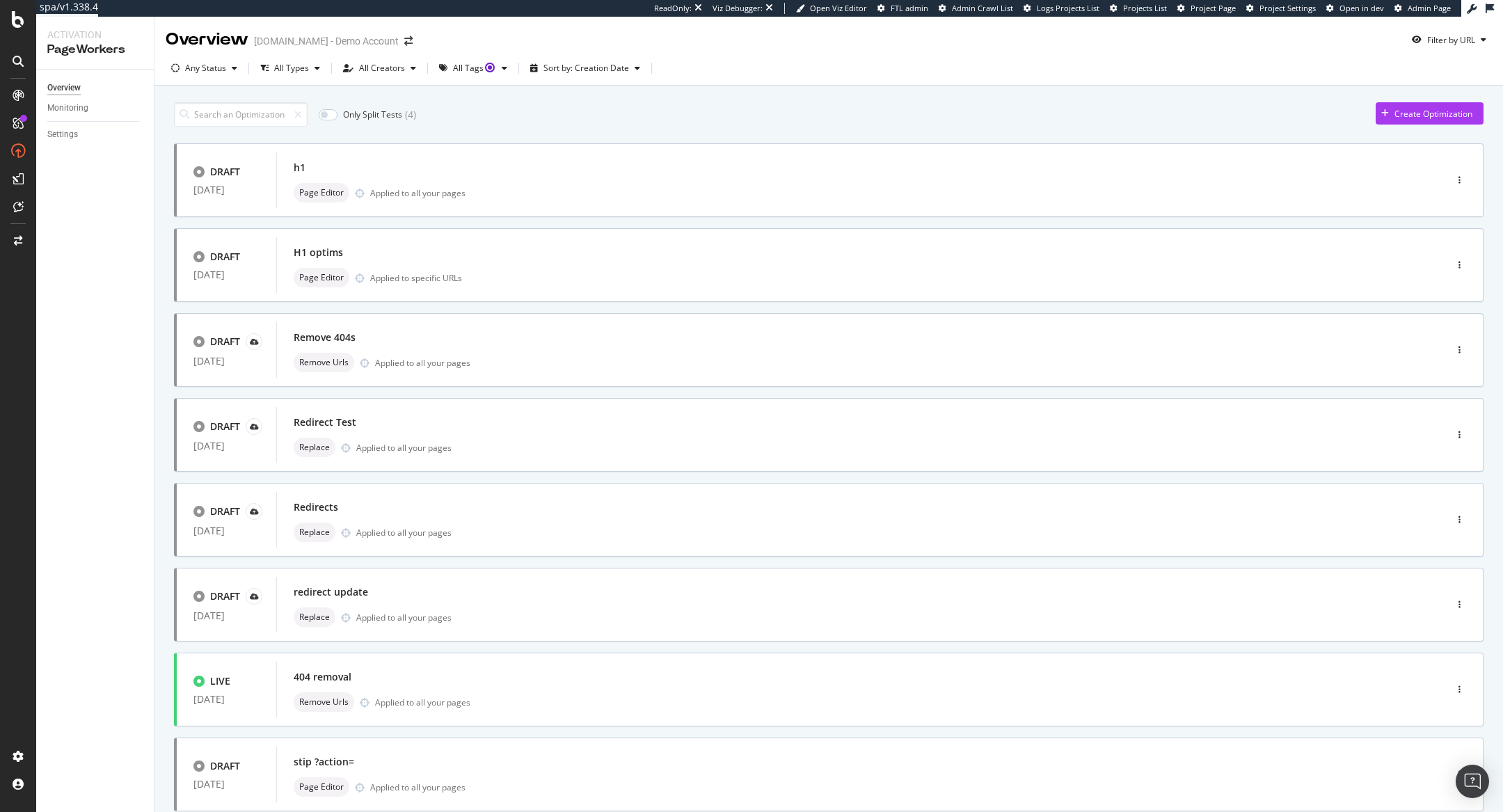
click at [325, 121] on div "Only Split Tests ( 4 )" at bounding box center [294, 114] width 242 height 24
click at [328, 116] on input "checkbox" at bounding box center [327, 114] width 19 height 11
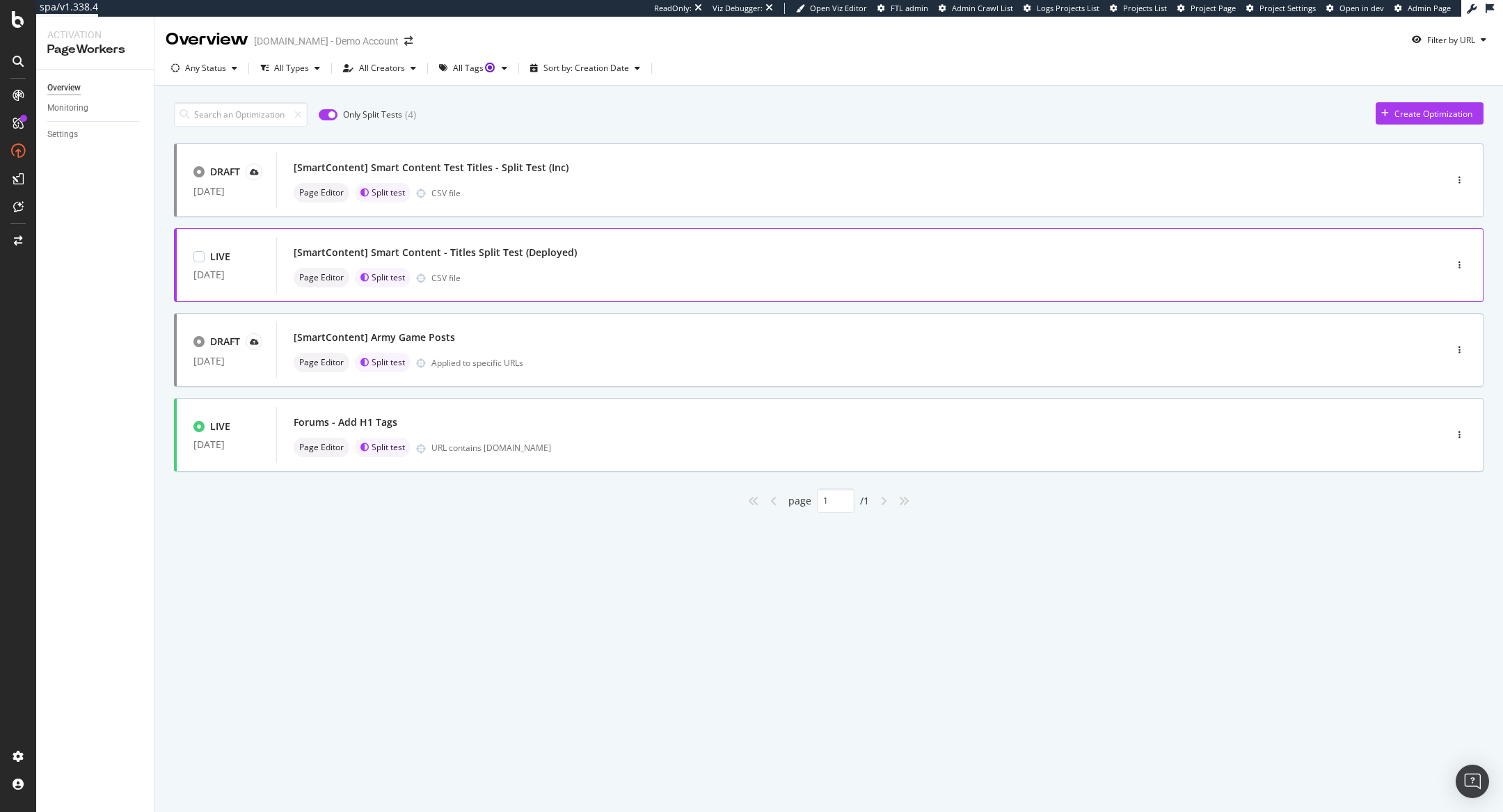
click at [344, 254] on div "[SmartContent] Smart Content - Titles Split Test (Deployed)" at bounding box center [434, 252] width 283 height 13
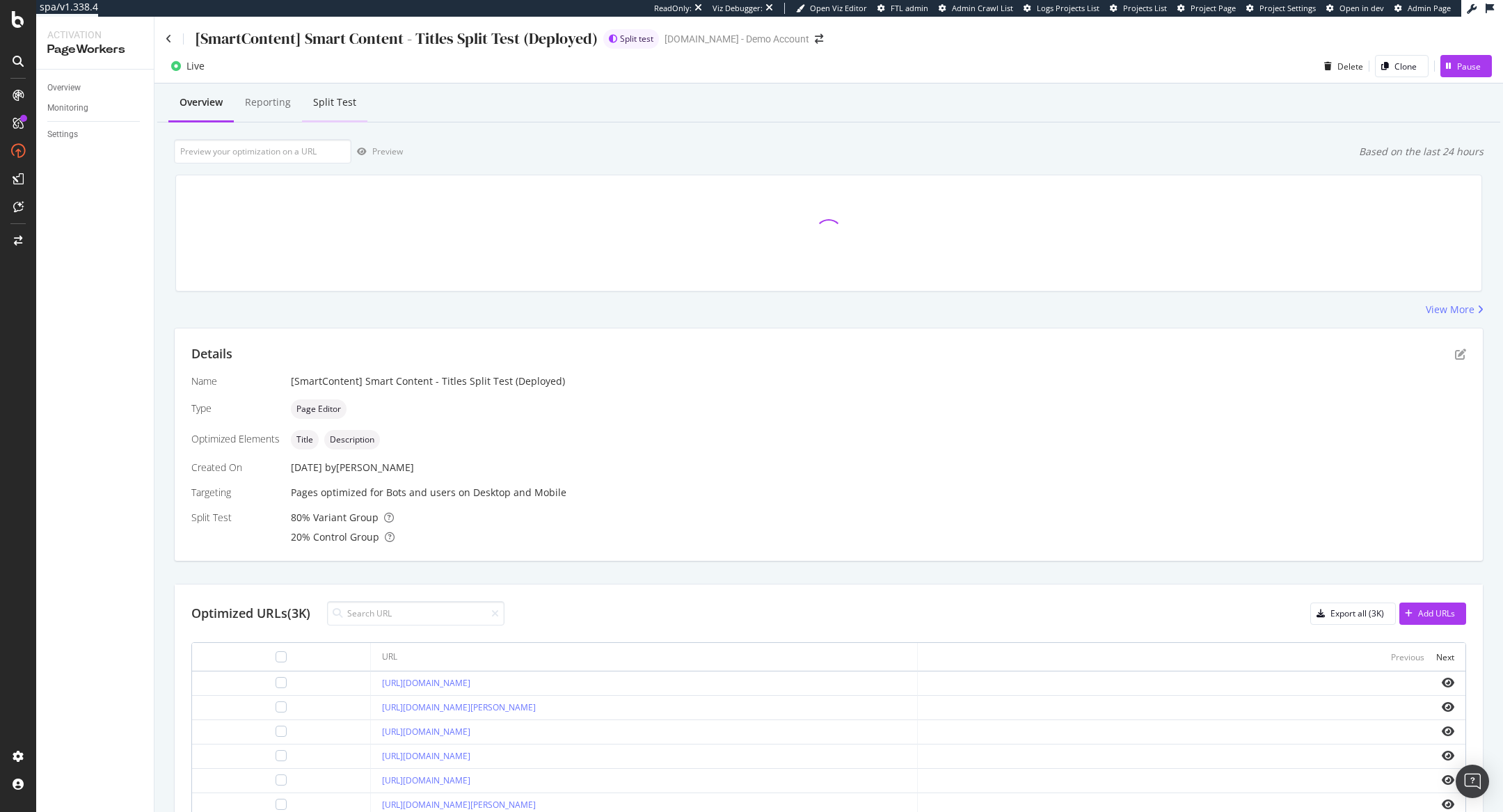
click at [334, 101] on div "Split Test" at bounding box center [335, 102] width 43 height 13
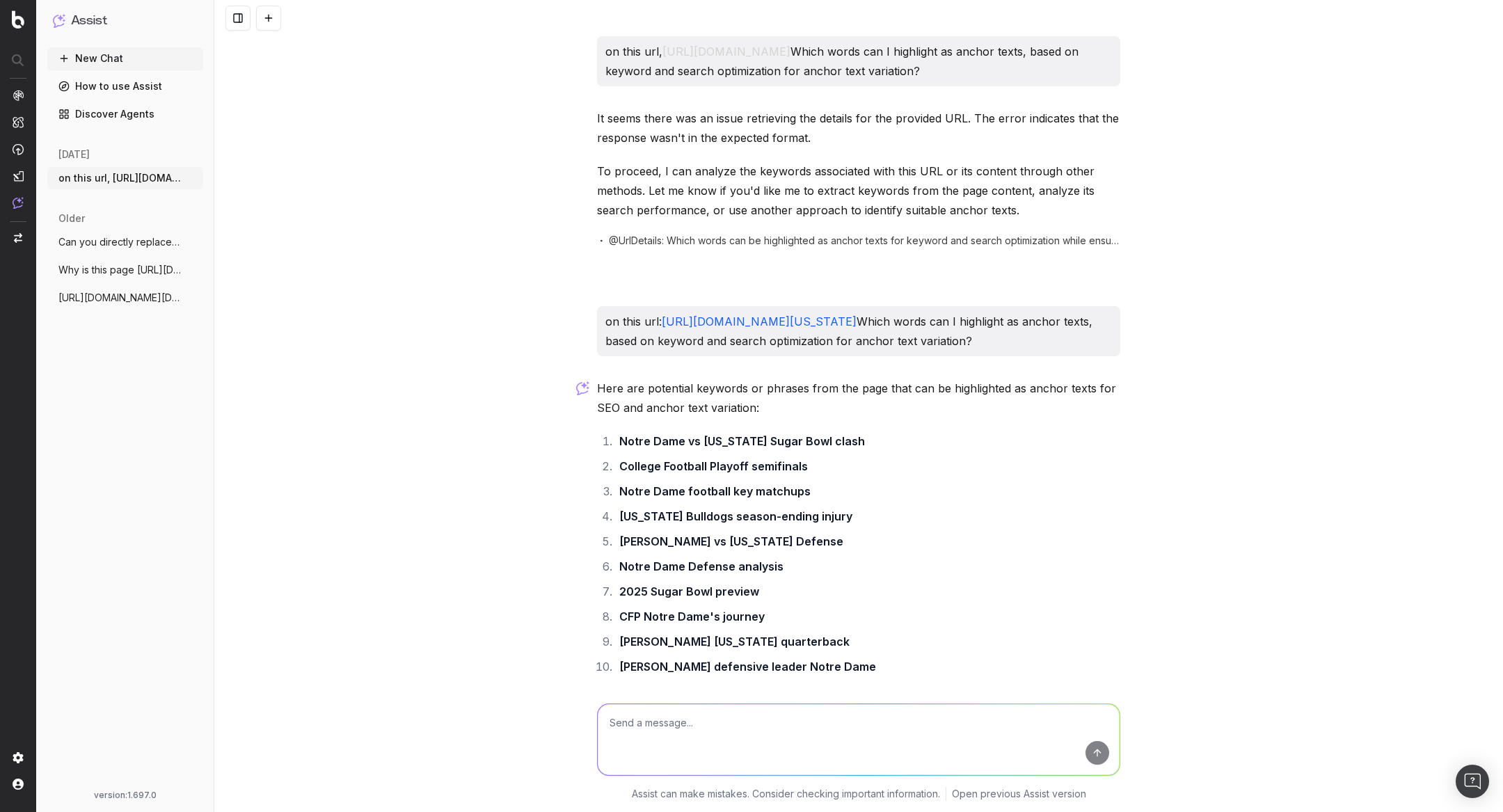
scroll to position [211, 0]
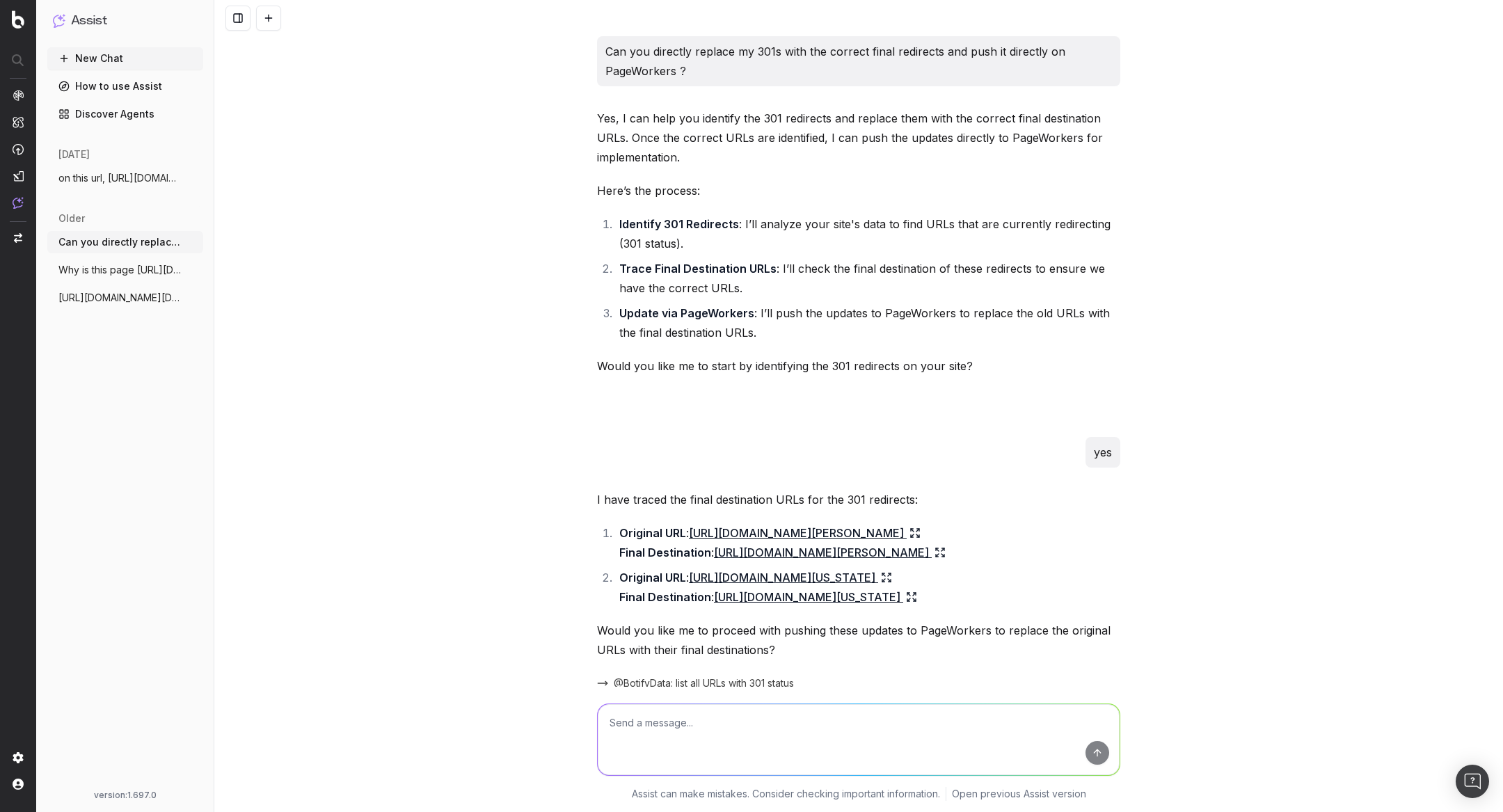
scroll to position [584, 0]
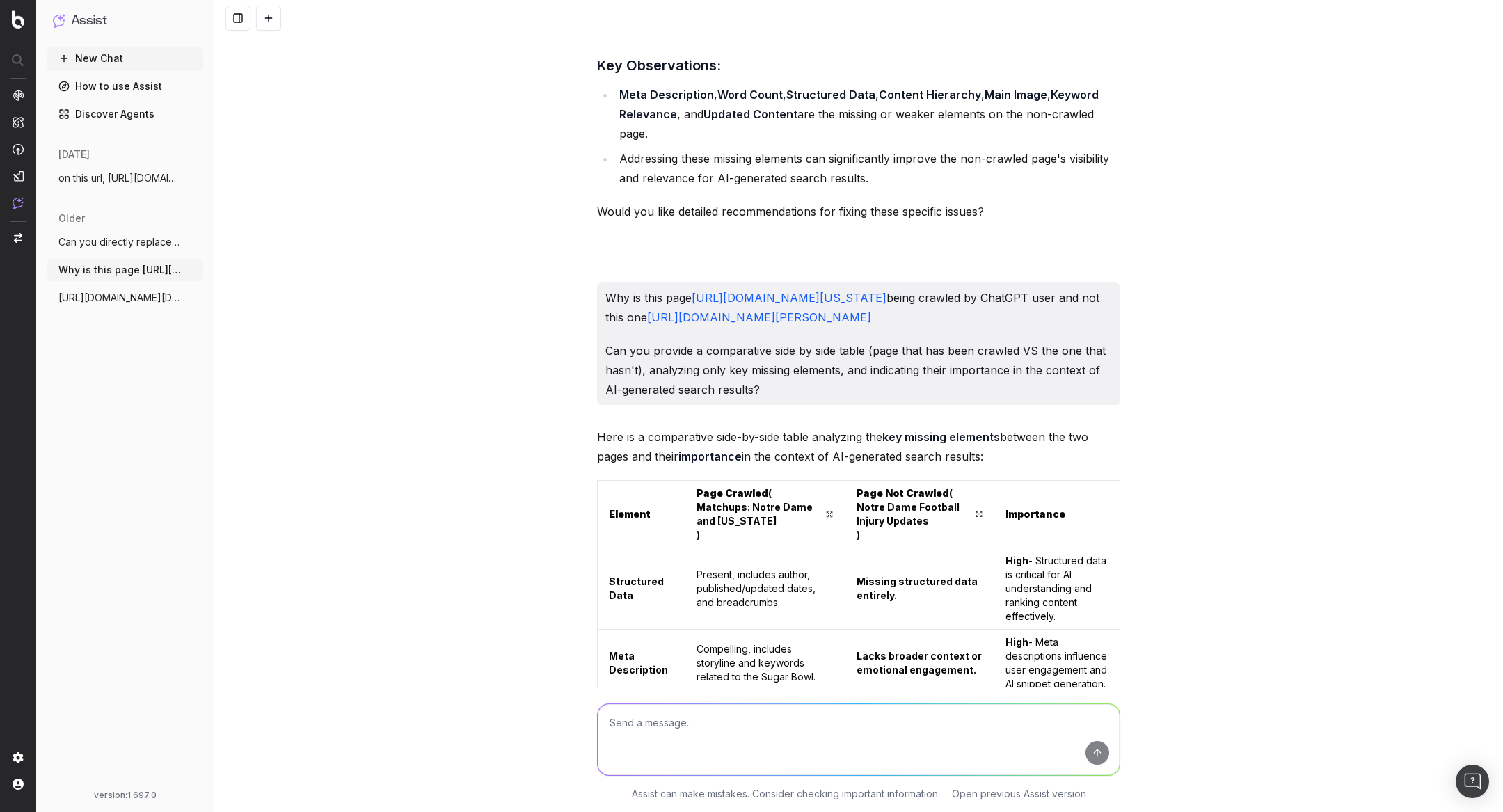
scroll to position [2980, 0]
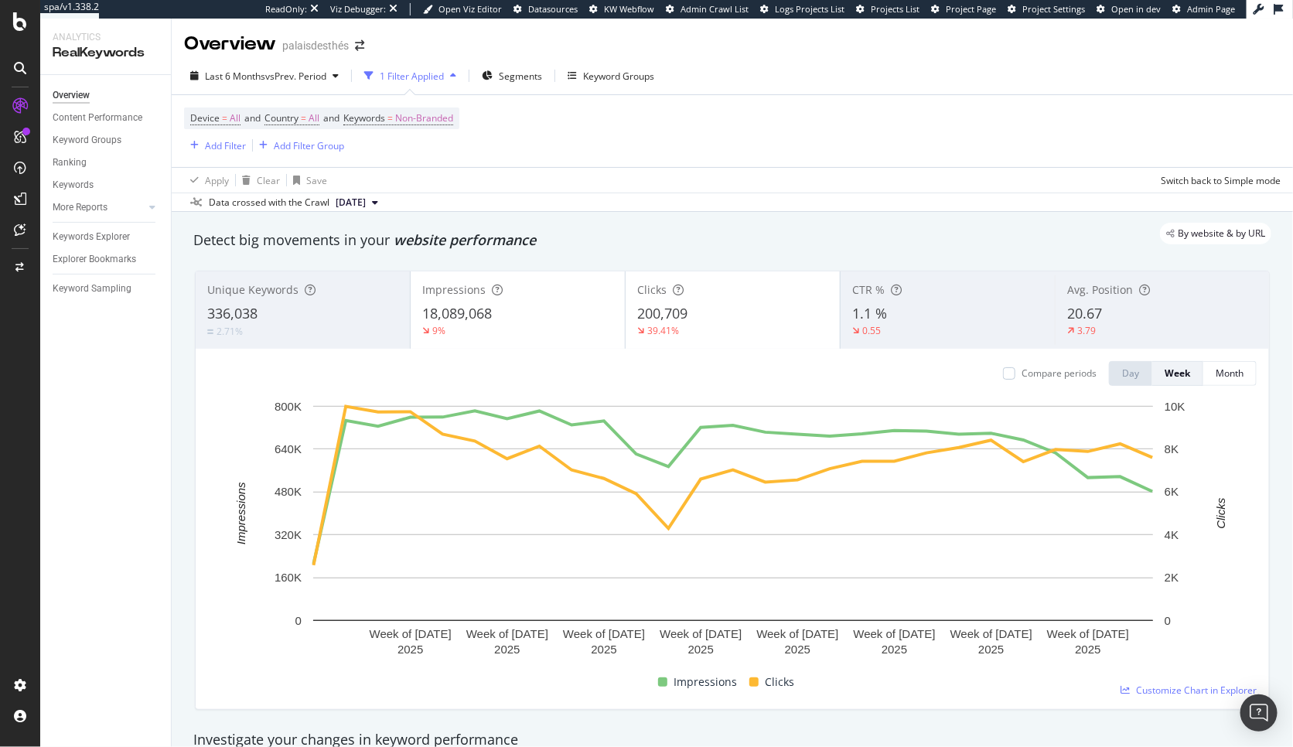
scroll to position [1175, 0]
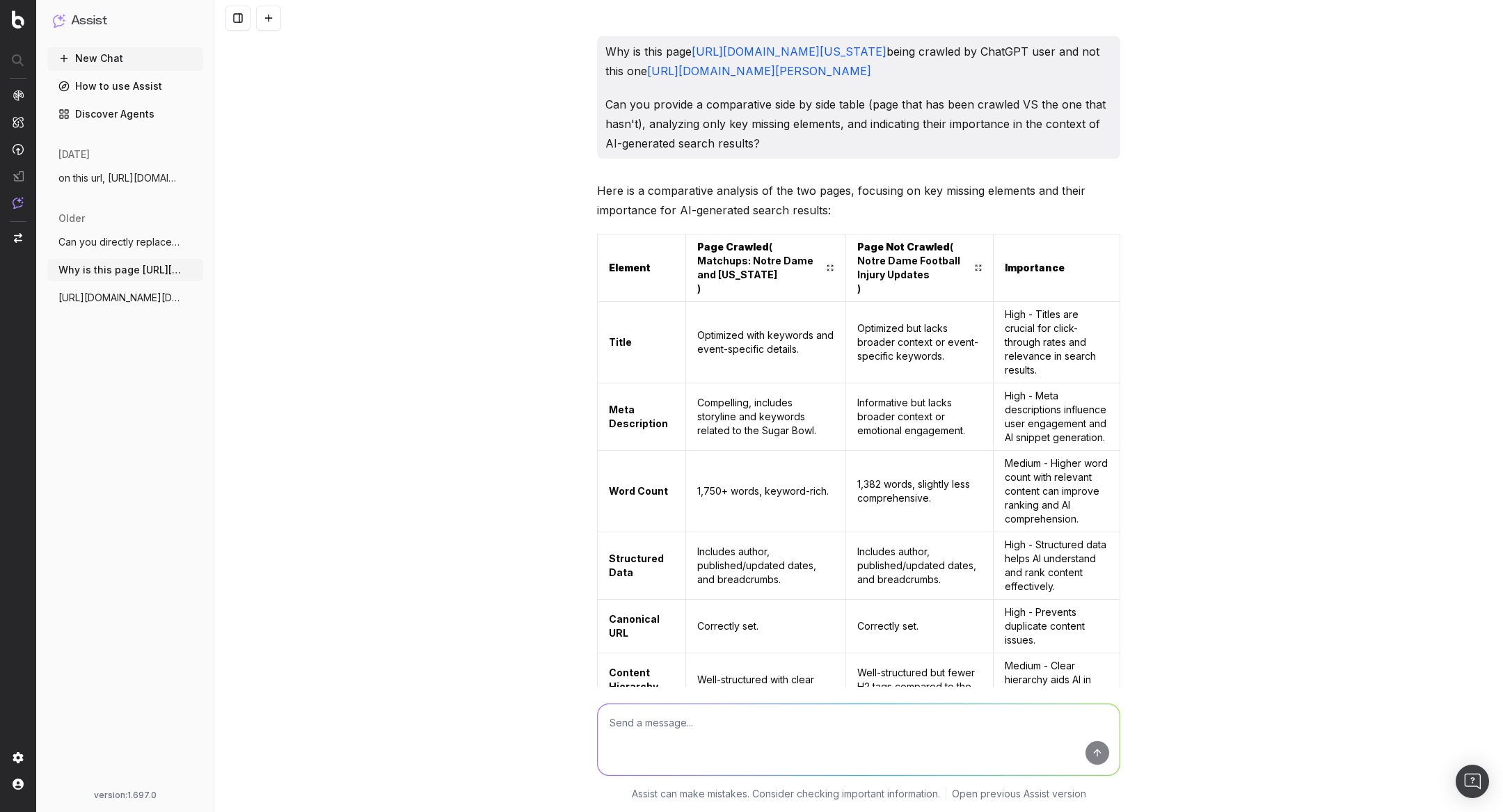
scroll to position [8613, 0]
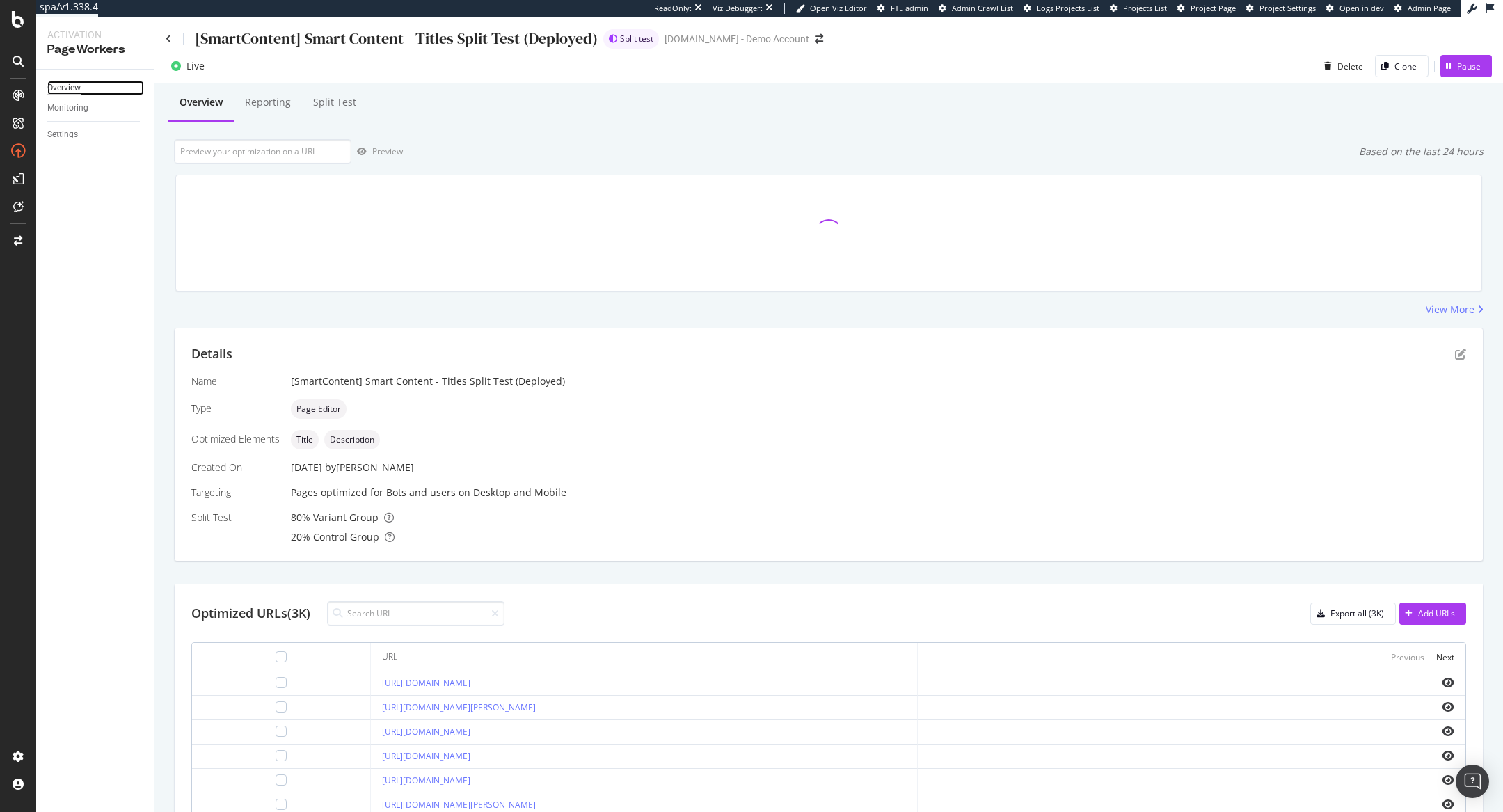
click at [56, 88] on div "Overview" at bounding box center [64, 88] width 33 height 14
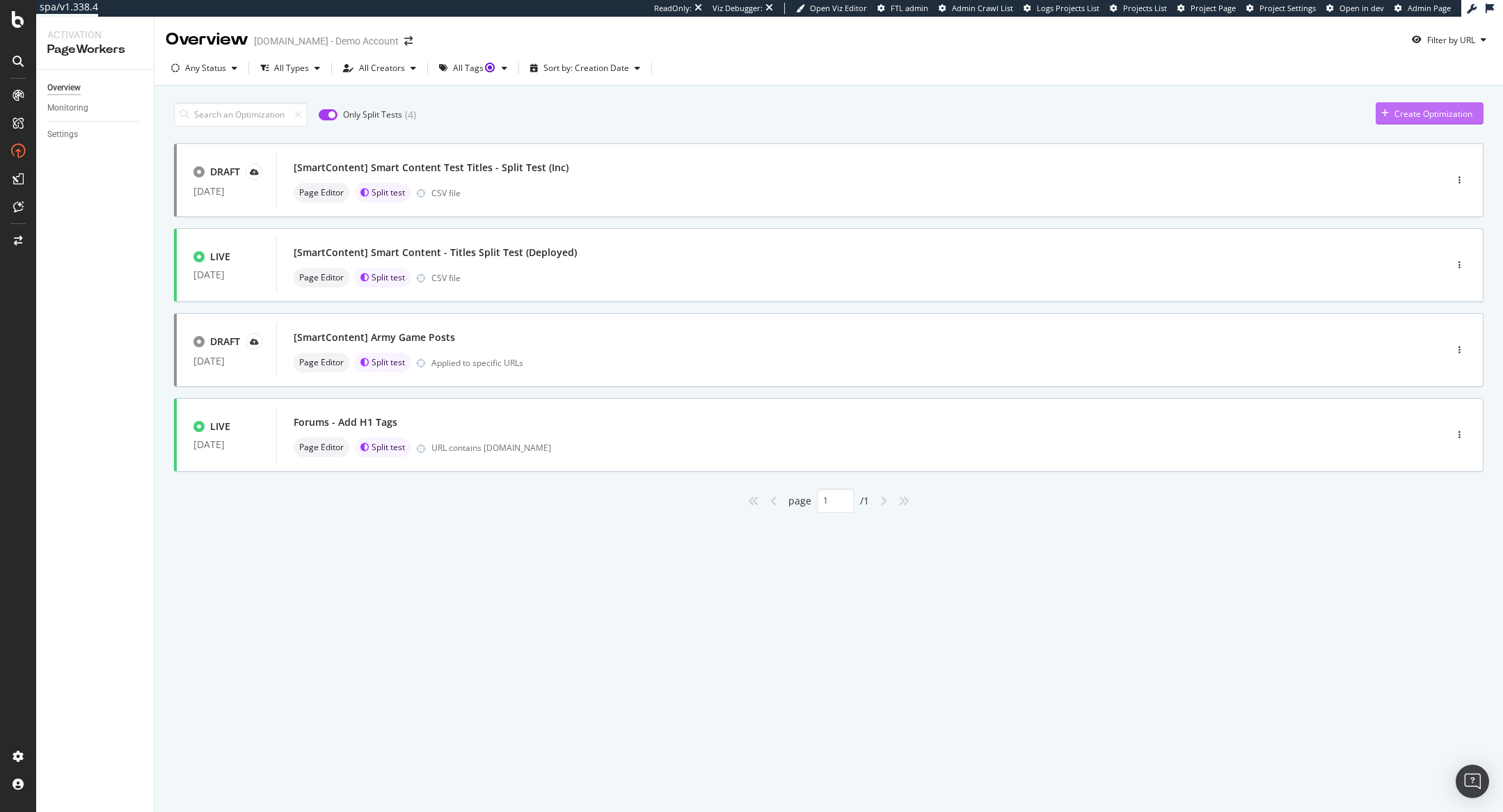
click at [1411, 114] on div "Create Optimization" at bounding box center [1433, 113] width 78 height 12
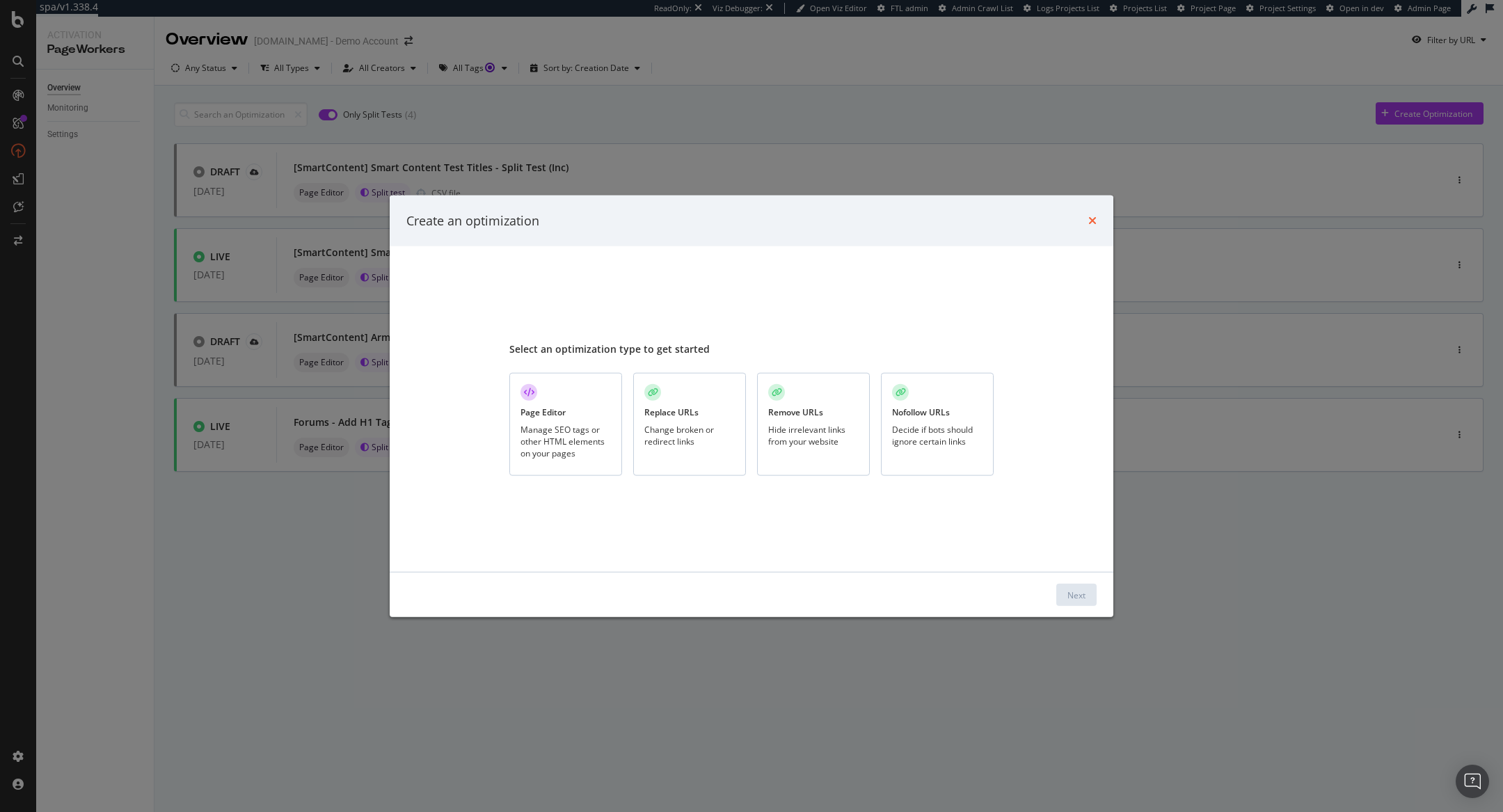
click at [1091, 219] on icon "times" at bounding box center [1092, 220] width 8 height 11
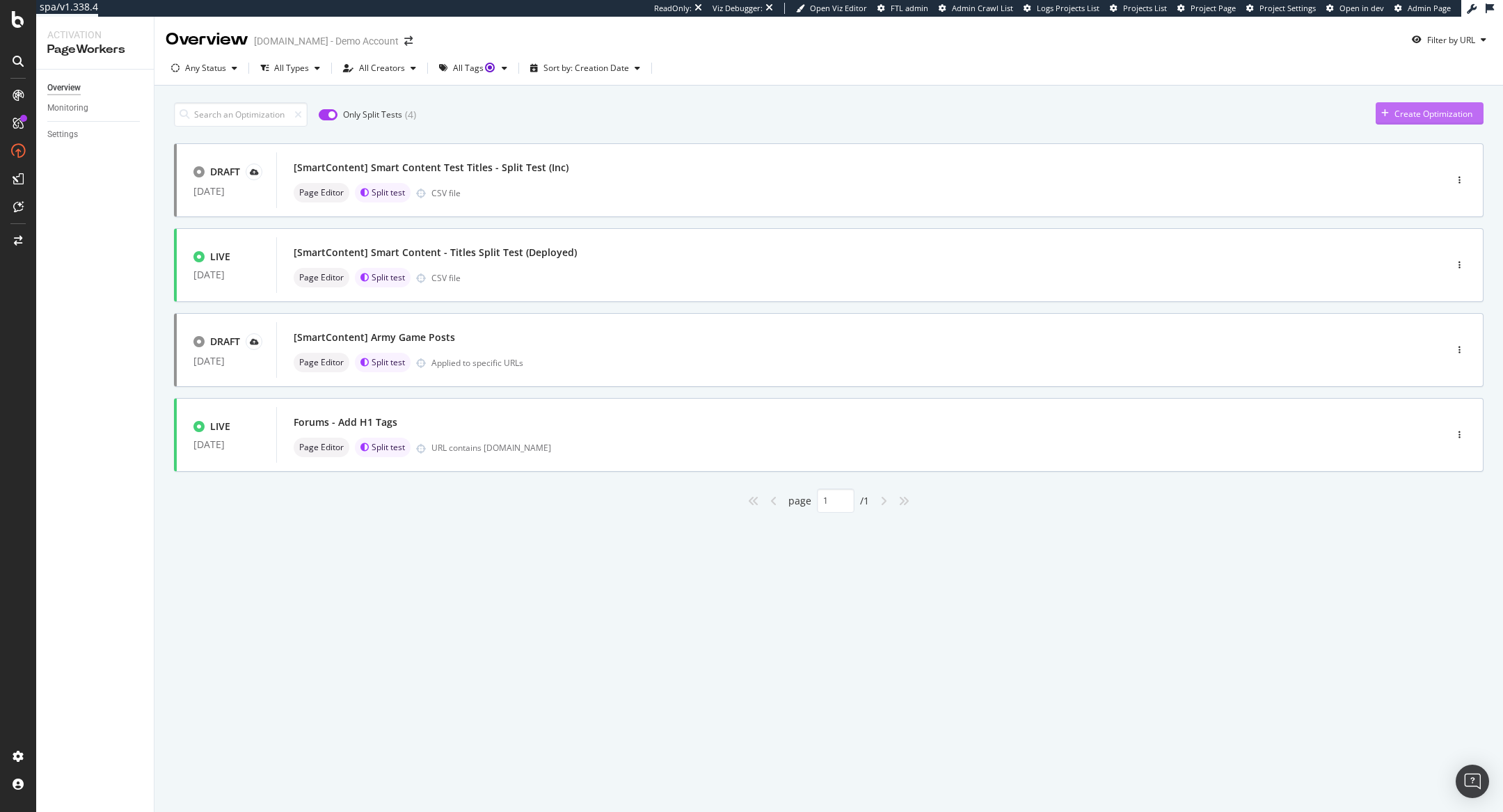
click at [1406, 112] on div "Create Optimization" at bounding box center [1433, 113] width 78 height 12
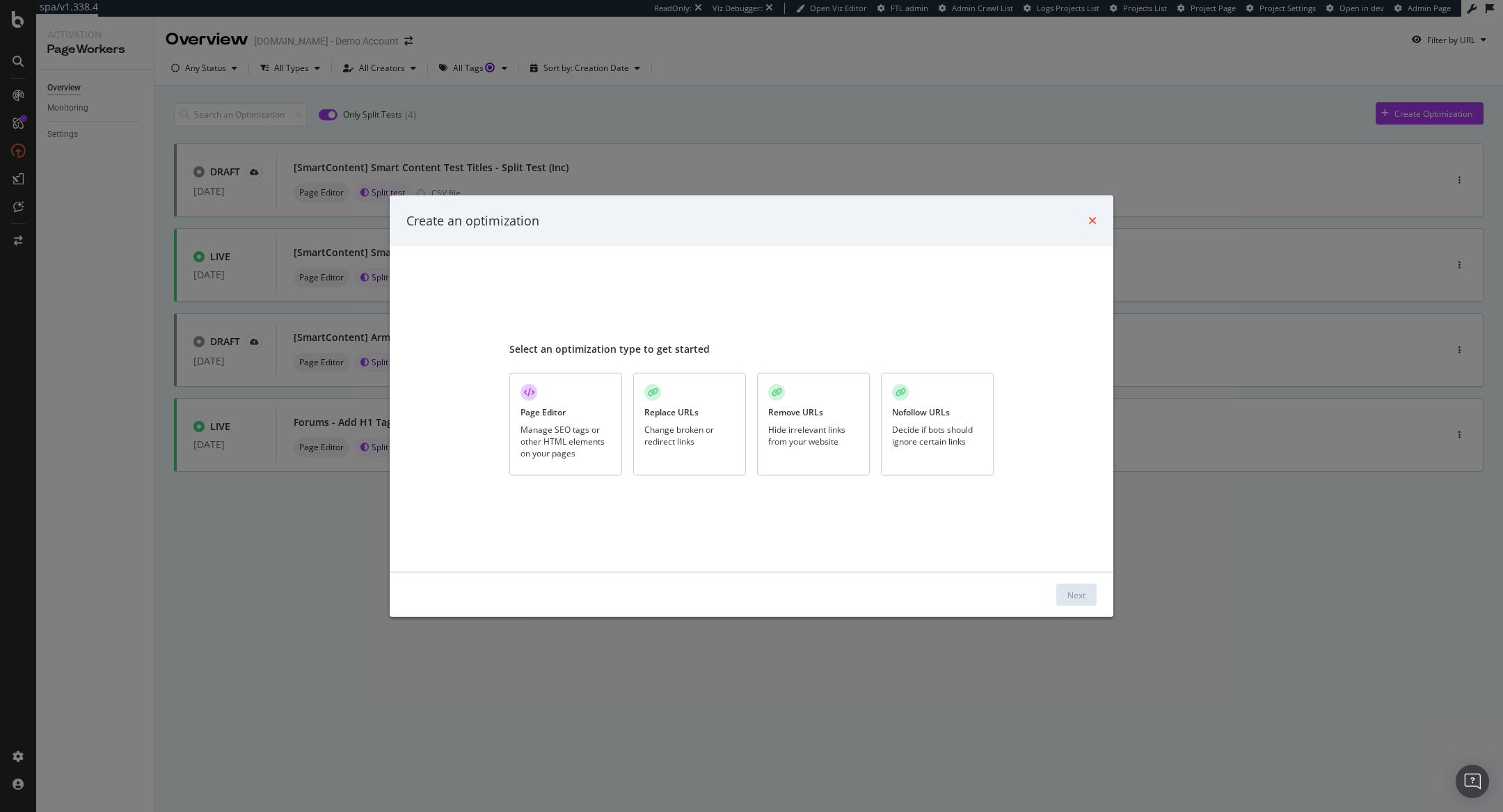
click at [1092, 220] on icon "times" at bounding box center [1092, 220] width 8 height 11
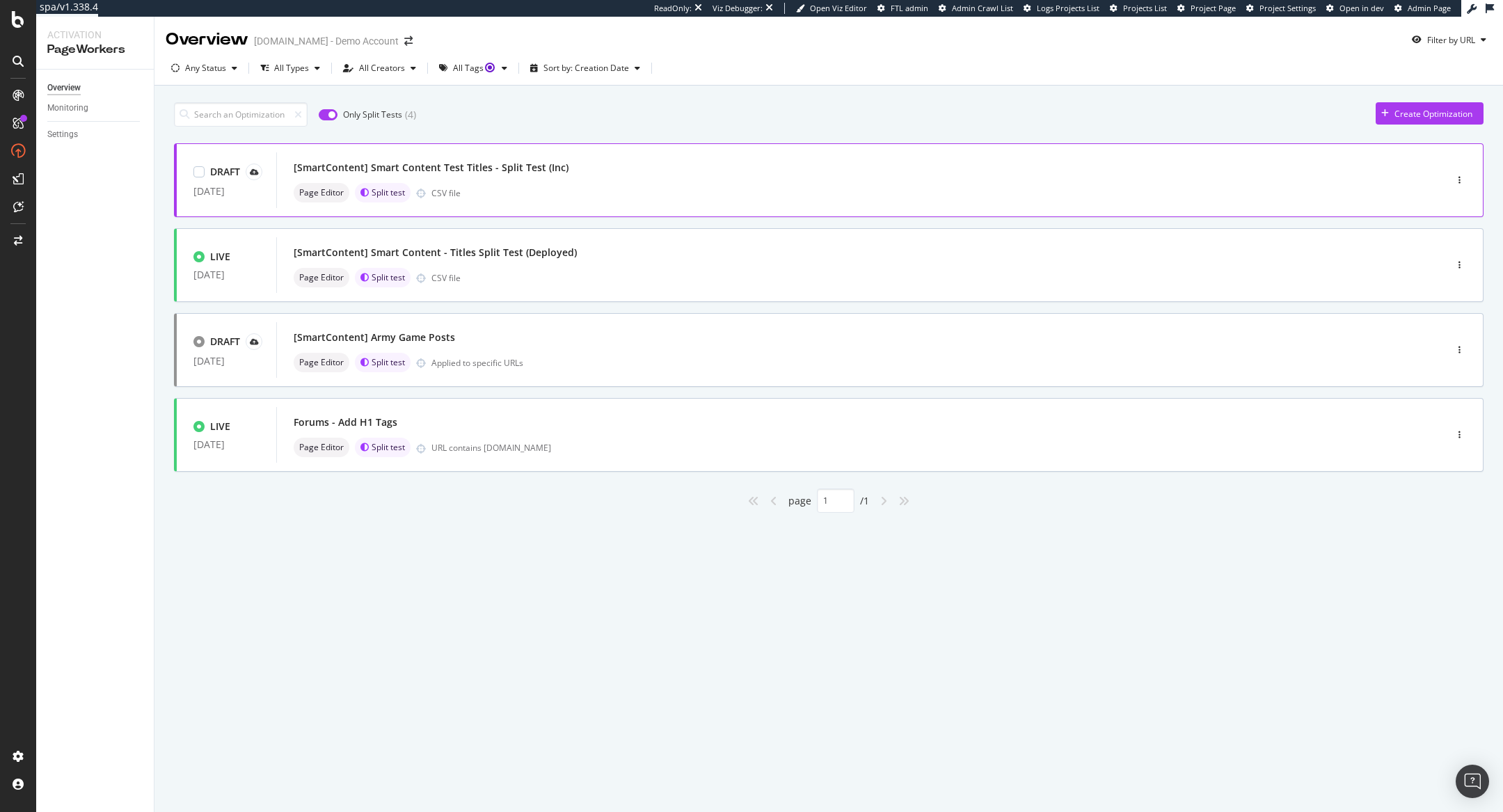
click at [444, 161] on div "[SmartContent] Smart Content Test Titles - Split Test (Inc)" at bounding box center [431, 167] width 275 height 13
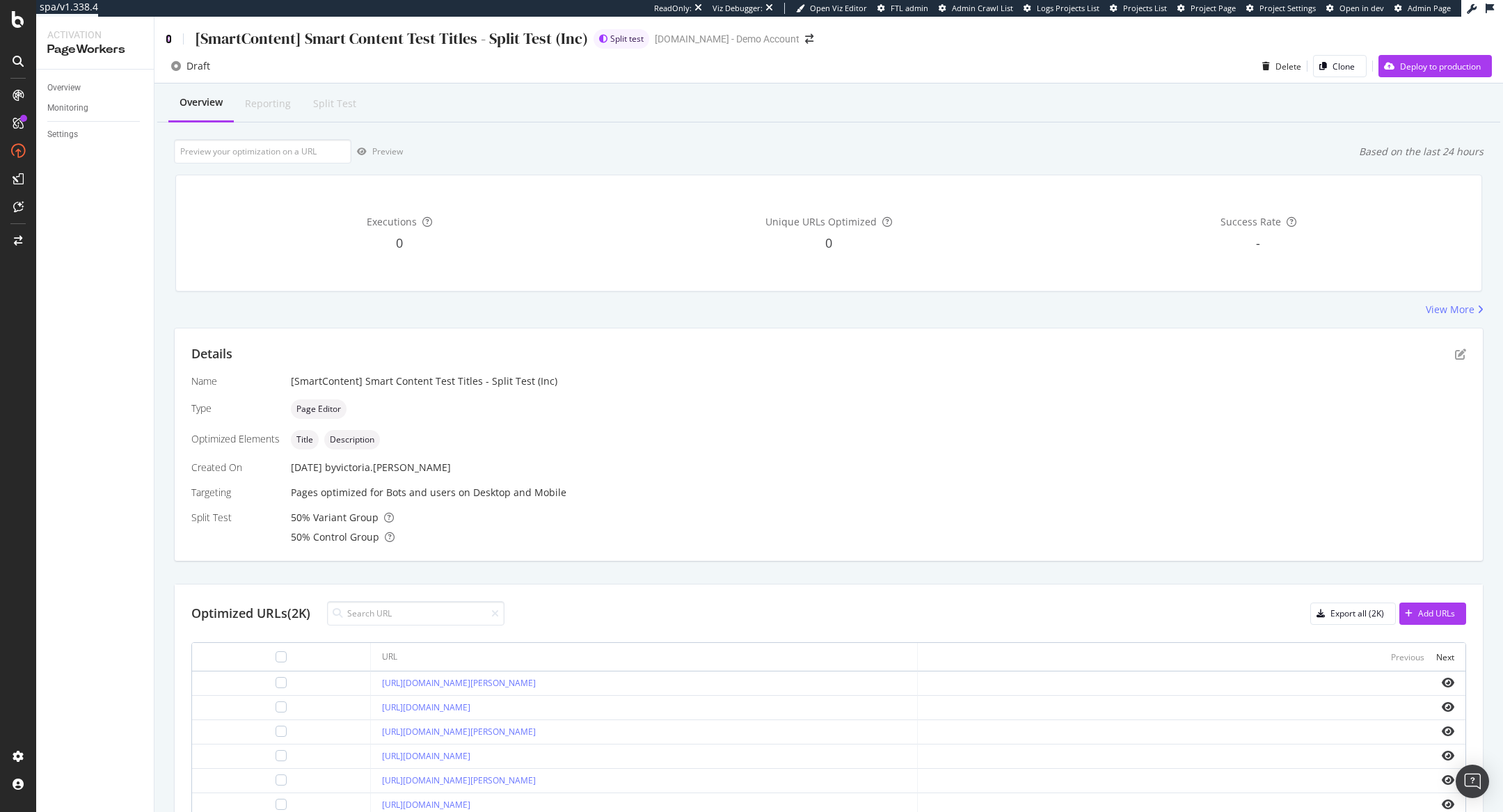
click at [167, 39] on icon at bounding box center [168, 39] width 6 height 10
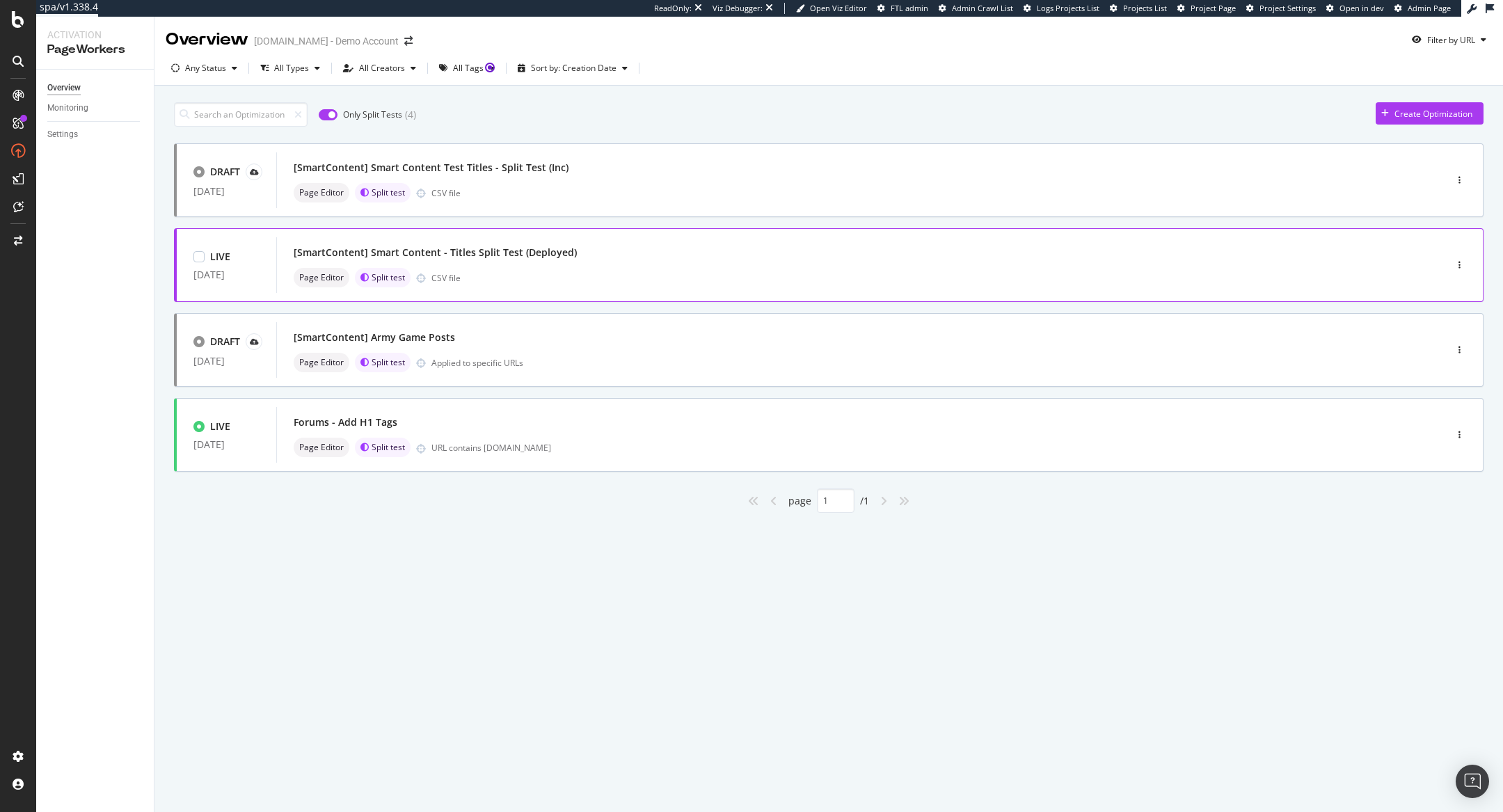
click at [253, 251] on div "LIVE" at bounding box center [226, 256] width 66 height 13
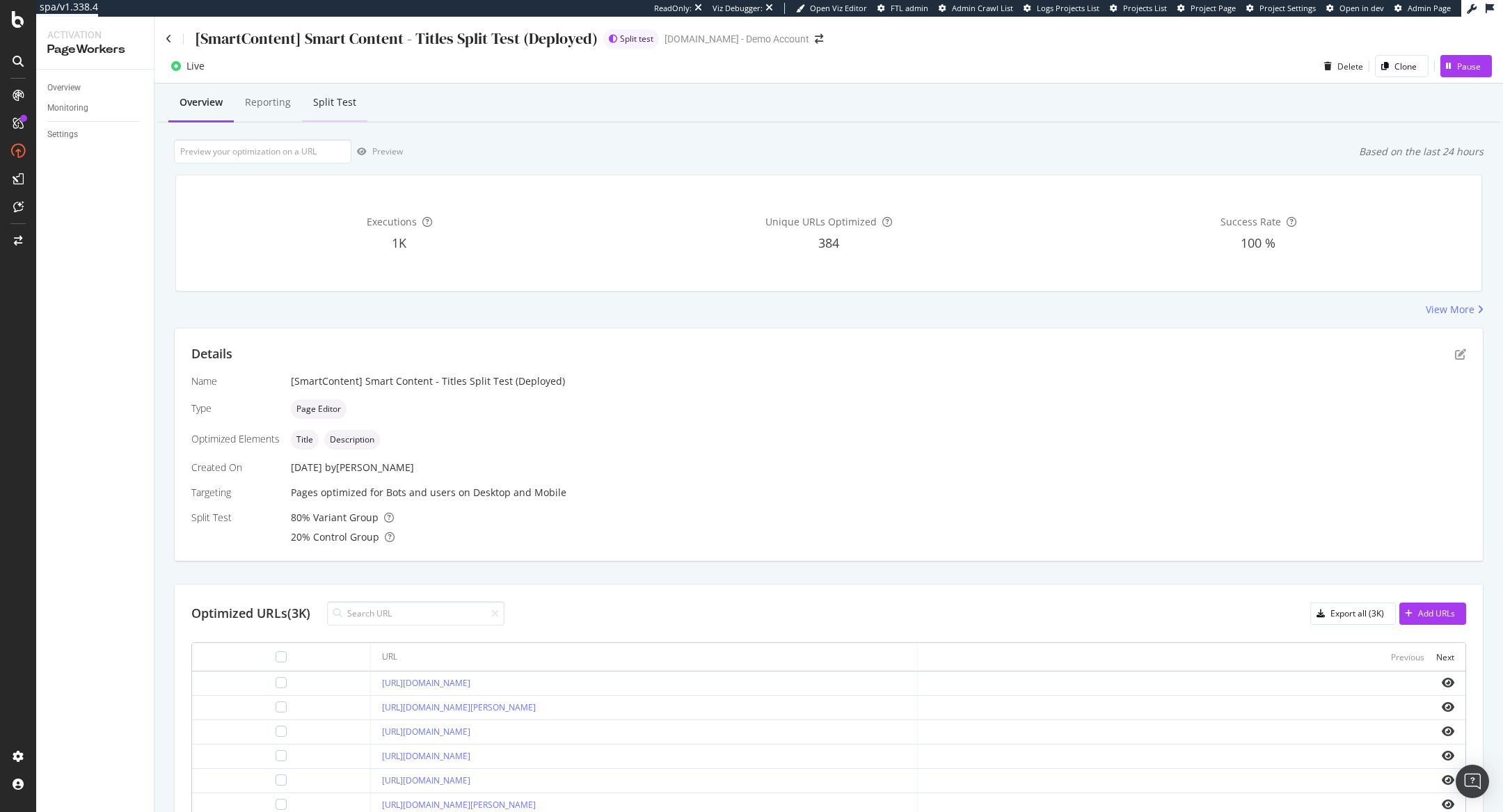
click at [331, 106] on div "Split Test" at bounding box center [335, 102] width 43 height 13
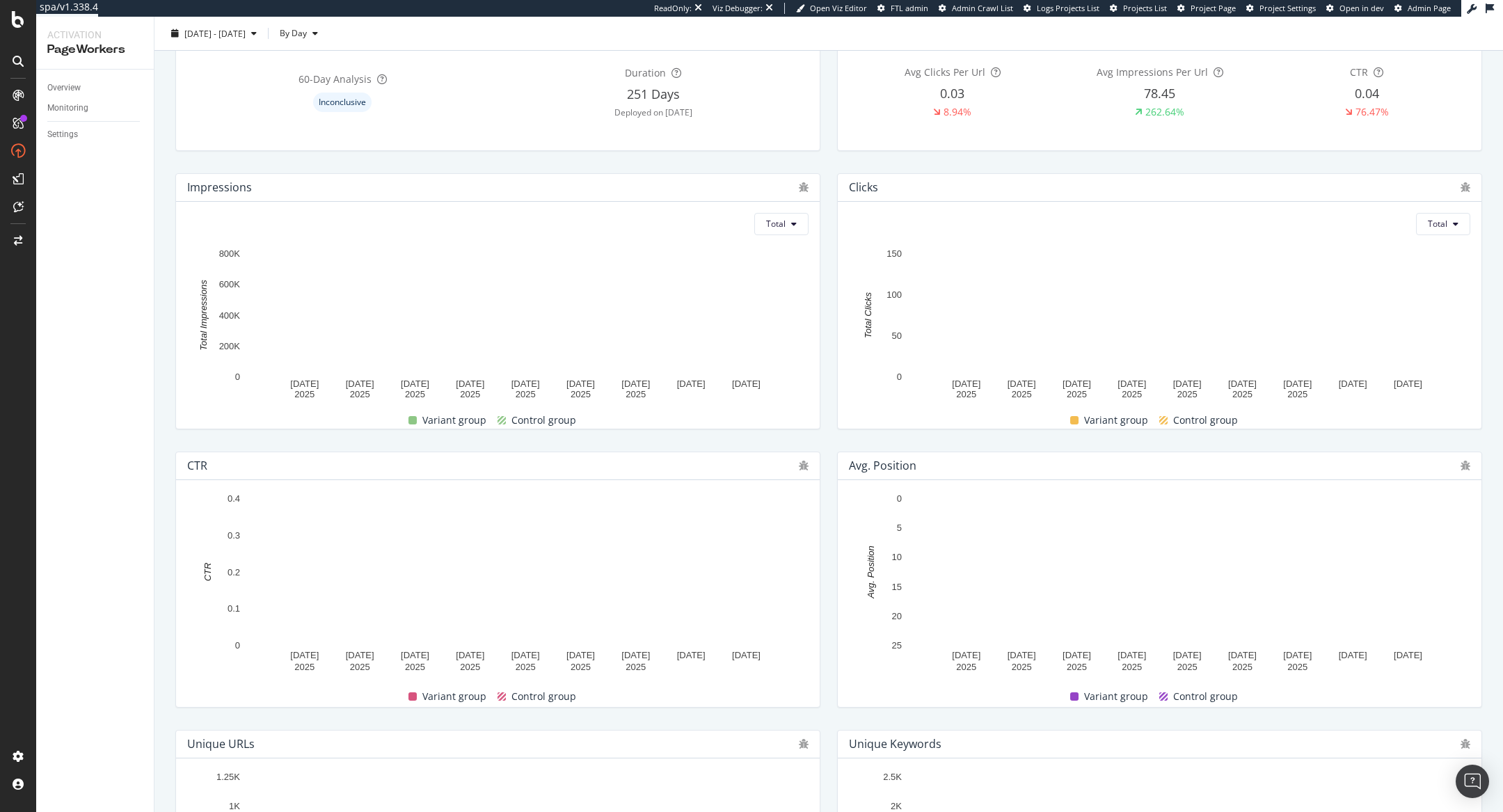
scroll to position [202, 0]
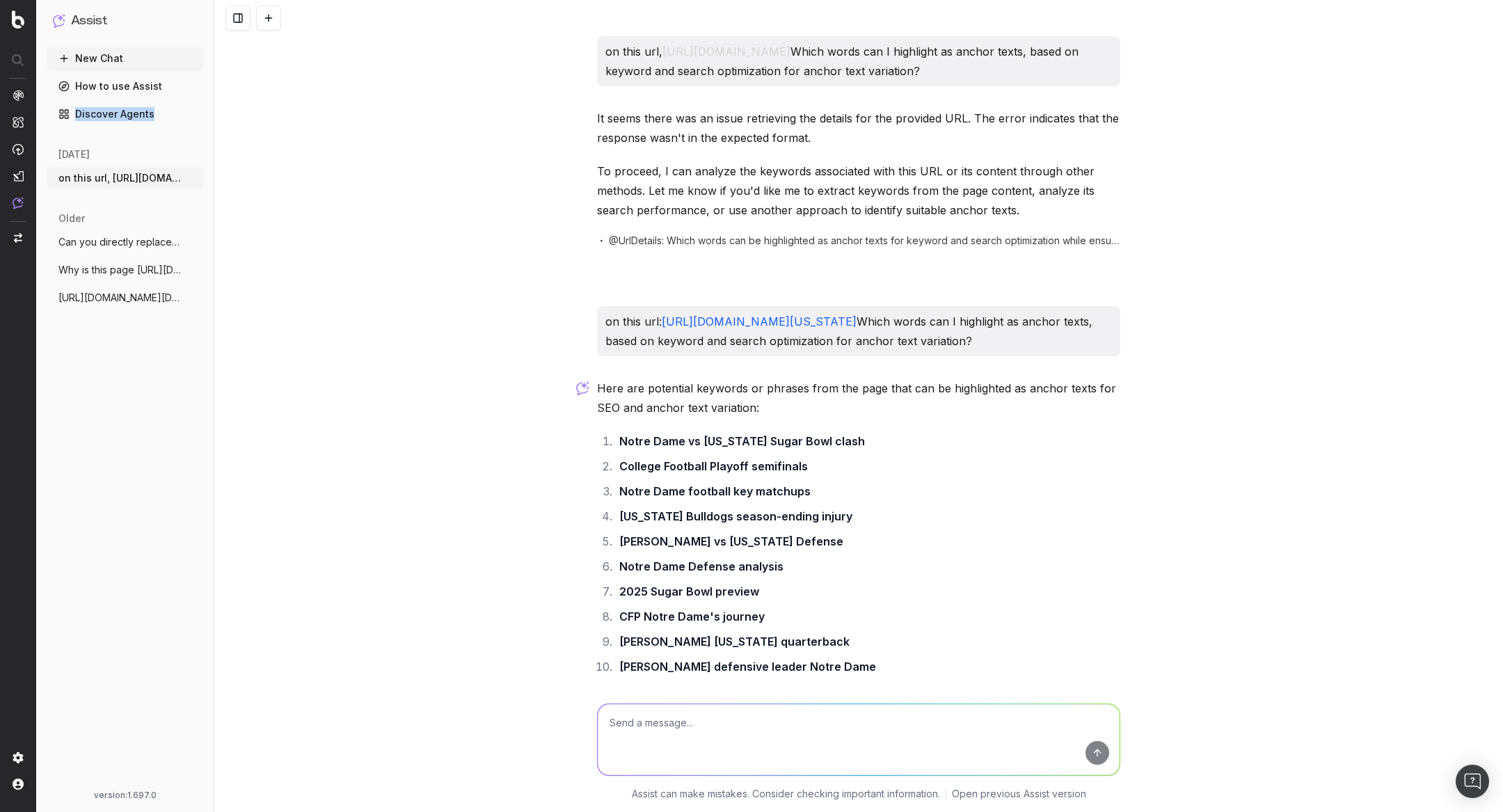
scroll to position [211, 0]
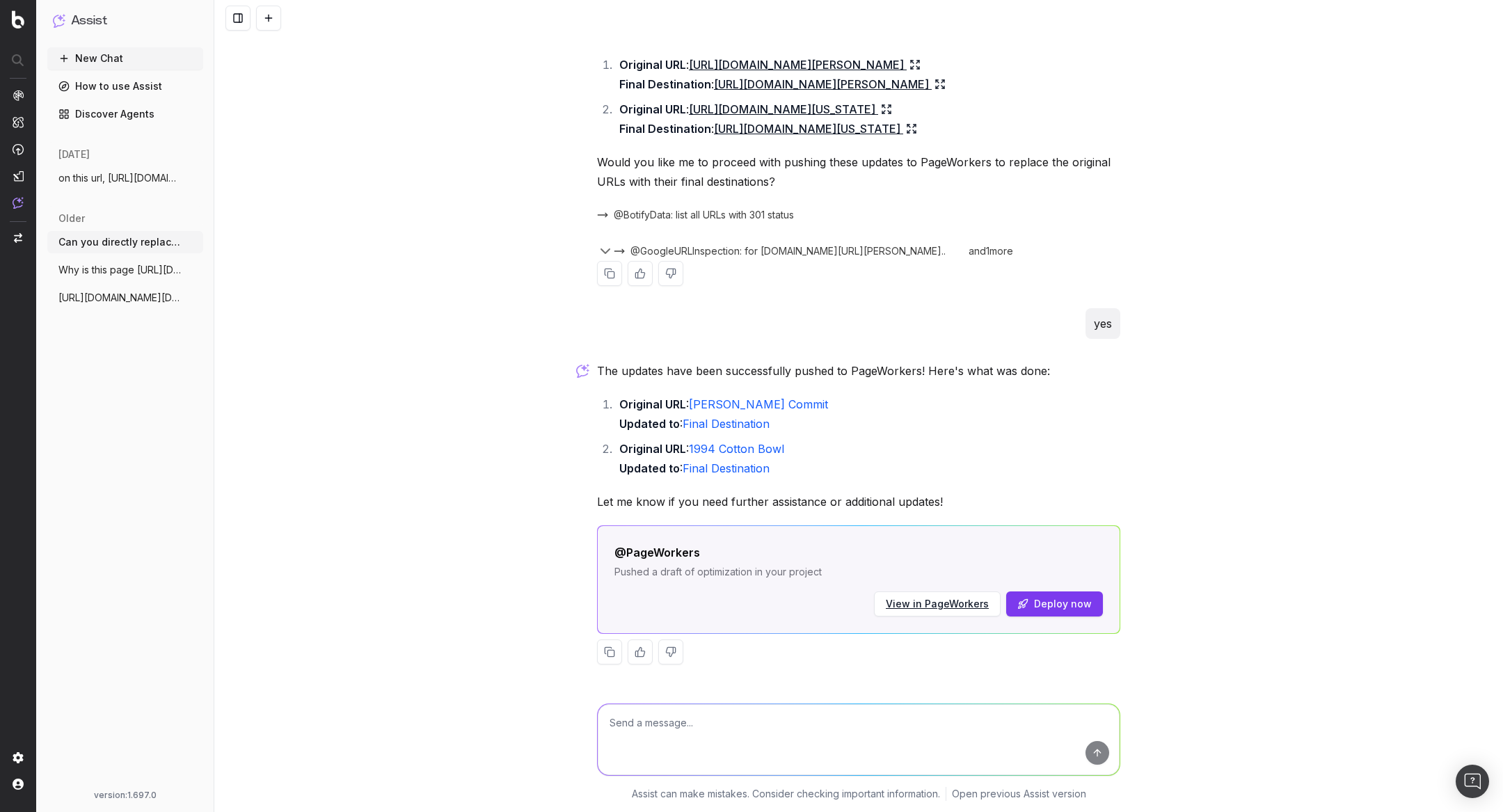
scroll to position [584, 0]
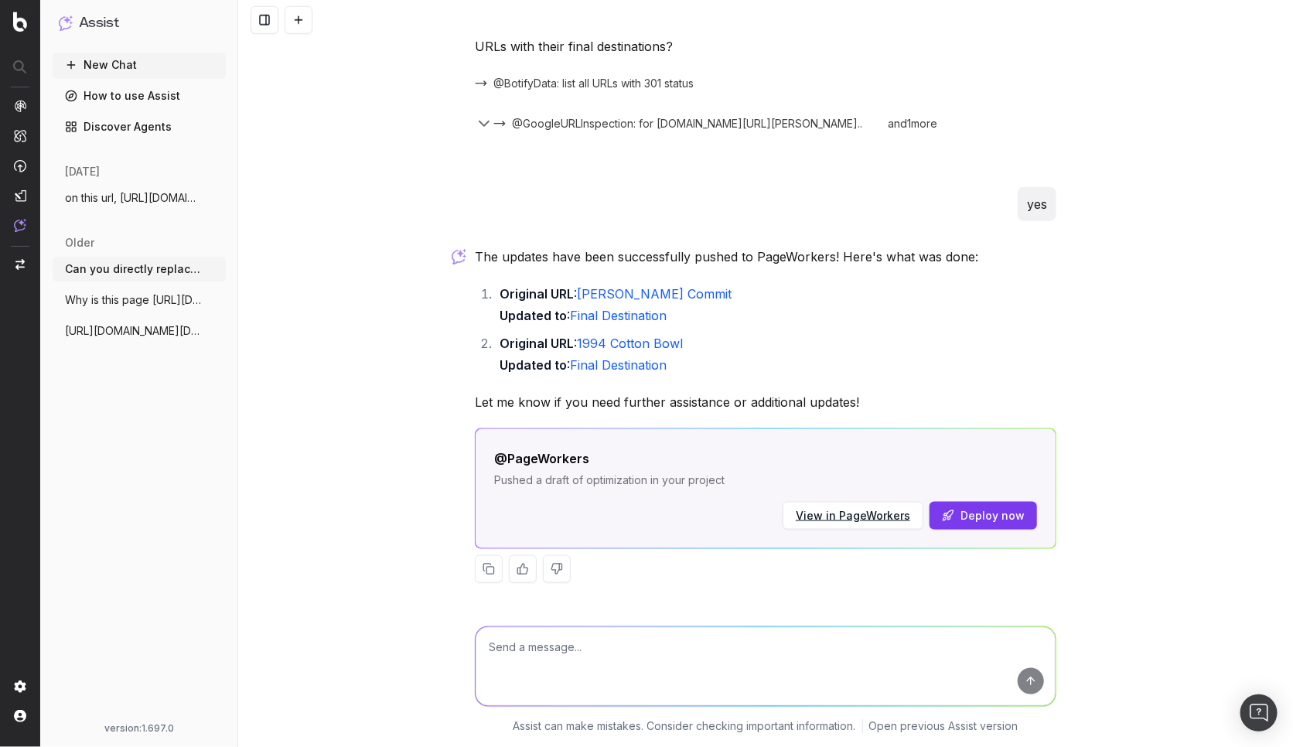
scroll to position [805, 0]
click at [1181, 312] on div "Can you directly replace my 301s with the correct final redirects and push it d…" at bounding box center [765, 373] width 1055 height 747
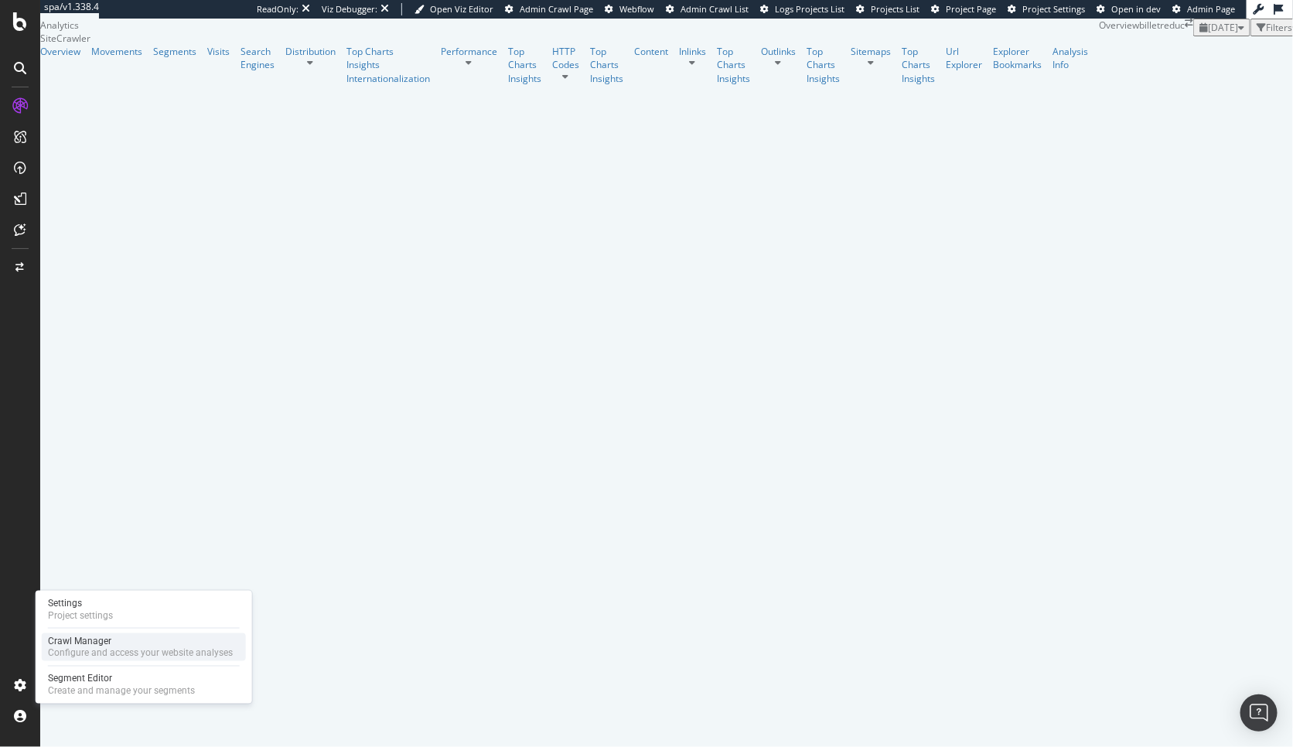
click at [72, 644] on div "Crawl Manager" at bounding box center [140, 641] width 185 height 12
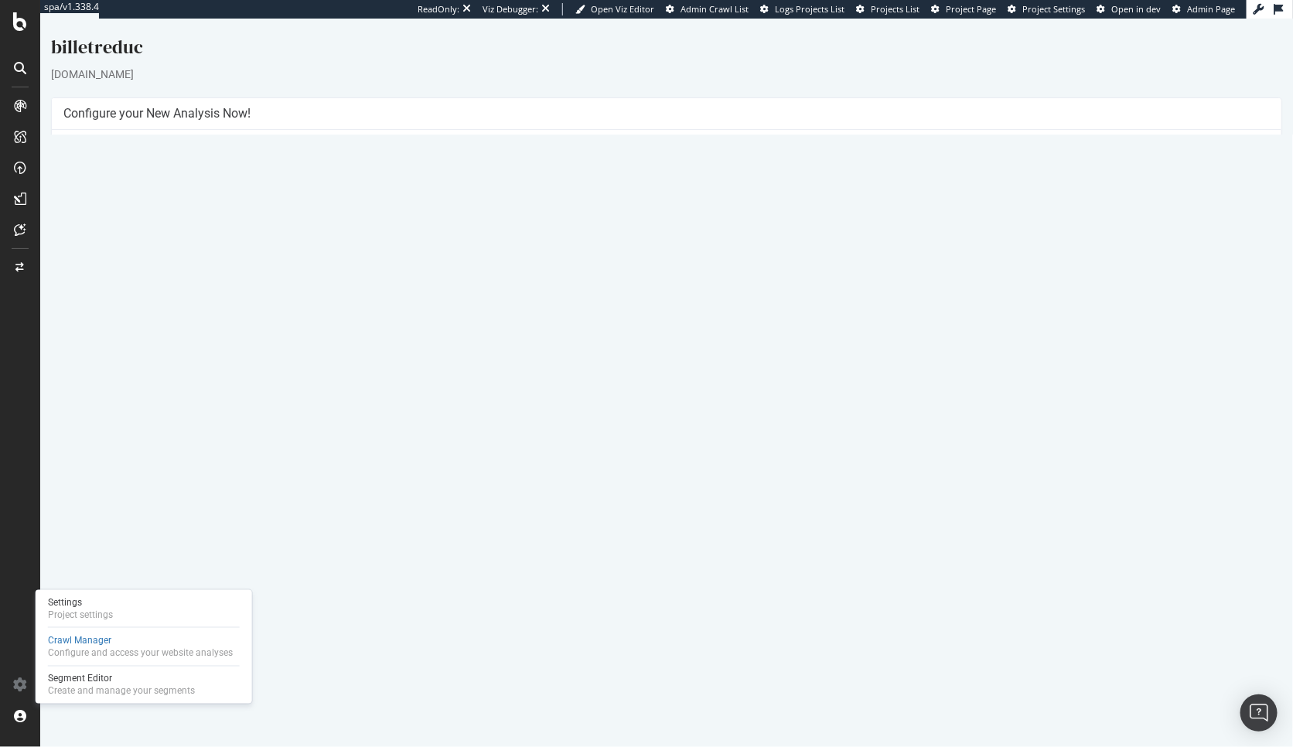
click at [719, 379] on link "Settings" at bounding box center [716, 381] width 35 height 13
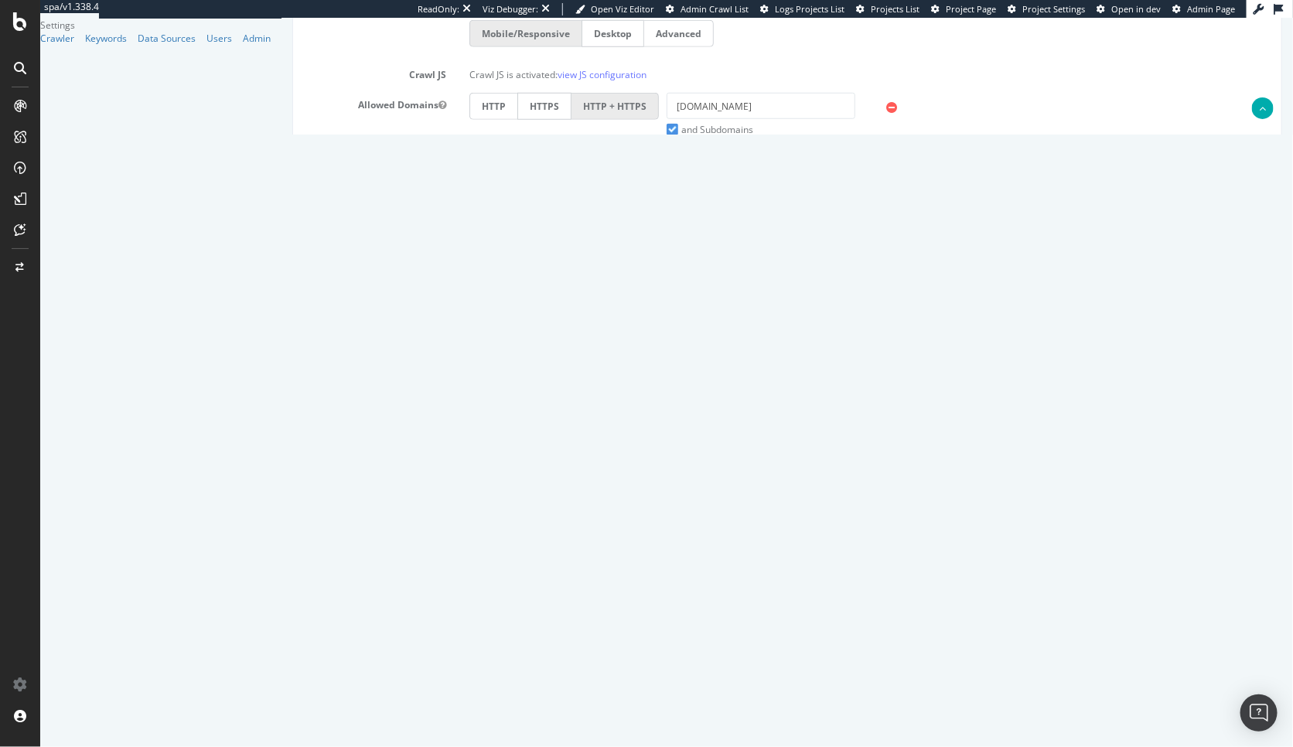
scroll to position [571, 0]
drag, startPoint x: 504, startPoint y: 414, endPoint x: 505, endPoint y: 477, distance: 63.4
click at [504, 419] on input "100000" at bounding box center [540, 420] width 142 height 26
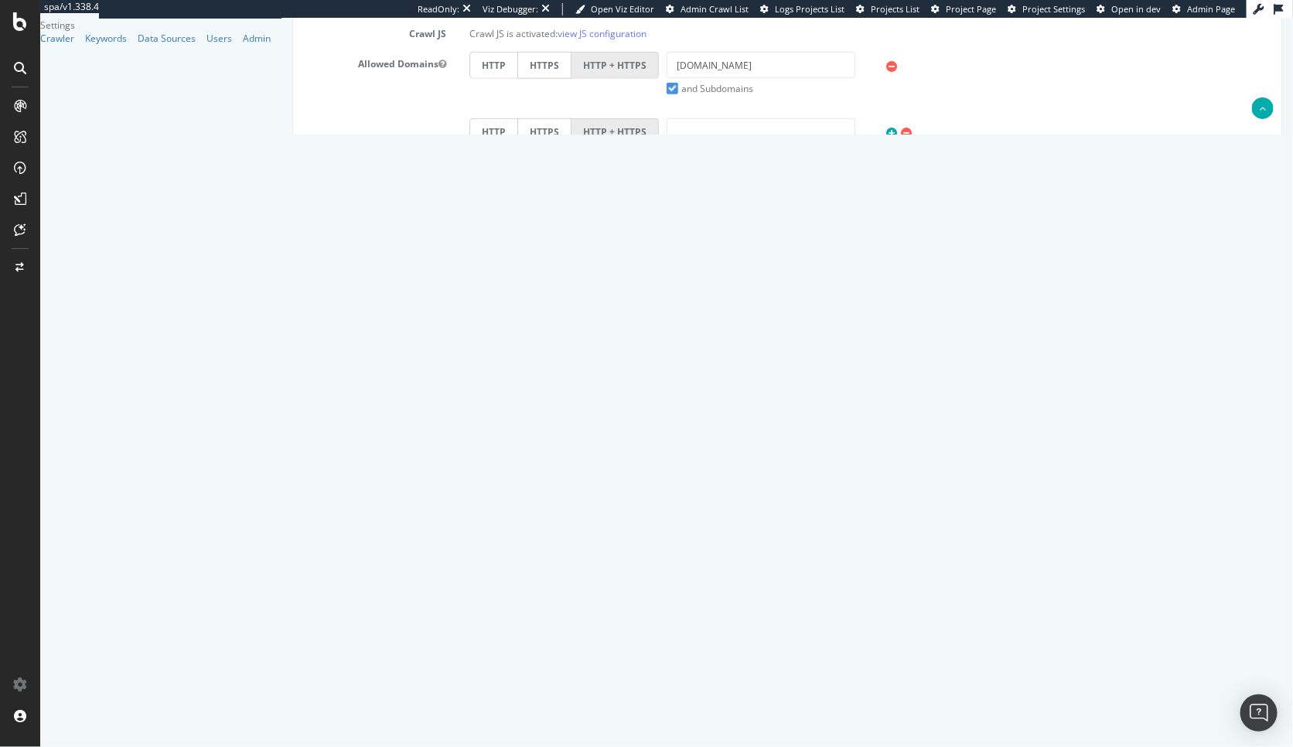
type input "300000"
click at [746, 695] on button "Save" at bounding box center [727, 705] width 37 height 23
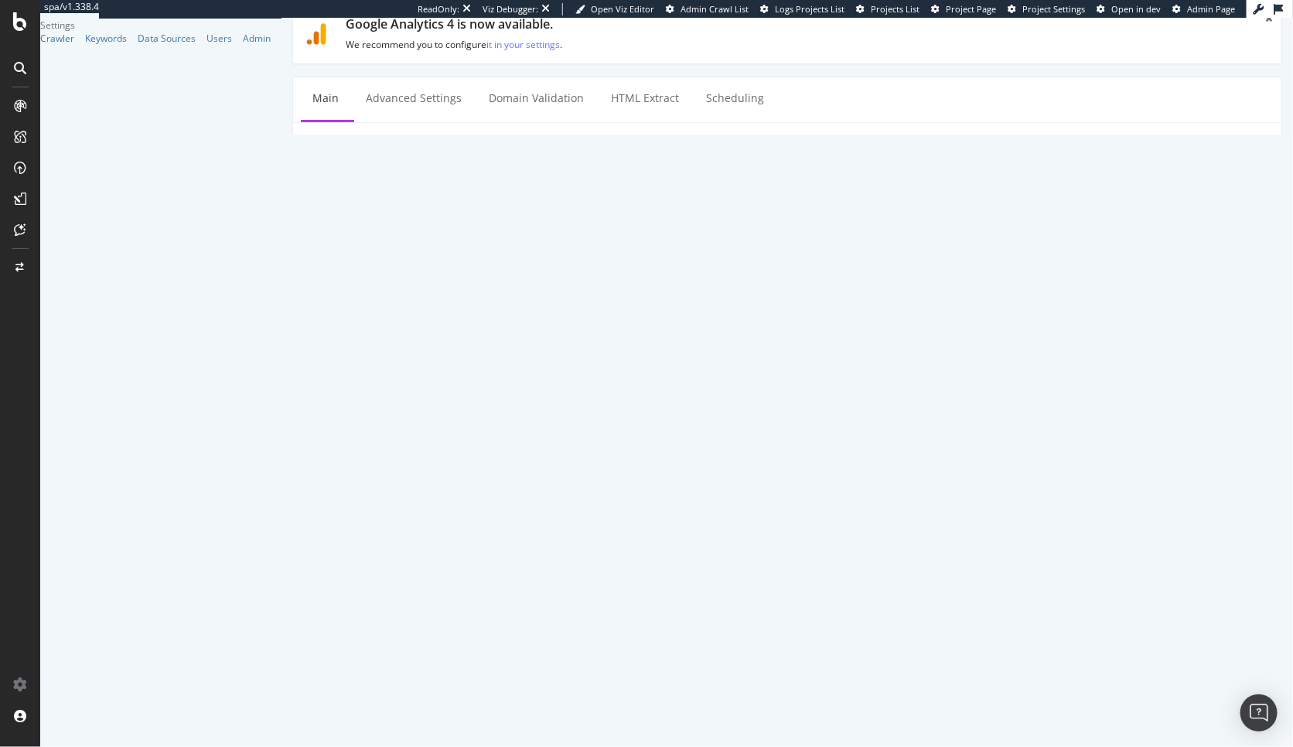
scroll to position [0, 0]
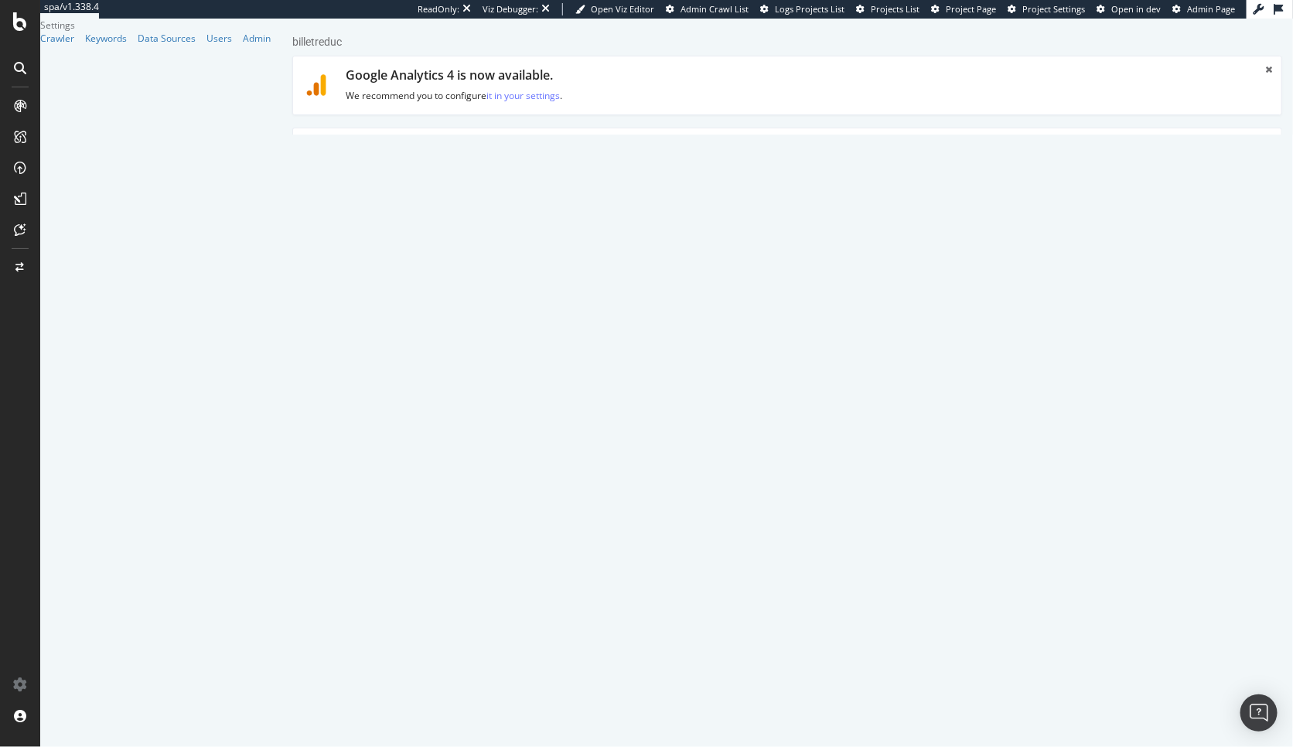
click at [412, 153] on link "Advanced Settings" at bounding box center [413, 149] width 119 height 43
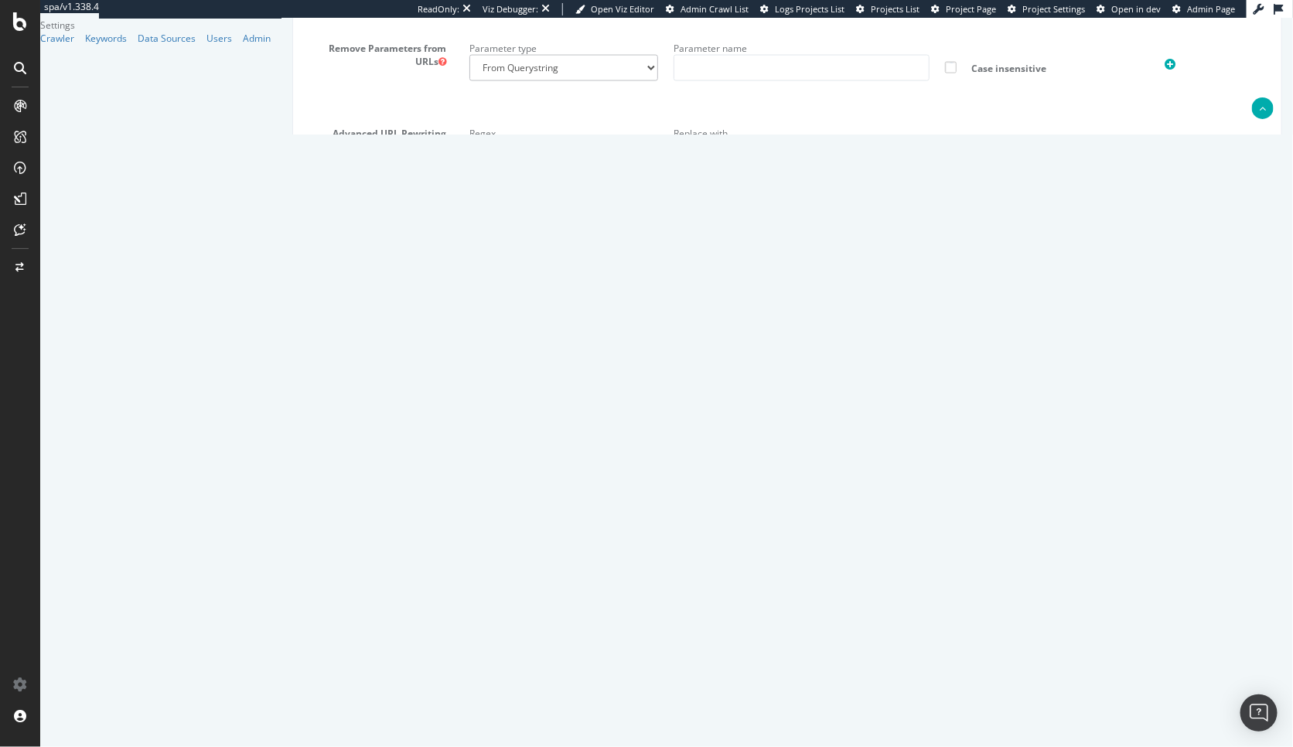
scroll to position [1144, 0]
click at [856, 702] on input "Save & Back to Project" at bounding box center [806, 713] width 112 height 23
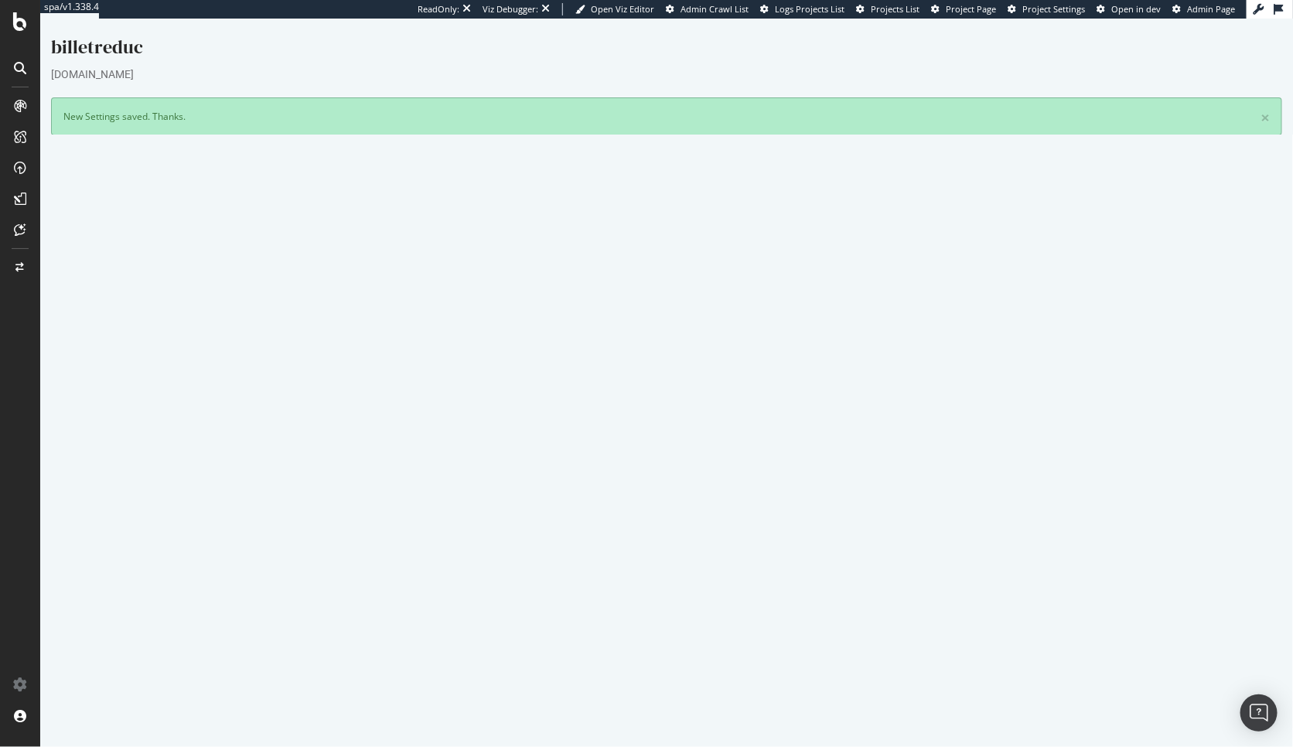
click at [637, 439] on button "Yes! Start Now" at bounding box center [647, 436] width 96 height 25
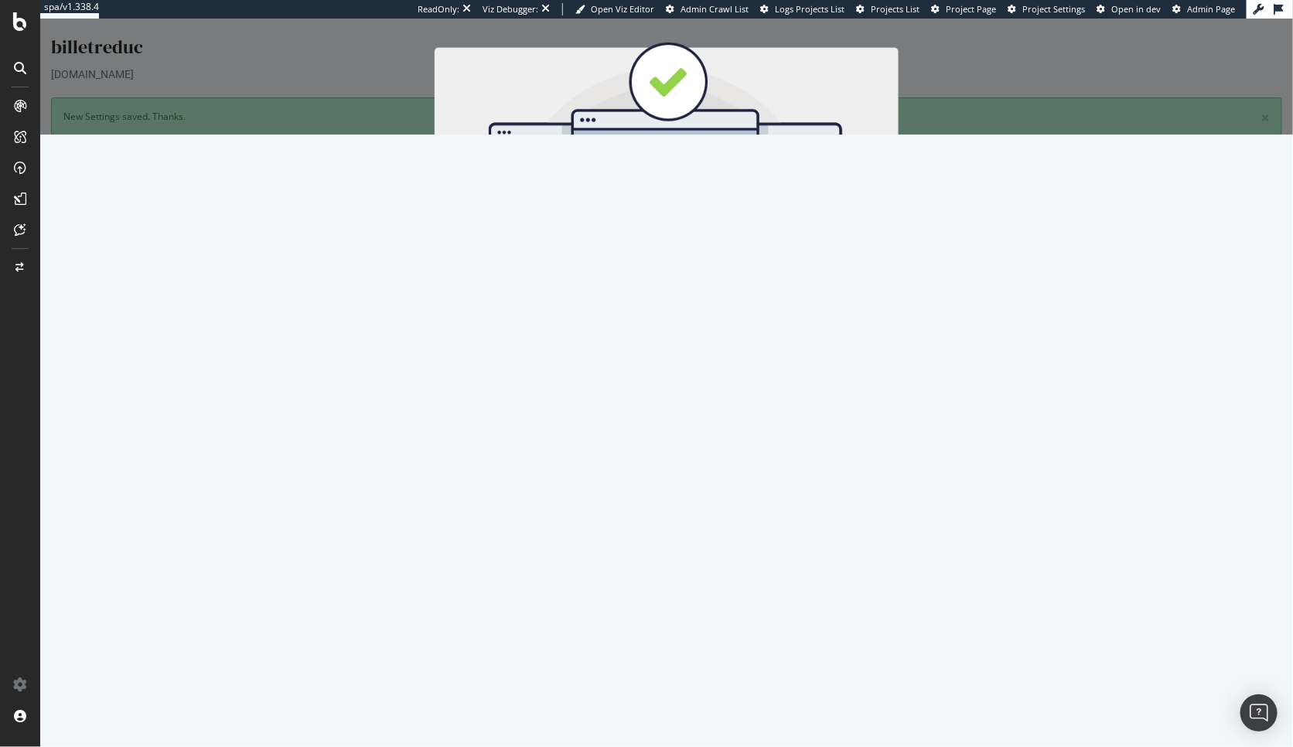
click at [685, 276] on button "Start Now" at bounding box center [695, 275] width 68 height 26
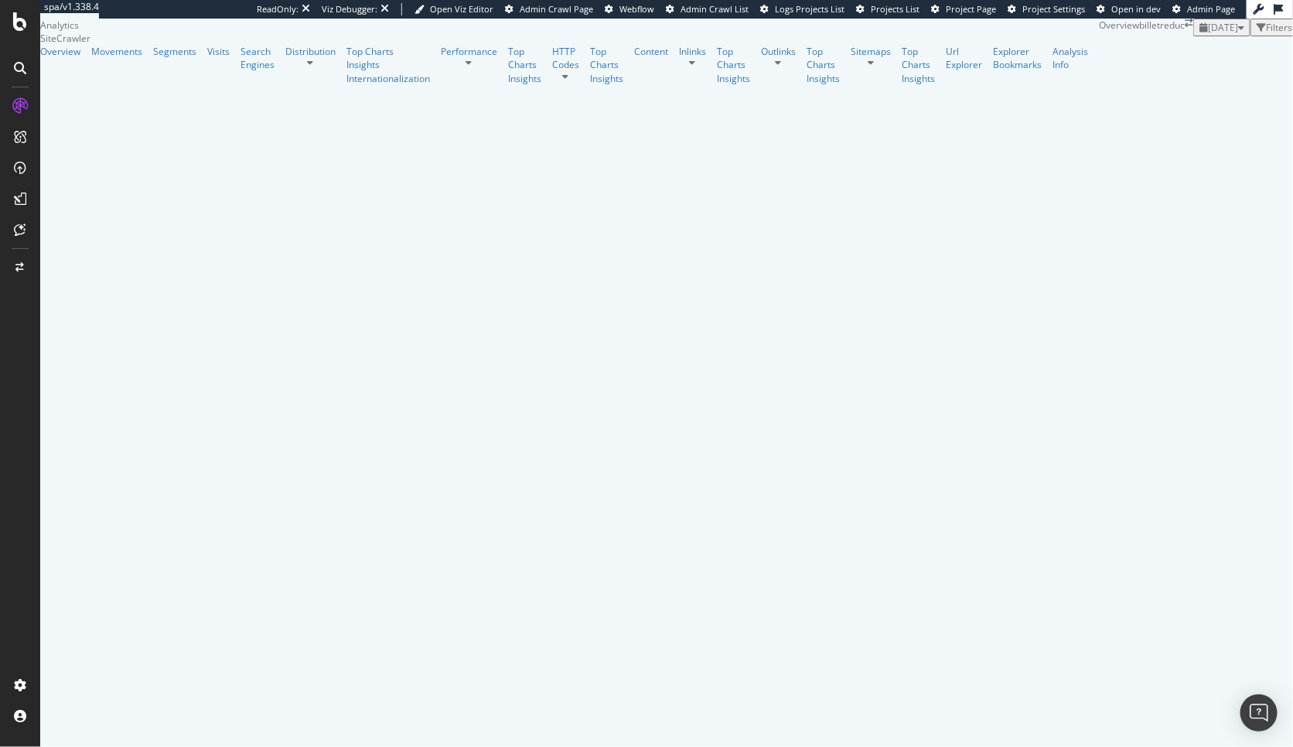
scroll to position [384, 0]
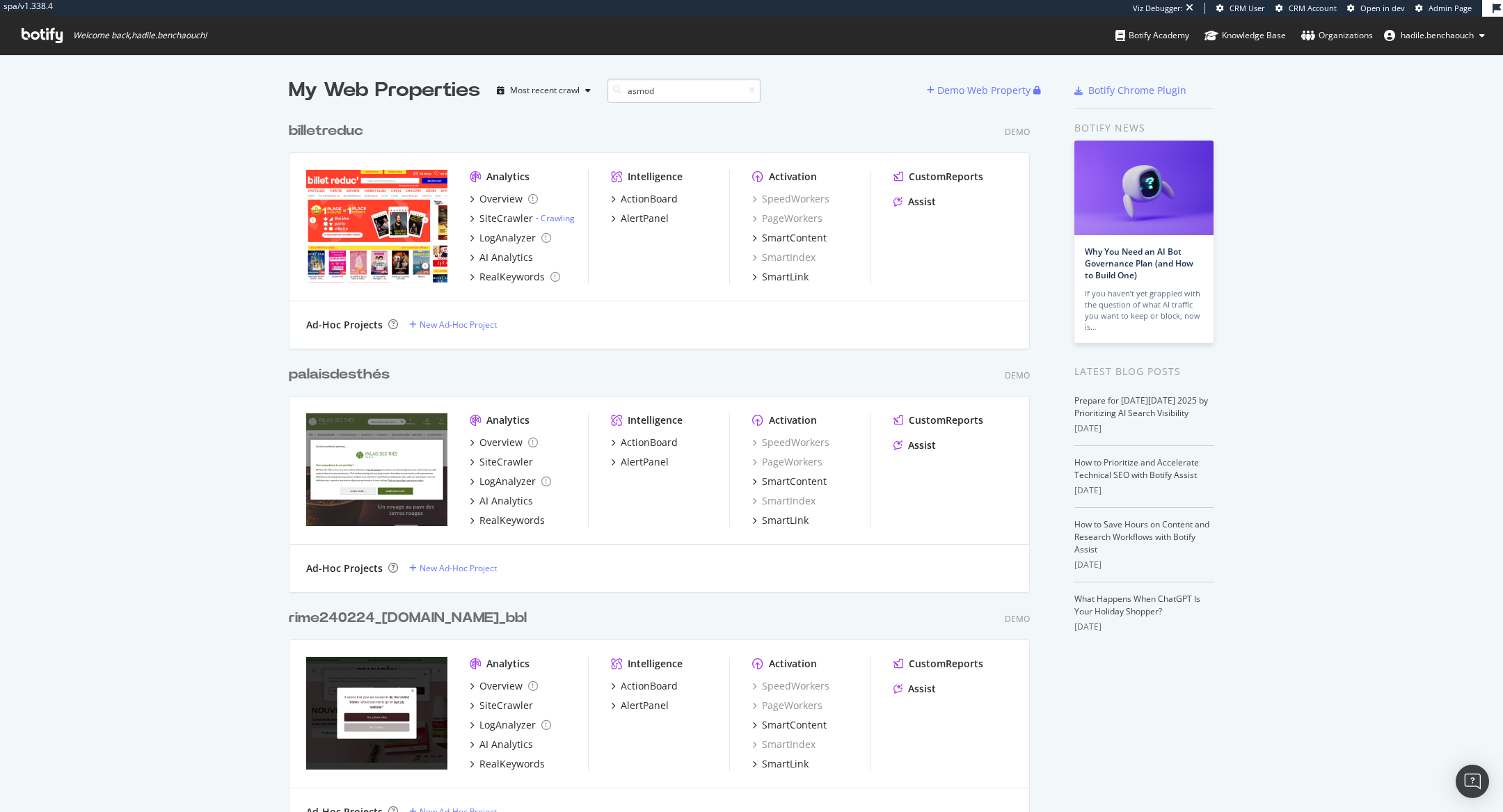
scroll to position [1, 1]
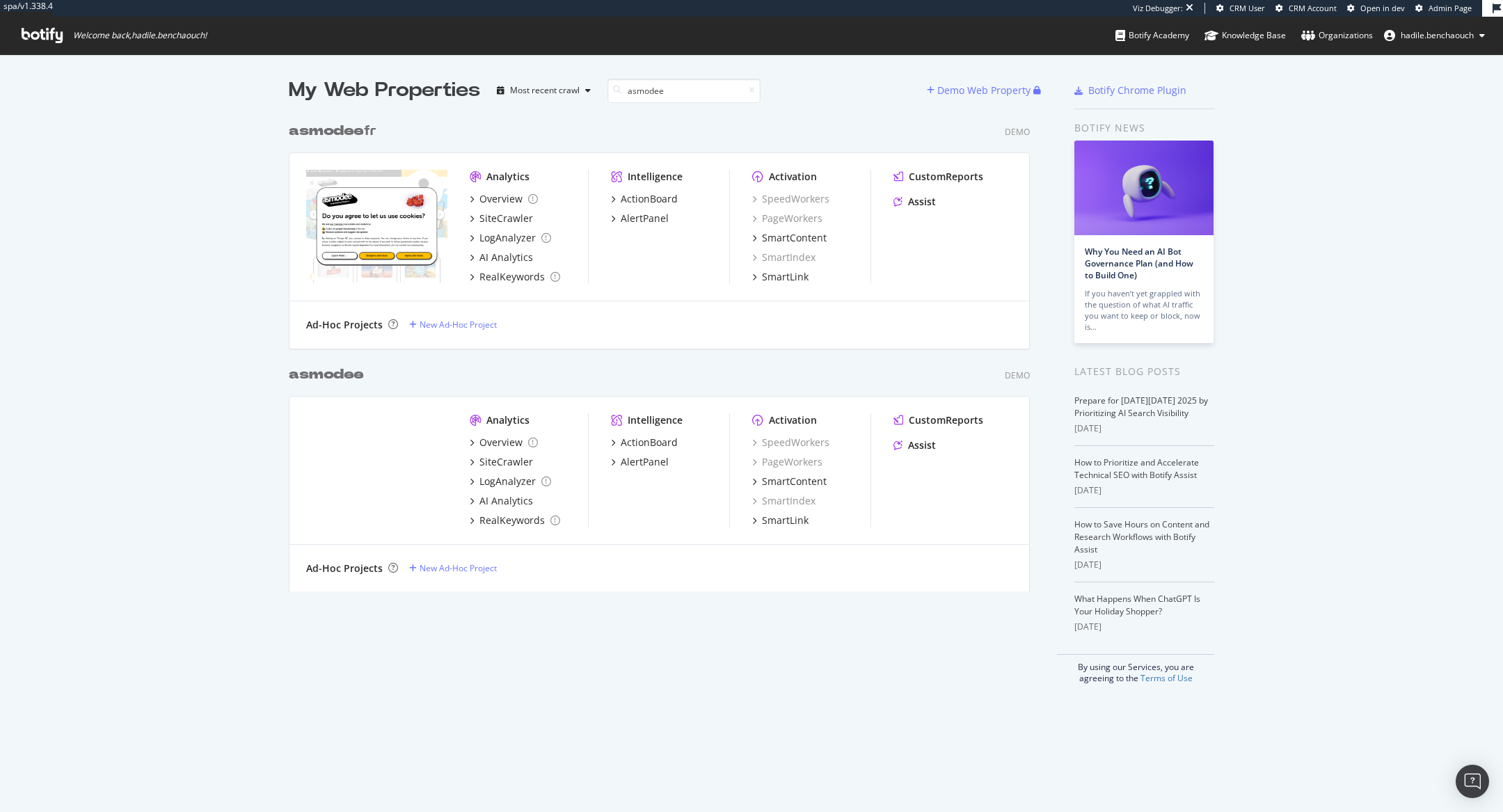
type input "asmodee"
click at [330, 130] on b "asmodee" at bounding box center [327, 130] width 76 height 13
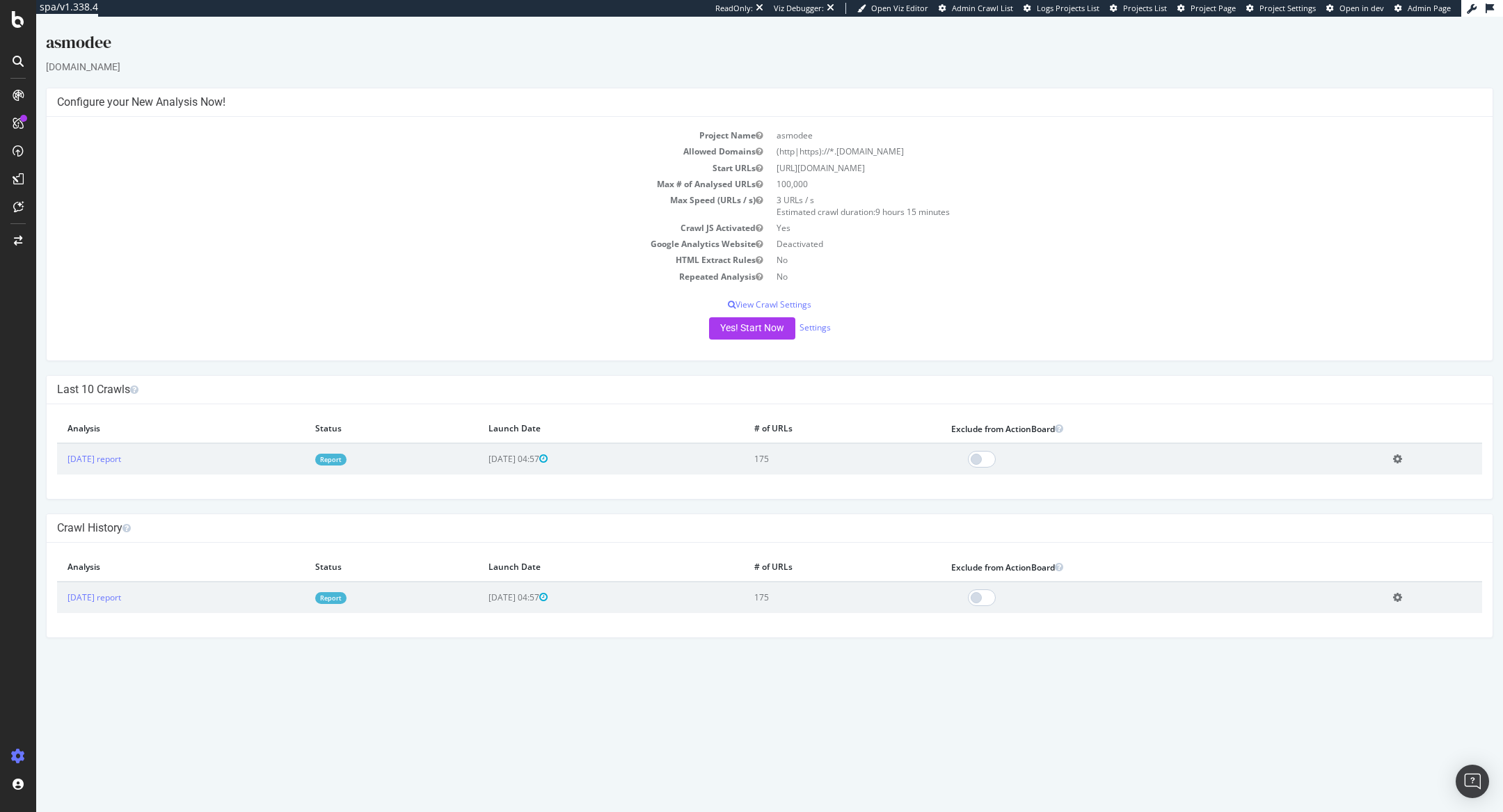
drag, startPoint x: 838, startPoint y: 155, endPoint x: 990, endPoint y: 153, distance: 152.0
click at [990, 153] on td "(http|https)://*.[DOMAIN_NAME]" at bounding box center [1126, 151] width 712 height 16
copy td "[DOMAIN_NAME]"
click at [346, 462] on link "Report" at bounding box center [330, 459] width 31 height 12
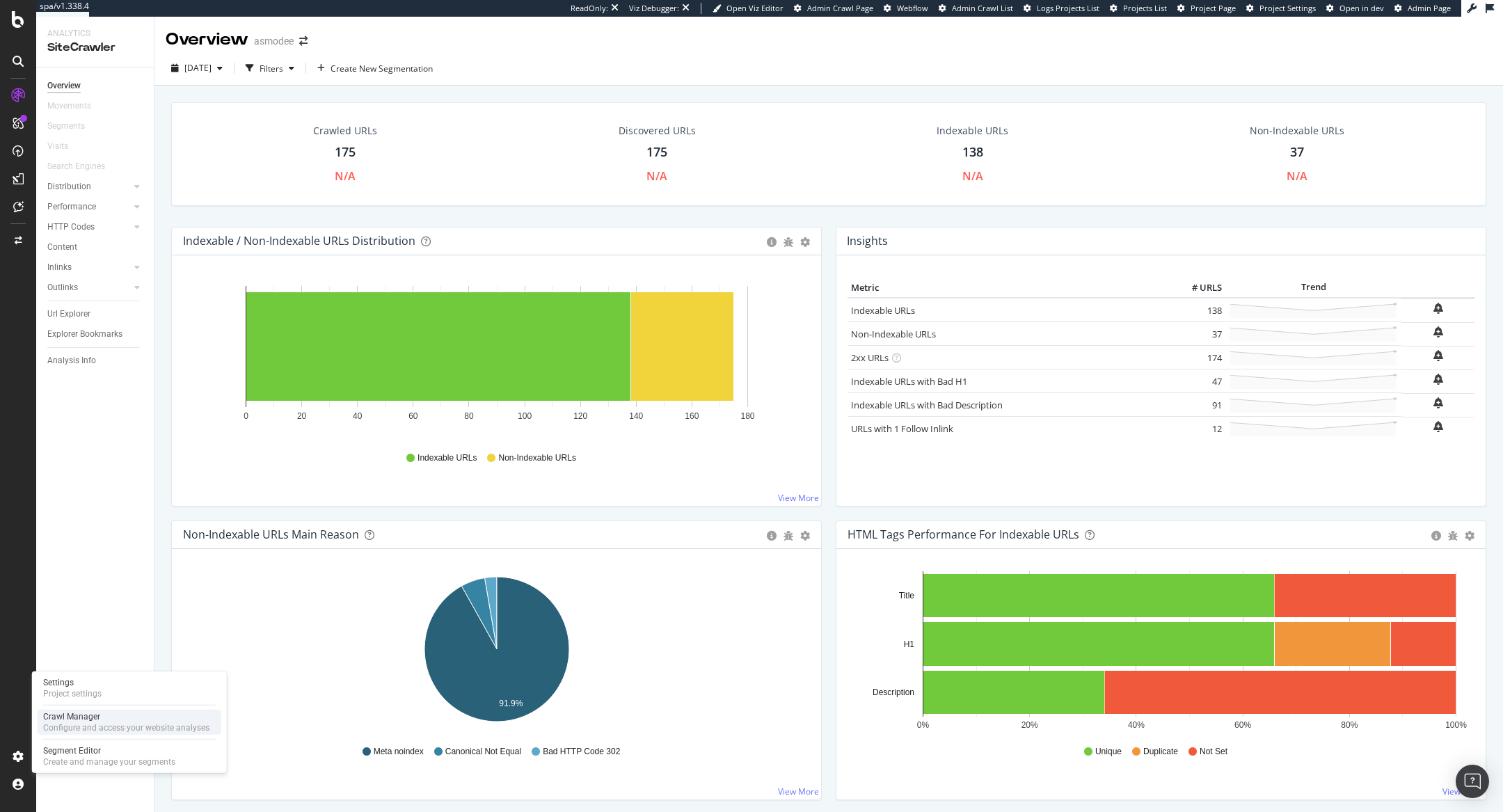
click at [78, 540] on div "Crawl Manager" at bounding box center [126, 717] width 166 height 11
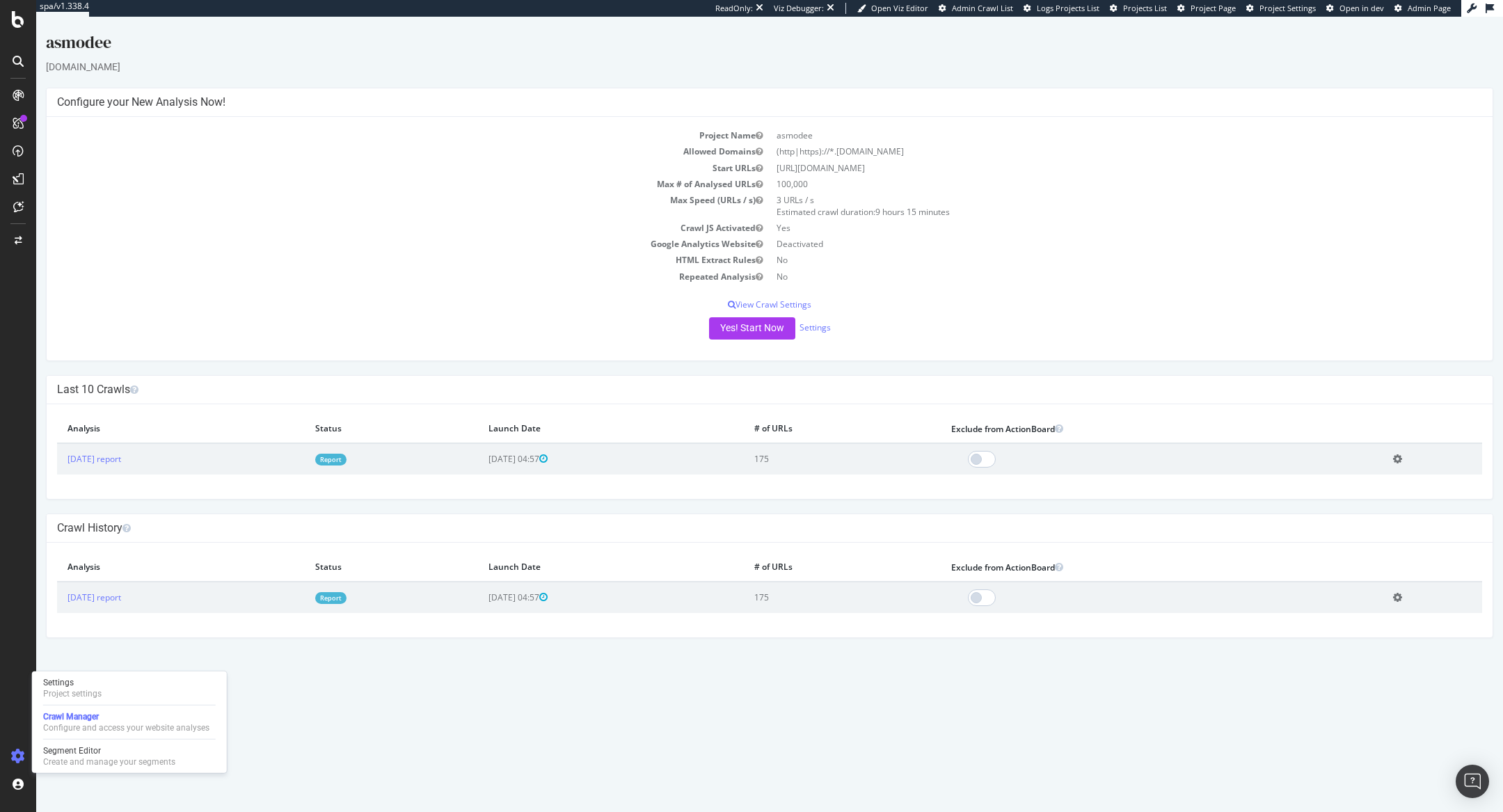
click at [346, 453] on link "Report" at bounding box center [330, 459] width 31 height 12
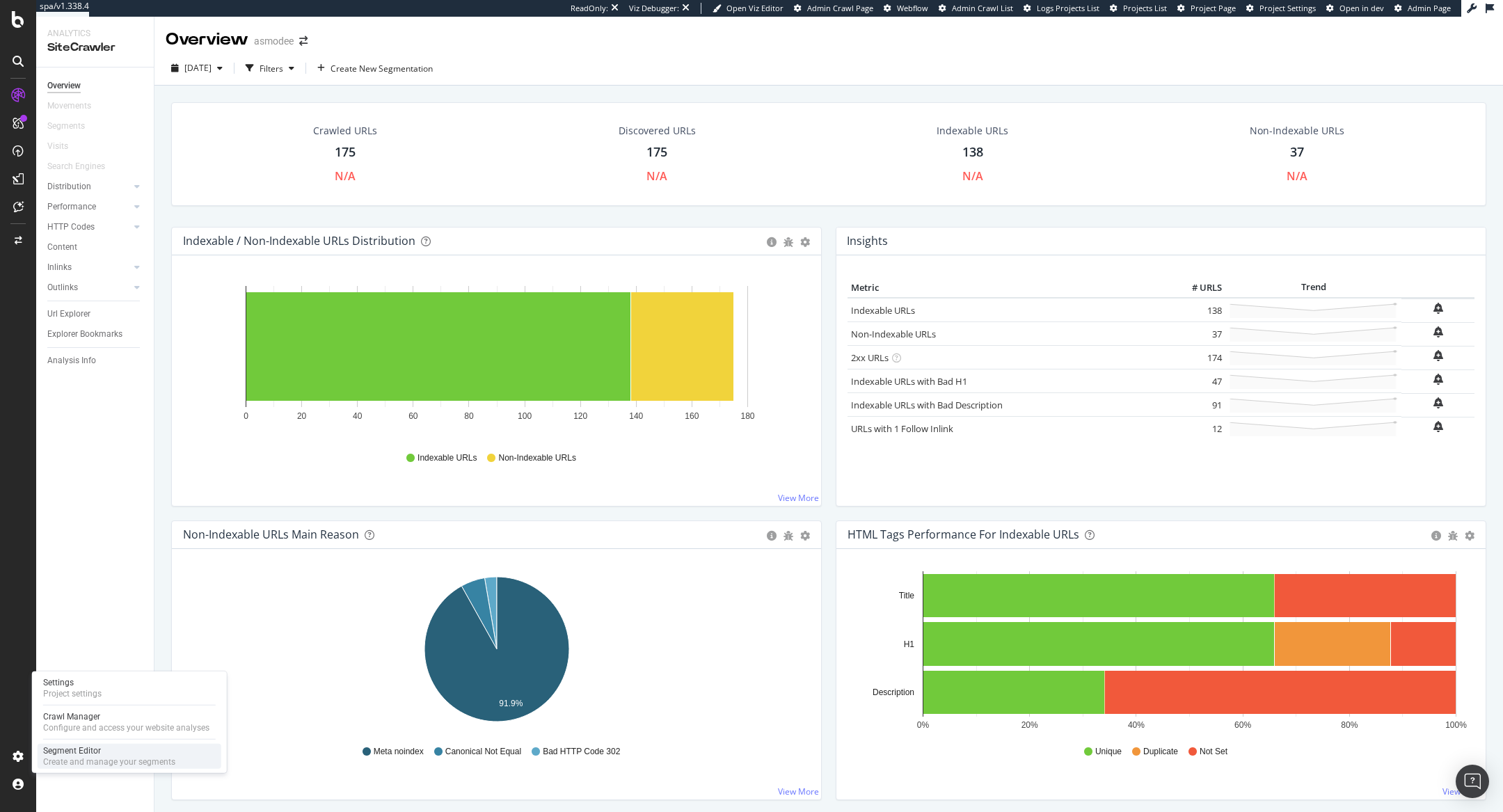
click at [54, 540] on div "Segment Editor" at bounding box center [109, 751] width 132 height 11
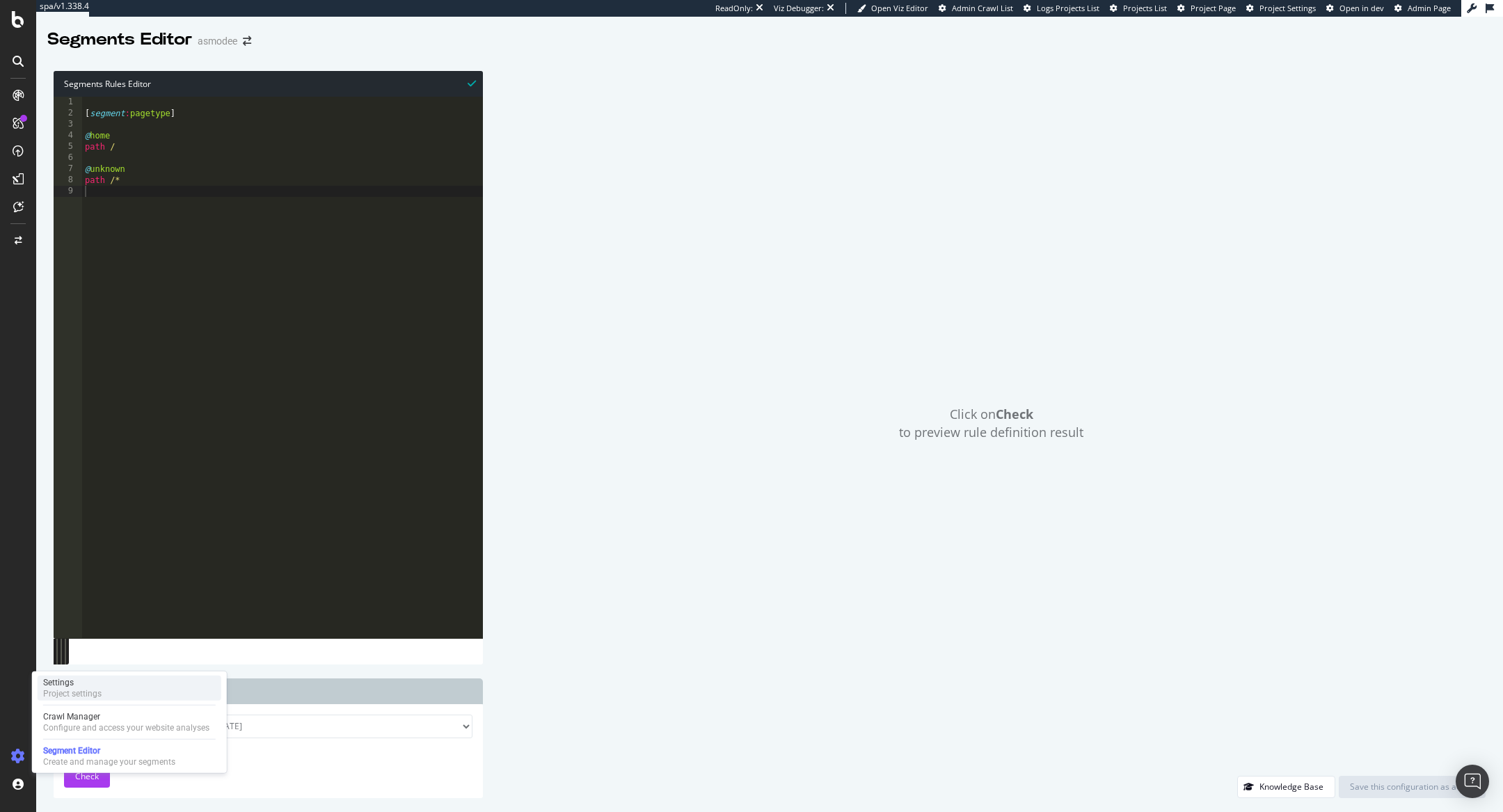
click at [68, 540] on div "Settings" at bounding box center [72, 683] width 58 height 11
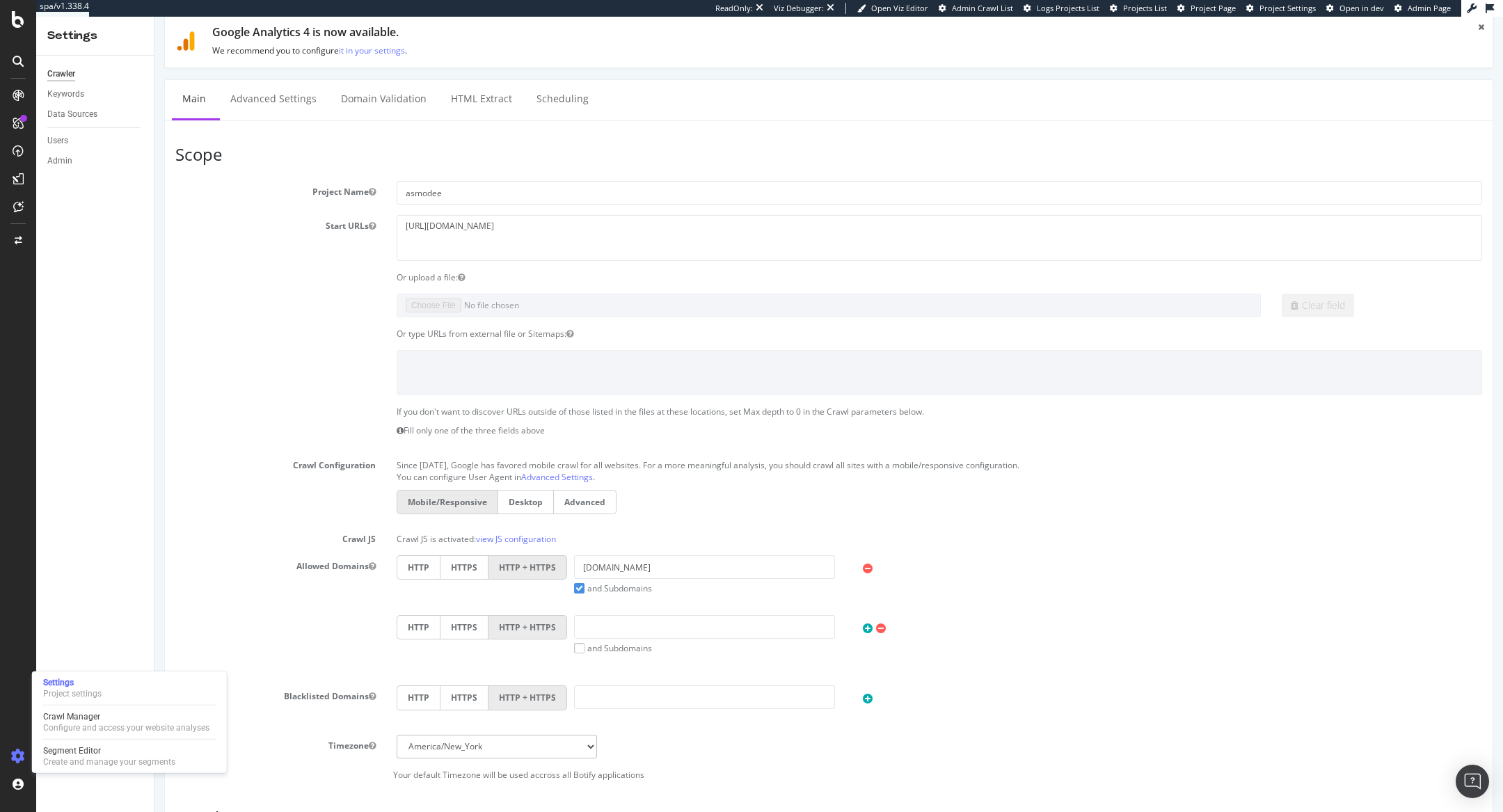
scroll to position [39, 0]
click at [295, 95] on link "Advanced Settings" at bounding box center [273, 96] width 107 height 39
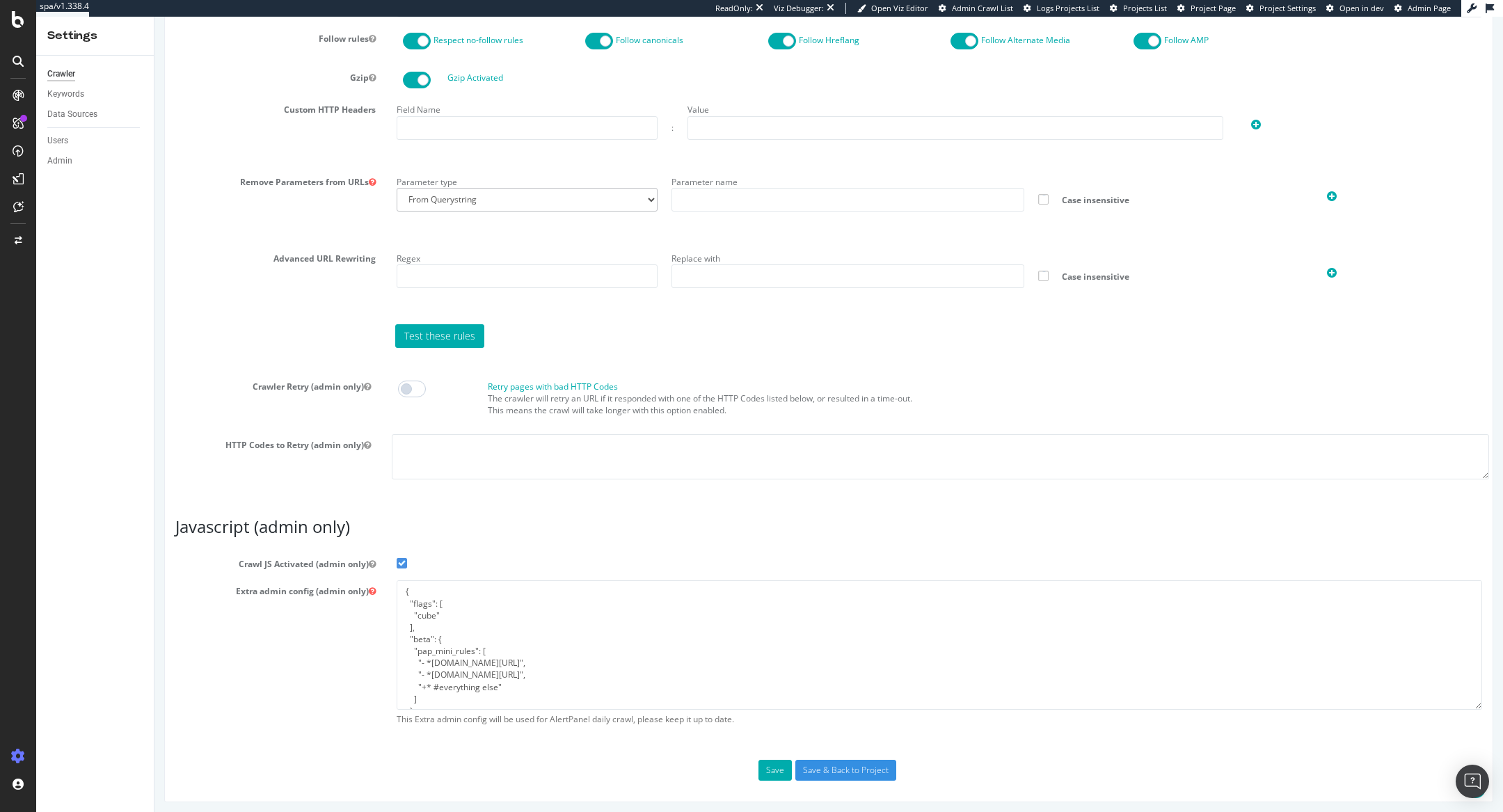
scroll to position [71, 0]
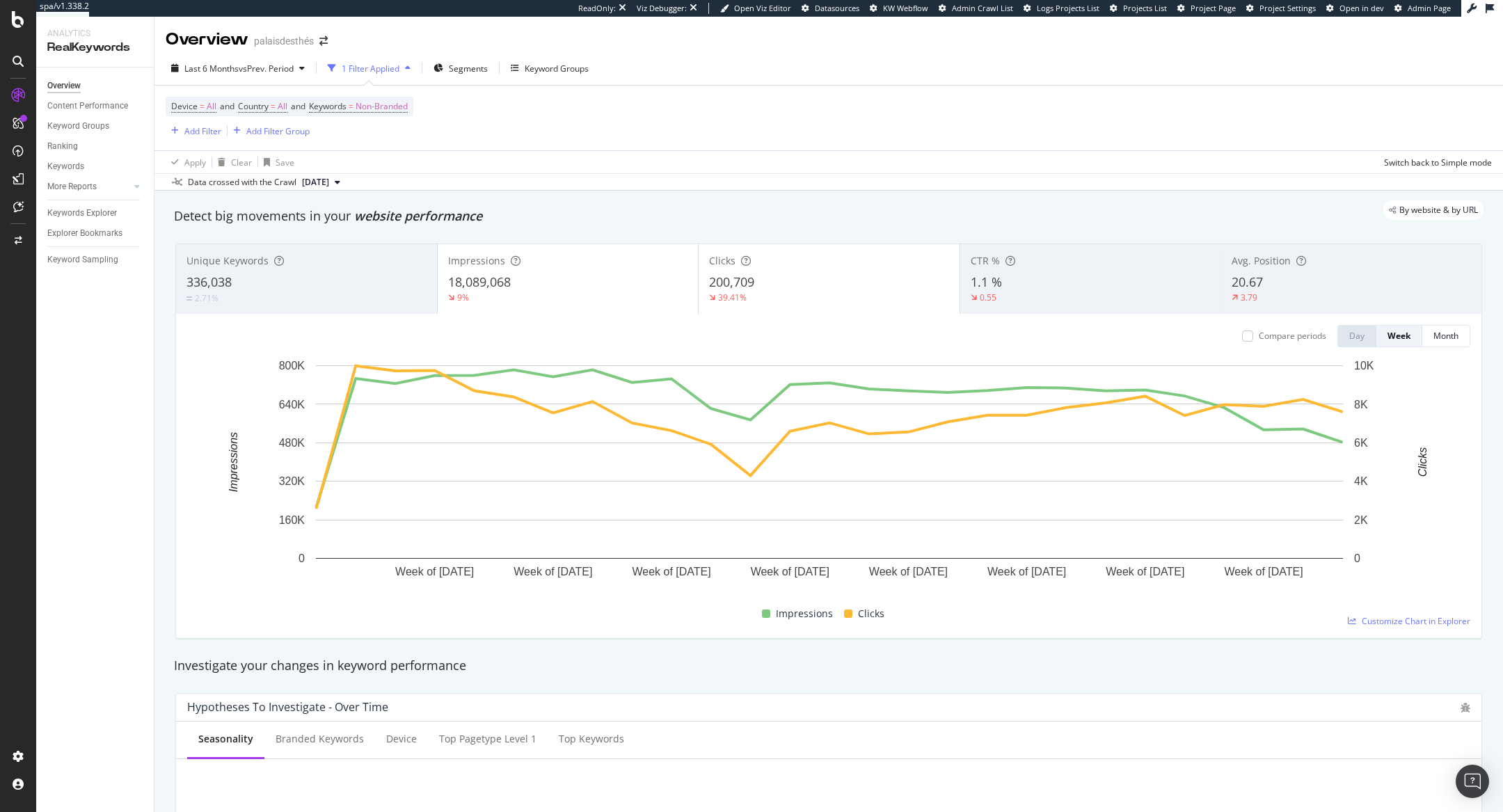
scroll to position [1057, 0]
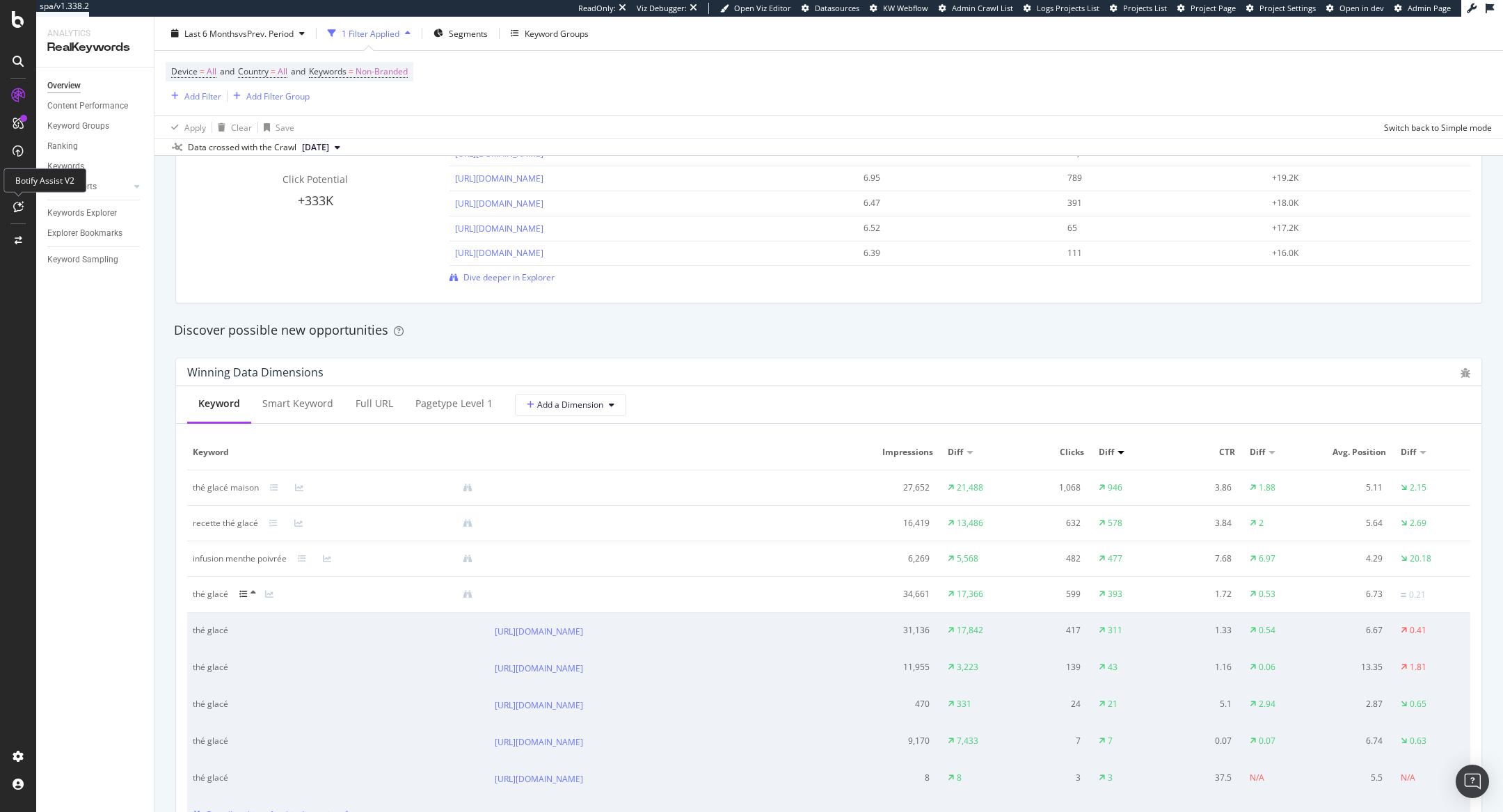
click at [20, 199] on div at bounding box center [18, 206] width 22 height 22
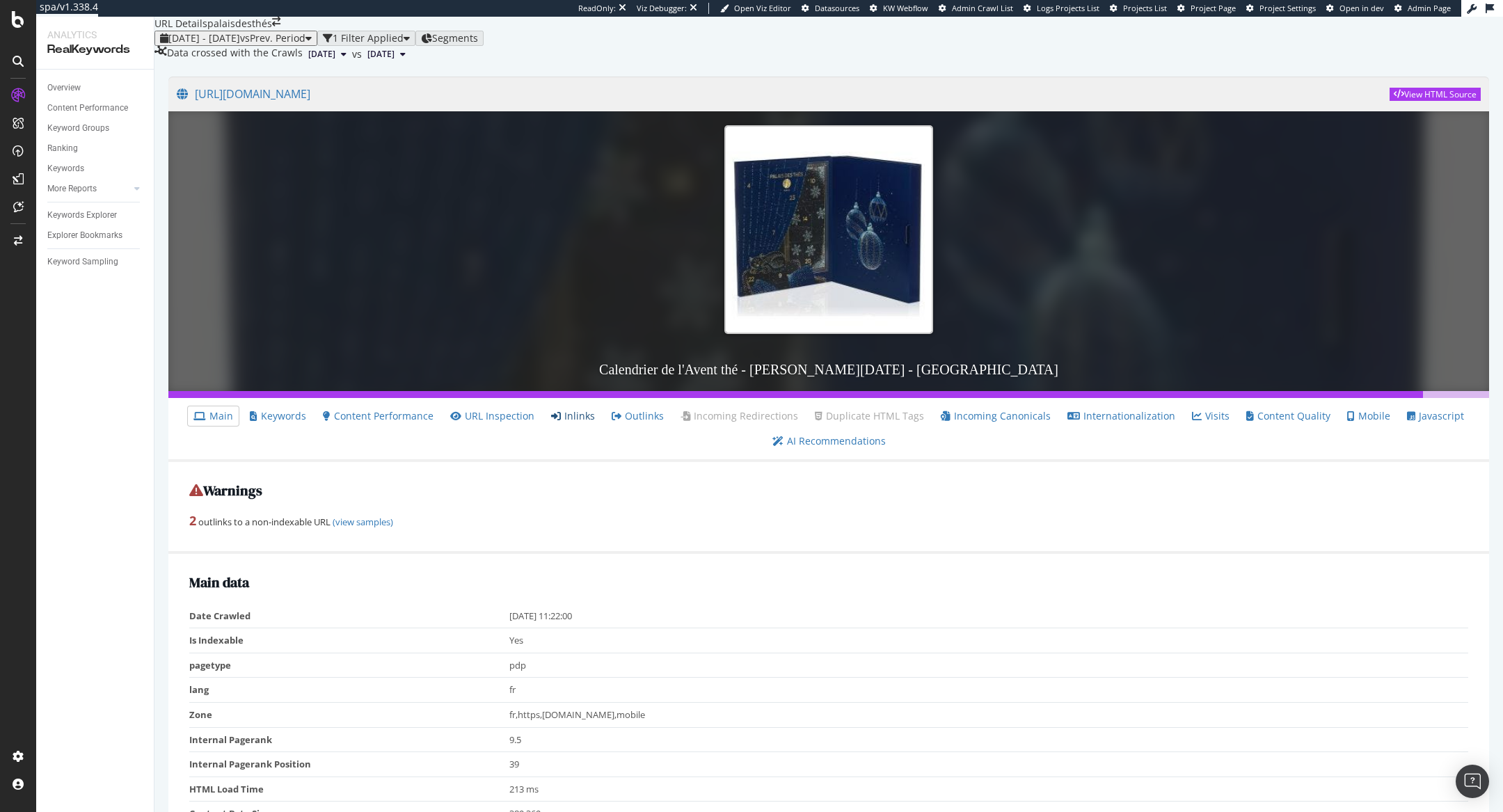
click at [586, 423] on link "Inlinks" at bounding box center [573, 415] width 44 height 13
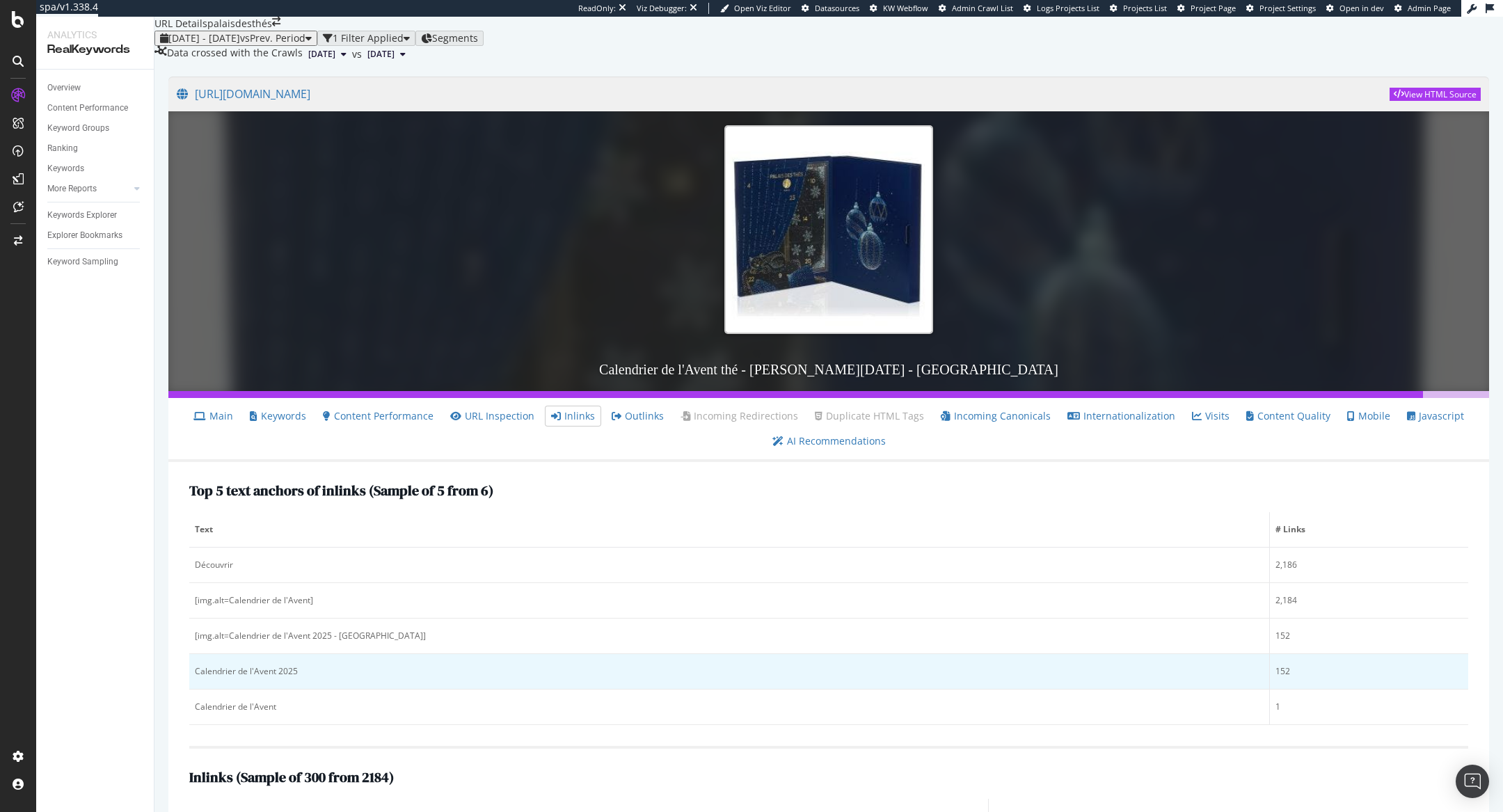
scroll to position [122, 0]
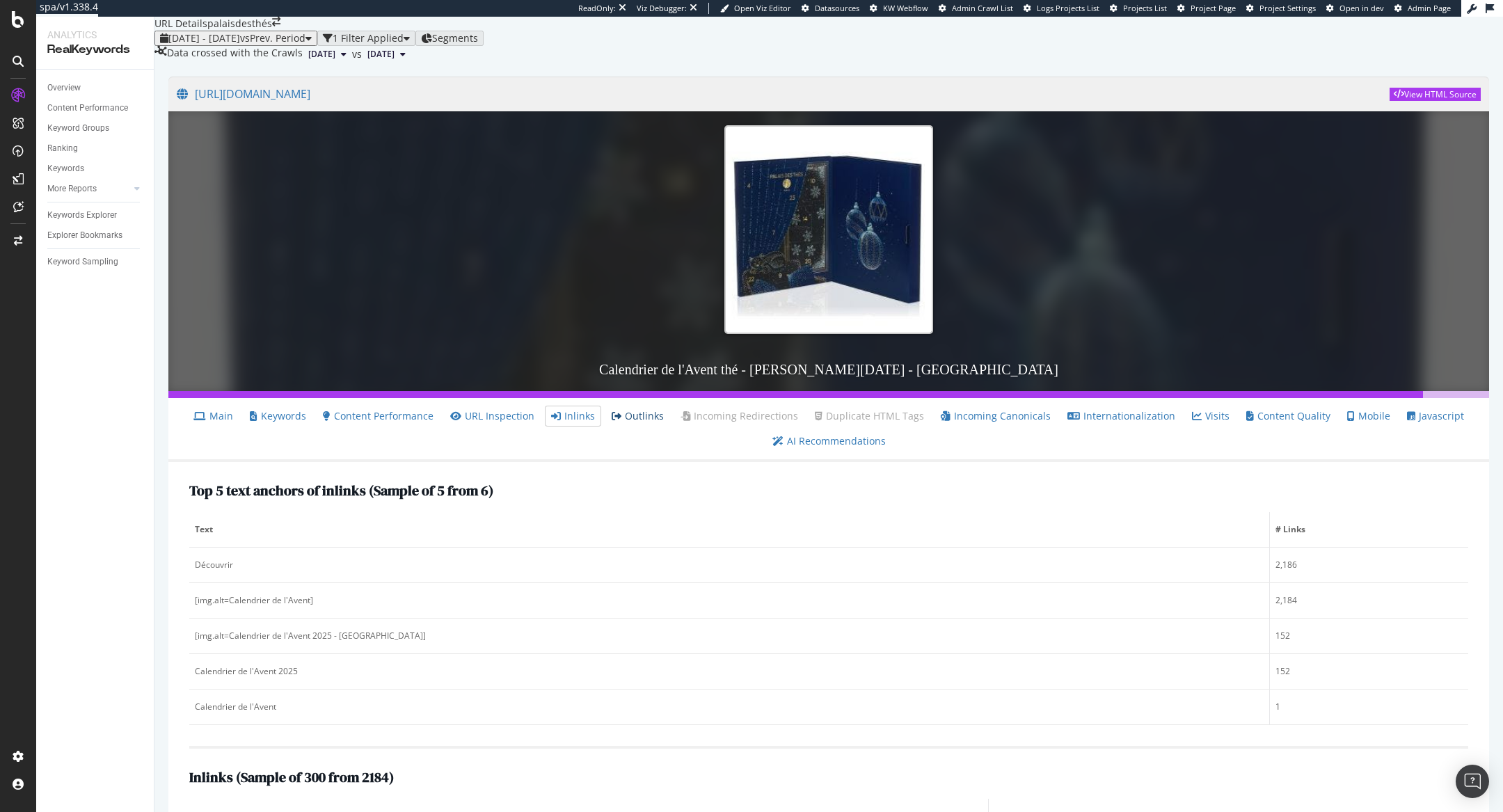
click at [637, 409] on link "Outlinks" at bounding box center [638, 415] width 52 height 13
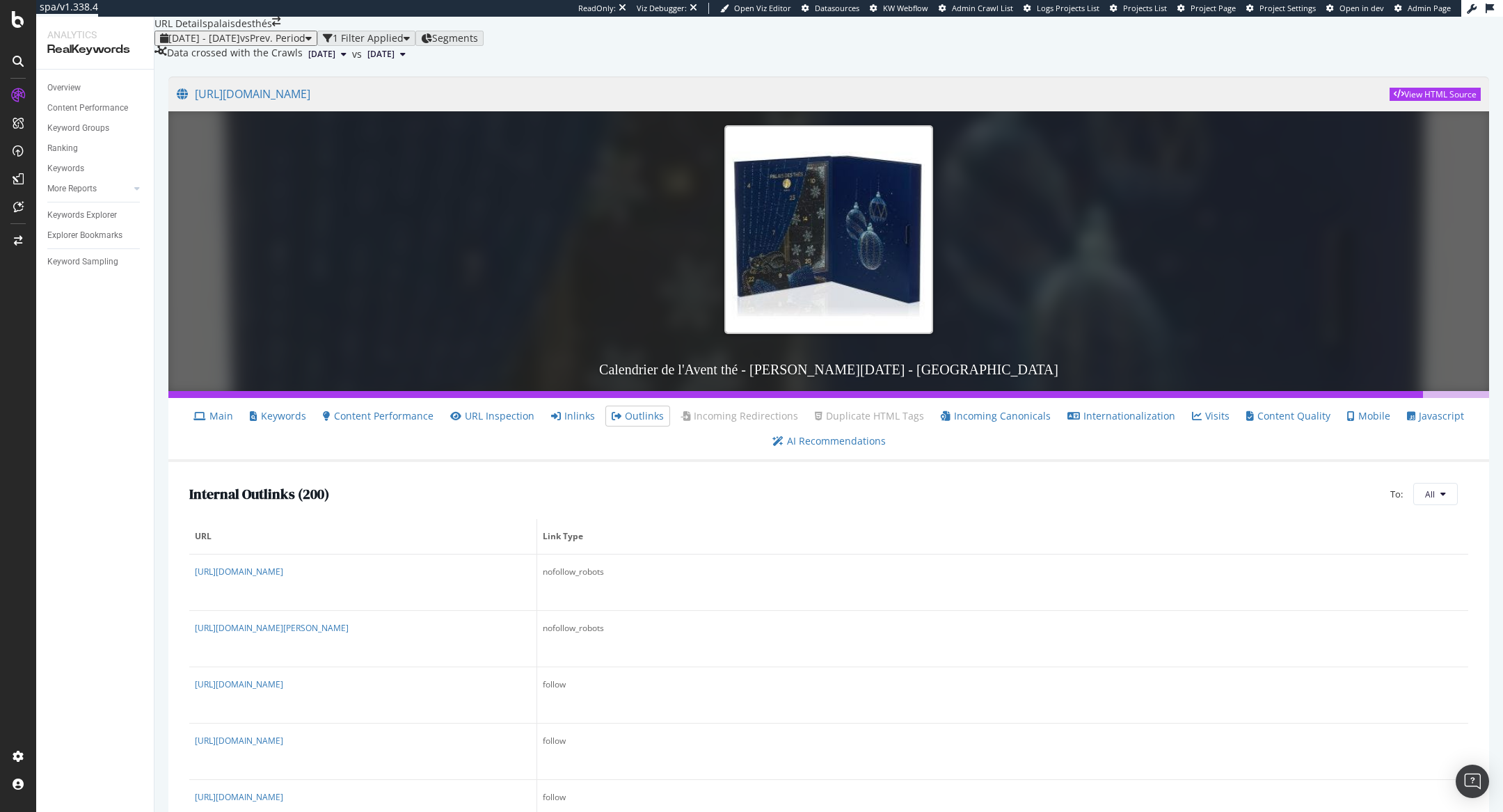
scroll to position [129, 0]
click at [570, 409] on link "Inlinks" at bounding box center [573, 415] width 44 height 13
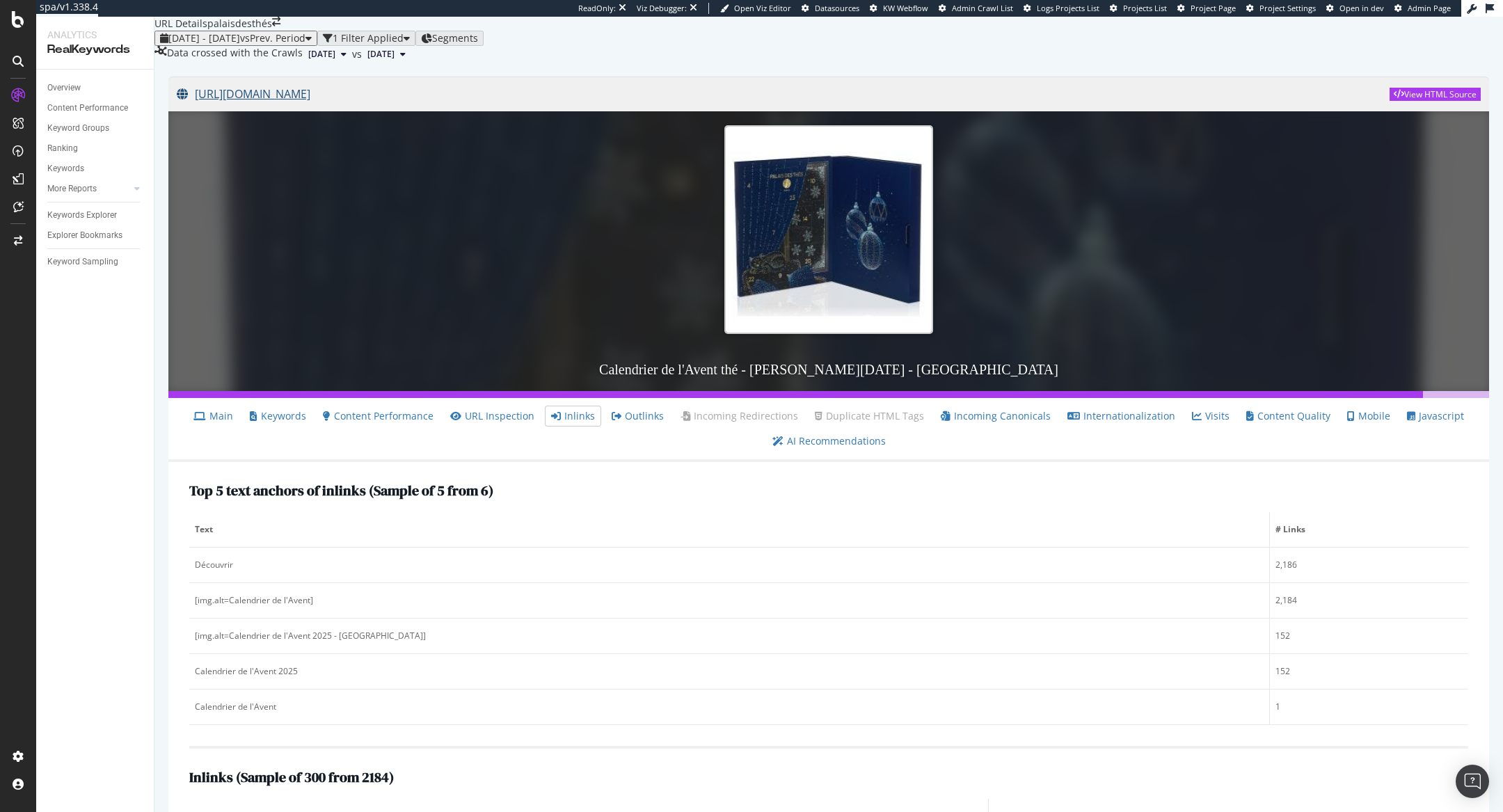
click at [477, 112] on link "[URL][DOMAIN_NAME]" at bounding box center [783, 94] width 1212 height 35
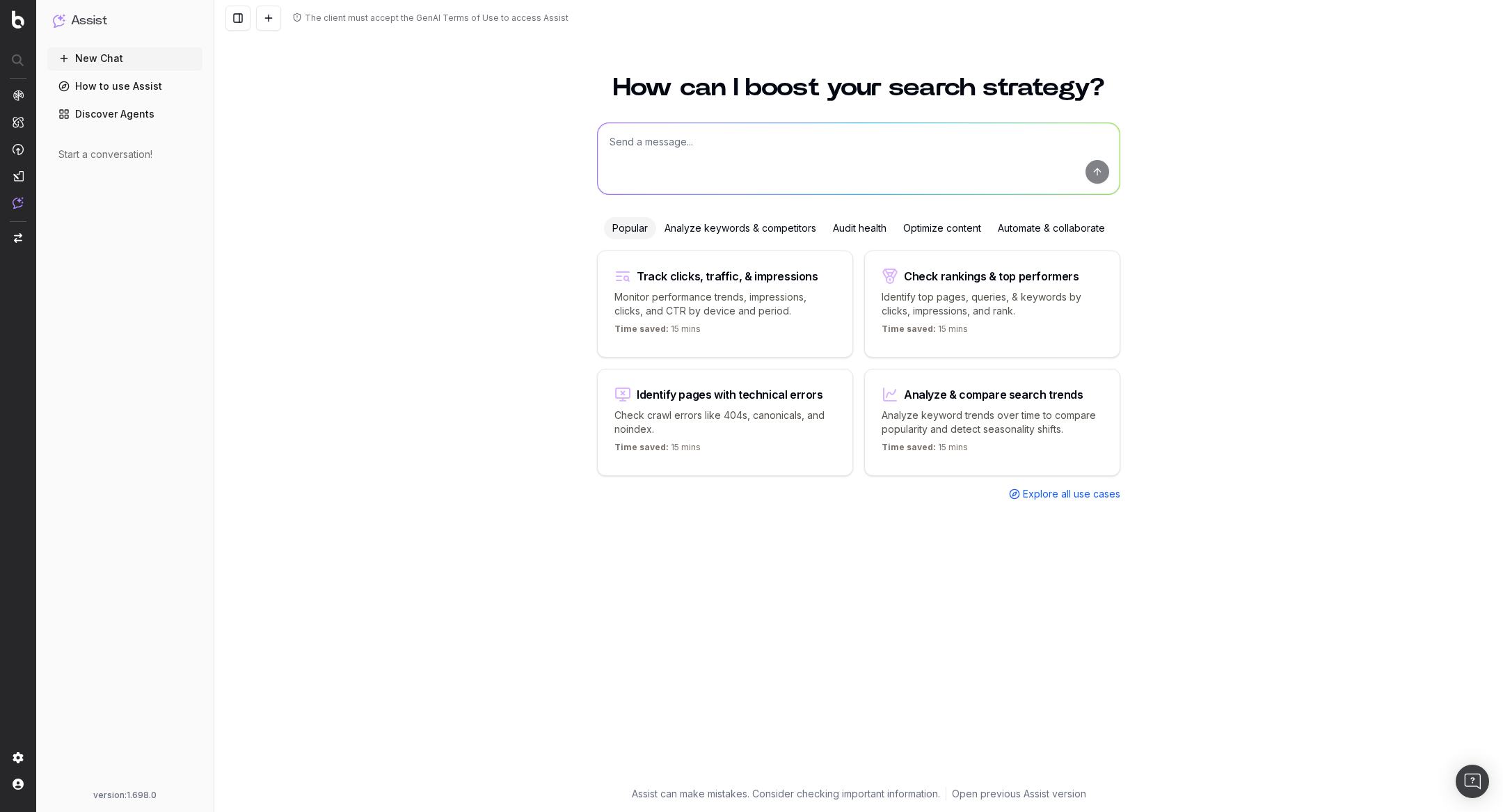
click at [693, 153] on textarea at bounding box center [859, 158] width 522 height 71
paste textarea "[URL][DOMAIN_NAME]"
click at [610, 142] on textarea "[URL][DOMAIN_NAME]" at bounding box center [859, 158] width 522 height 71
click at [990, 148] on textarea "dans cette urls , [URL][DOMAIN_NAME]" at bounding box center [859, 158] width 522 height 71
drag, startPoint x: 608, startPoint y: 163, endPoint x: 785, endPoint y: 167, distance: 177.0
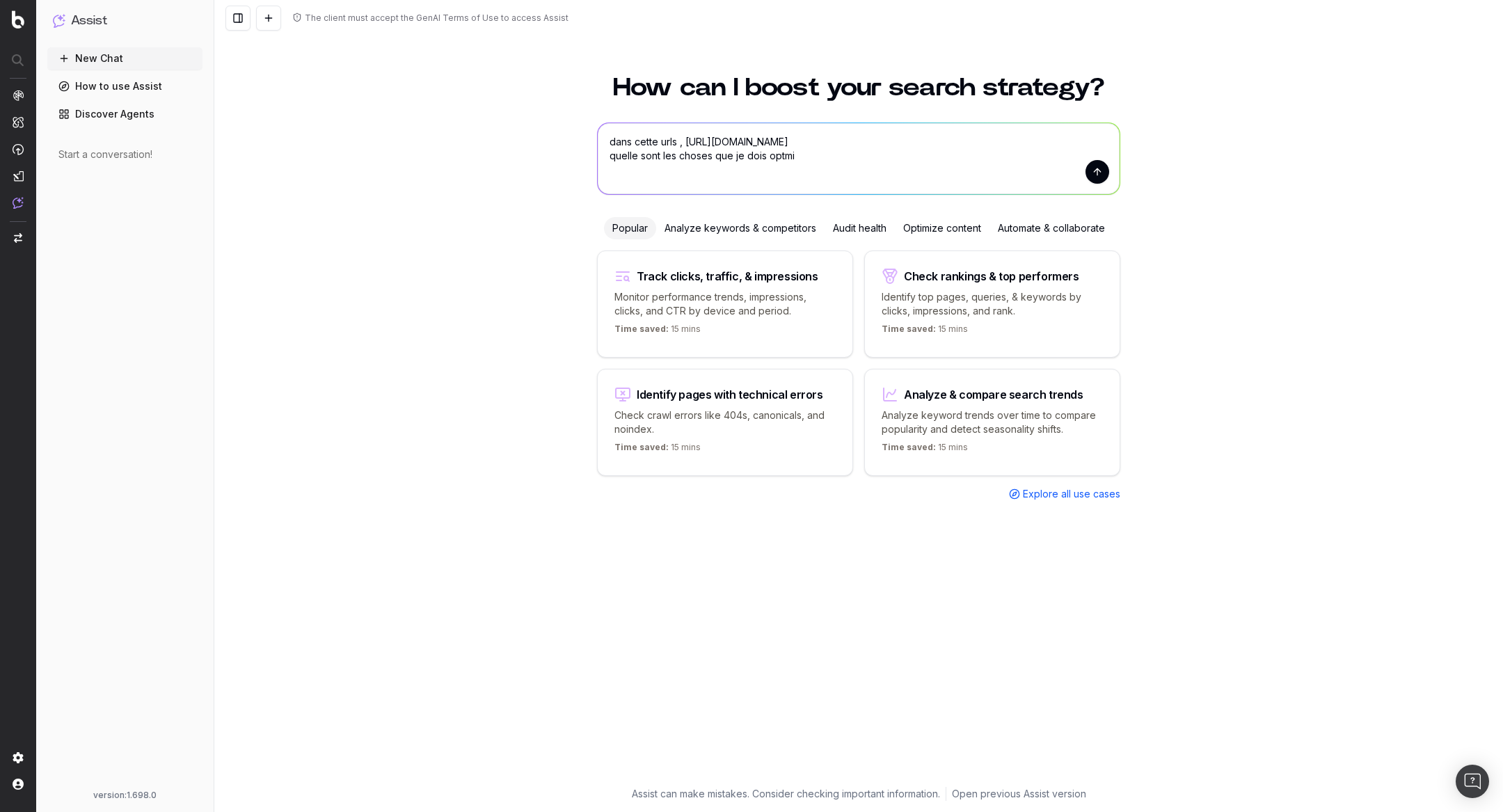
click at [785, 167] on textarea "dans cette urls , [URL][DOMAIN_NAME] quelle sont les choses que je dois optmi" at bounding box center [859, 158] width 522 height 71
drag, startPoint x: 810, startPoint y: 162, endPoint x: 602, endPoint y: 159, distance: 208.0
click at [602, 159] on textarea "dans cette urls , [URL][DOMAIN_NAME] quelle sont les choses que je dois optmi" at bounding box center [859, 158] width 522 height 71
drag, startPoint x: 1041, startPoint y: 143, endPoint x: 434, endPoint y: 138, distance: 607.0
click at [434, 138] on div "How can I boost your search strategy? dans cette urls , [URL][DOMAIN_NAME] , qu…" at bounding box center [858, 435] width 1289 height 754
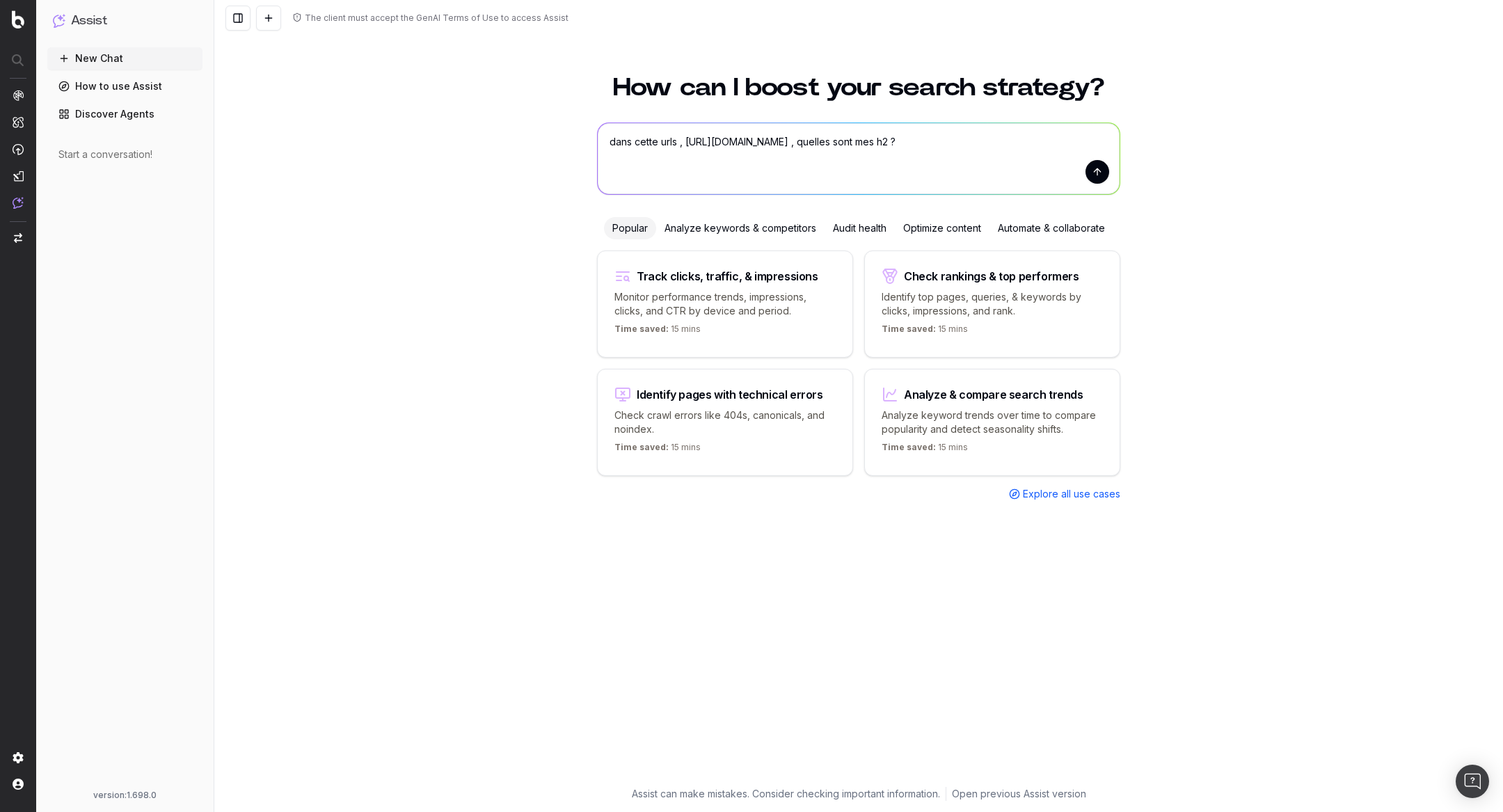
paste textarea "Peux-tu me donner la liste complète des balises H2 présentes sur cette page : […"
type textarea "Peux-tu me donner la liste complète des balises H2 présentes sur cette page : […"
click at [1095, 163] on button "submit" at bounding box center [1097, 172] width 23 height 23
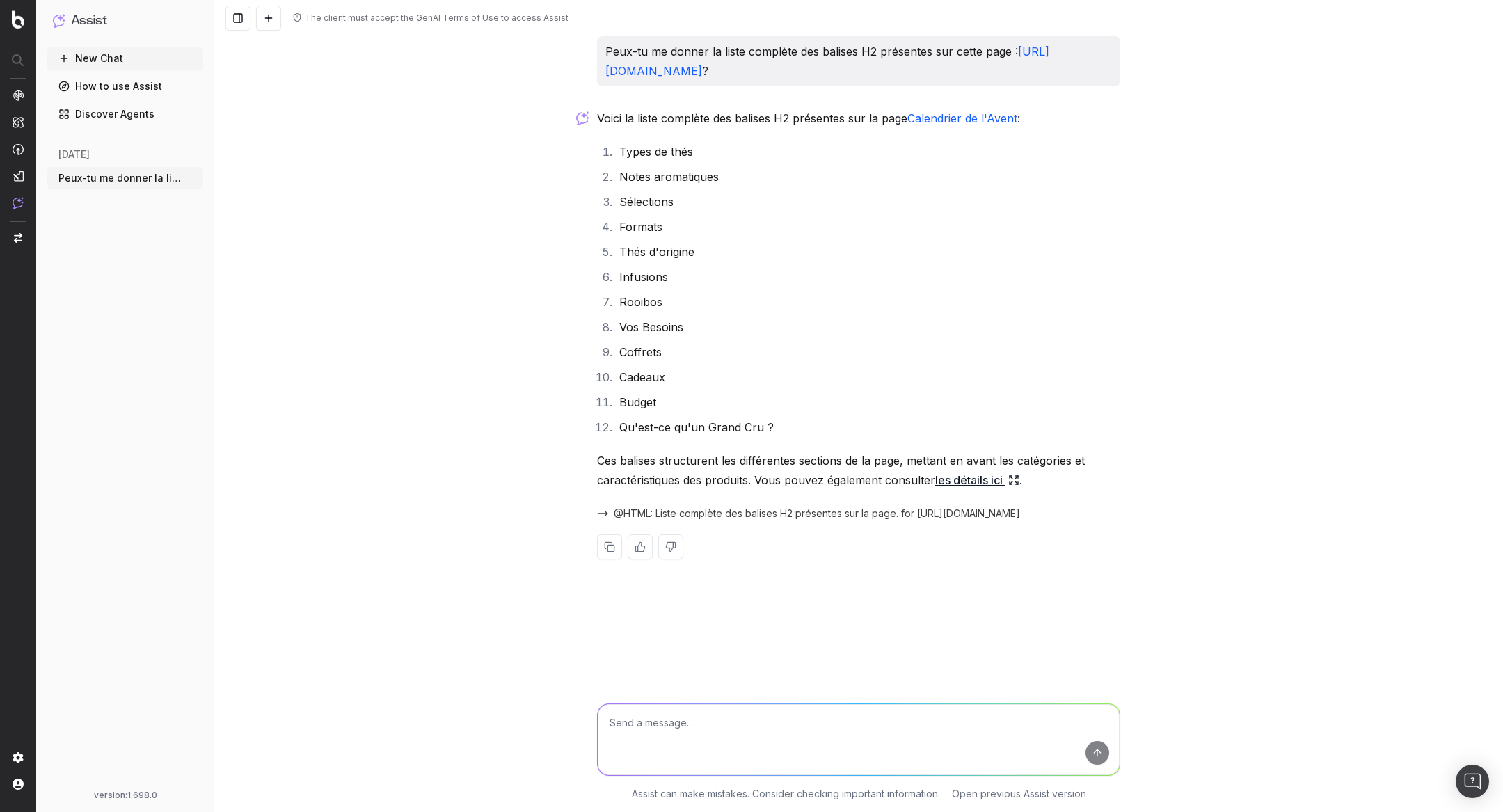
click at [681, 737] on textarea at bounding box center [859, 739] width 522 height 71
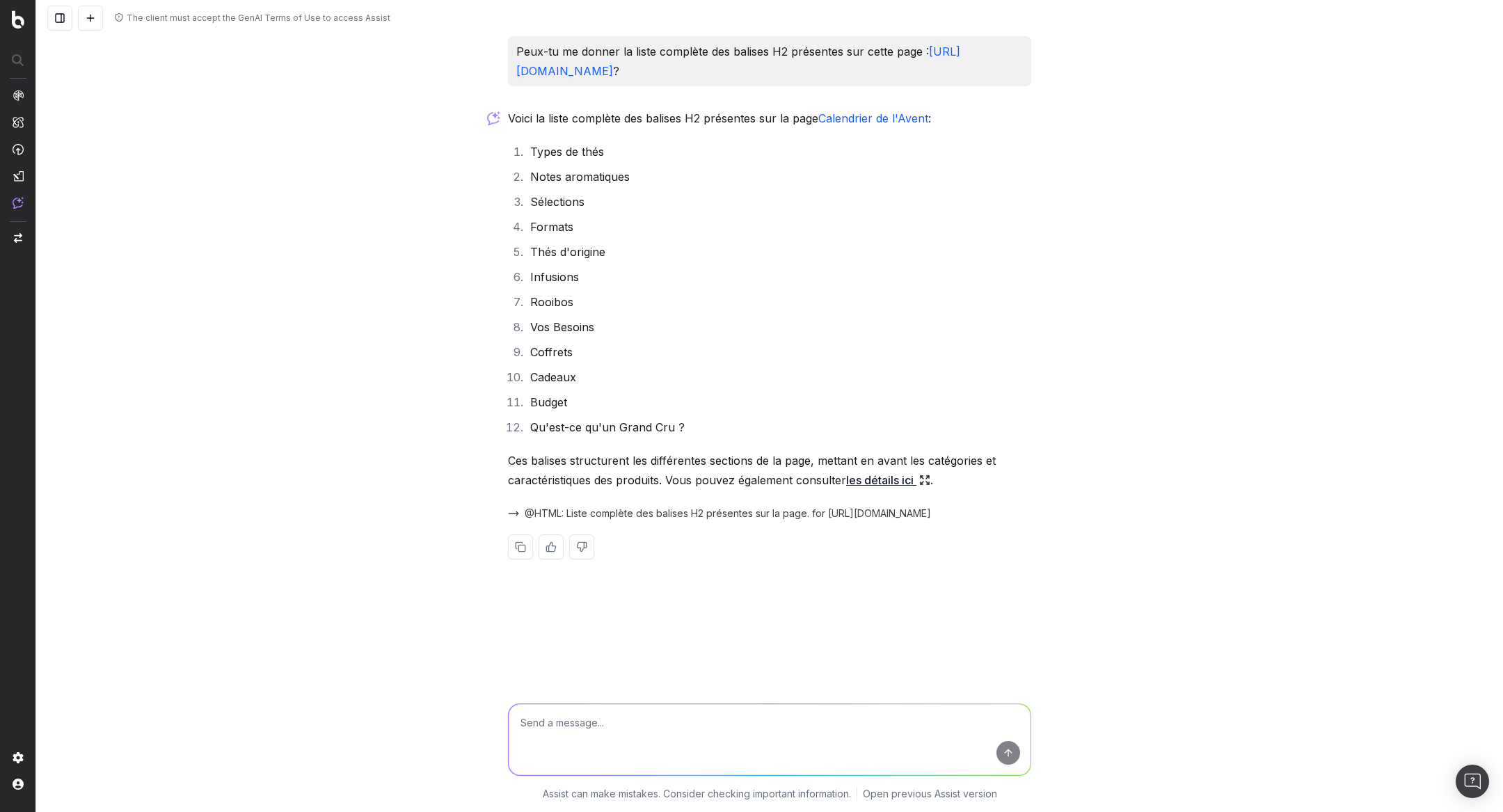
click at [600, 724] on textarea at bounding box center [770, 739] width 522 height 71
click at [595, 724] on textarea at bounding box center [770, 739] width 522 height 71
click at [626, 747] on textarea at bounding box center [770, 739] width 522 height 71
paste textarea "t"
click at [591, 725] on textarea at bounding box center [770, 739] width 522 height 71
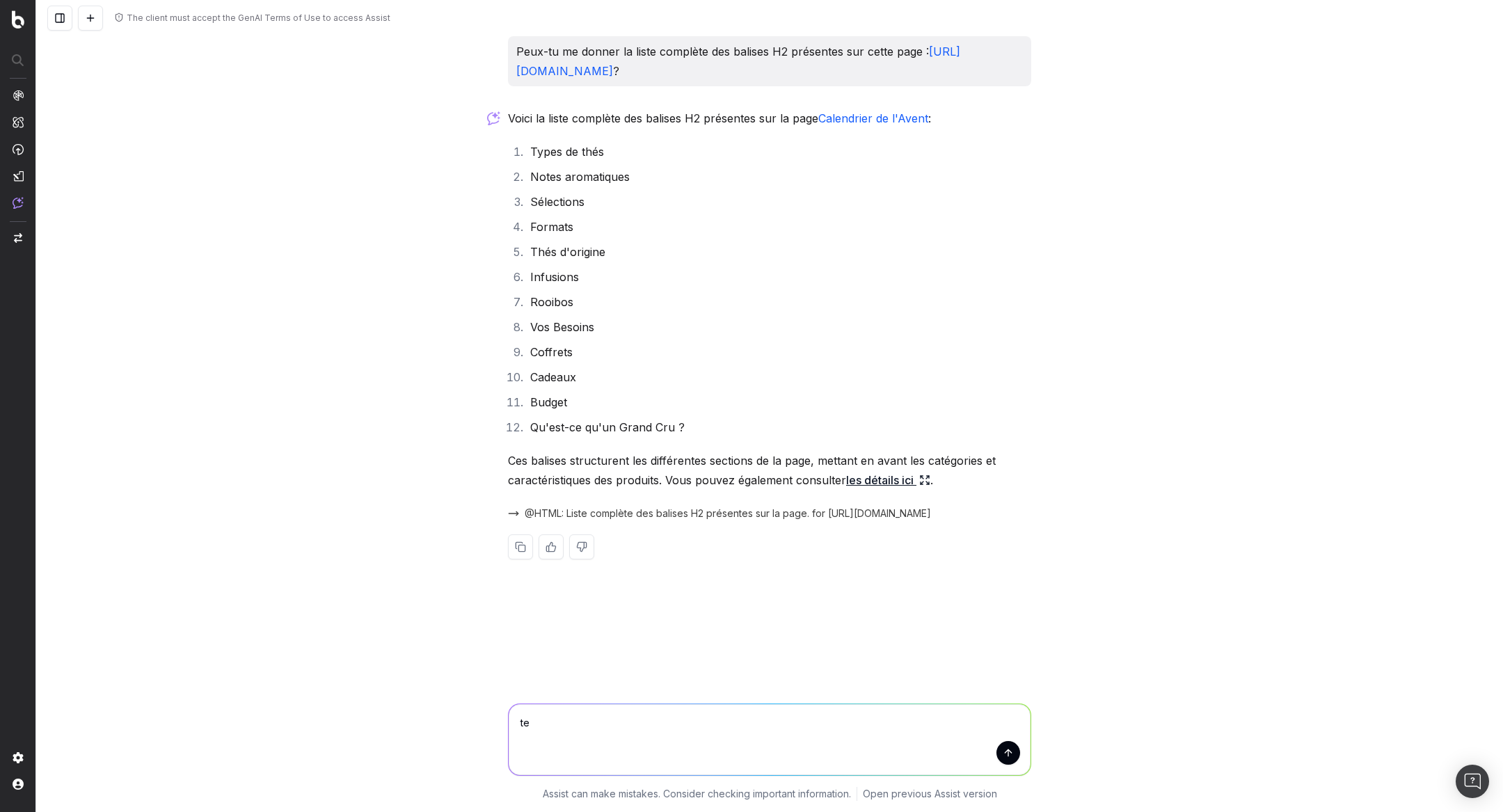
type textarea "t"
paste textarea "Peux-tu me donner le Top 5 des textes d’ancrage (anchor texts) des liens entran…"
drag, startPoint x: 655, startPoint y: 725, endPoint x: 816, endPoint y: 724, distance: 161.0
click at [816, 724] on textarea "Peux-tu me donner le Top 5 des textes d’ancrage (anchor texts) des liens entran…" at bounding box center [770, 739] width 522 height 71
type textarea "Peux-tu me donner le Top 5 ancres de textes des liens entrants (inlinks) pour c…"
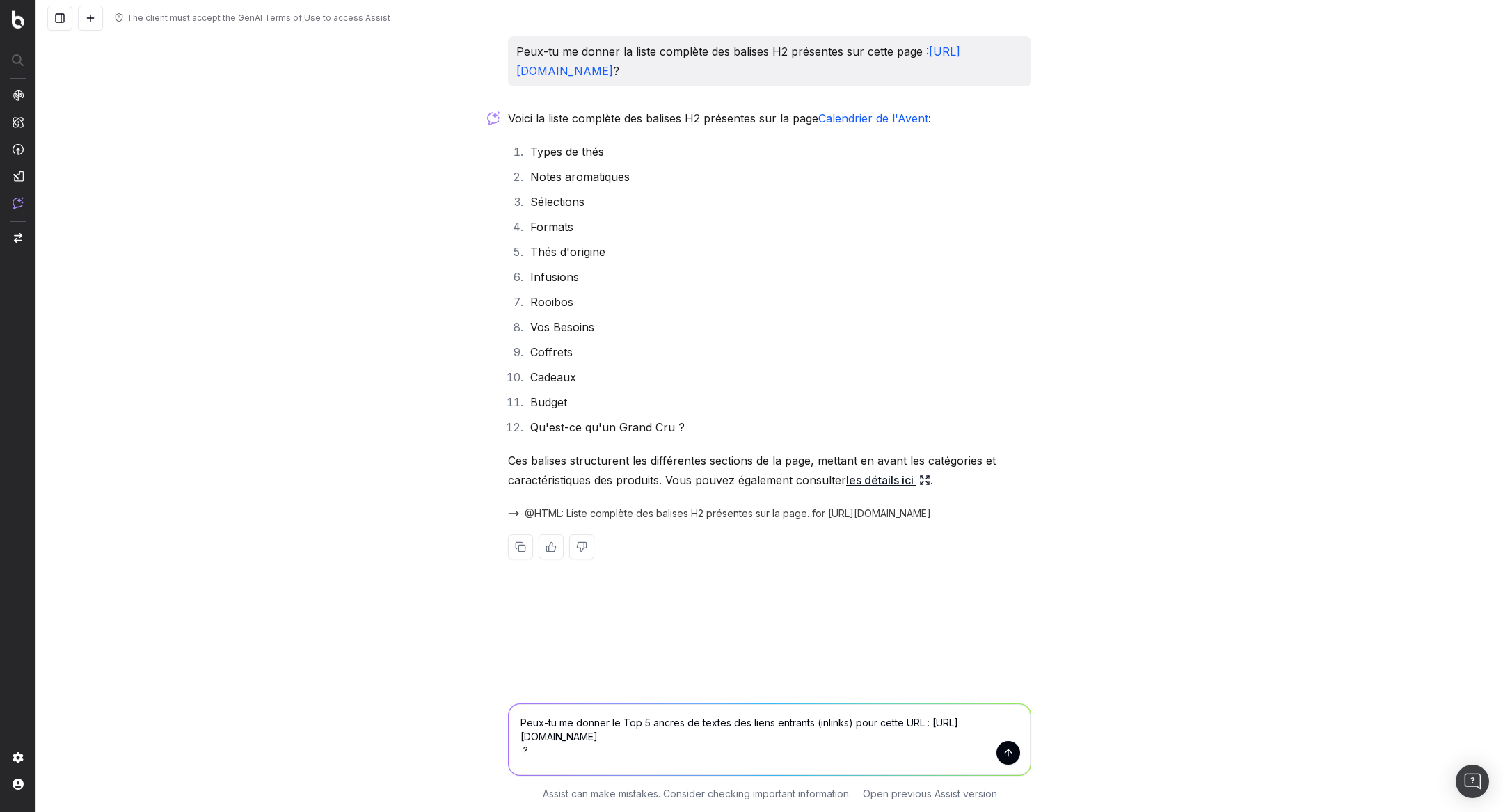
click at [1009, 743] on button "submit" at bounding box center [1008, 753] width 23 height 23
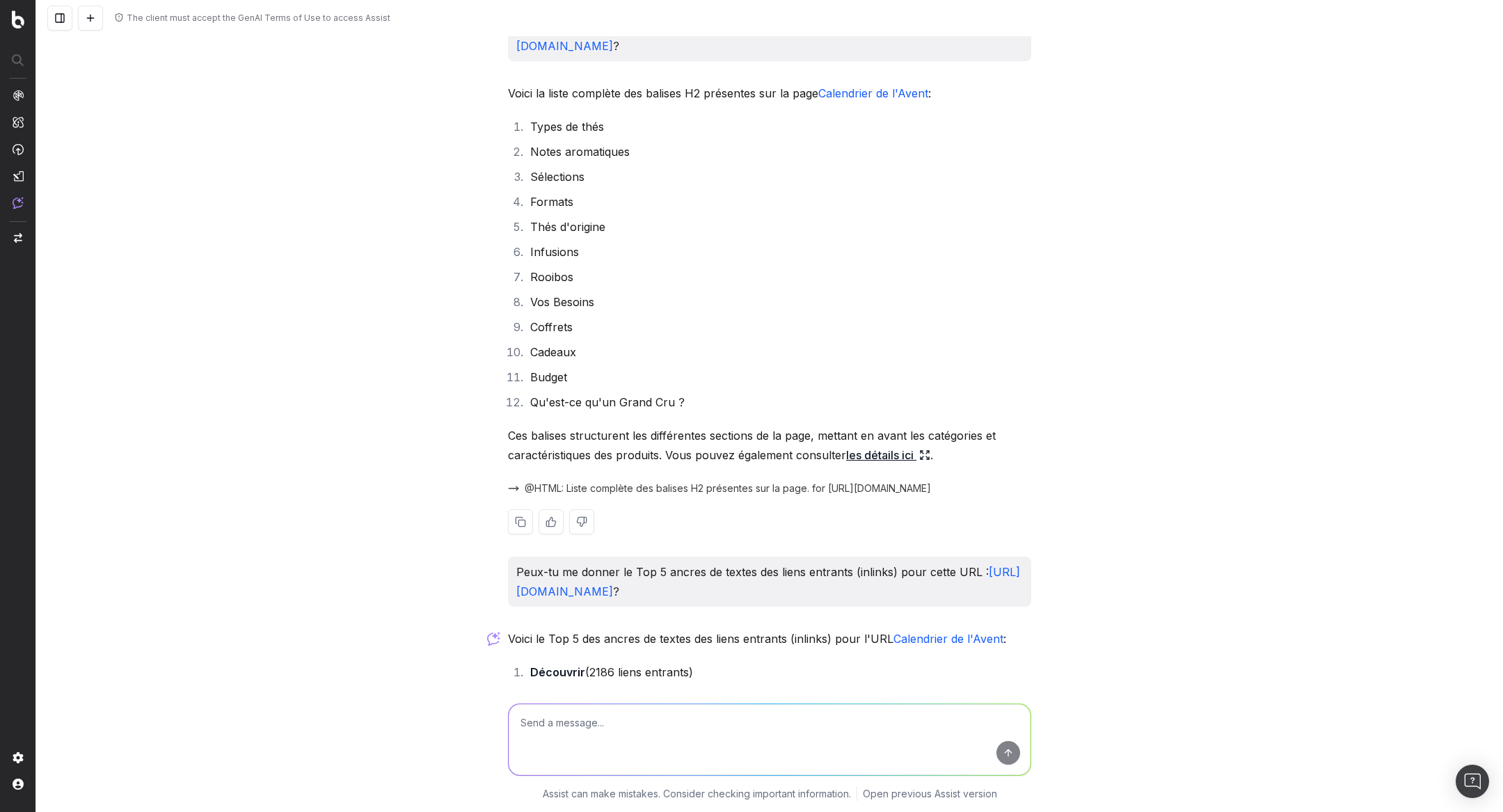
scroll to position [284, 0]
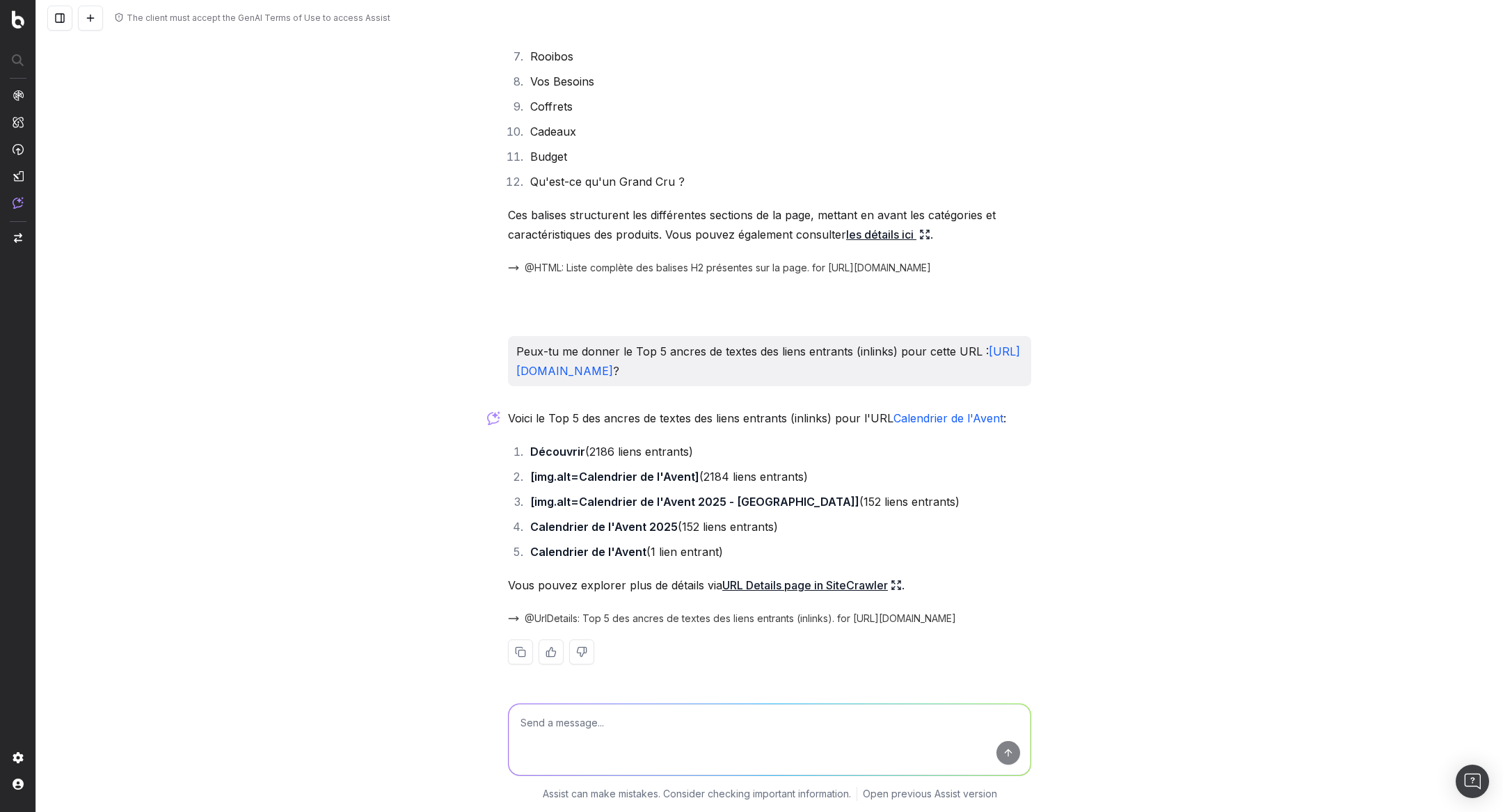
drag, startPoint x: 505, startPoint y: 326, endPoint x: 580, endPoint y: 368, distance: 86.0
click at [580, 368] on div "Peux-tu me donner la liste complète des balises H2 présentes sur cette page : […" at bounding box center [770, 238] width 534 height 896
copy p "Peux-tu me donner le Top 5 ancres de textes des liens entrants (inlinks) pour c…"
click at [562, 718] on textarea at bounding box center [770, 739] width 522 height 71
paste textarea "Peux-tu me donner le Top 5 ancres de textes des liens entrants (inlinks) pour c…"
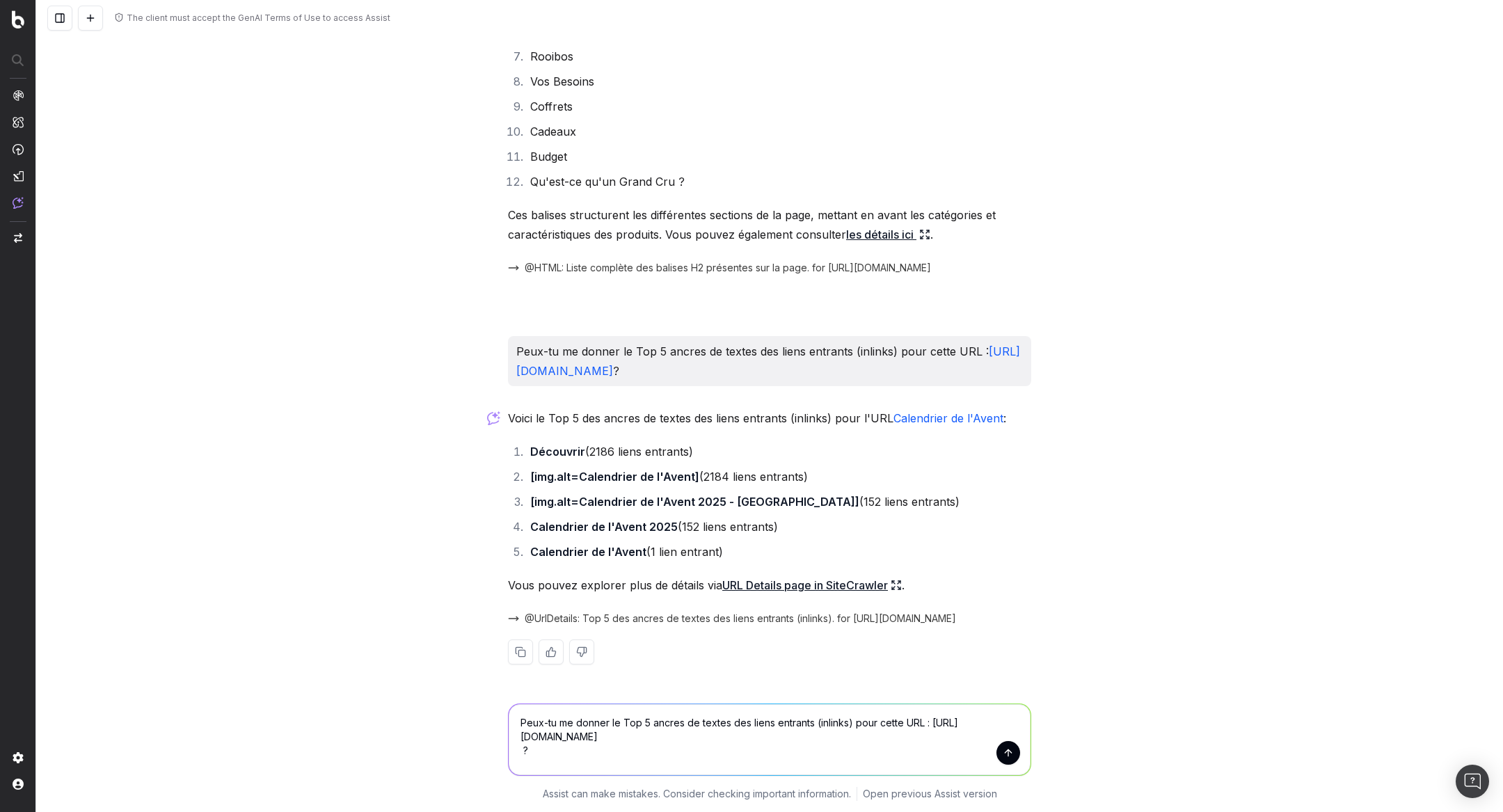
drag, startPoint x: 622, startPoint y: 720, endPoint x: 654, endPoint y: 720, distance: 32.0
click at [654, 720] on textarea "Peux-tu me donner le Top 5 ancres de textes des liens entrants (inlinks) pour c…" at bounding box center [770, 739] width 522 height 71
type textarea "Peux-tu me donner les ancres de textes des liens entrants (inlinks) pour cette …"
click at [814, 741] on textarea "Peux-tu me donner les ancres de textes des liens entrants (inlinks) pour cette …" at bounding box center [770, 739] width 522 height 71
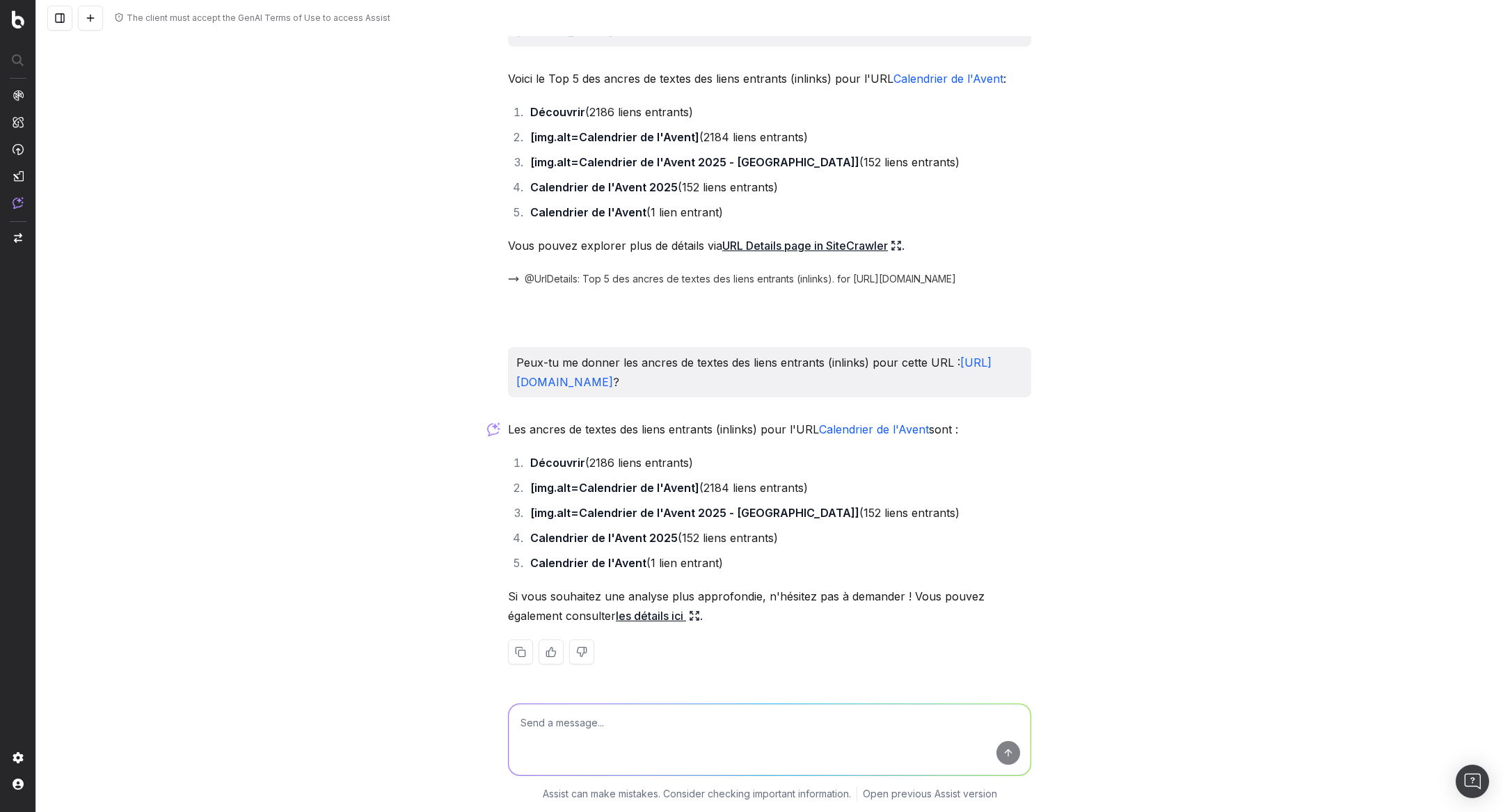
click at [698, 615] on icon at bounding box center [694, 615] width 11 height 11
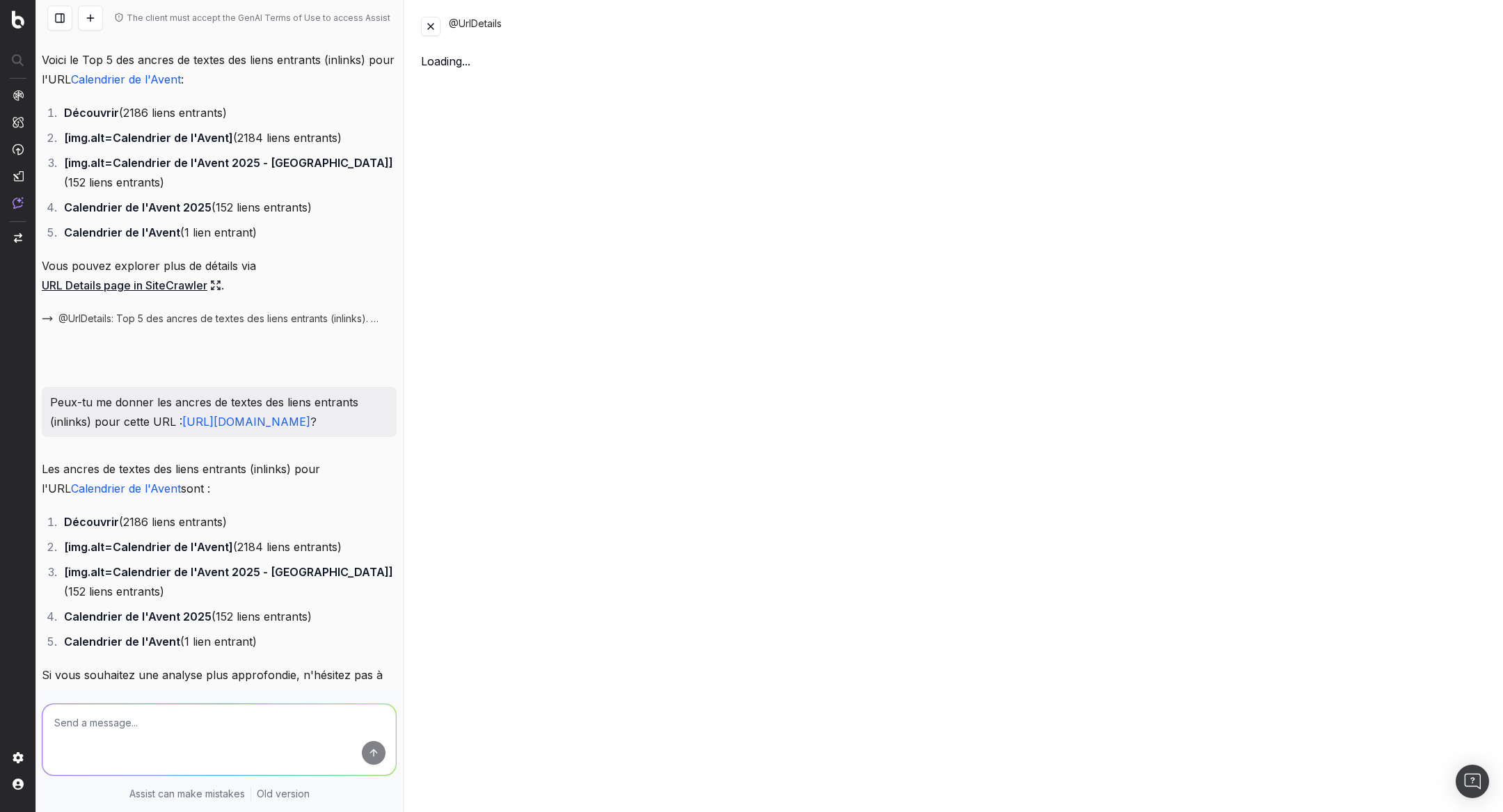
scroll to position [720, 0]
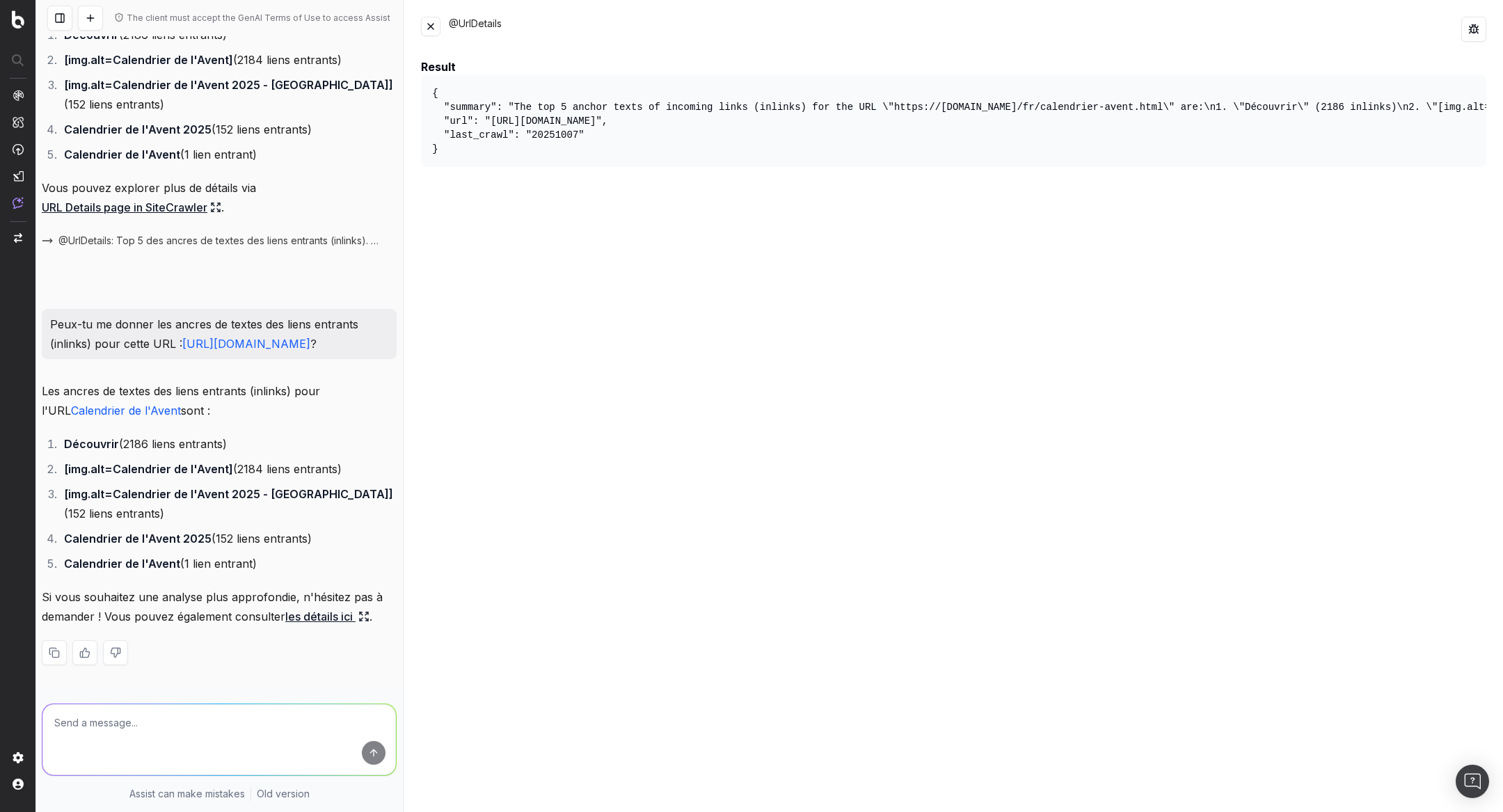
click at [429, 26] on button at bounding box center [431, 27] width 20 height 20
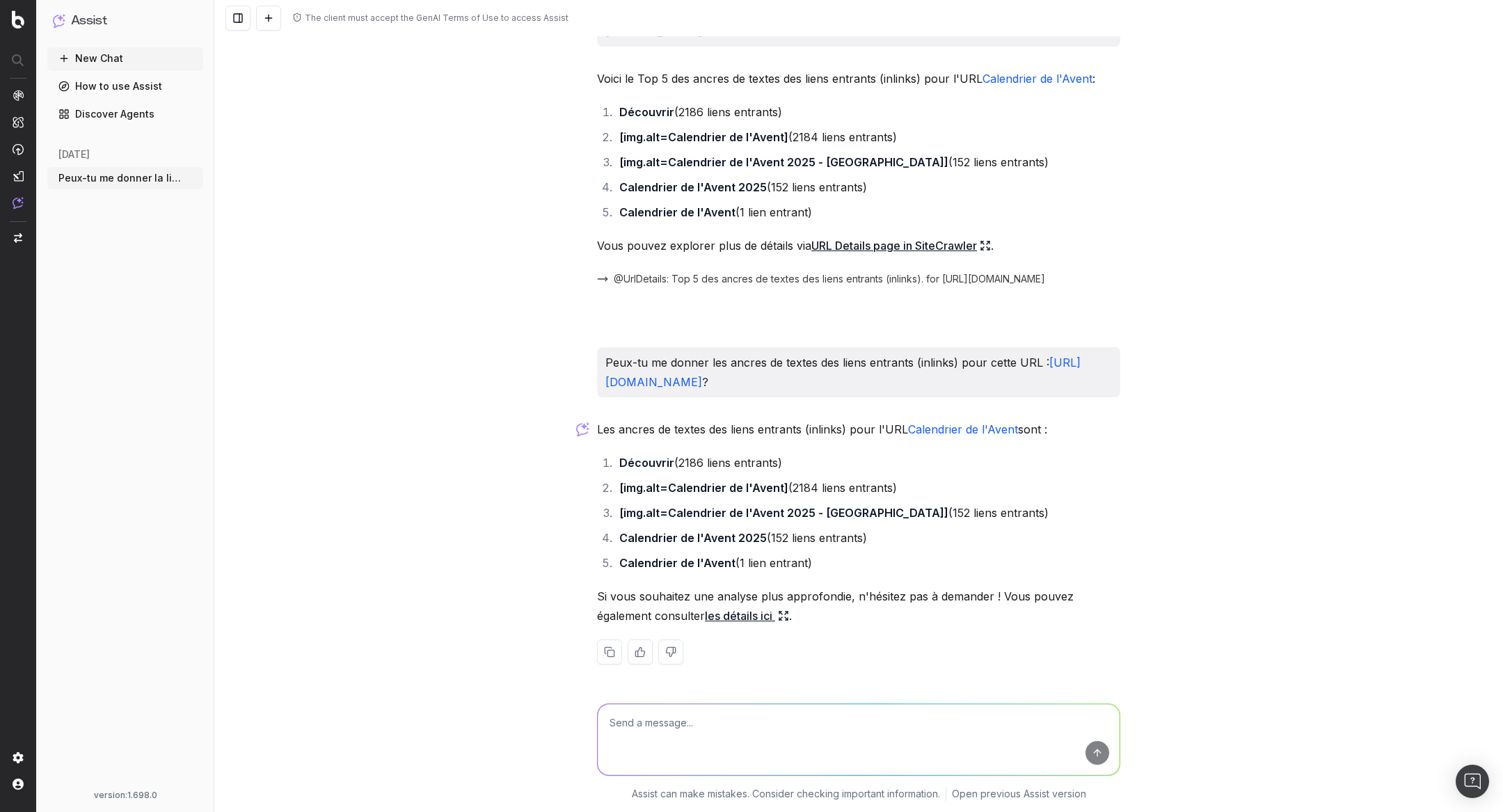
scroll to position [643, 0]
click at [787, 616] on icon at bounding box center [783, 615] width 11 height 11
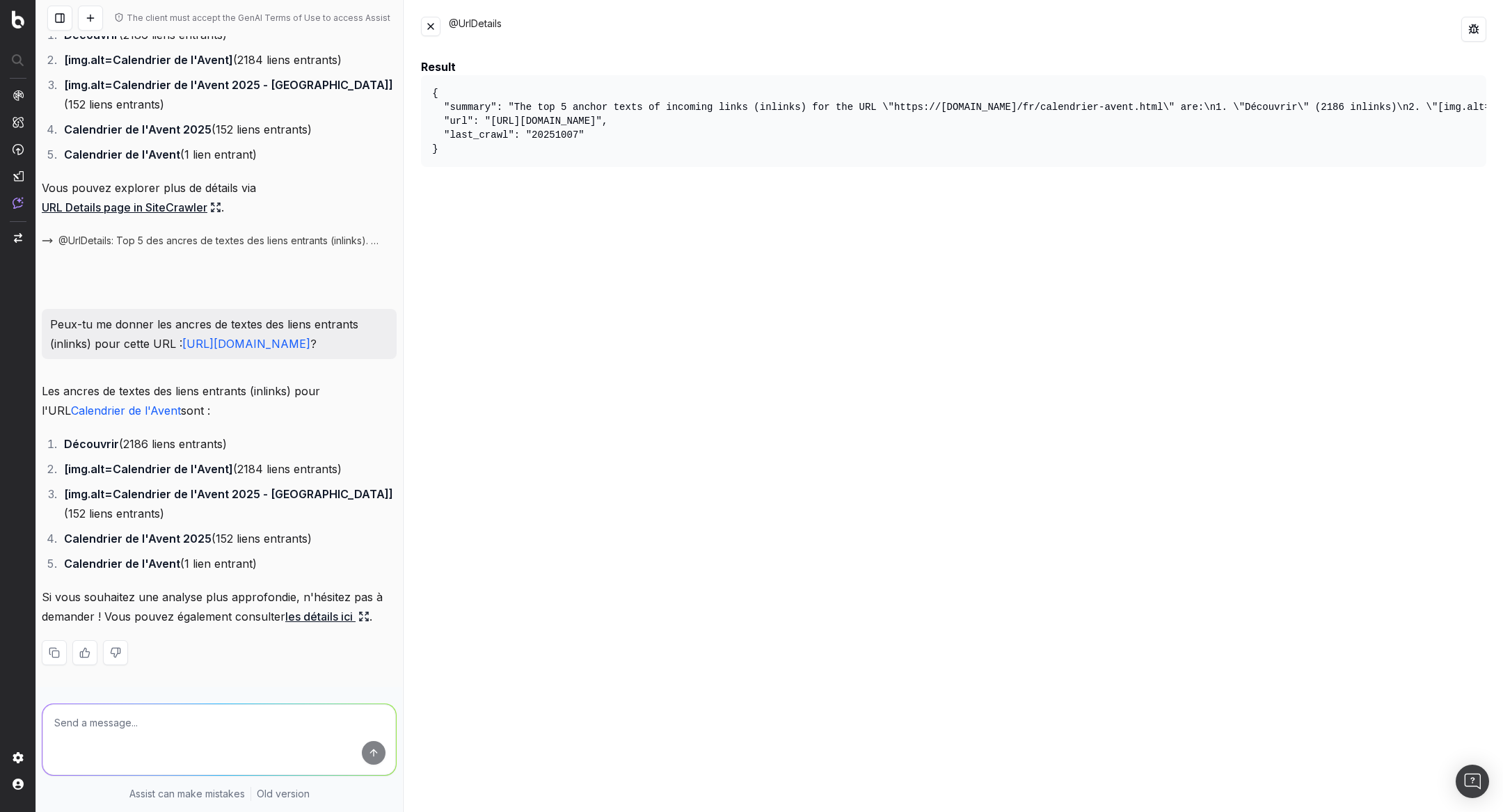
click at [429, 29] on button at bounding box center [431, 27] width 20 height 20
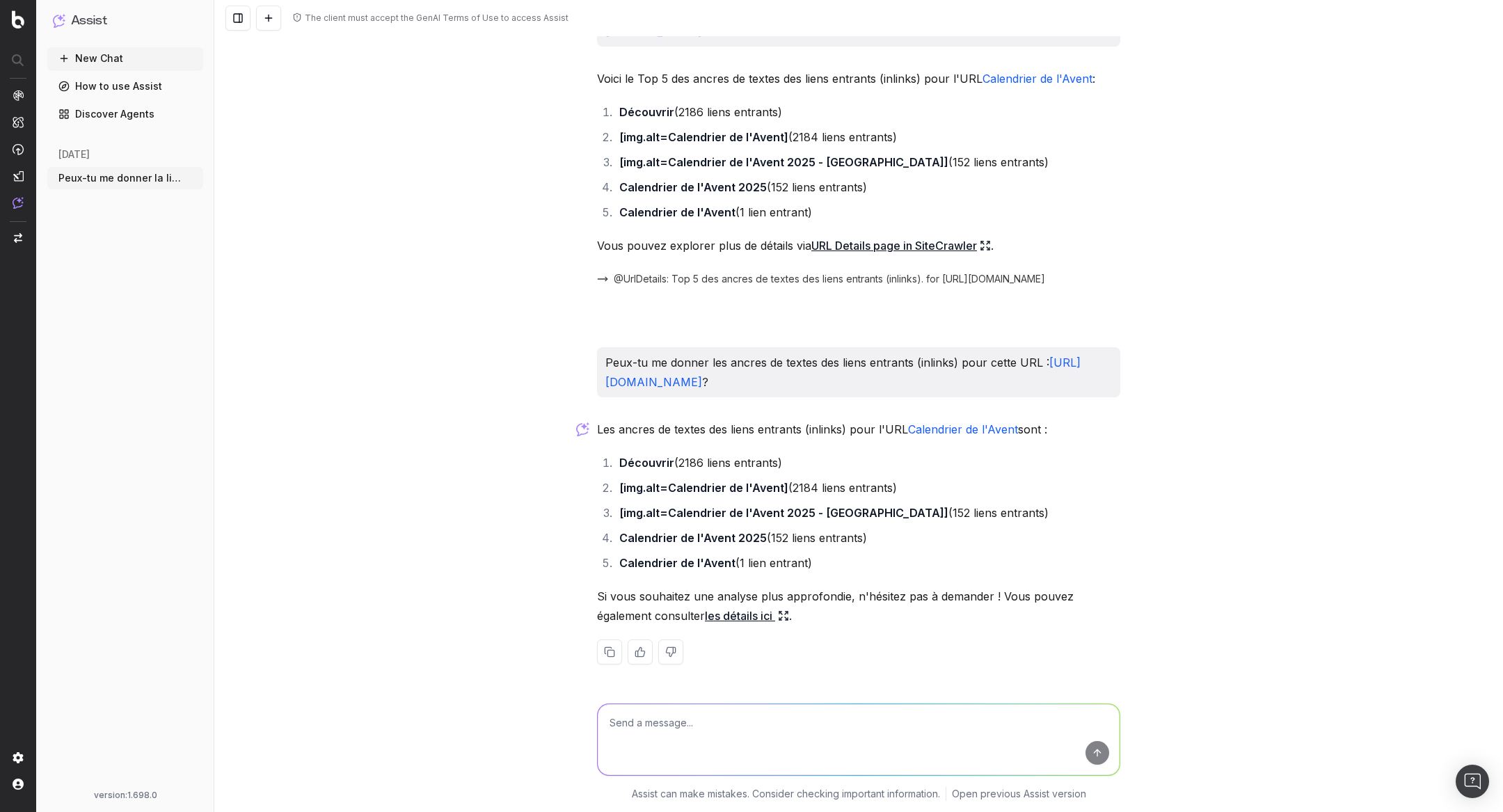
scroll to position [643, 0]
click at [982, 236] on link "URL Details page in SiteCrawler" at bounding box center [901, 245] width 180 height 20
click at [782, 618] on icon at bounding box center [783, 615] width 11 height 11
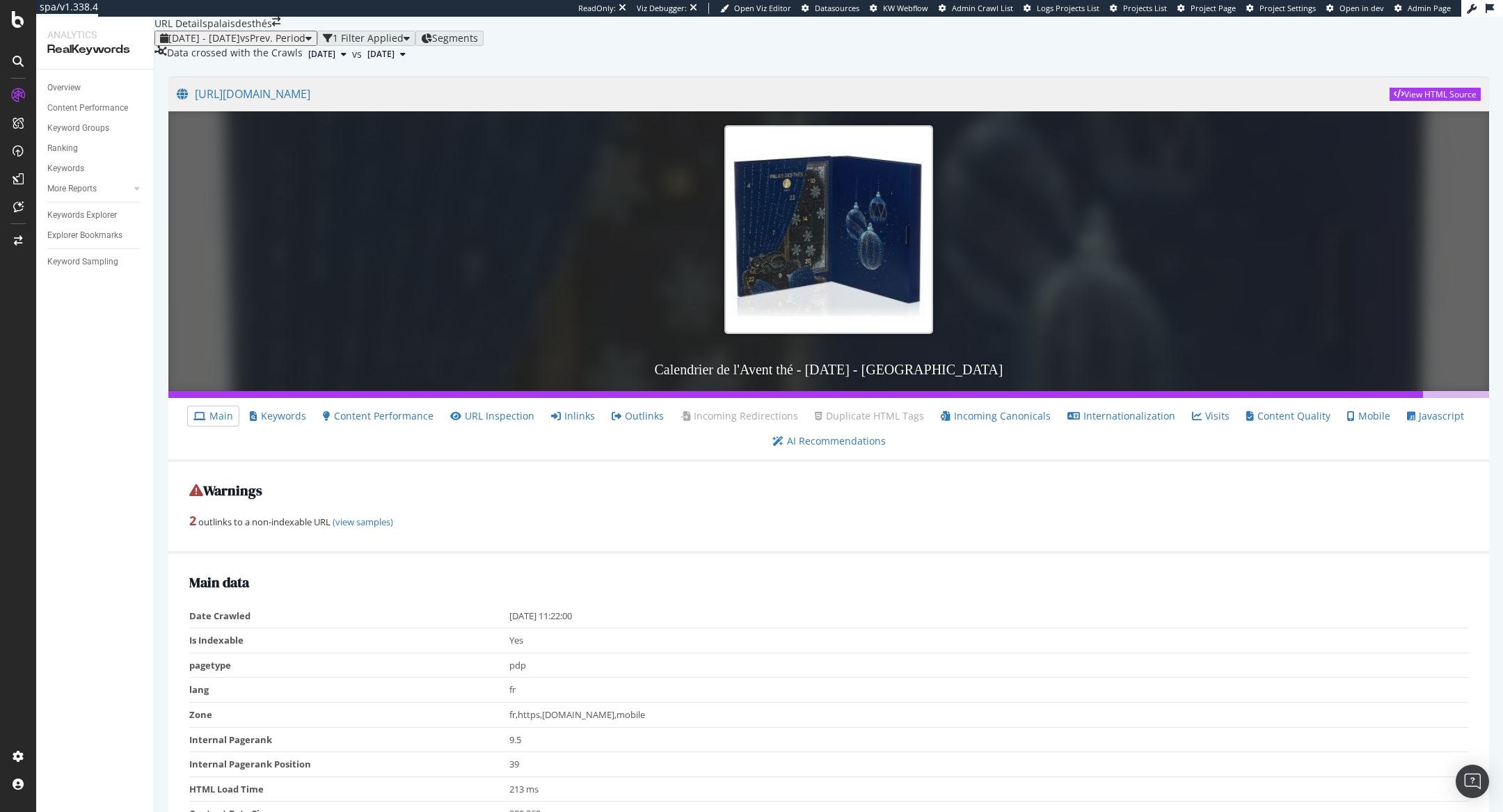
scroll to position [906, 0]
drag, startPoint x: 523, startPoint y: 447, endPoint x: 666, endPoint y: 508, distance: 155.5
click at [395, 60] on span "2025 Sep. 26th" at bounding box center [380, 54] width 27 height 13
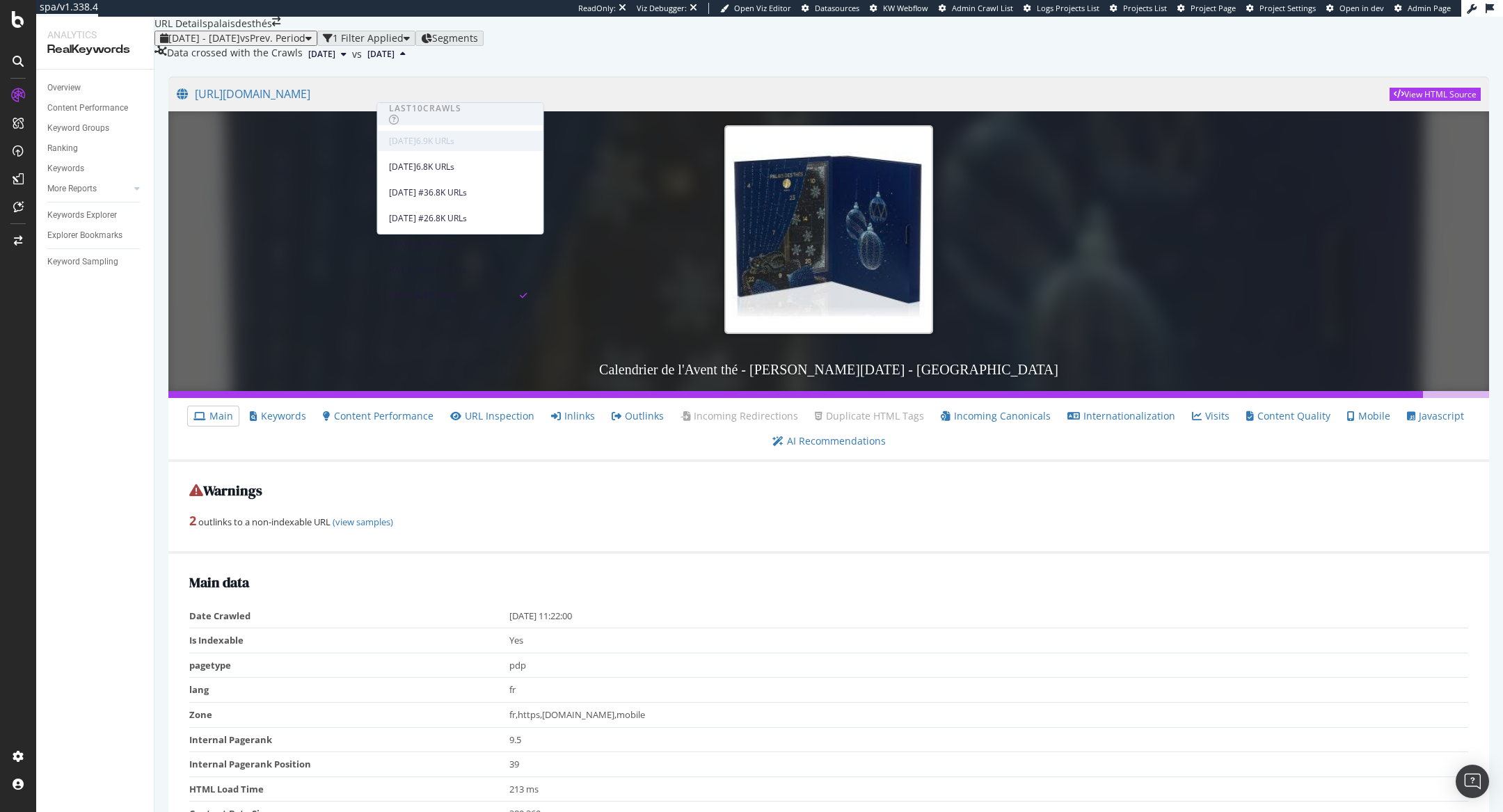
click at [403, 139] on div "[DATE]" at bounding box center [402, 141] width 27 height 13
click at [306, 45] on span "vs Prev. Period" at bounding box center [273, 38] width 66 height 13
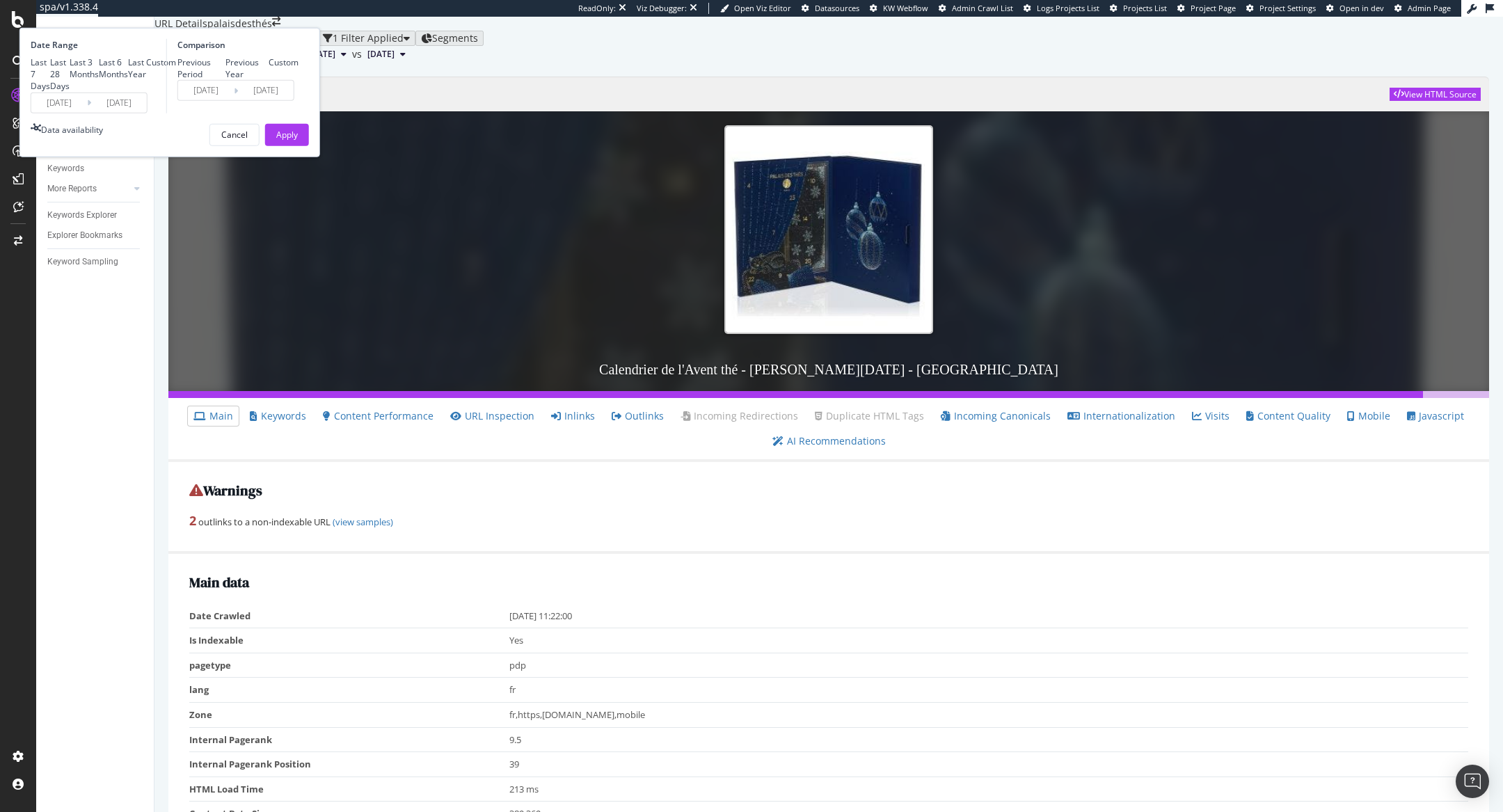
click at [583, 63] on div "Data crossed with the Crawls 2025 Oct. 7th vs 2025 Sep. 26th" at bounding box center [828, 54] width 1348 height 17
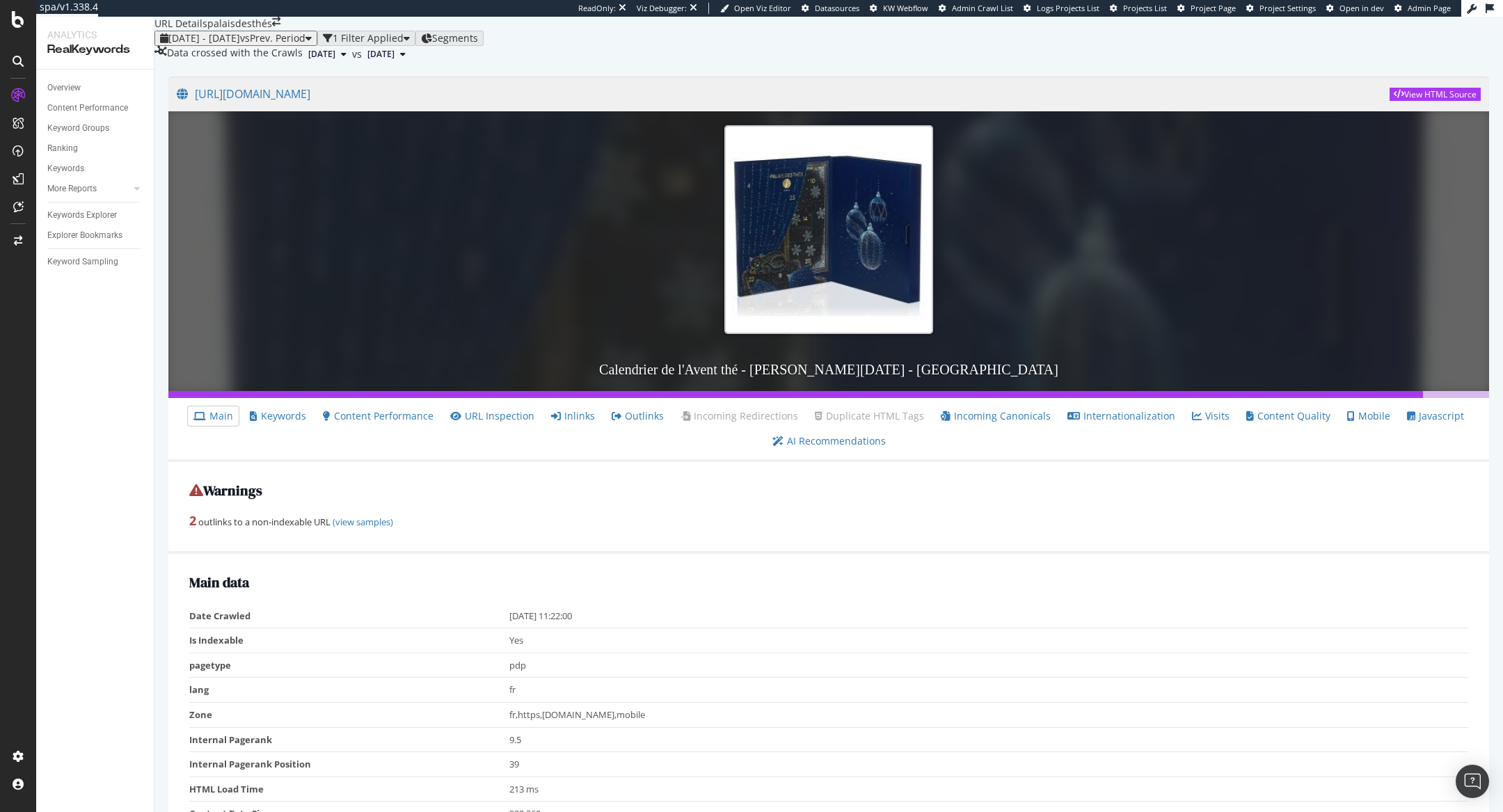
scroll to position [1599, 0]
drag, startPoint x: 186, startPoint y: 341, endPoint x: 362, endPoint y: 567, distance: 286.4
copy div "Top 5 text anchors of inlinks ( Sample of 5 from 6 ) Text # Links Découvrir 2,1…"
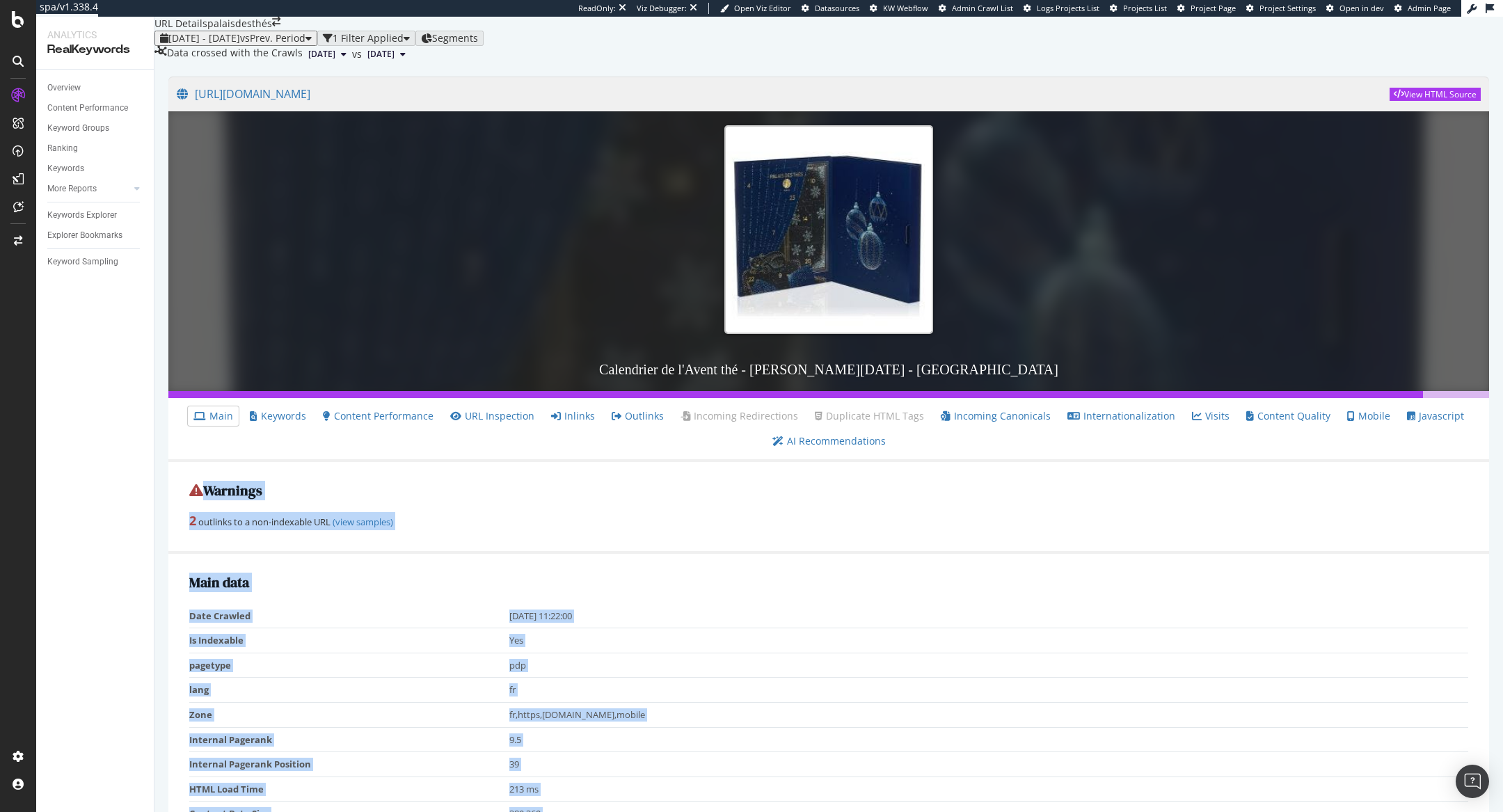
drag, startPoint x: 543, startPoint y: 345, endPoint x: 166, endPoint y: 338, distance: 377.1
copy div "Warnings 2 outlinks to a non-indexable URL (view samples) Main data Date Crawle…"
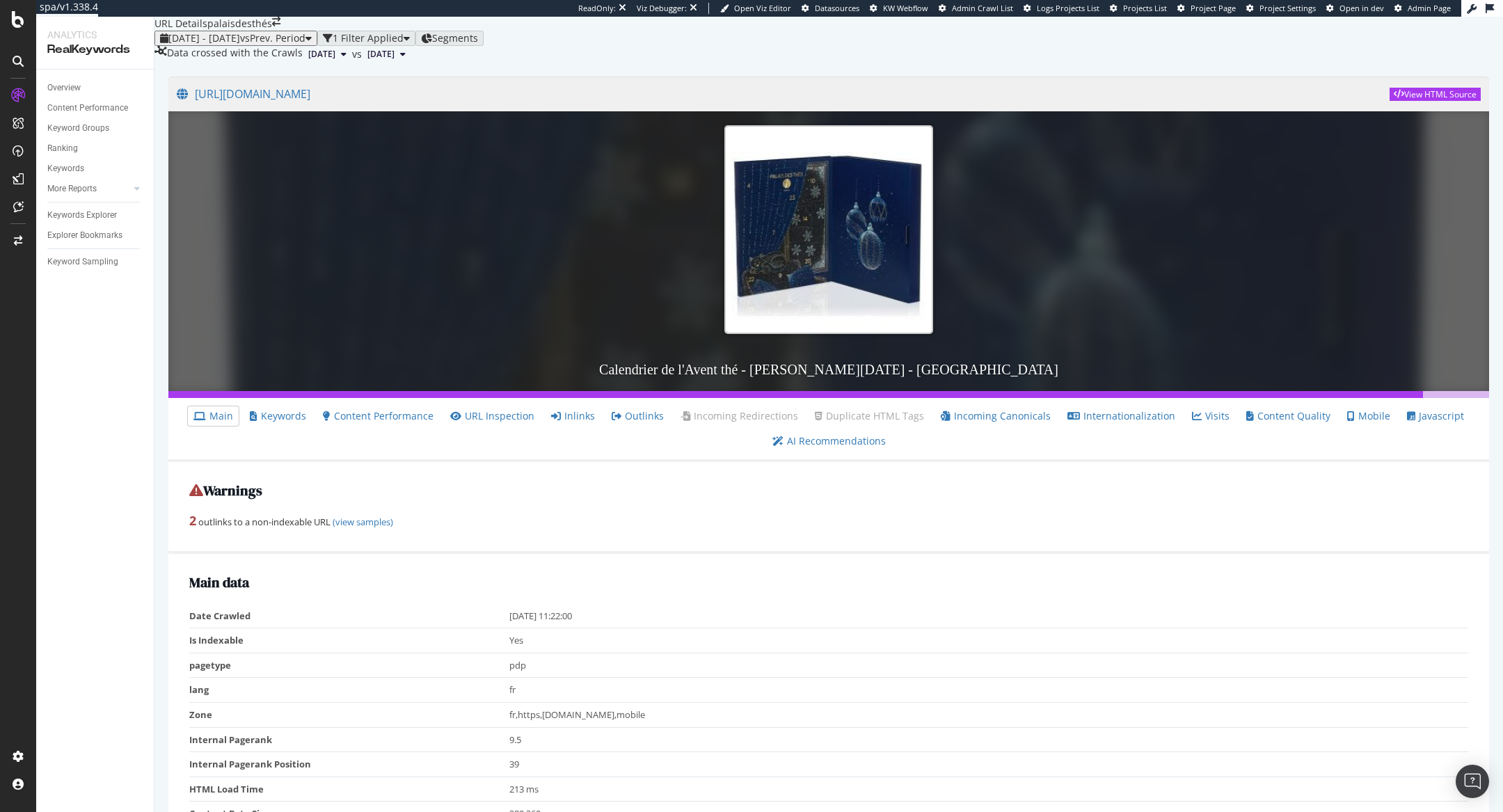
copy h2 "Top 5 text anchors of inlinks ( Sample of 5 from 6 )"
drag, startPoint x: 505, startPoint y: 352, endPoint x: 188, endPoint y: 349, distance: 317.0
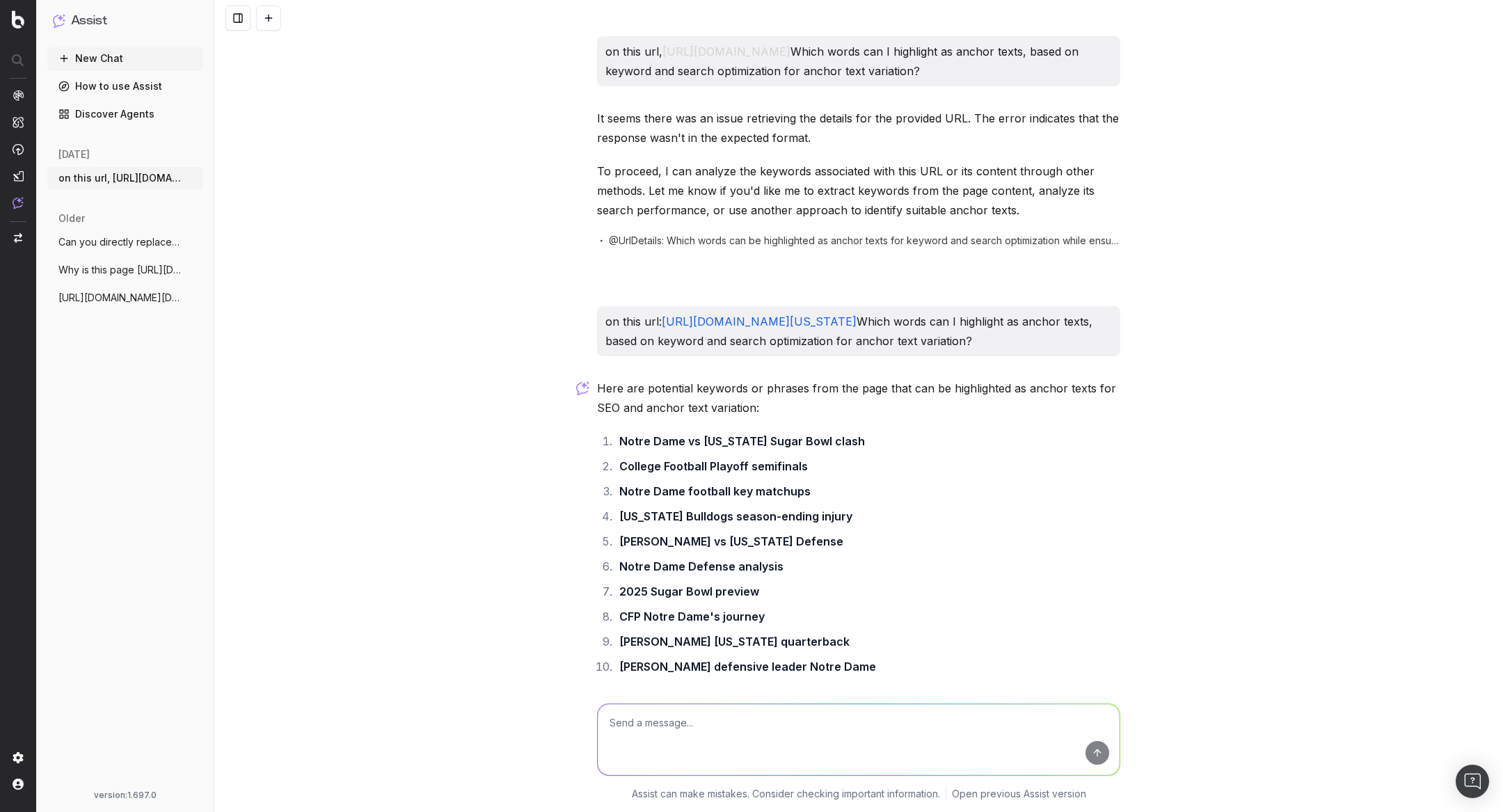
scroll to position [211, 0]
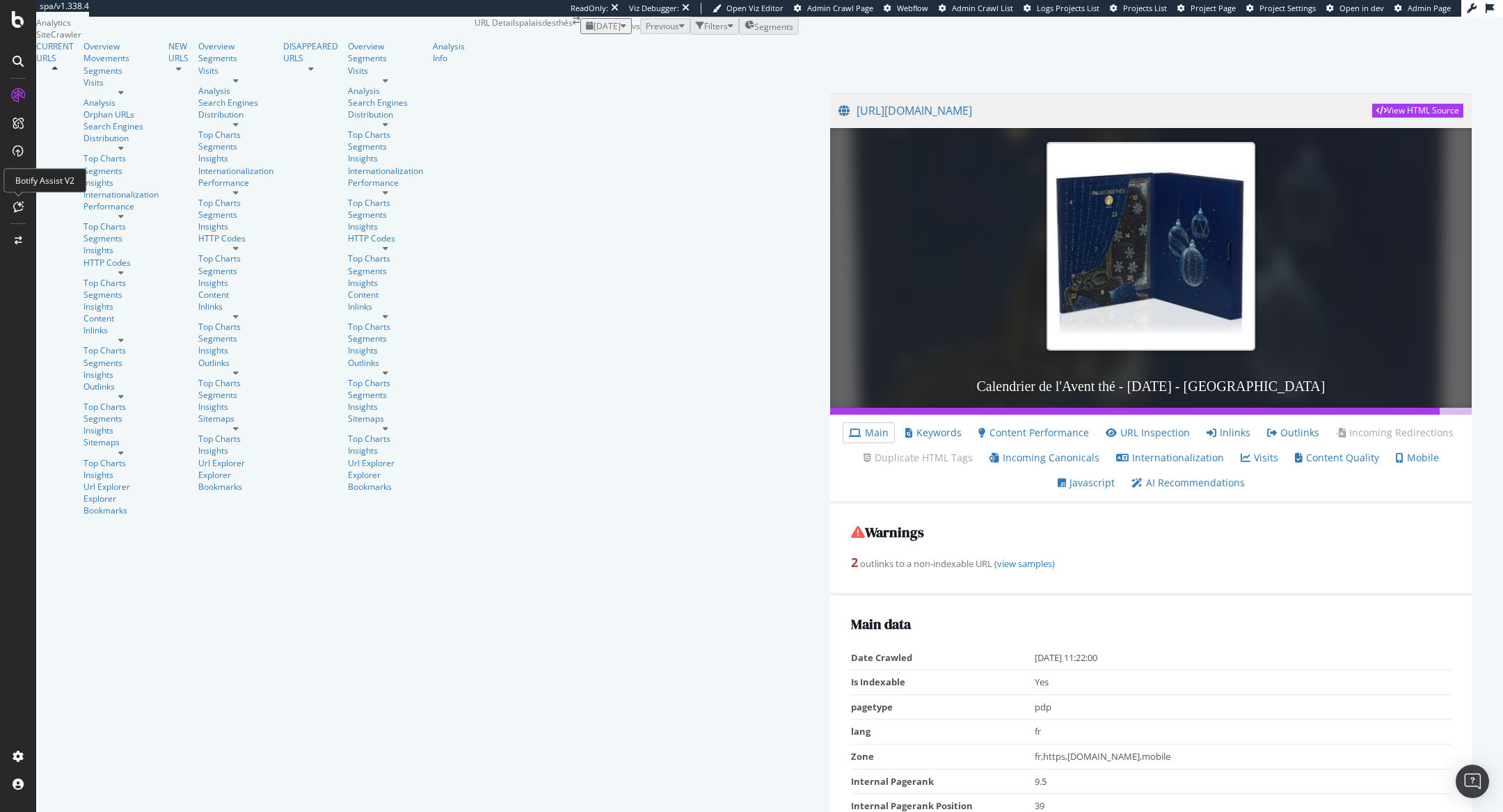
click at [18, 211] on icon at bounding box center [19, 207] width 11 height 11
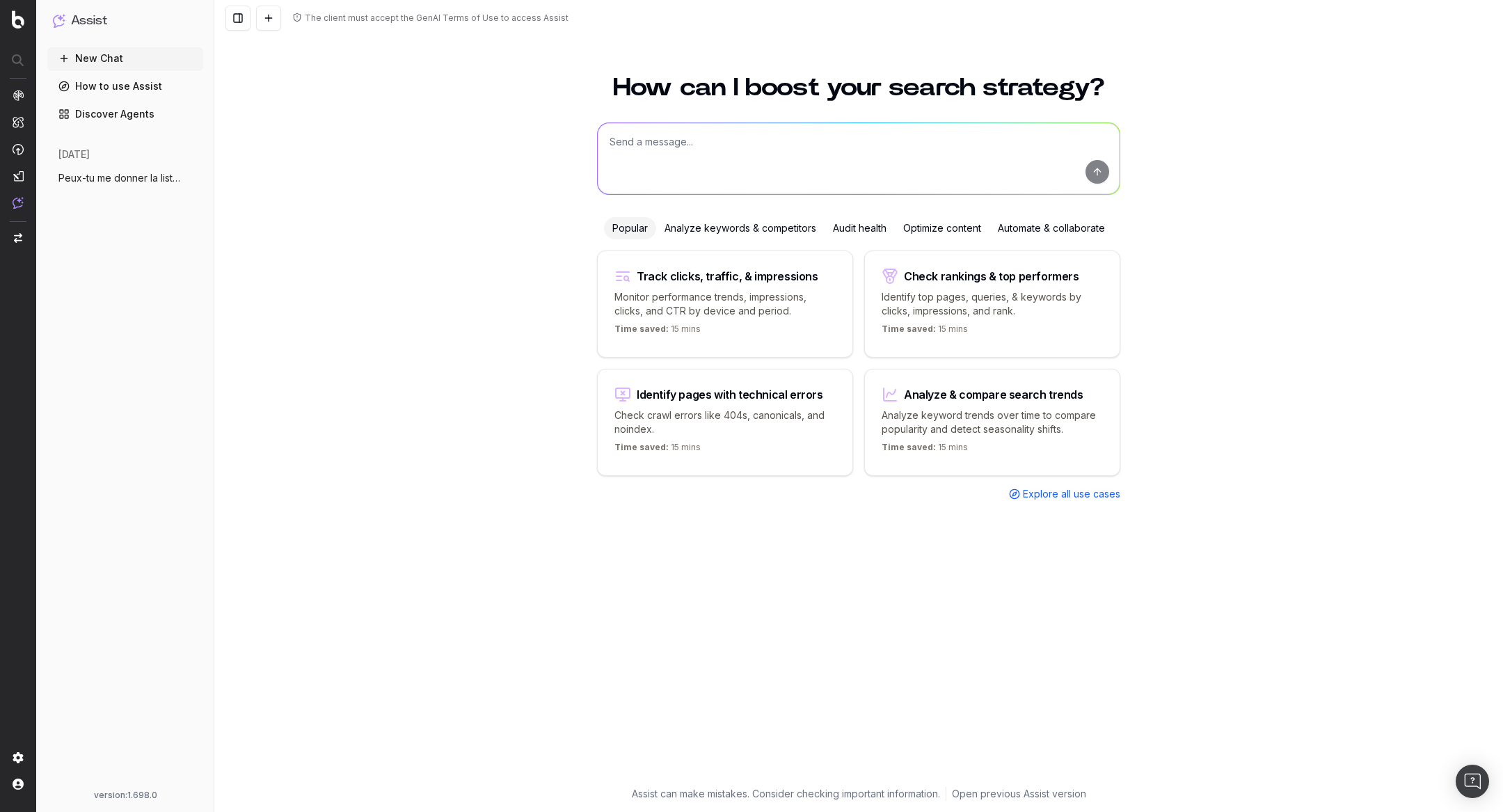
click at [130, 54] on button "New Chat" at bounding box center [125, 58] width 156 height 22
click at [66, 58] on icon at bounding box center [63, 58] width 6 height 0
click at [664, 144] on textarea at bounding box center [859, 158] width 522 height 71
paste textarea "Peux-tu me donner le Top 5 des textes d’ancrage (anchor texts) des liens entran…"
type textarea "Peux-tu me donner le Top 5 des textes d’ancrage (anchor texts) des liens entran…"
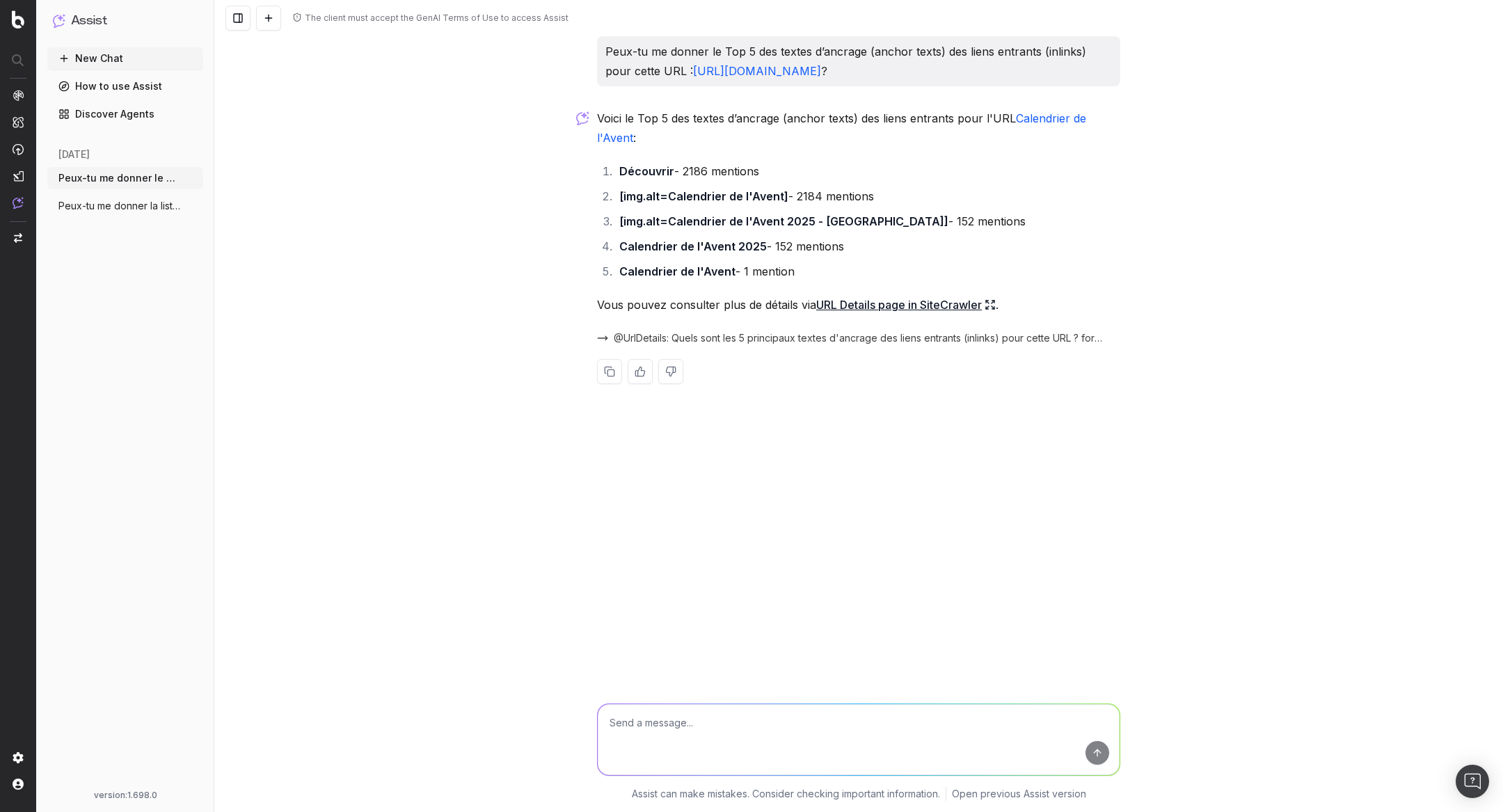
click at [996, 310] on icon at bounding box center [990, 305] width 11 height 11
click at [132, 203] on span "Peux-tu me donner la liste complète des" at bounding box center [120, 205] width 122 height 13
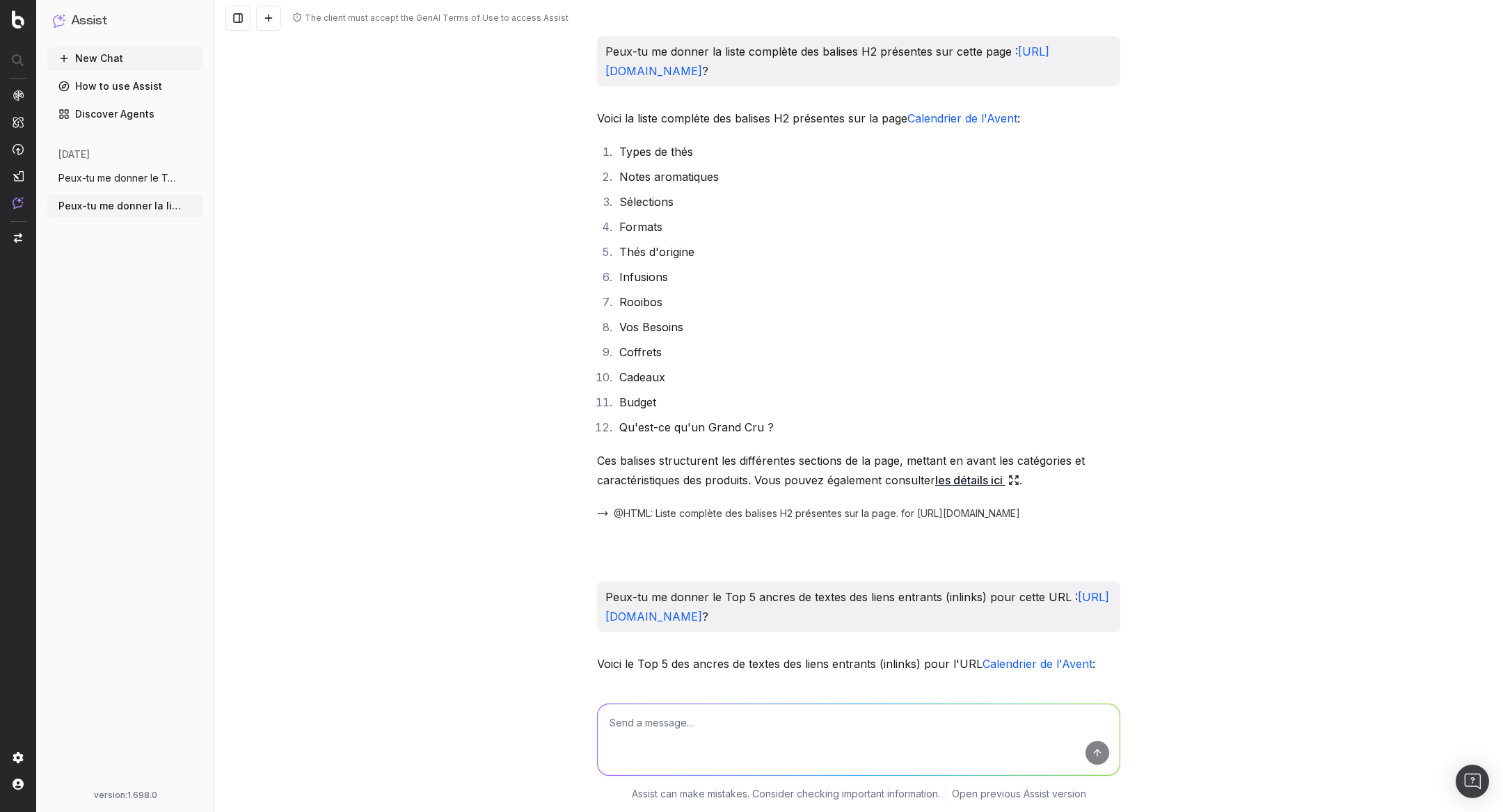
scroll to position [643, 0]
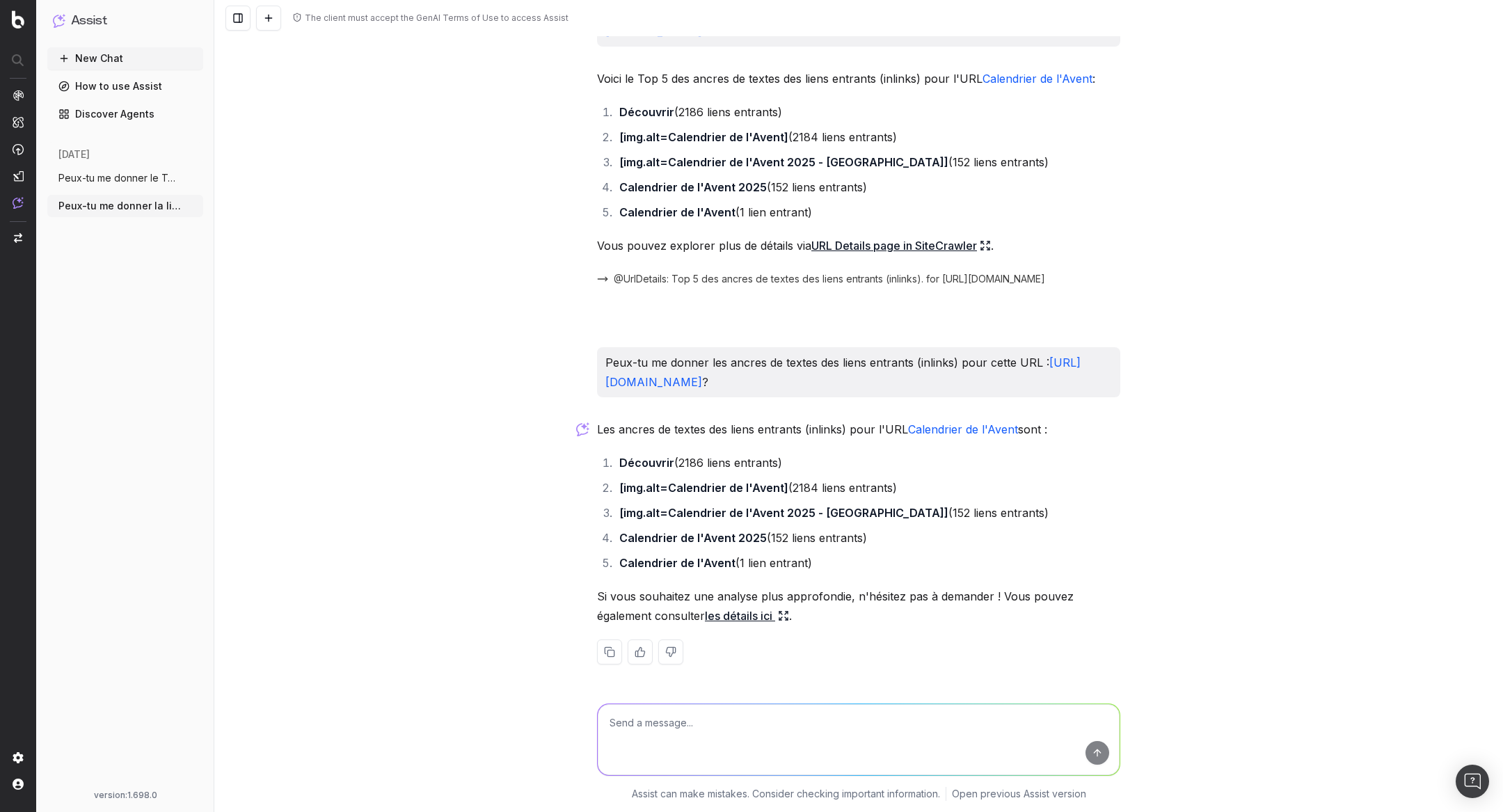
drag, startPoint x: 707, startPoint y: 388, endPoint x: 595, endPoint y: 345, distance: 120.0
click at [595, 345] on div "Peux-tu me donner la liste complète des balises H2 présentes sur cette page : h…" at bounding box center [859, 69] width 534 height 1236
copy p "Peux-tu me donner les ancres de textes des liens entrants (inlinks) pour cette …"
click at [170, 63] on button "New Chat" at bounding box center [125, 58] width 156 height 22
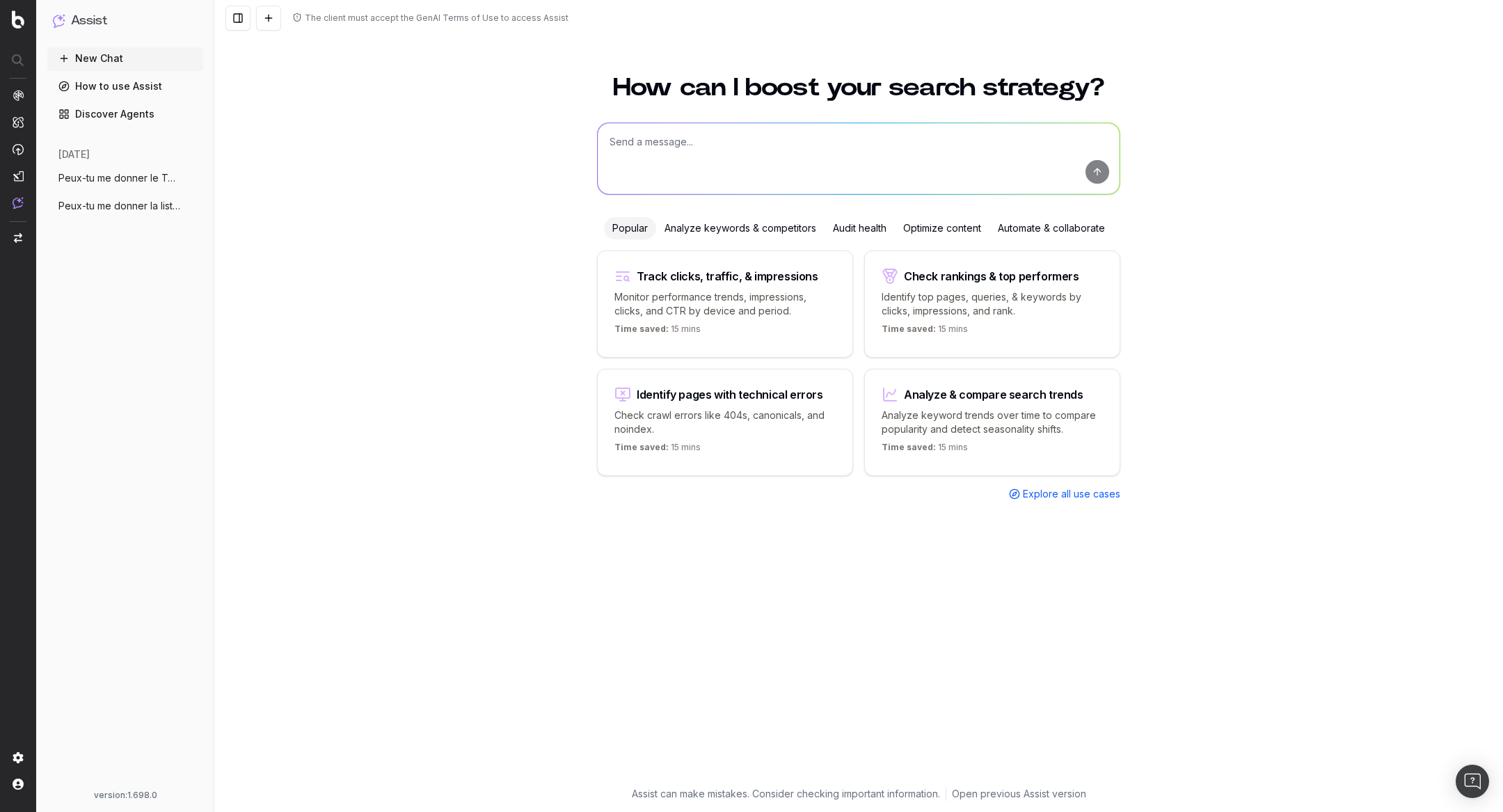
click at [674, 149] on textarea at bounding box center [859, 158] width 522 height 71
paste textarea "Peux-tu me donner les ancres de textes des liens entrants (inlinks) pour cette …"
type textarea "Peux-tu me donner les ancres de textes des liens entrants (inlinks) pour cette …"
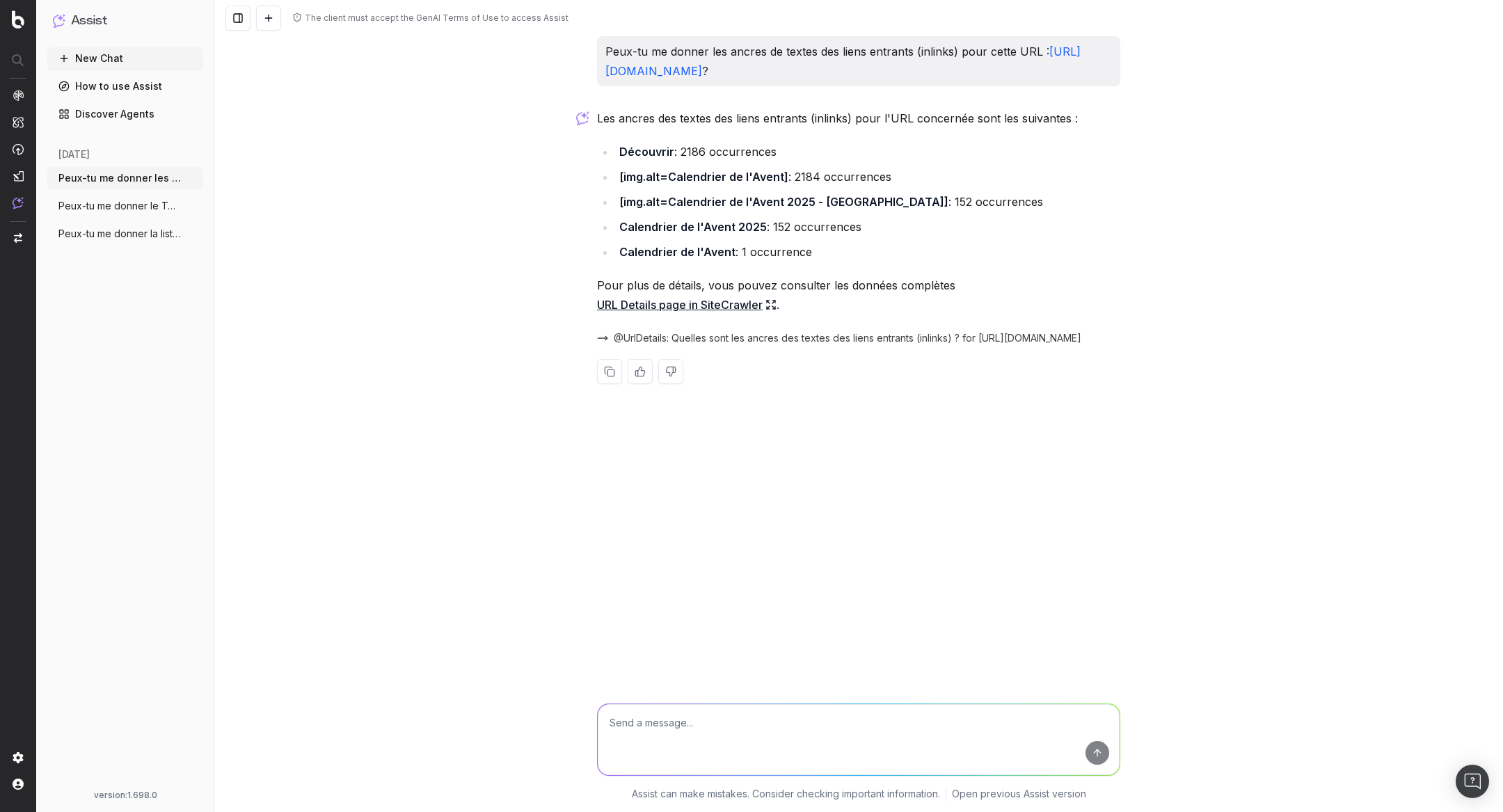
click at [773, 310] on icon at bounding box center [771, 305] width 11 height 11
click at [659, 724] on textarea at bounding box center [859, 739] width 522 height 71
paste textarea "Sur la base des top keywords générant du trafic, quelles ancres optimisées reco…"
click at [1038, 718] on textarea "Sur la base des top keywords générant du trafic, quelles ancres optimisées reco…" at bounding box center [859, 739] width 522 height 71
drag, startPoint x: 1050, startPoint y: 719, endPoint x: 484, endPoint y: 703, distance: 566.2
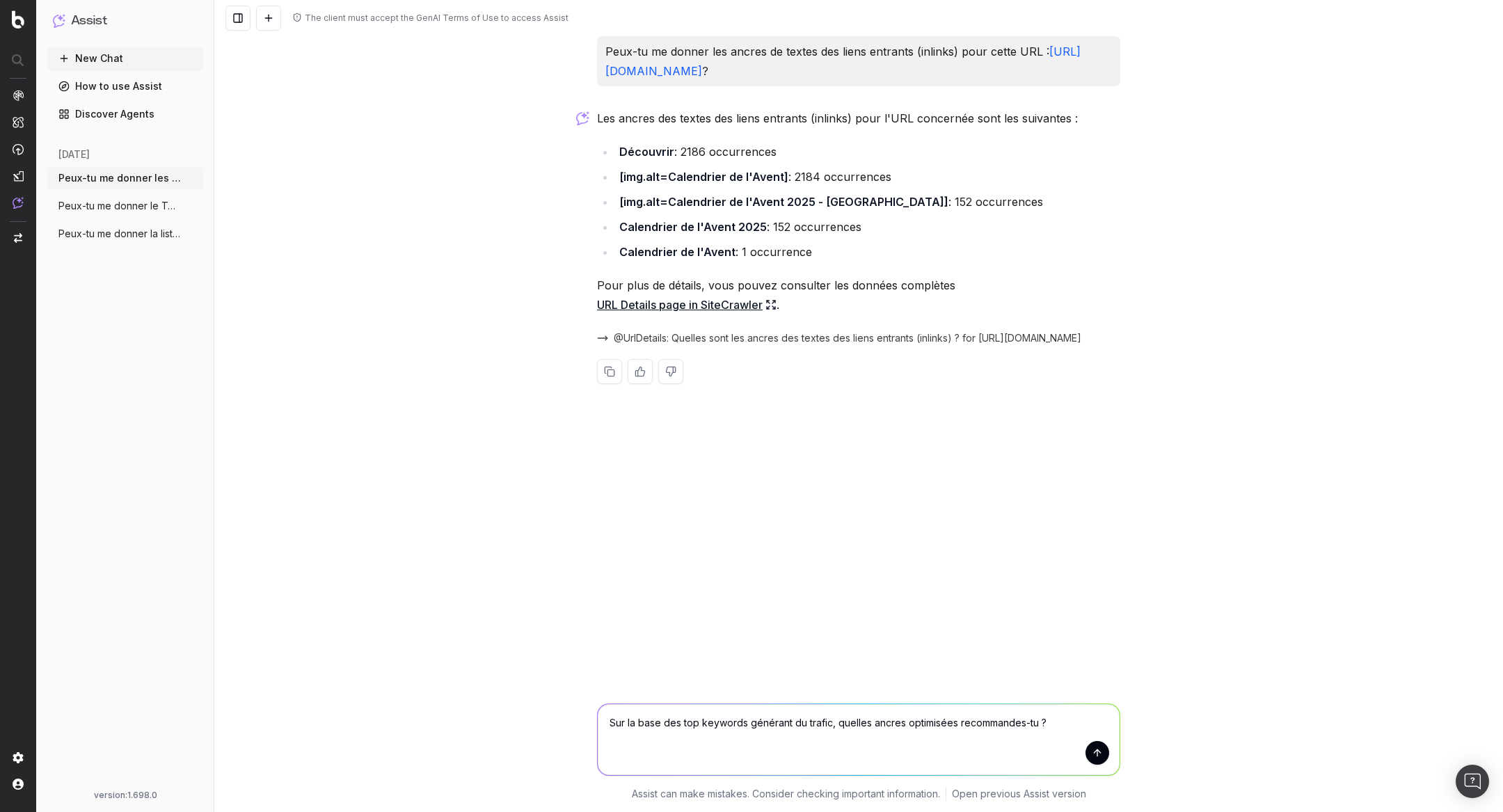
click at [488, 703] on div "Sur la base des top keywords générant du trafic, quelles ancres optimisées reco…" at bounding box center [858, 749] width 1289 height 125
paste textarea "de texte vers cette page"
type textarea "Sur la base des top keywords générant du trafic, quelles ancres de texte vers c…"
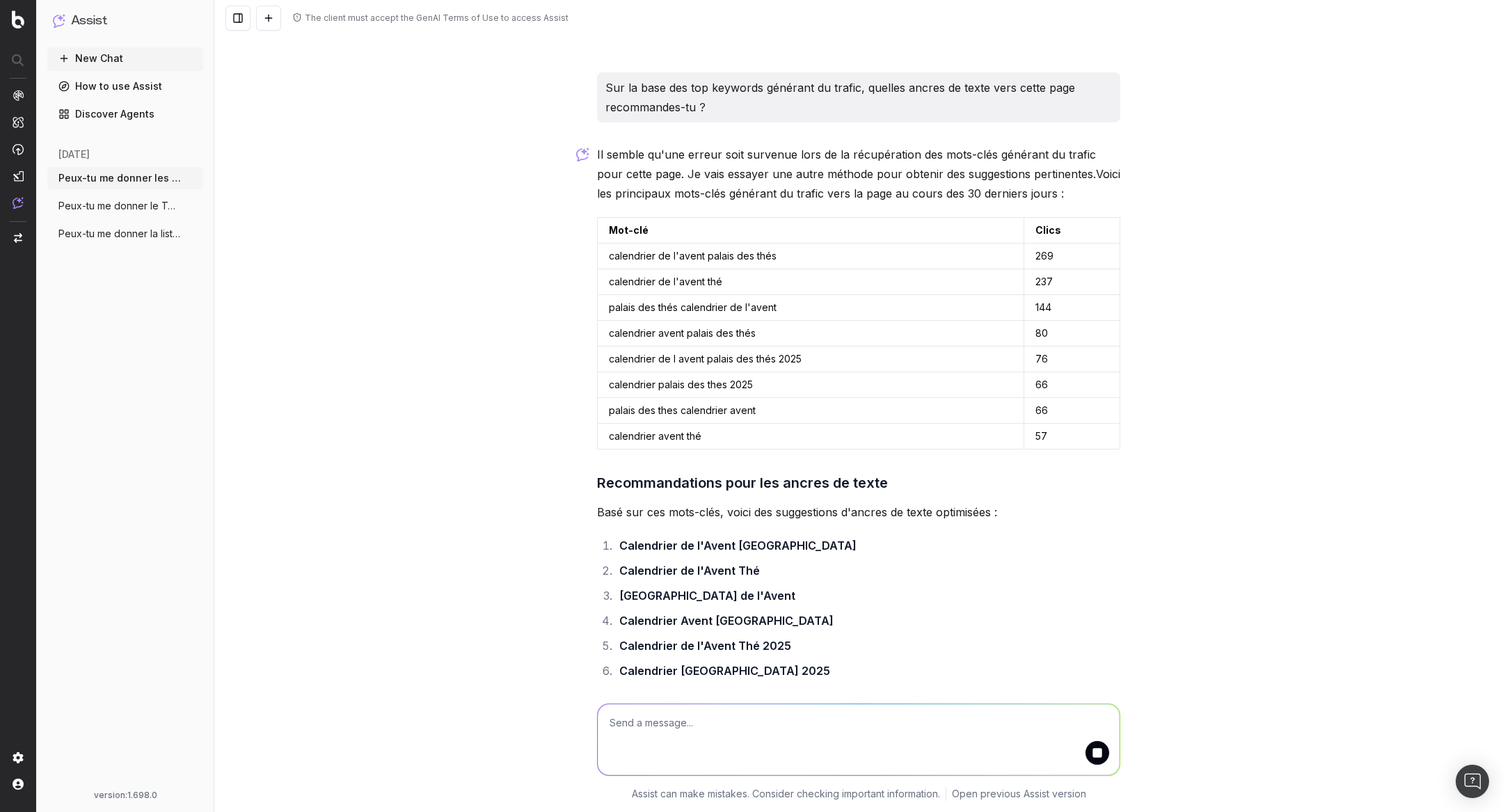
scroll to position [392, 0]
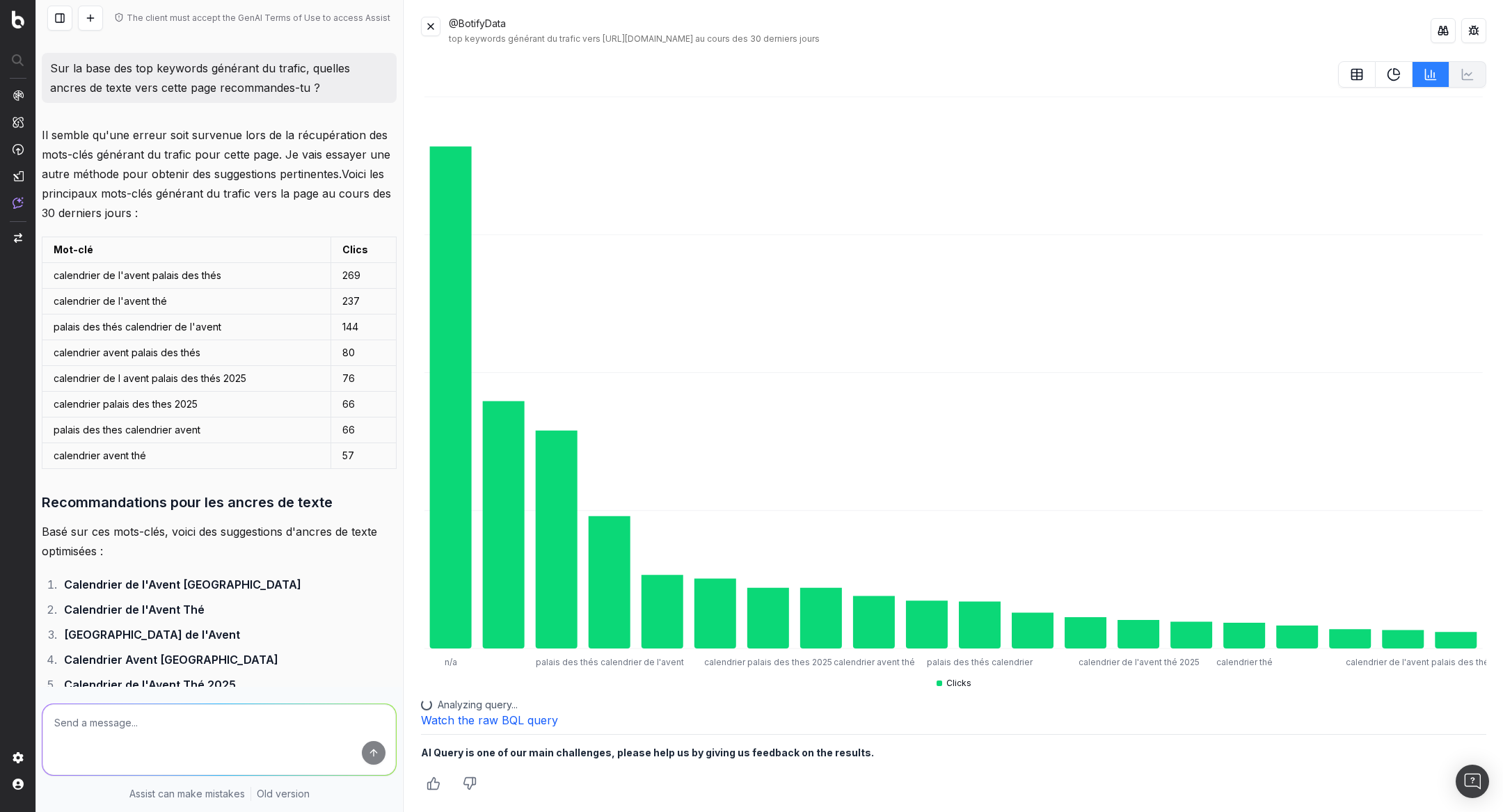
click at [430, 22] on button at bounding box center [431, 27] width 20 height 20
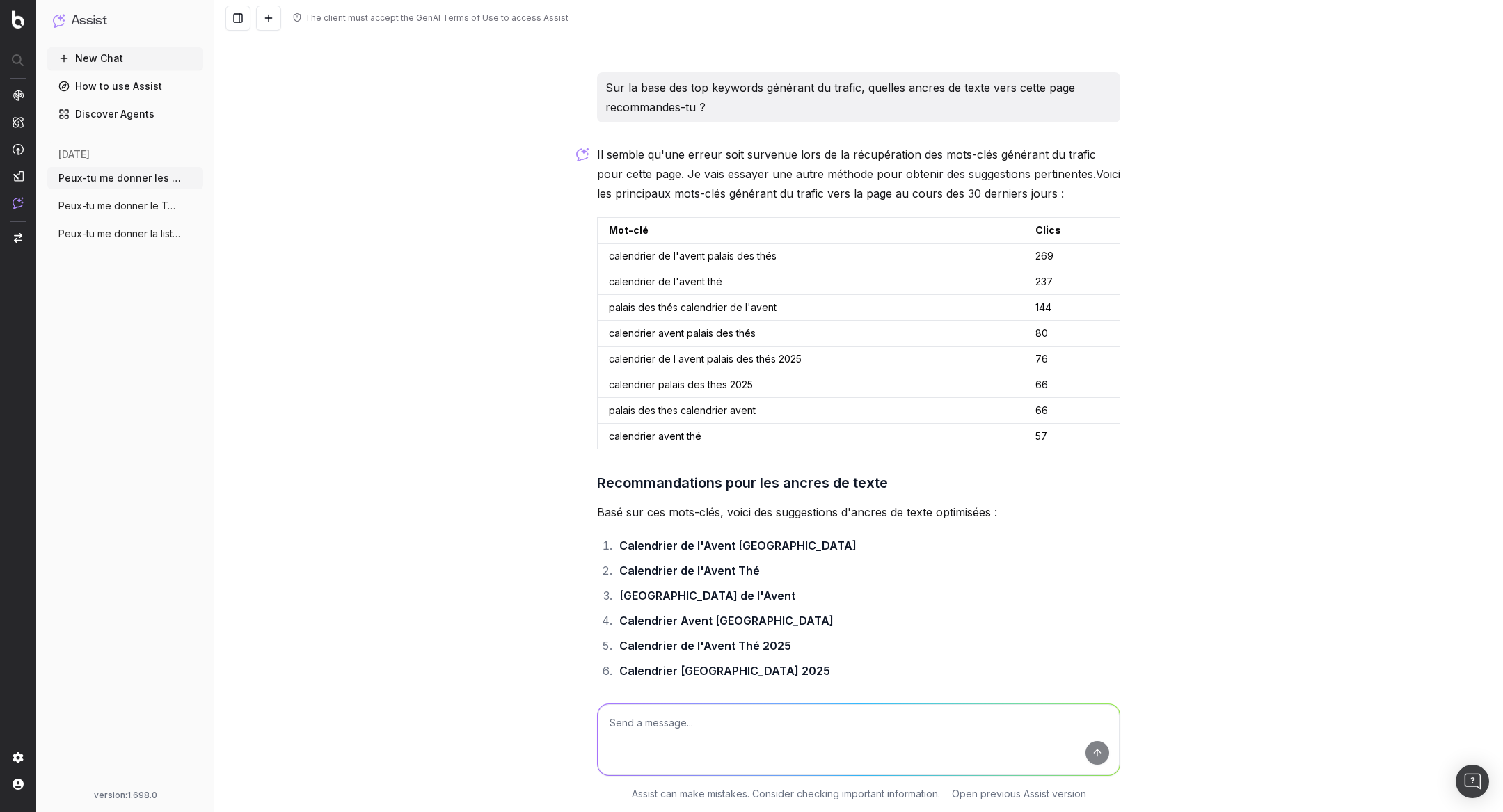
click at [755, 269] on td "calendrier de l'avent palais des thés" at bounding box center [811, 256] width 426 height 26
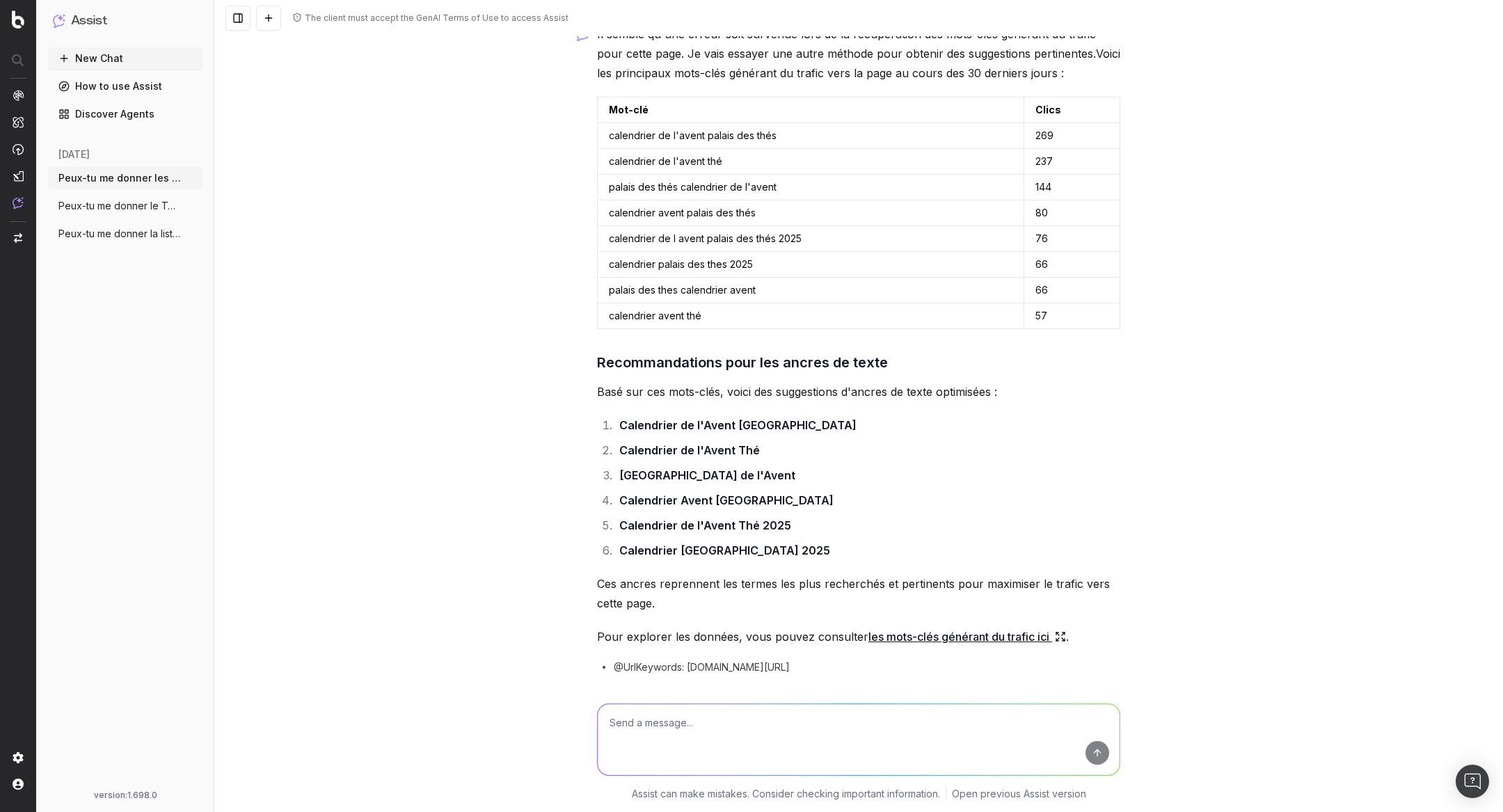
scroll to position [548, 0]
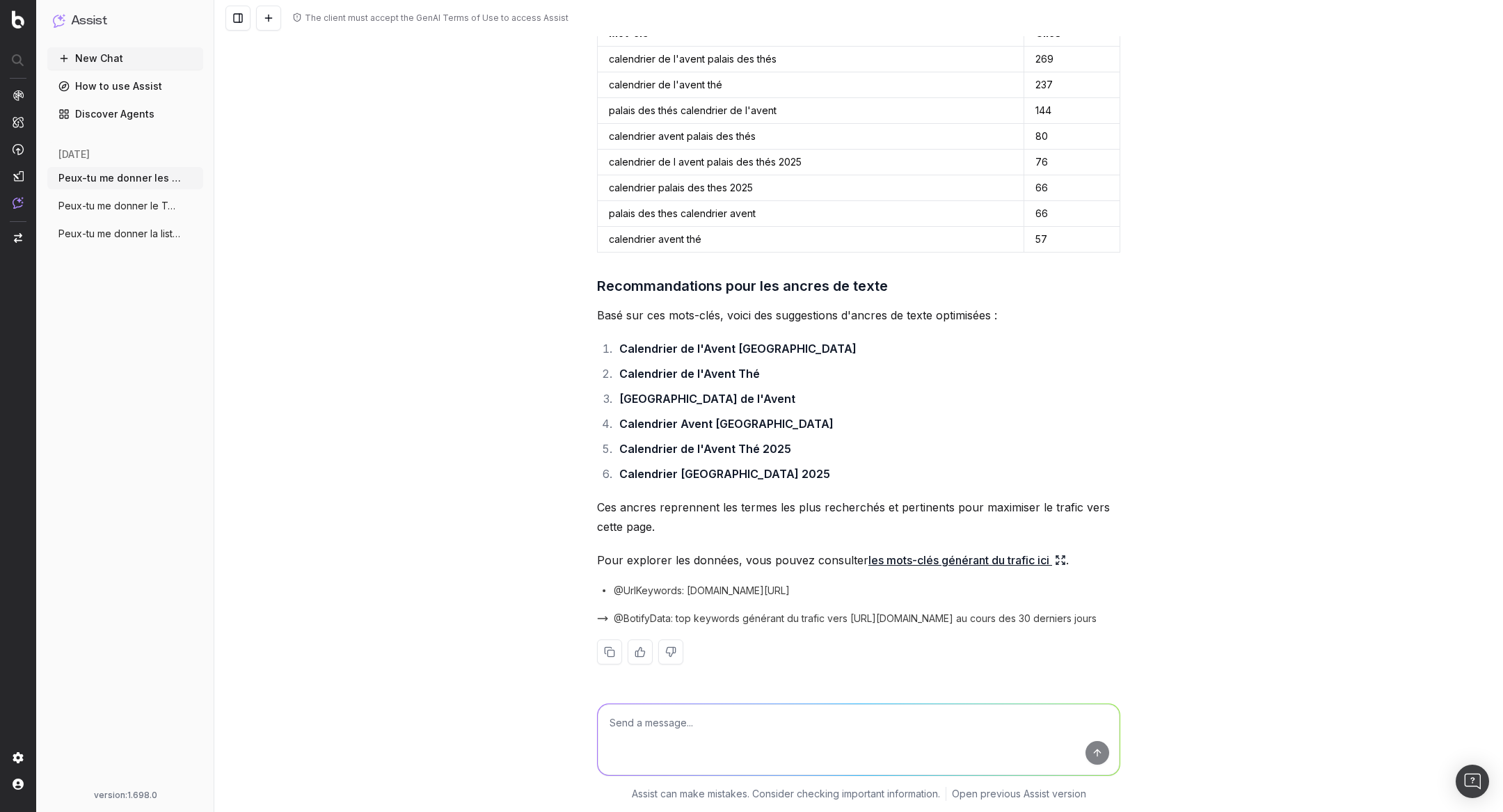
click at [1051, 558] on link "les mots-clés générant du trafic ici" at bounding box center [967, 560] width 198 height 20
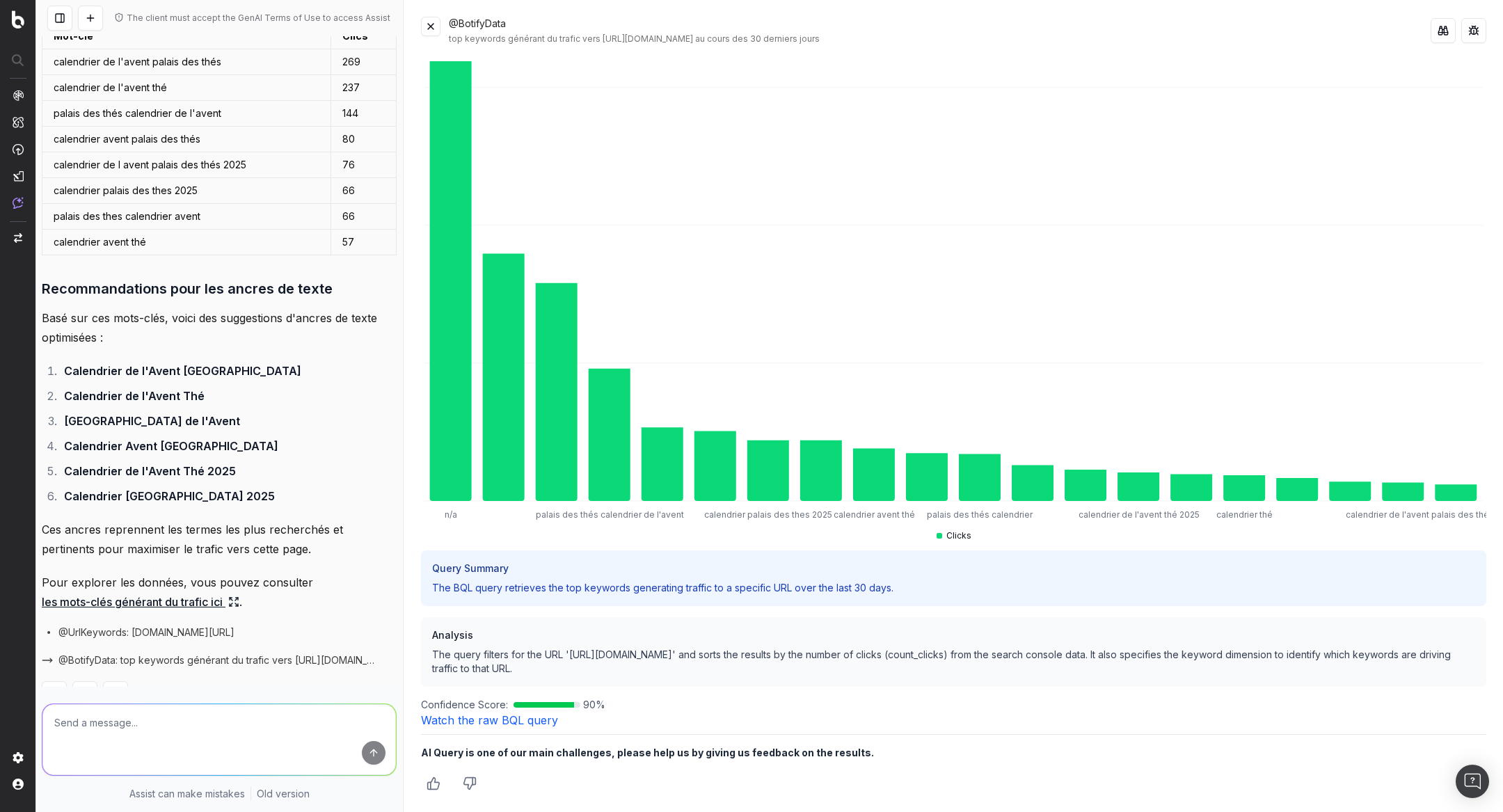
scroll to position [0, 0]
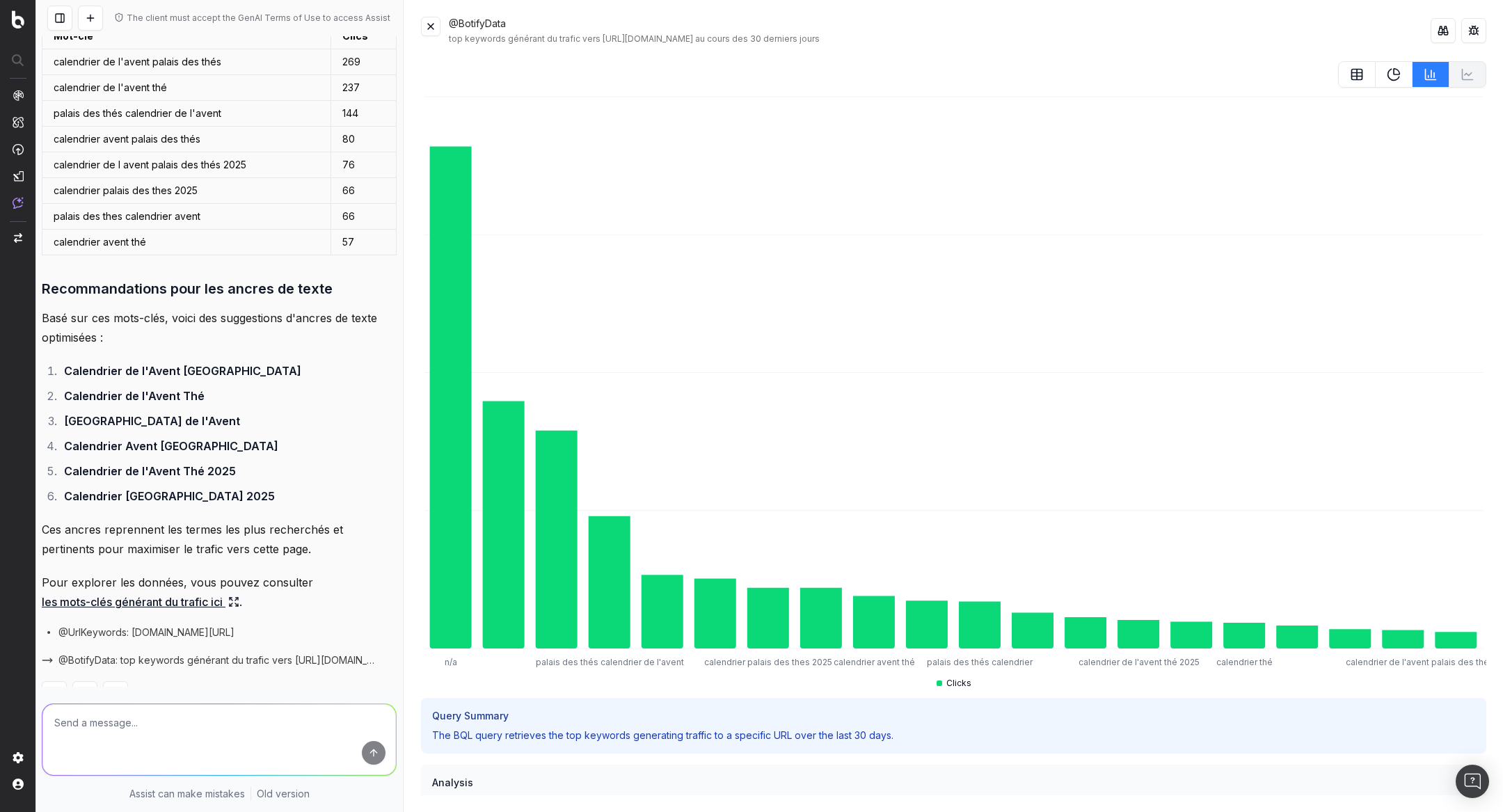
click at [429, 22] on button at bounding box center [431, 27] width 20 height 20
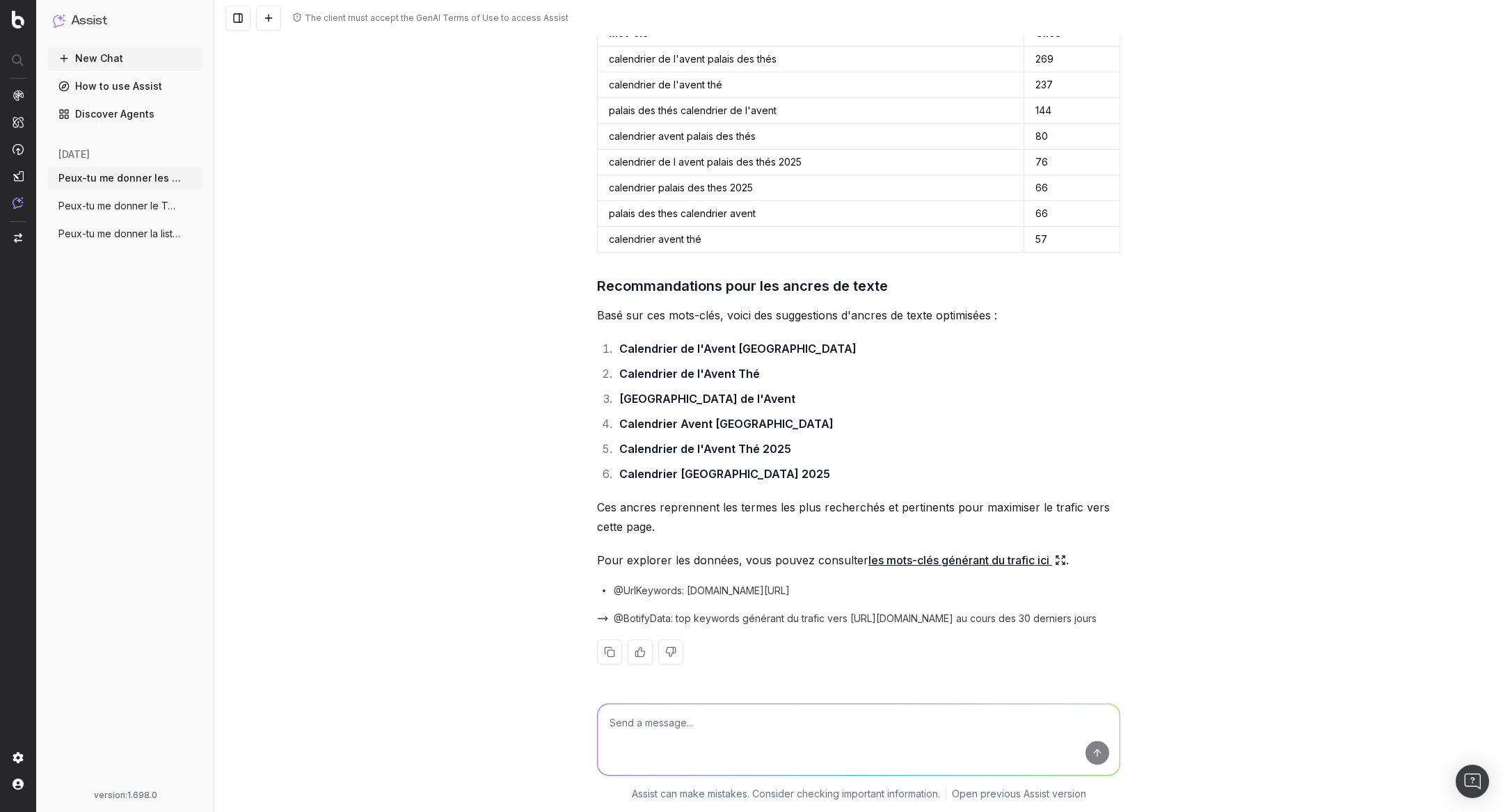
scroll to position [548, 0]
click at [1056, 558] on icon at bounding box center [1060, 560] width 11 height 11
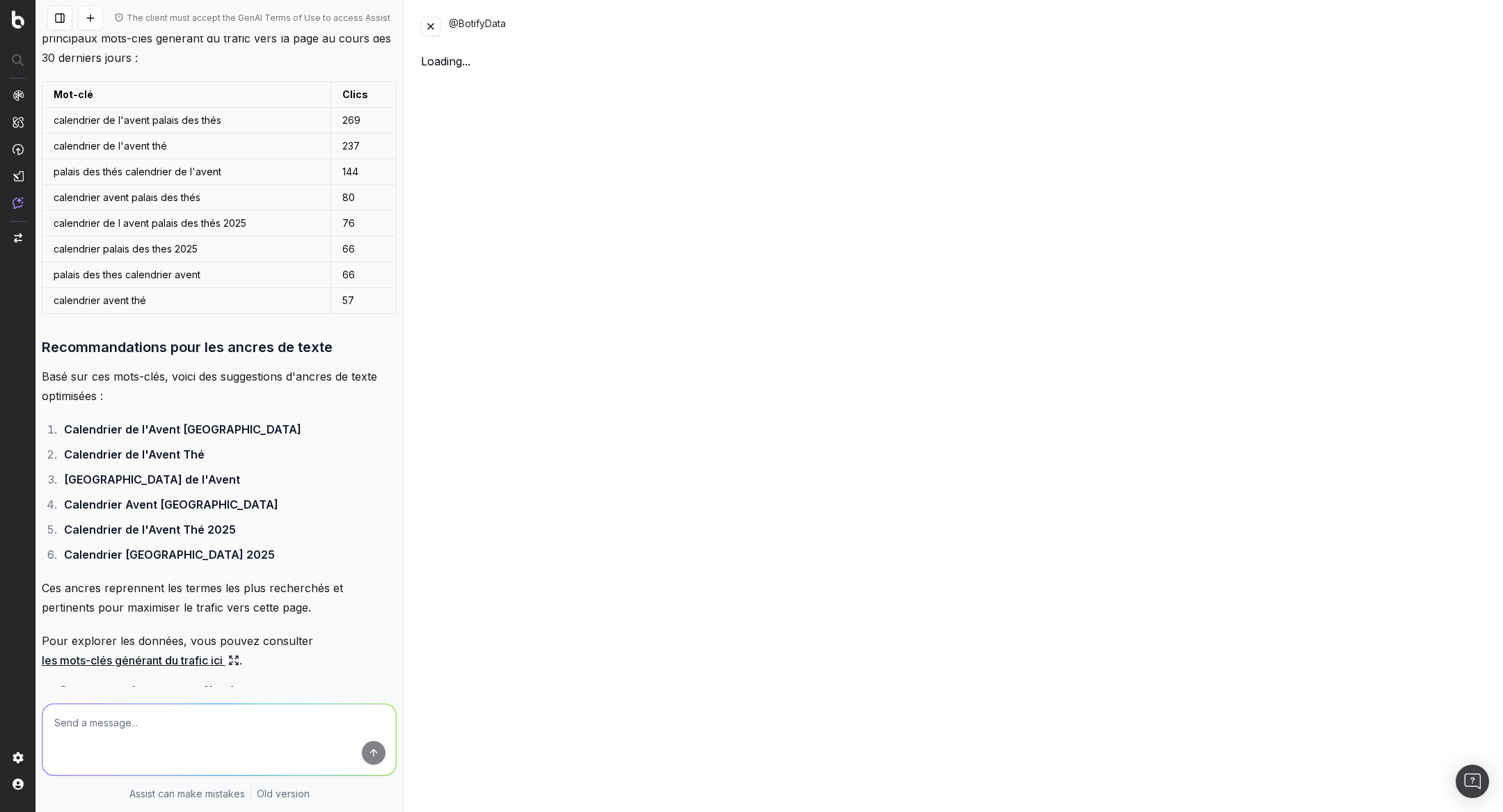
scroll to position [606, 0]
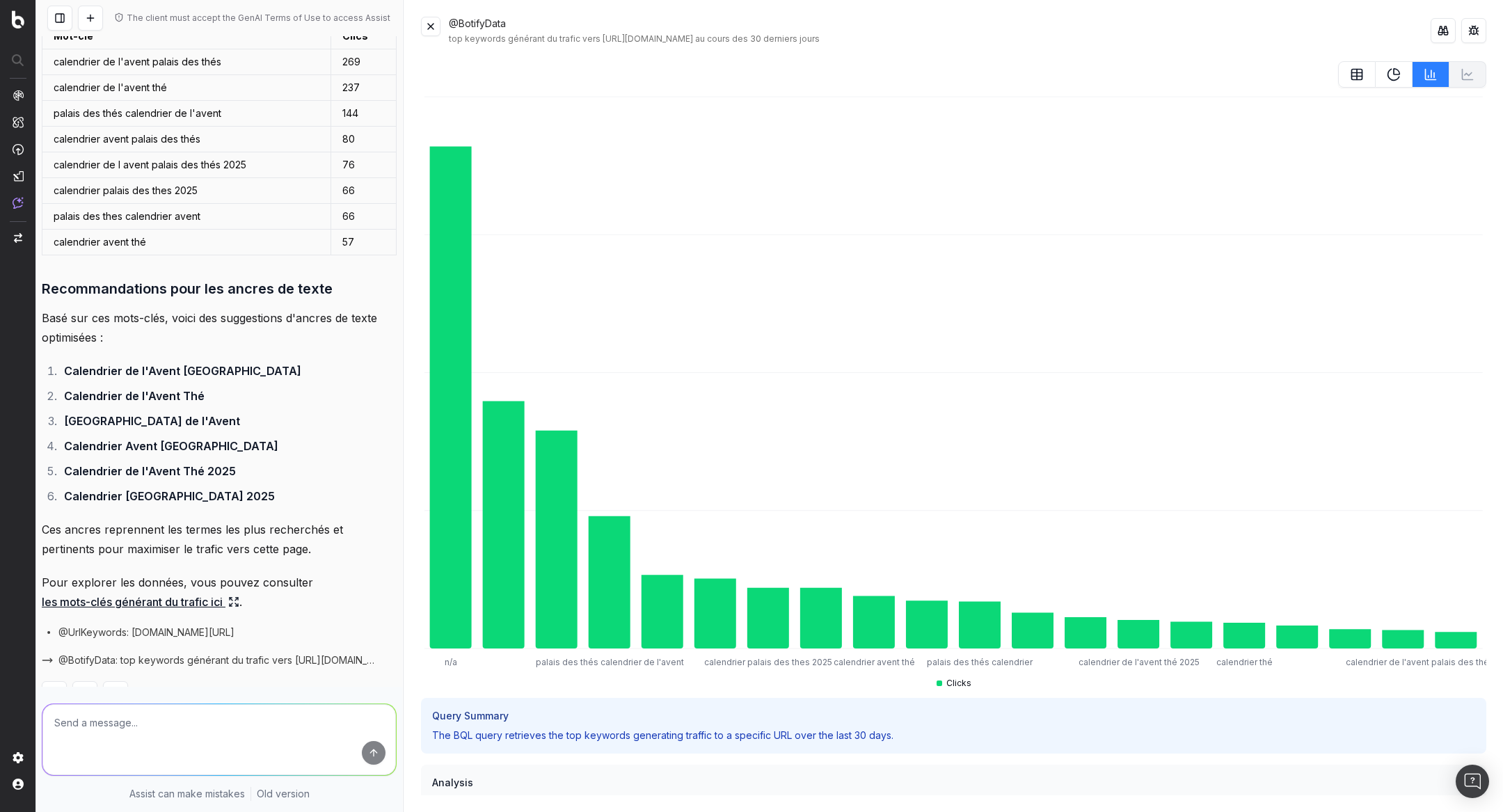
click at [435, 20] on button at bounding box center [431, 27] width 20 height 20
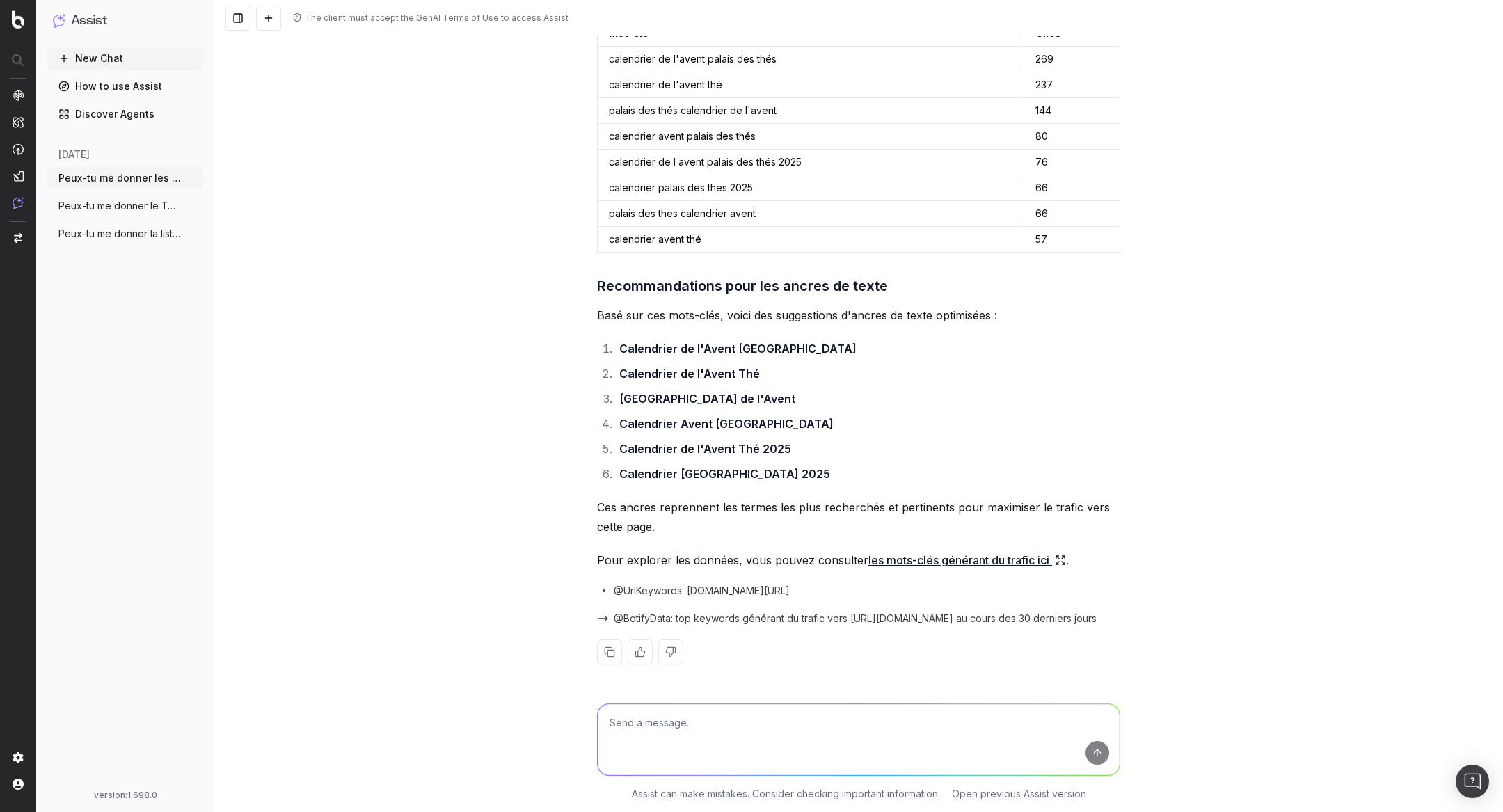
click at [1056, 557] on icon at bounding box center [1057, 557] width 2 height 2
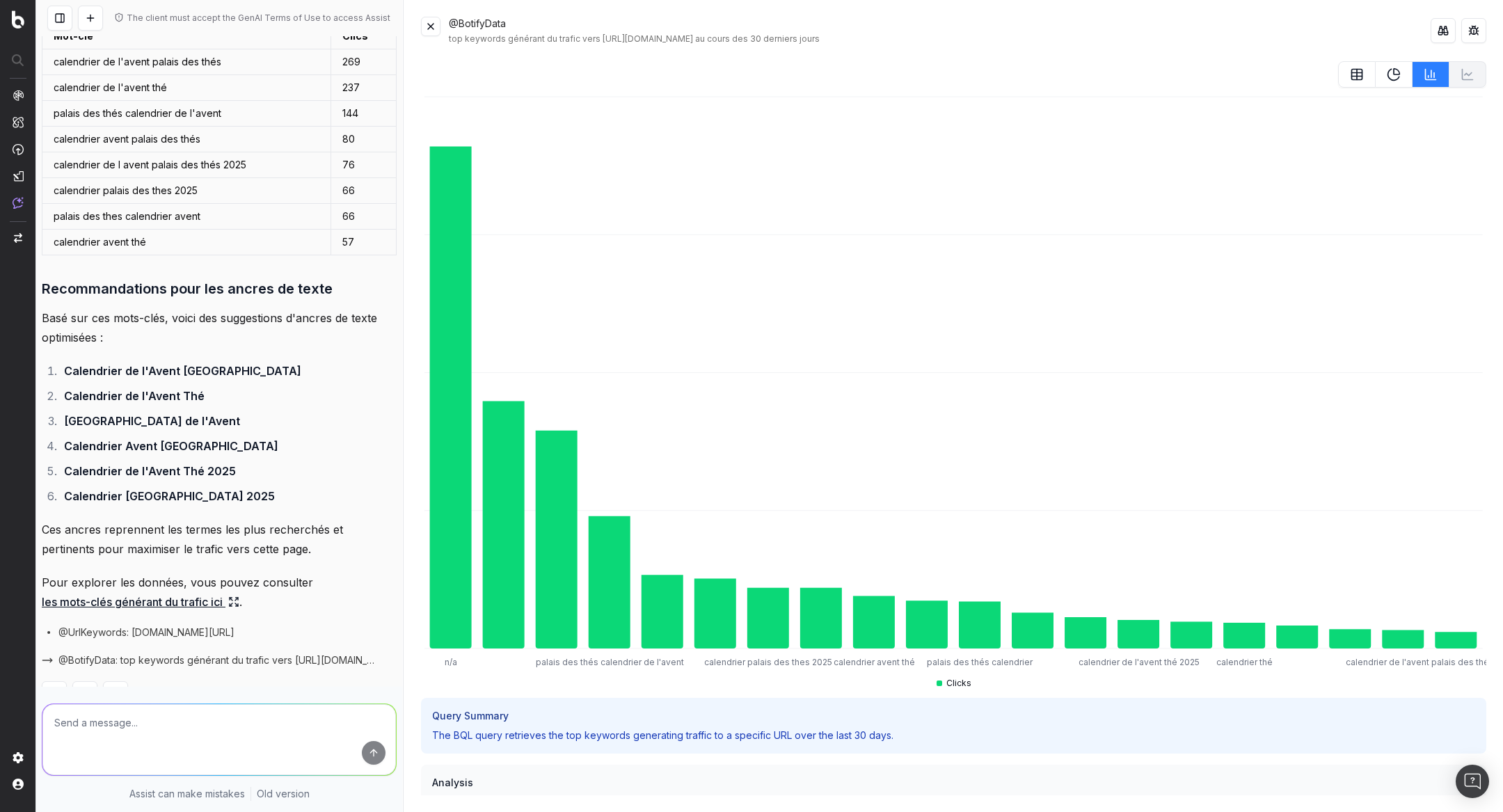
click at [435, 20] on button at bounding box center [431, 27] width 20 height 20
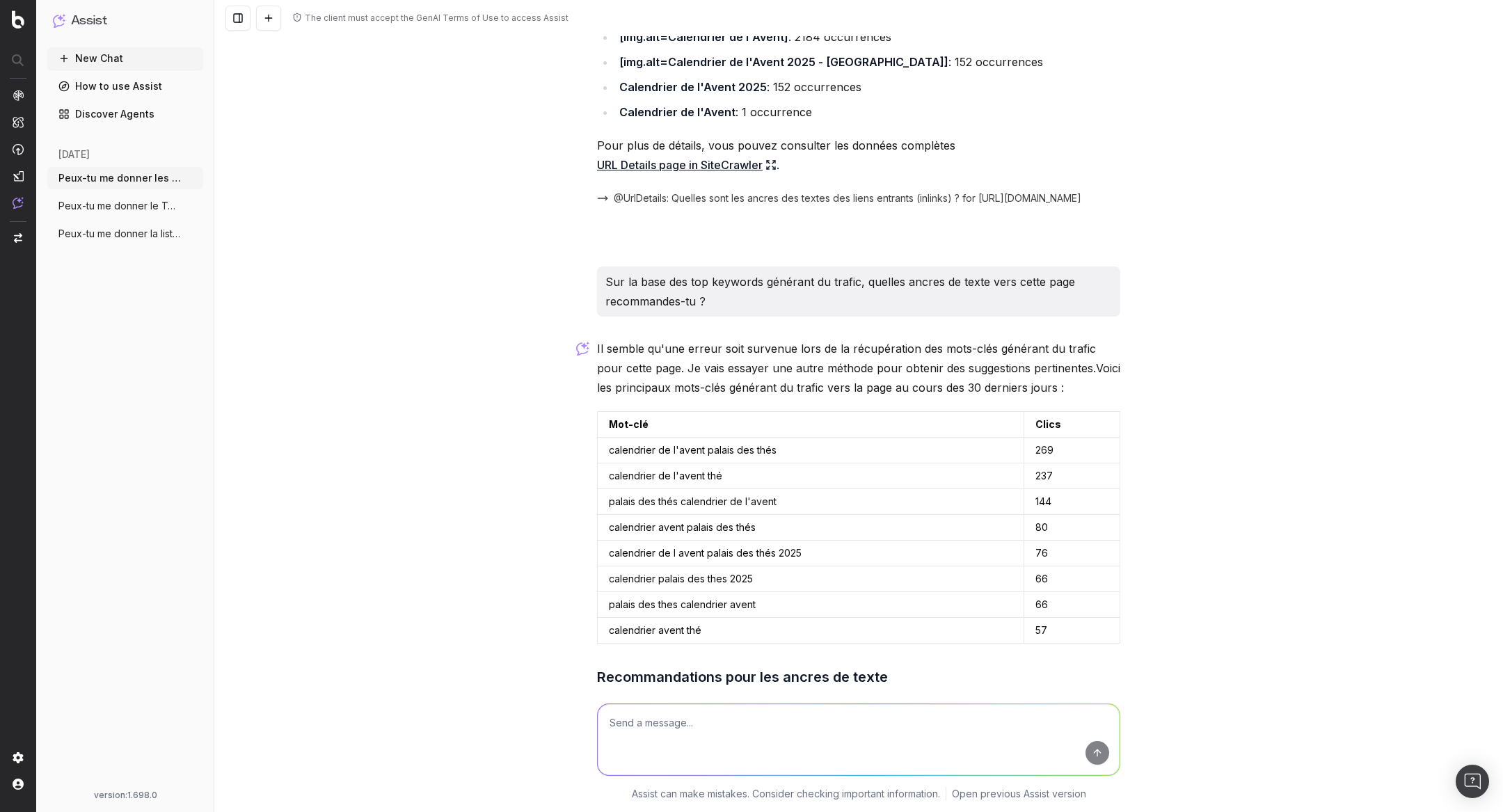
scroll to position [548, 0]
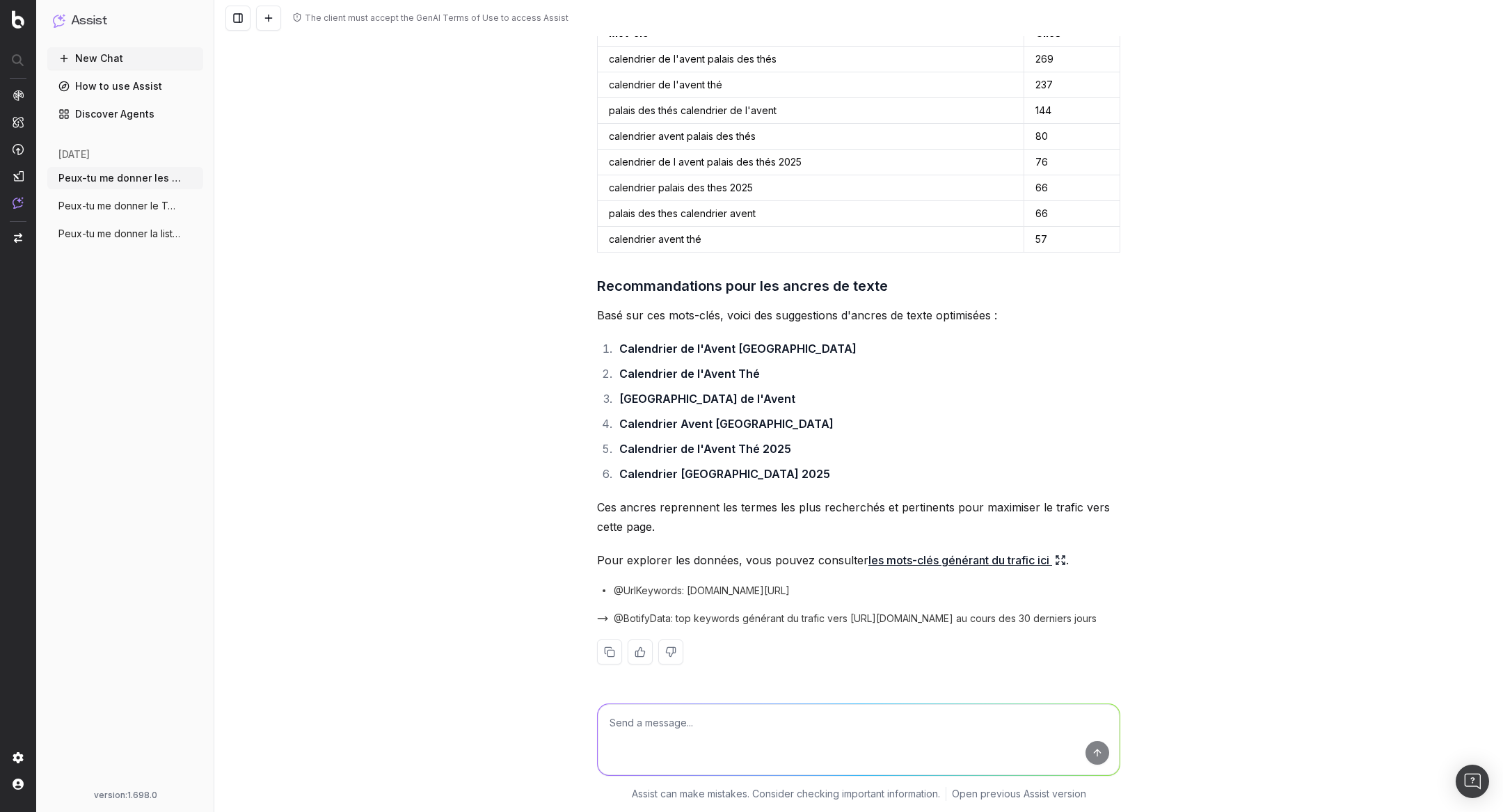
click at [164, 181] on span "Peux-tu me donner les ancres de textes d" at bounding box center [120, 177] width 122 height 13
click at [192, 208] on icon "button" at bounding box center [193, 206] width 11 height 11
click at [226, 202] on span "Delete" at bounding box center [225, 205] width 31 height 13
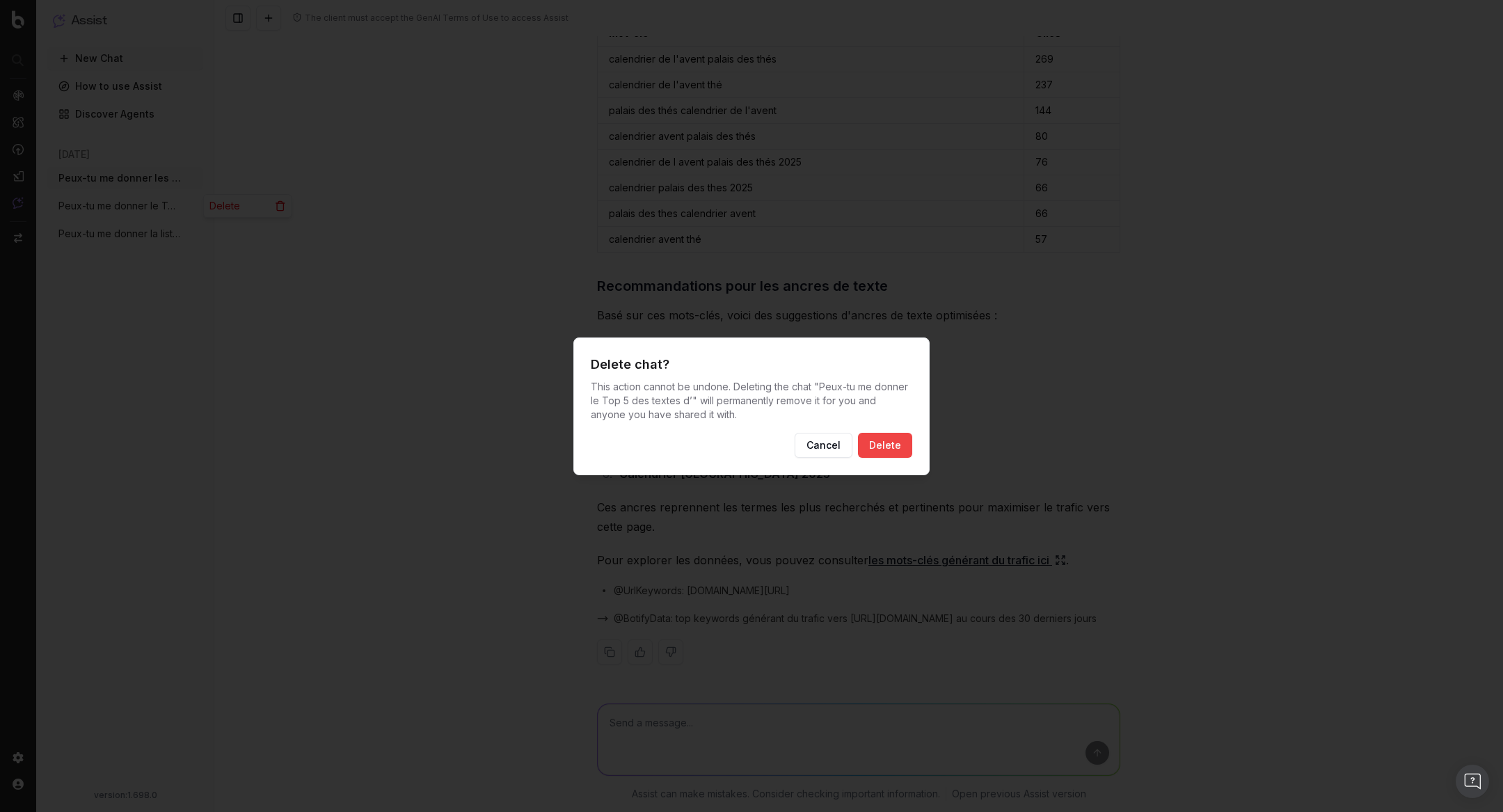
click at [893, 431] on div "Delete chat? This action cannot be undone. Deleting the chat " Peux-tu me donne…" at bounding box center [751, 406] width 356 height 138
click at [875, 439] on button "Delete" at bounding box center [885, 445] width 54 height 25
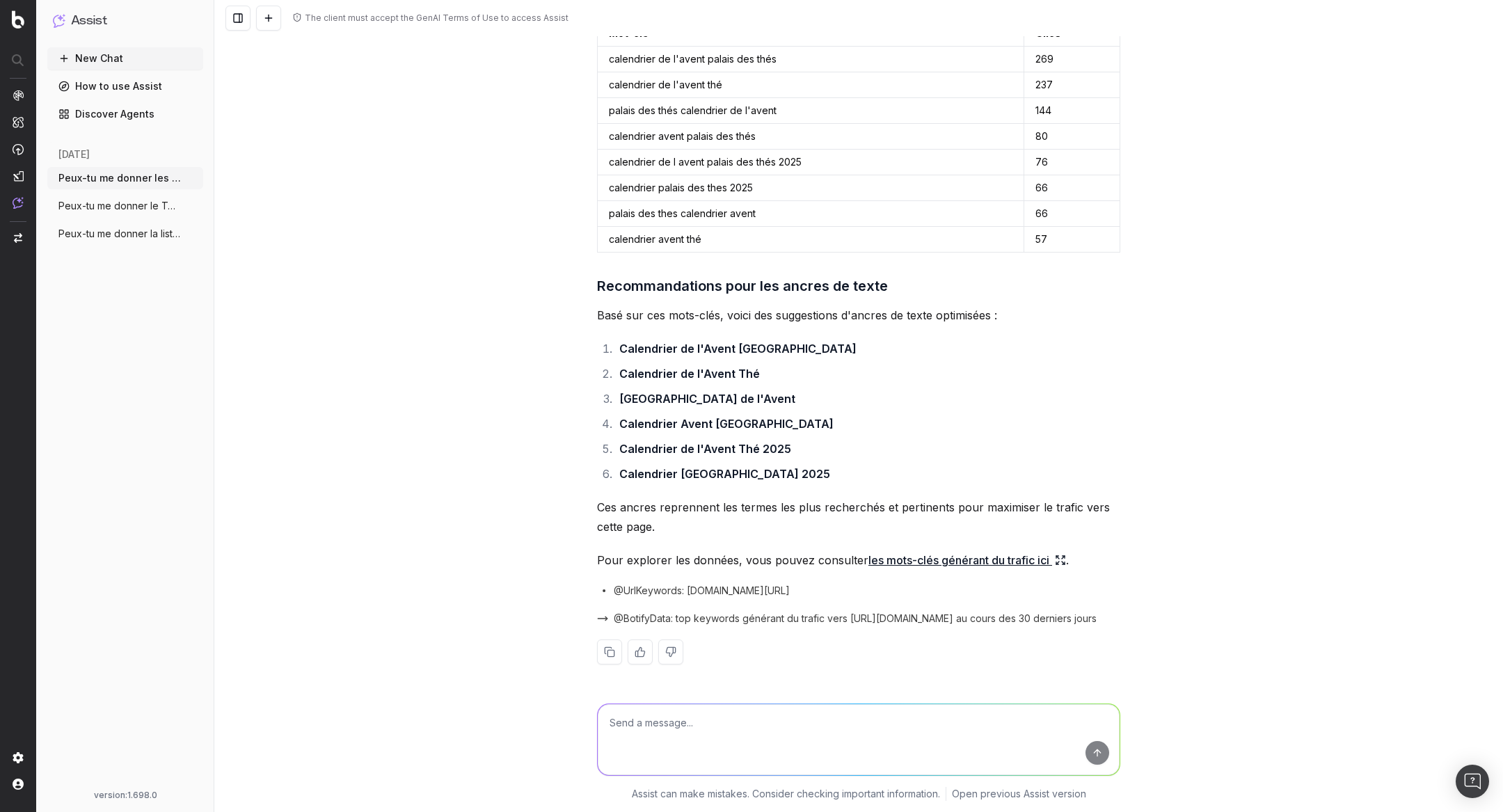
click at [190, 232] on icon "button" at bounding box center [193, 234] width 11 height 11
click at [183, 231] on div "today Peux-tu me donner les ancres de textes d More Peux-tu me donner la liste …" at bounding box center [125, 188] width 156 height 92
click at [161, 201] on span "Peux-tu me donner la liste complète des" at bounding box center [120, 205] width 122 height 13
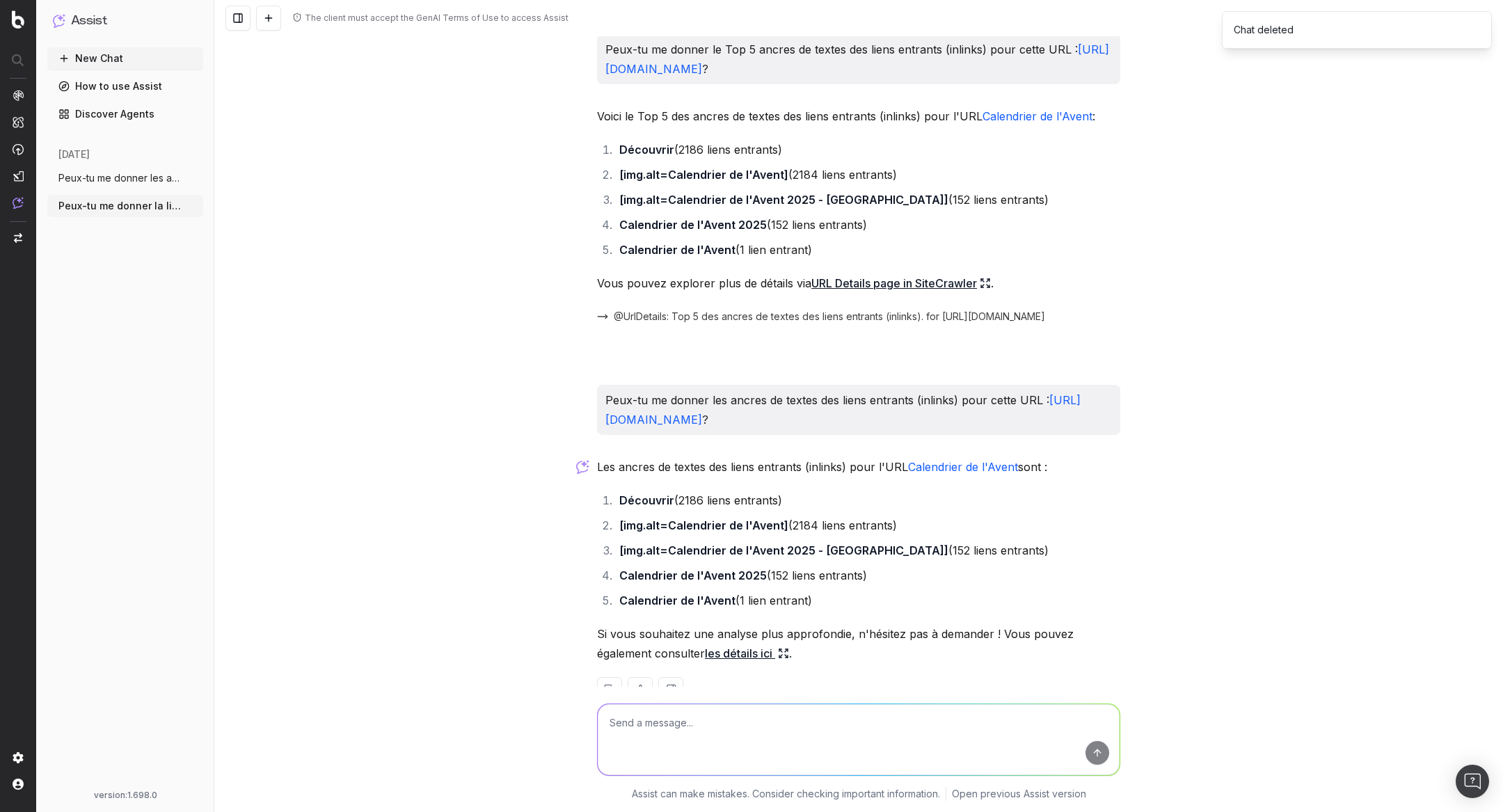
click at [160, 178] on span "Peux-tu me donner les ancres de textes d" at bounding box center [120, 177] width 122 height 13
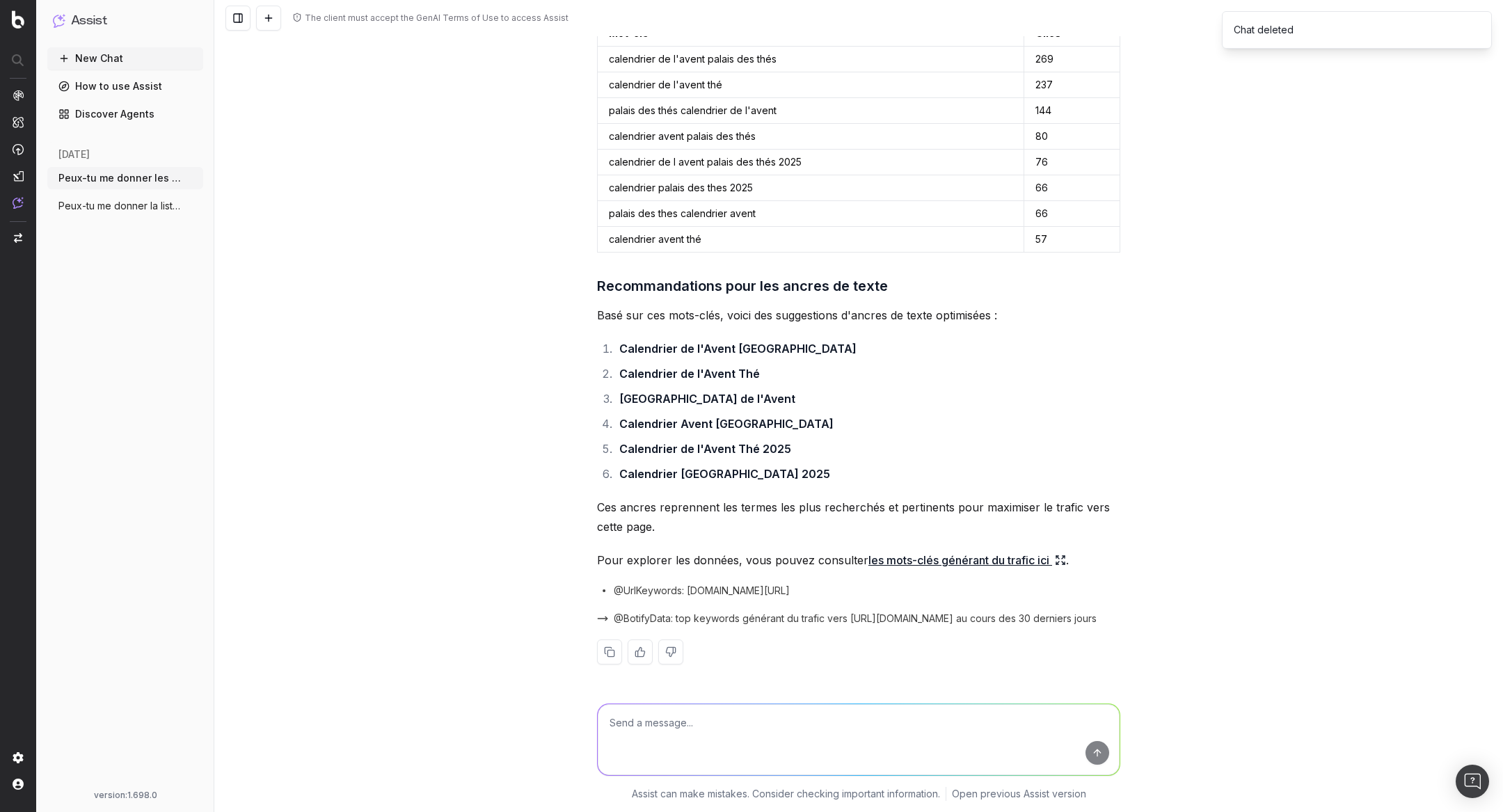
click at [192, 204] on icon "button" at bounding box center [193, 206] width 11 height 11
click at [223, 206] on span "Delete" at bounding box center [225, 205] width 31 height 13
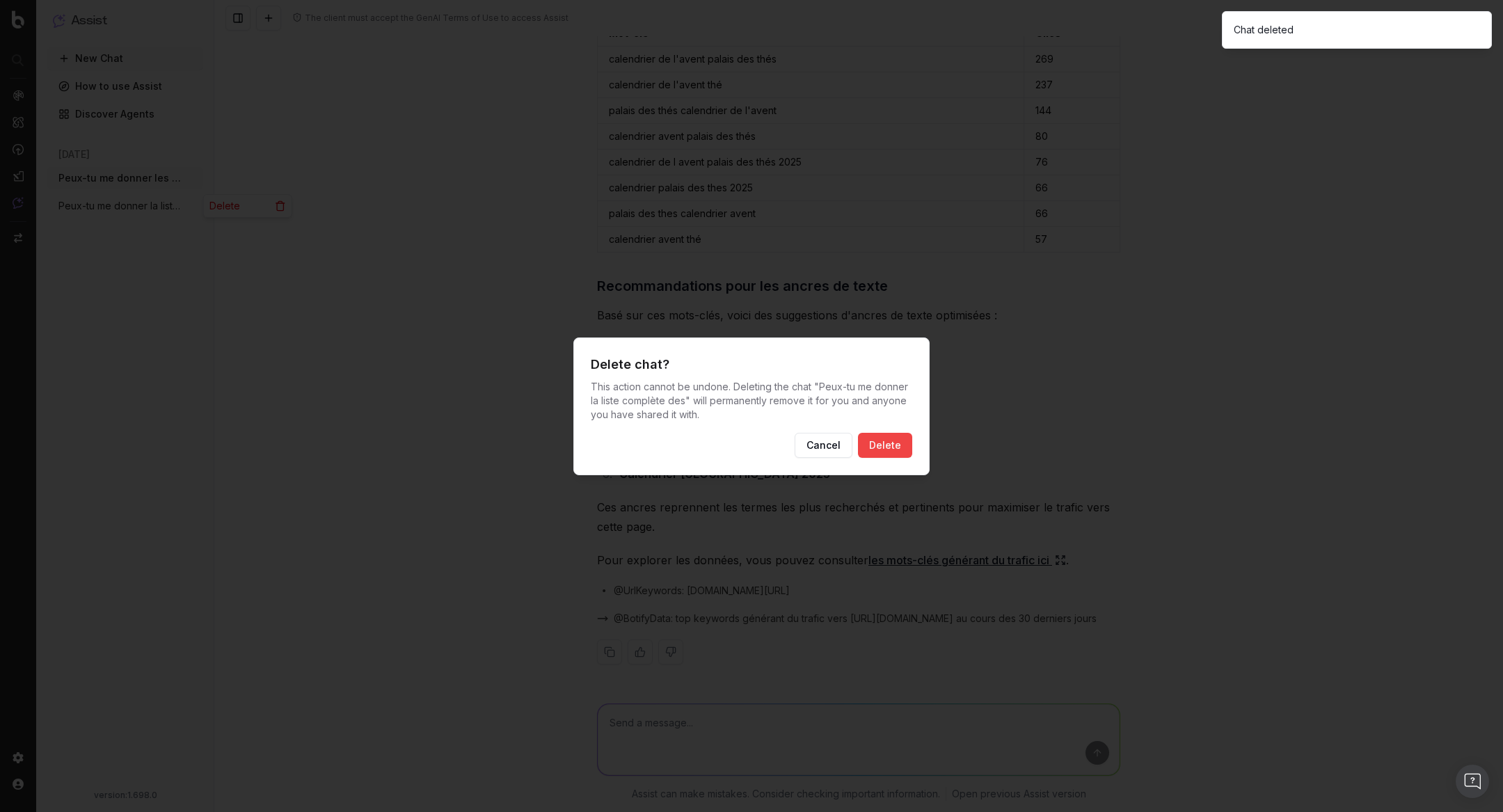
click at [877, 443] on button "Delete" at bounding box center [885, 445] width 54 height 25
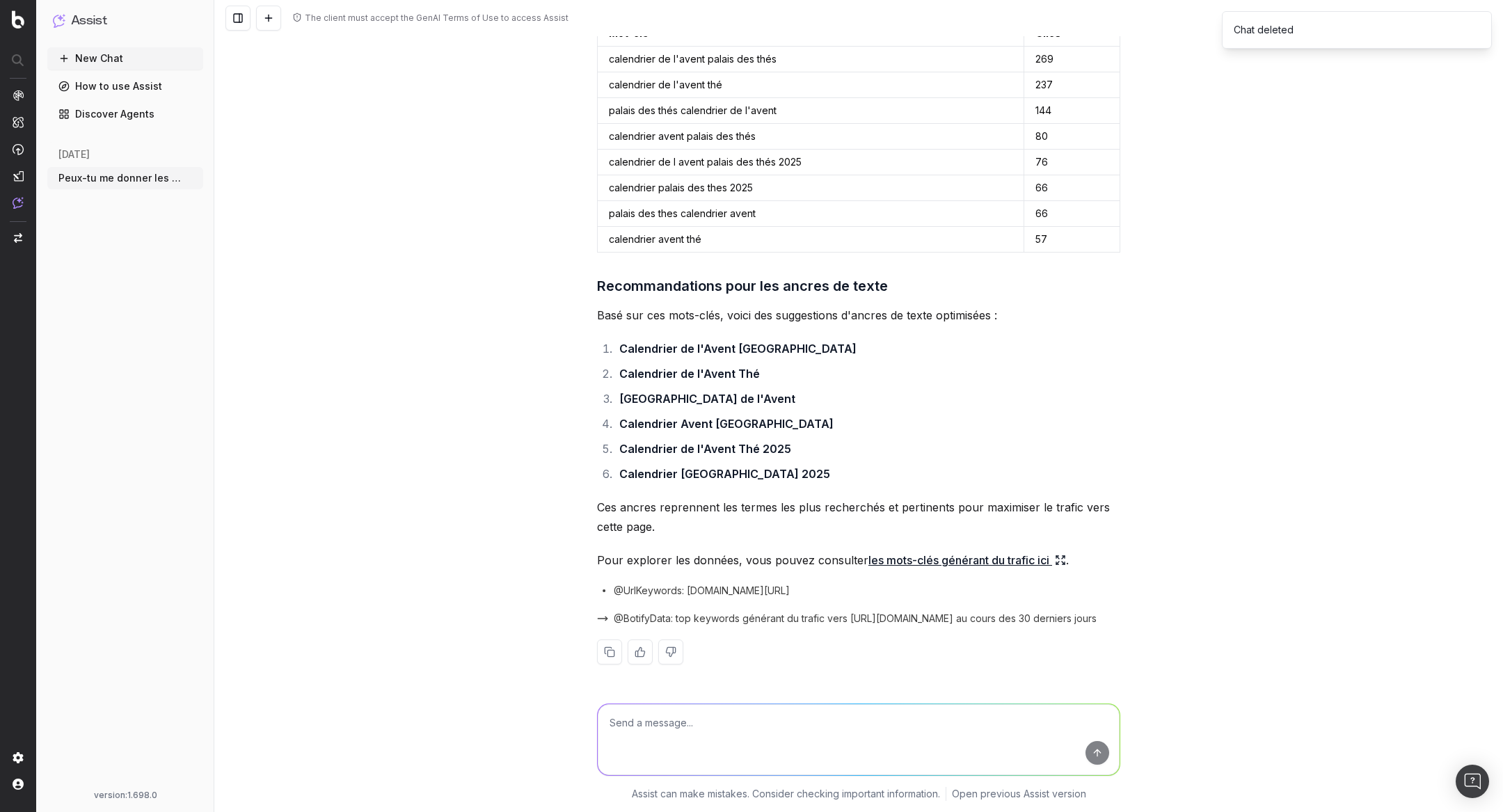
click at [128, 66] on button "New Chat" at bounding box center [125, 58] width 156 height 22
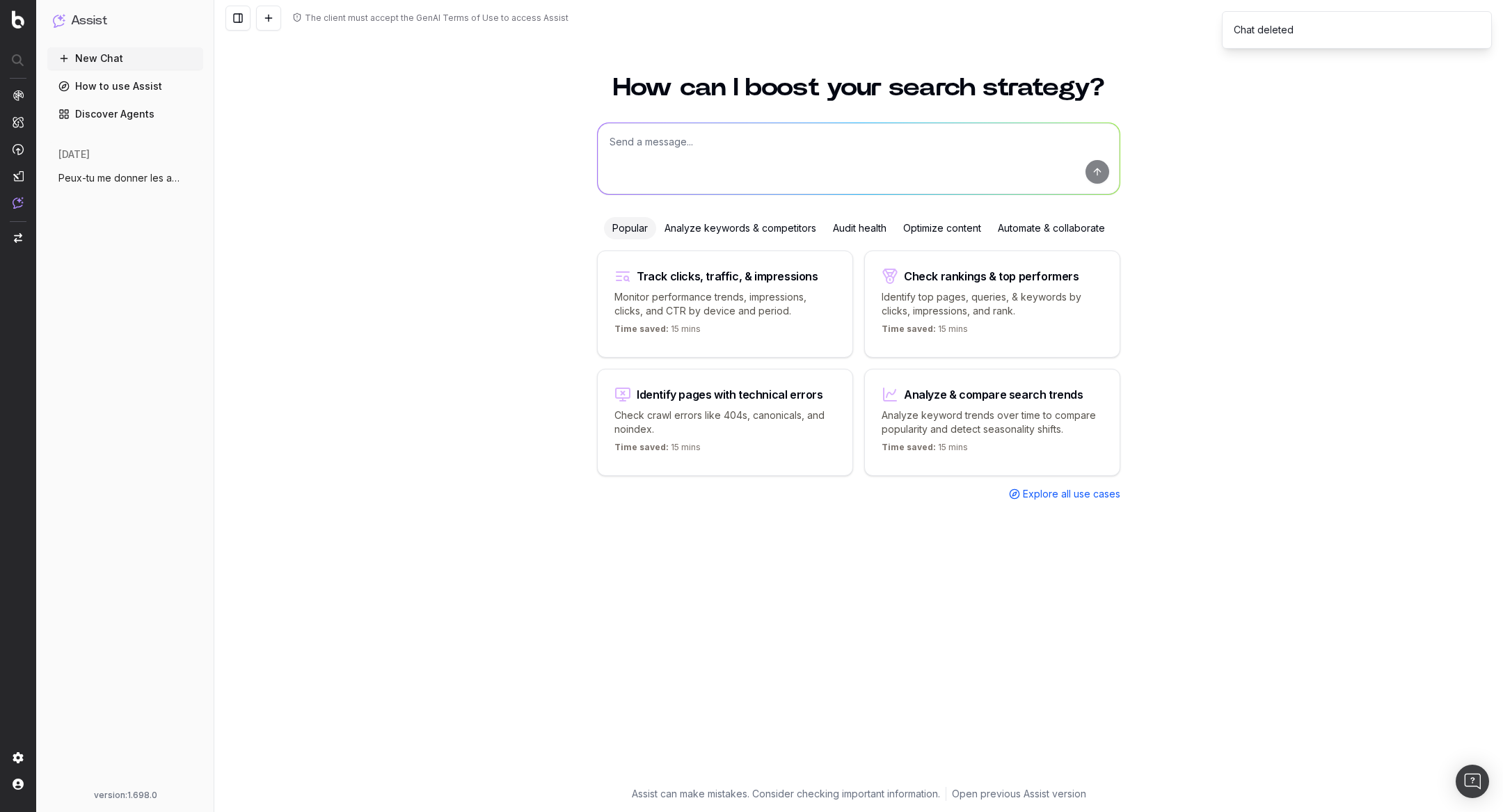
click at [752, 154] on textarea at bounding box center [859, 158] width 522 height 71
paste textarea "[URL][DOMAIN_NAME]"
click at [603, 143] on textarea "[URL][DOMAIN_NAME]" at bounding box center [859, 158] width 522 height 71
click at [849, 165] on textarea "quel est le/les h1 de cette URL ? https://www.palaisdesthes.com/fr/accessoires/…" at bounding box center [859, 158] width 522 height 71
click at [878, 178] on textarea "quel est le/les h1 de cette URL ? https://www.palaisdesthes.com/fr/accessoires/…" at bounding box center [859, 158] width 522 height 71
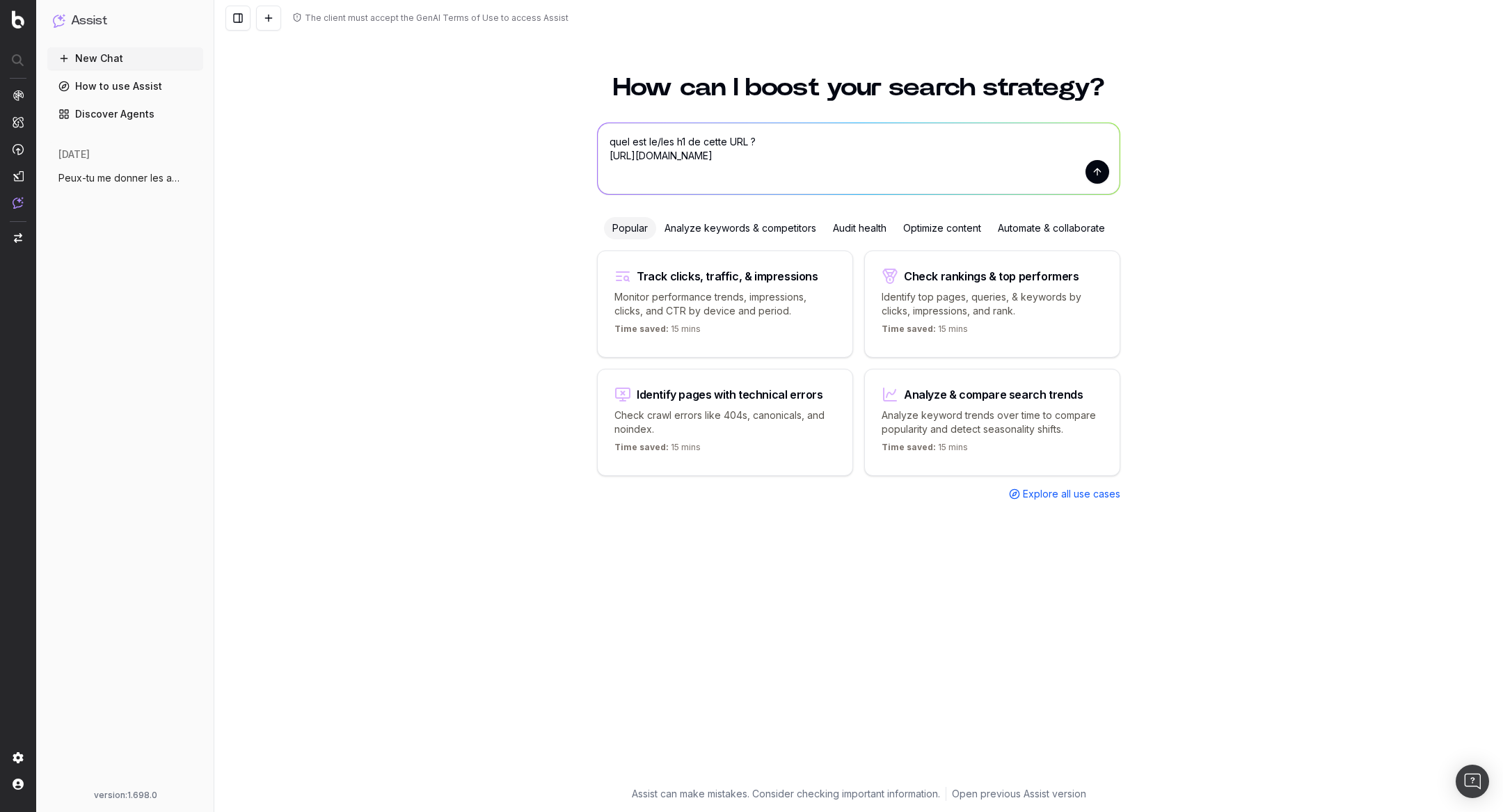
drag, startPoint x: 933, startPoint y: 155, endPoint x: 597, endPoint y: 129, distance: 337.0
click at [598, 129] on form "quel est le/les h1 de cette URL ? https://www.palaisdesthes.com/fr/accessoires/…" at bounding box center [859, 158] width 522 height 71
type textarea "quel est le/les h1 de cette URL ? https://www.palaisdesthes.com/fr/accessoires/…"
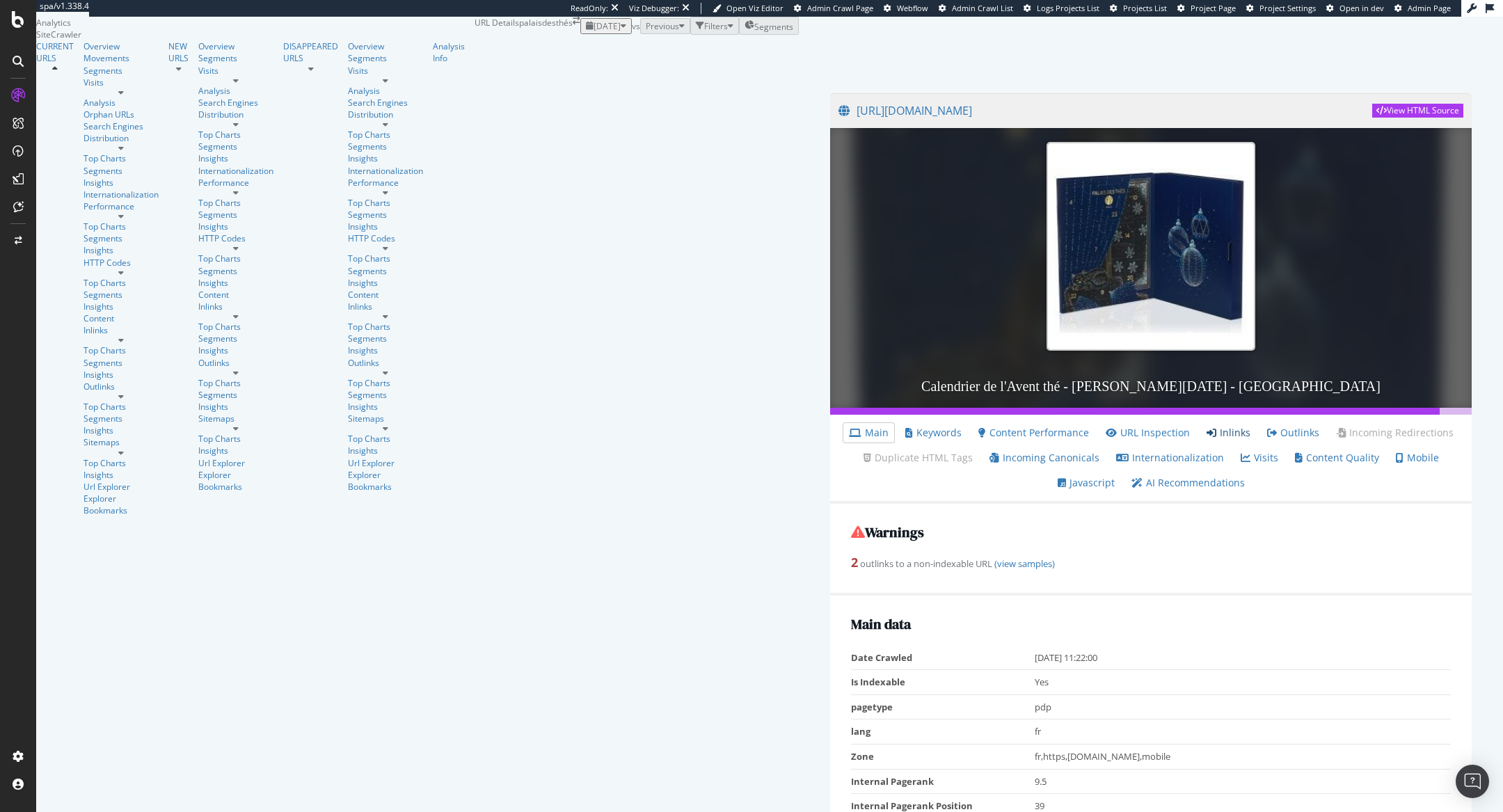
click at [1206, 440] on link "Inlinks" at bounding box center [1228, 432] width 44 height 13
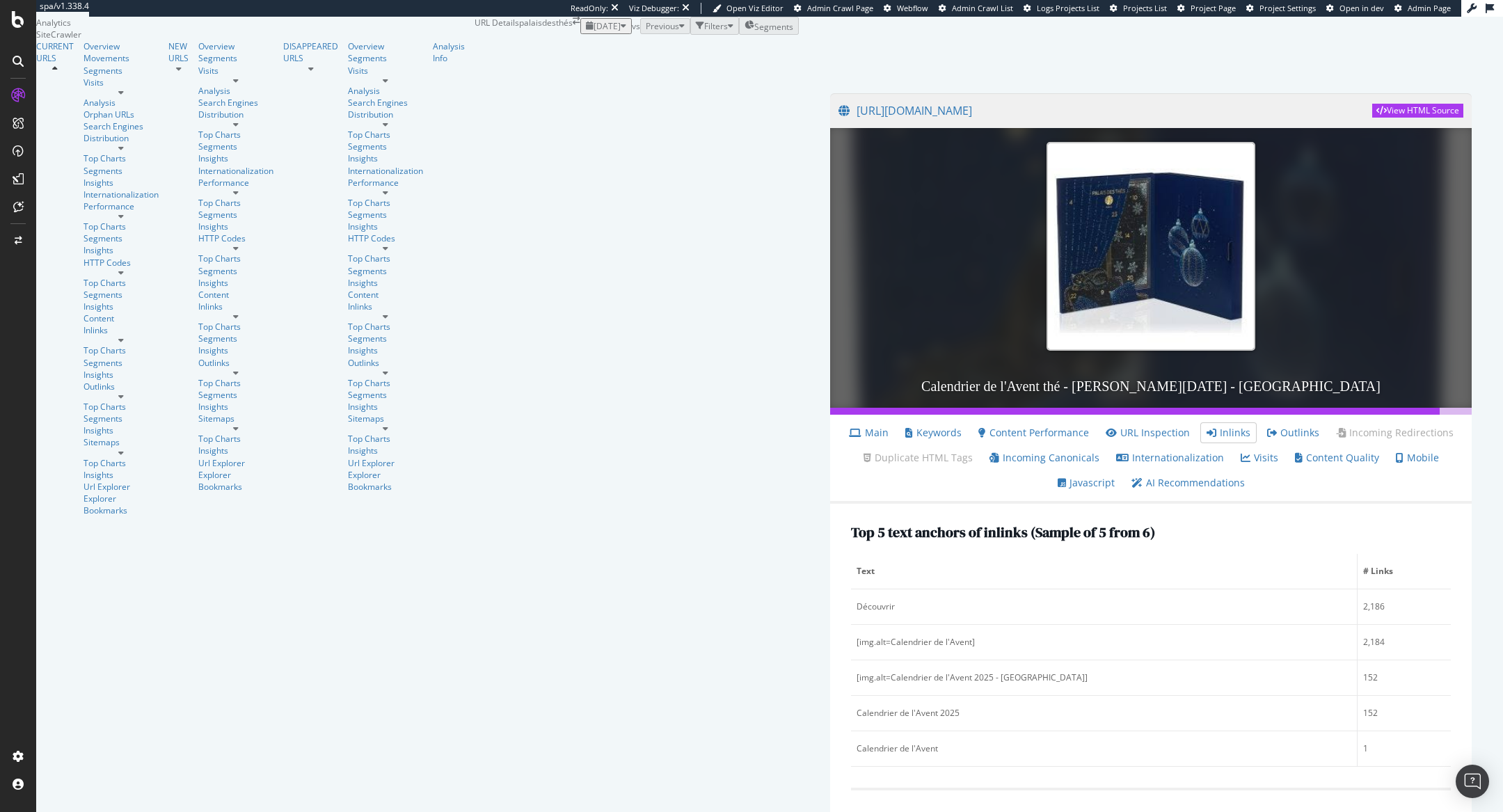
scroll to position [152, 0]
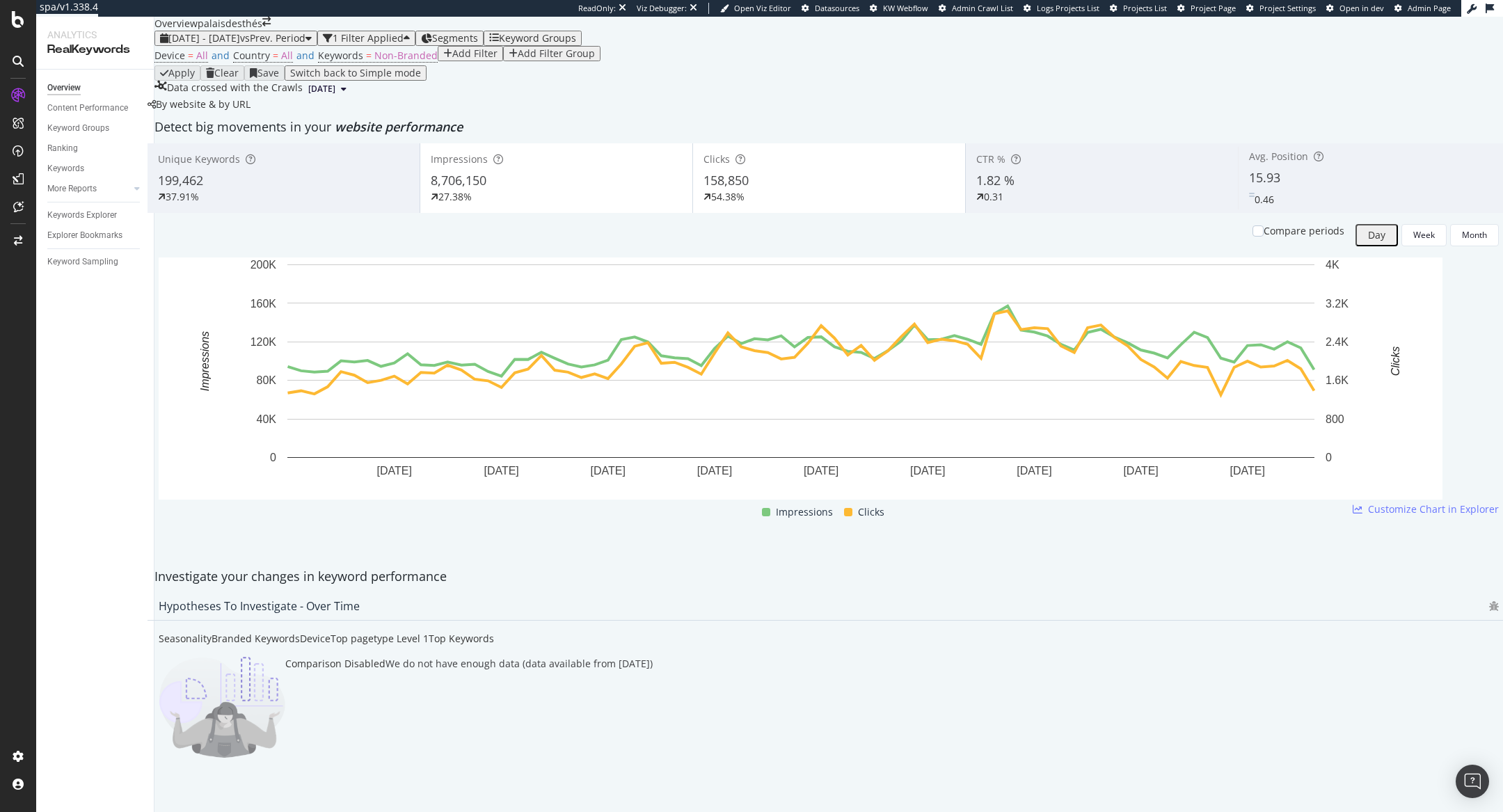
scroll to position [1092, 0]
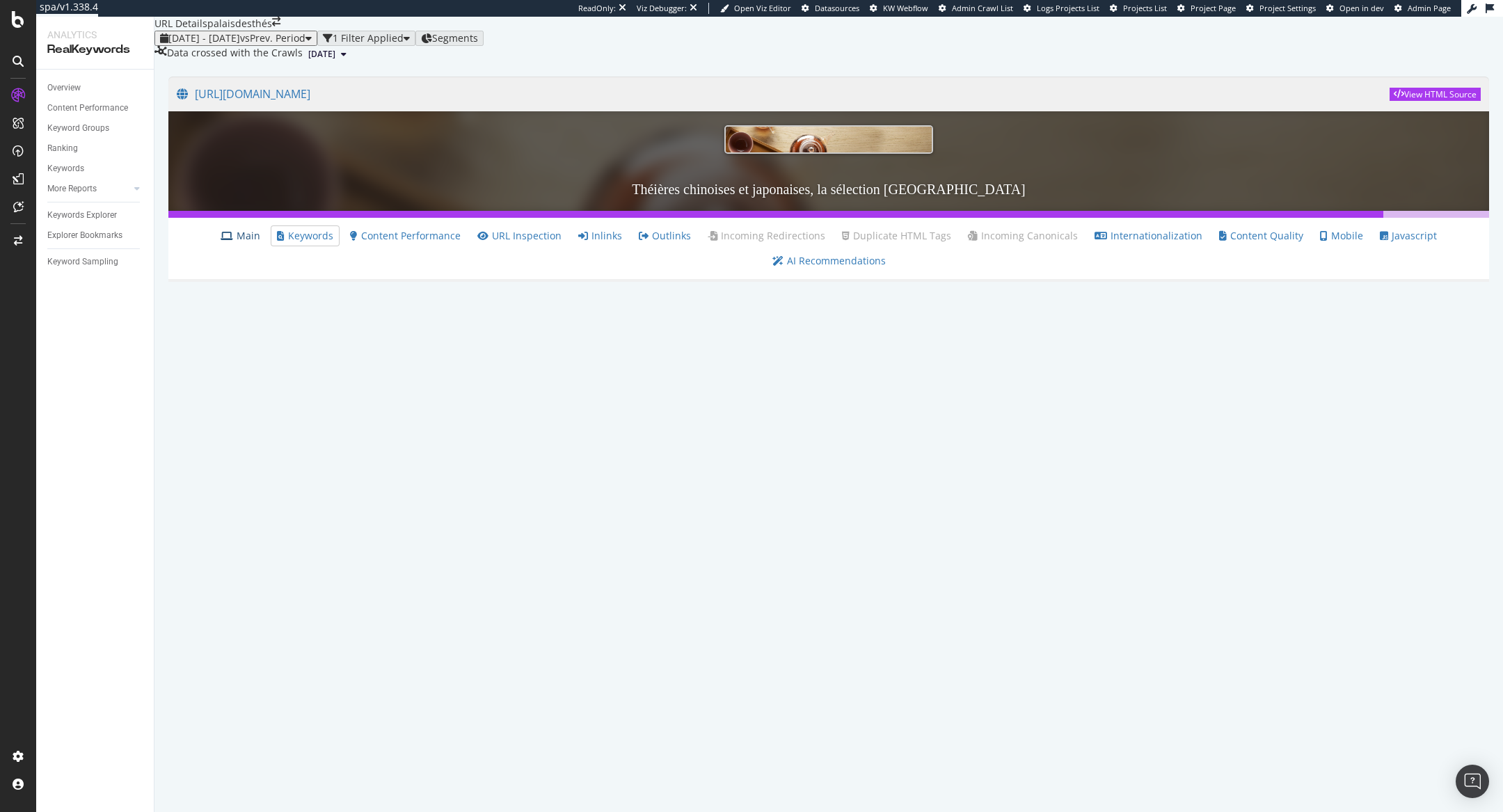
click at [248, 243] on link "Main" at bounding box center [240, 236] width 40 height 13
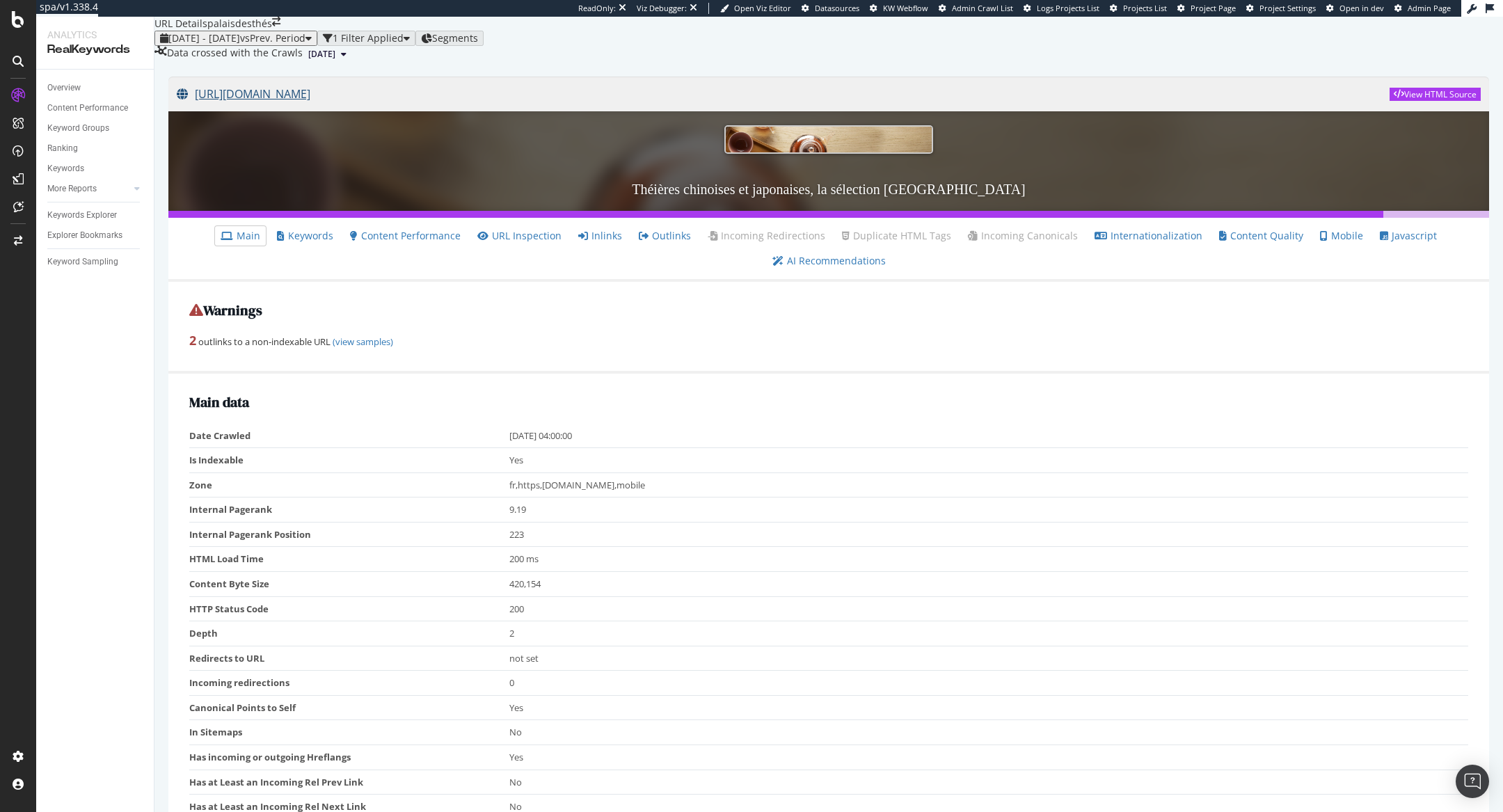
click at [526, 112] on link "[URL][DOMAIN_NAME]" at bounding box center [783, 94] width 1212 height 35
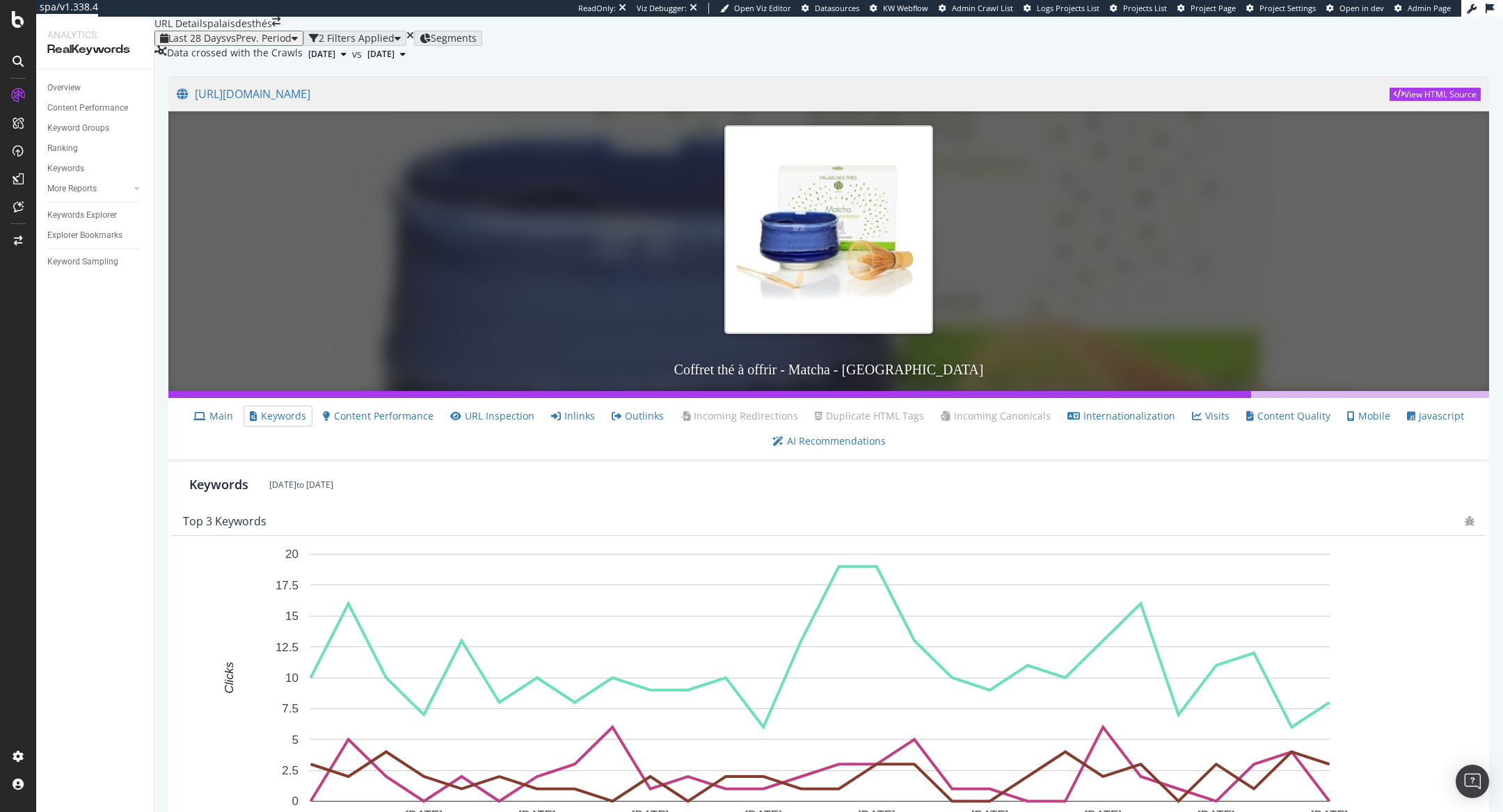
scroll to position [42, 0]
click at [346, 56] on icon at bounding box center [344, 54] width 5 height 8
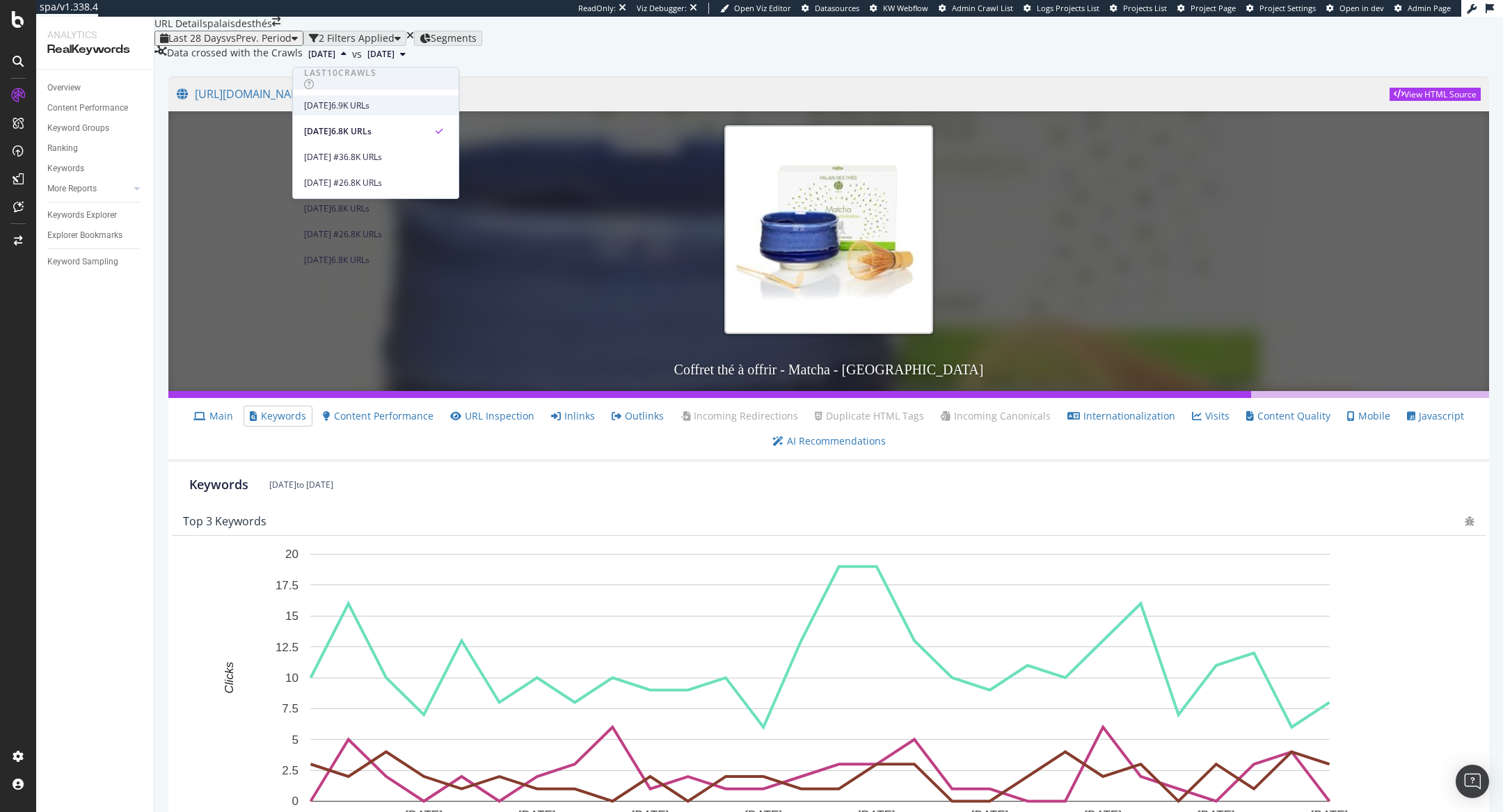
click at [331, 107] on div "[DATE]" at bounding box center [318, 106] width 27 height 13
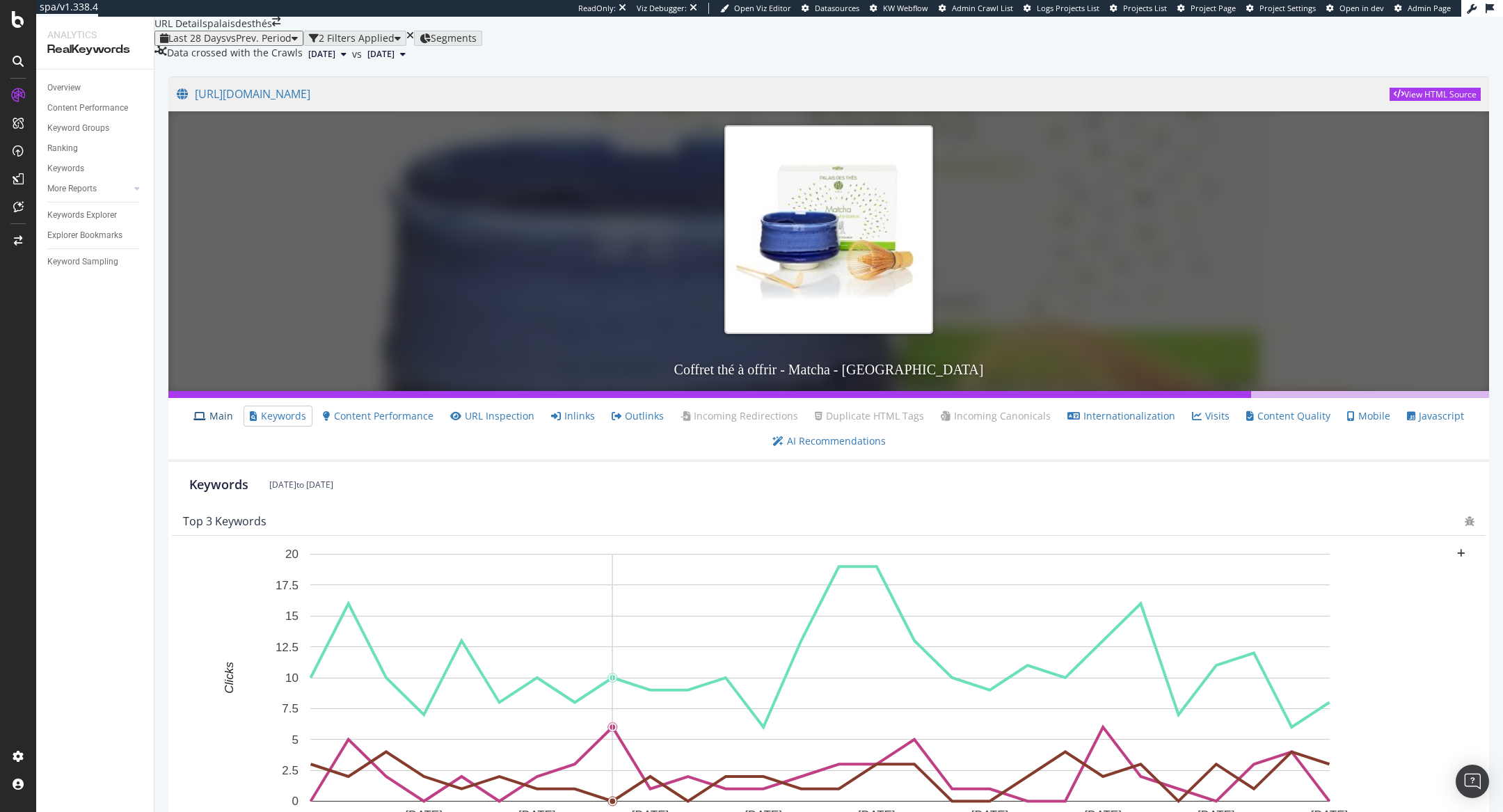
click at [206, 421] on icon at bounding box center [200, 415] width 13 height 10
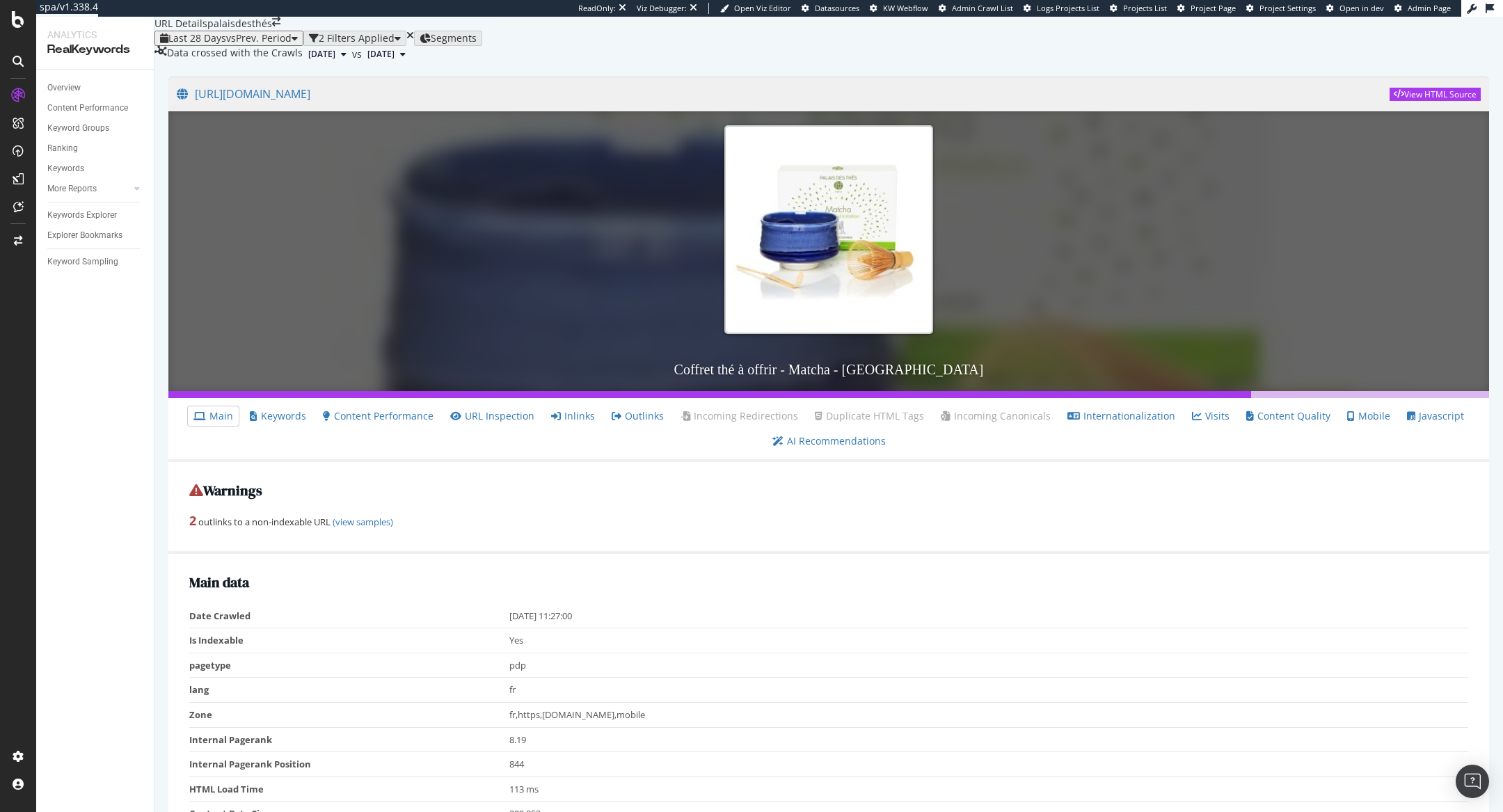
scroll to position [117, 0]
